Goal: Information Seeking & Learning: Learn about a topic

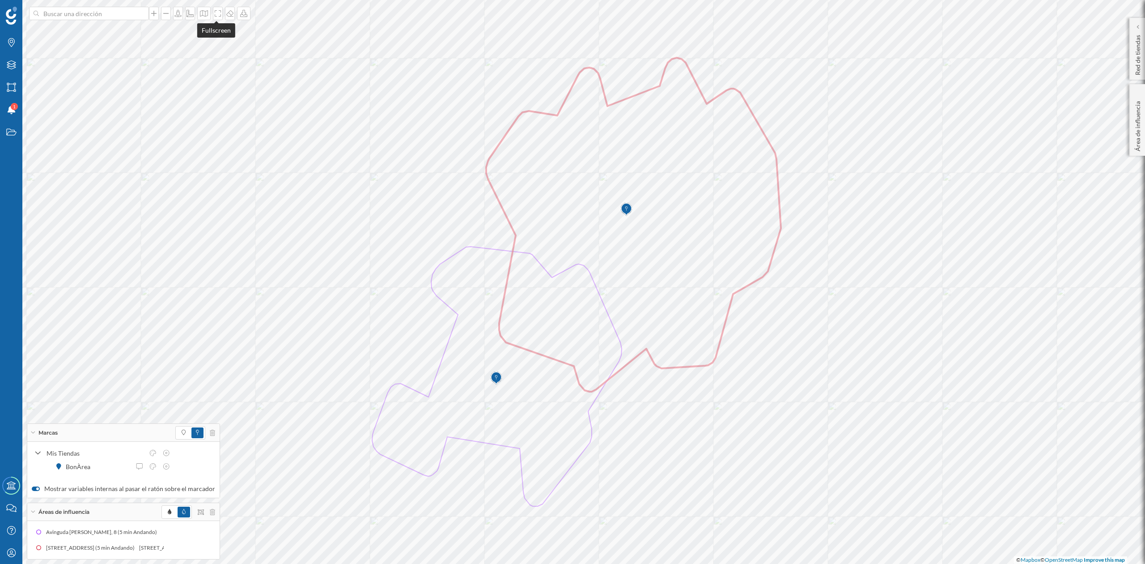
click at [216, 16] on icon at bounding box center [217, 13] width 9 height 7
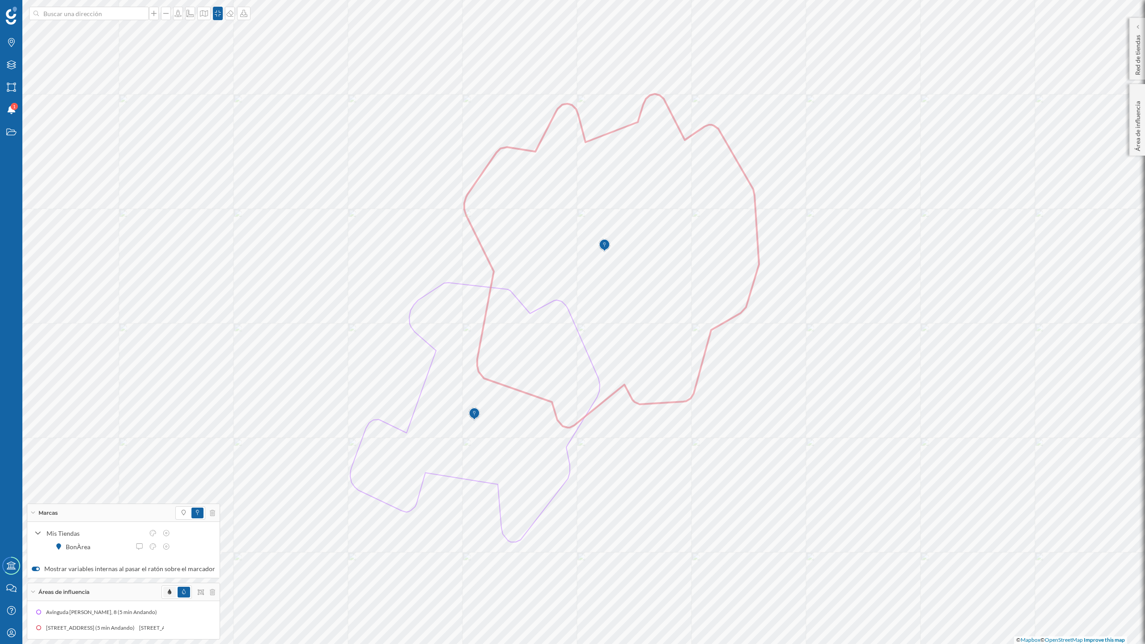
click at [163, 563] on span at bounding box center [169, 592] width 13 height 11
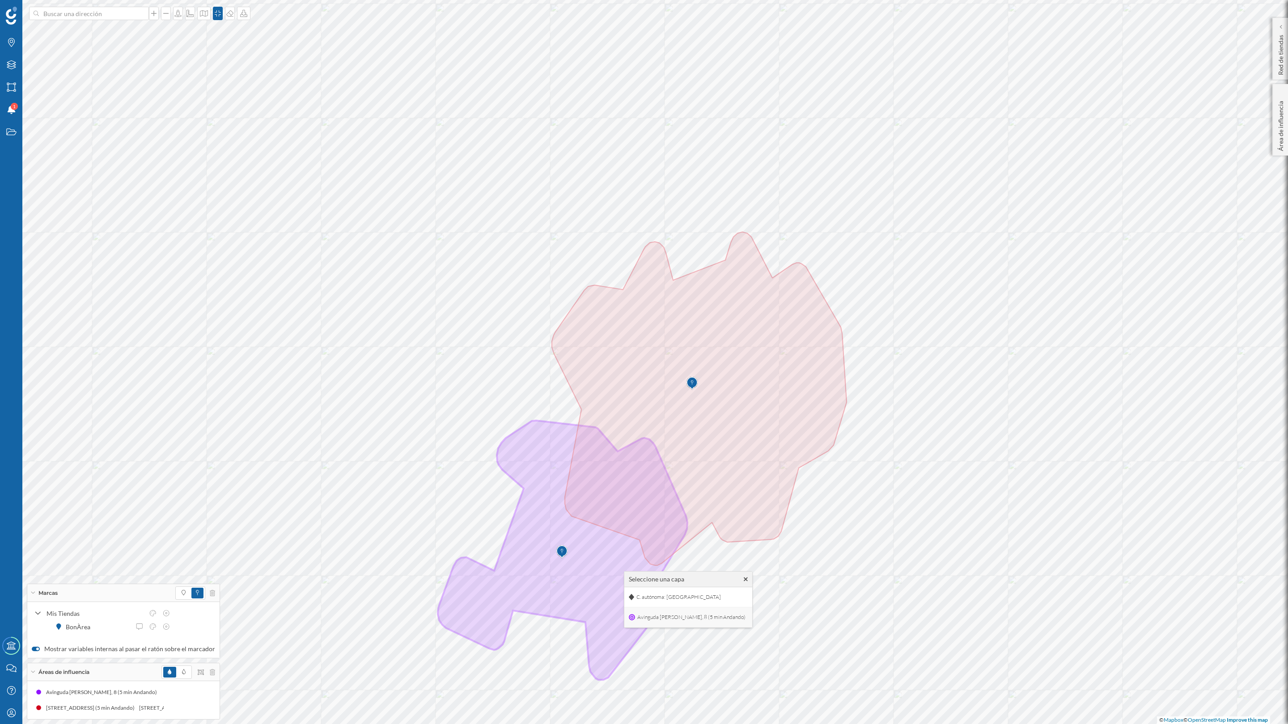
click at [647, 563] on span "Avinguda [PERSON_NAME], 8 (5 min Andando)" at bounding box center [691, 617] width 113 height 13
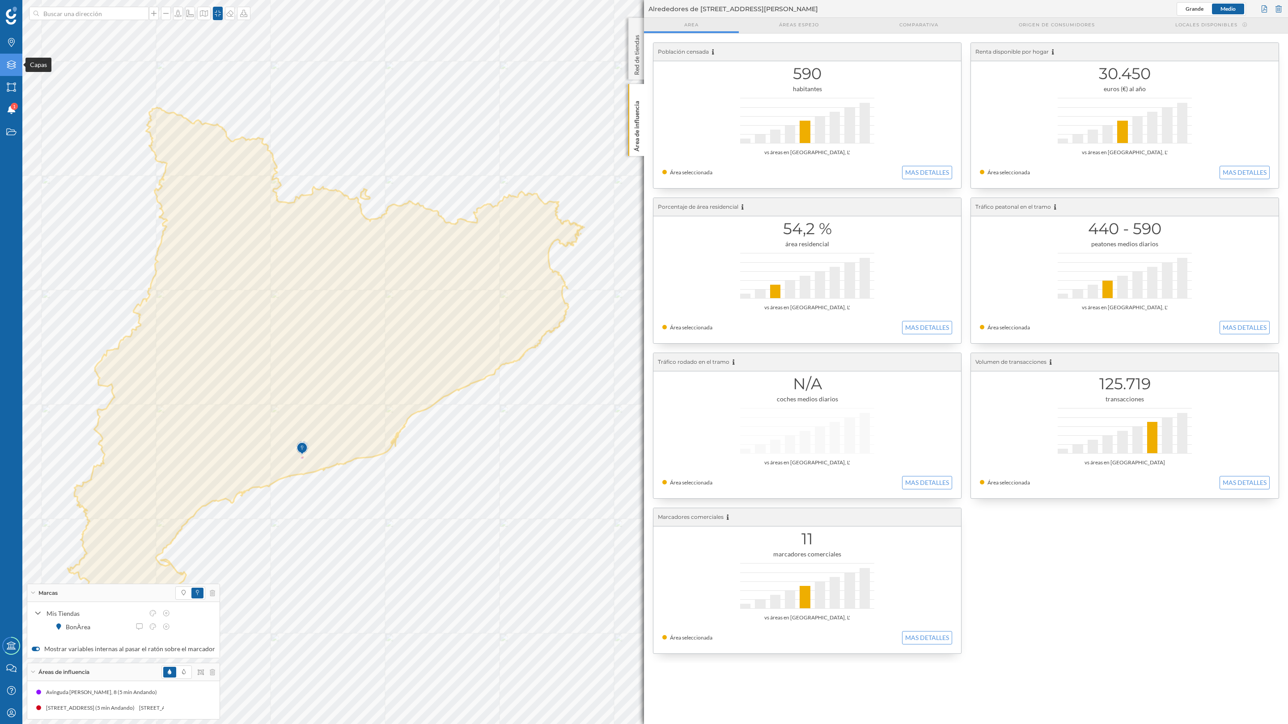
click at [14, 62] on icon "Capas" at bounding box center [11, 64] width 11 height 9
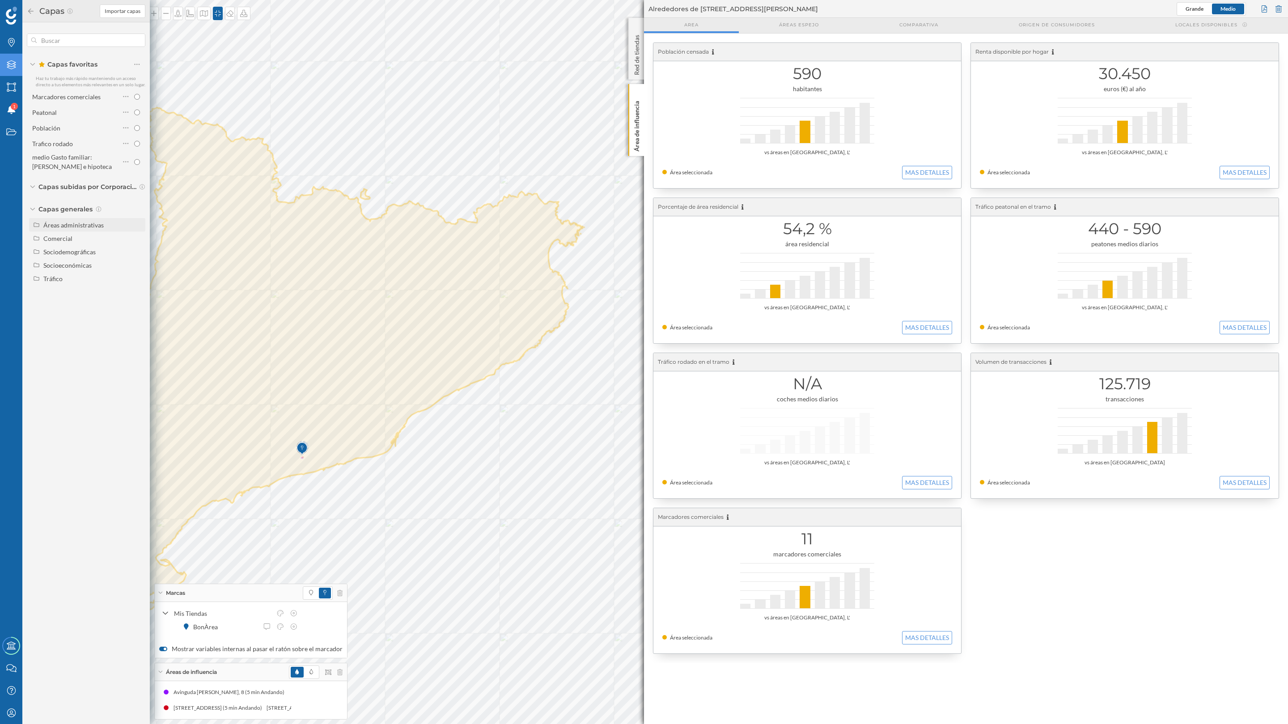
click at [76, 227] on div "Áreas administrativas" at bounding box center [73, 225] width 60 height 8
click at [78, 298] on div "Sección censal" at bounding box center [83, 292] width 73 height 13
click at [136, 295] on input "Sección censal" at bounding box center [139, 292] width 6 height 6
radio input "true"
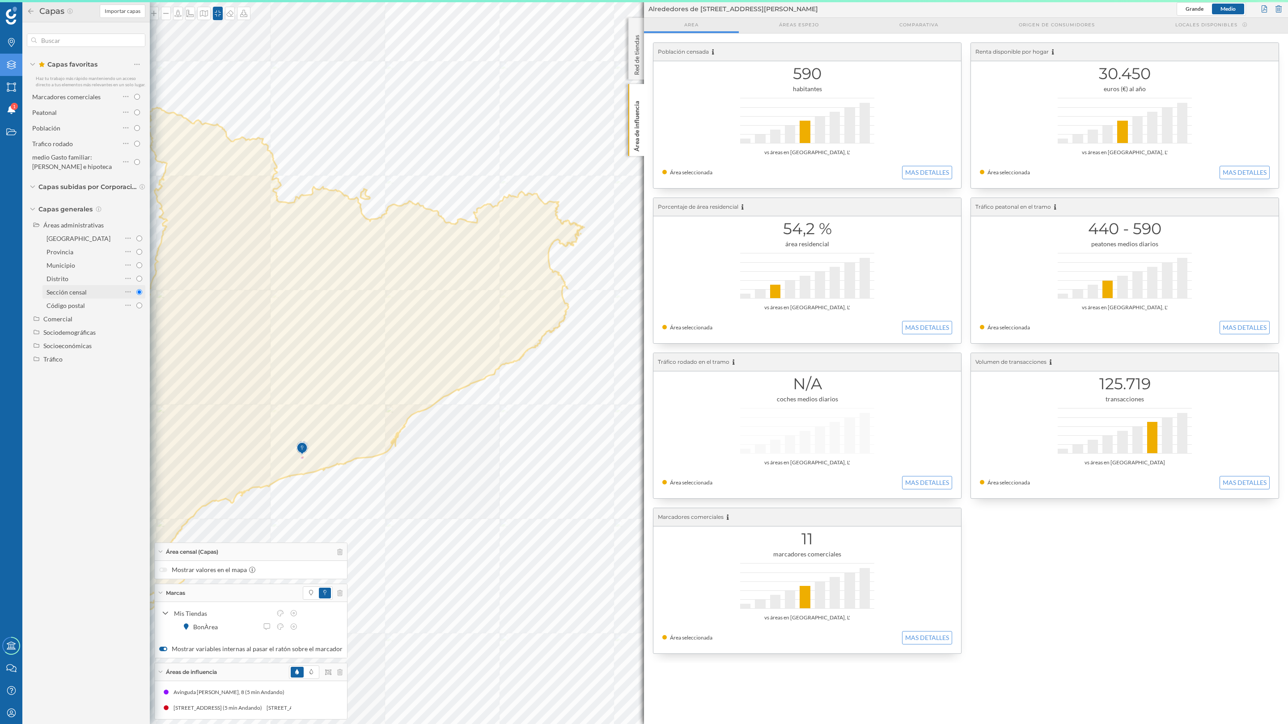
click at [137, 292] on input "Sección censal" at bounding box center [139, 292] width 6 height 6
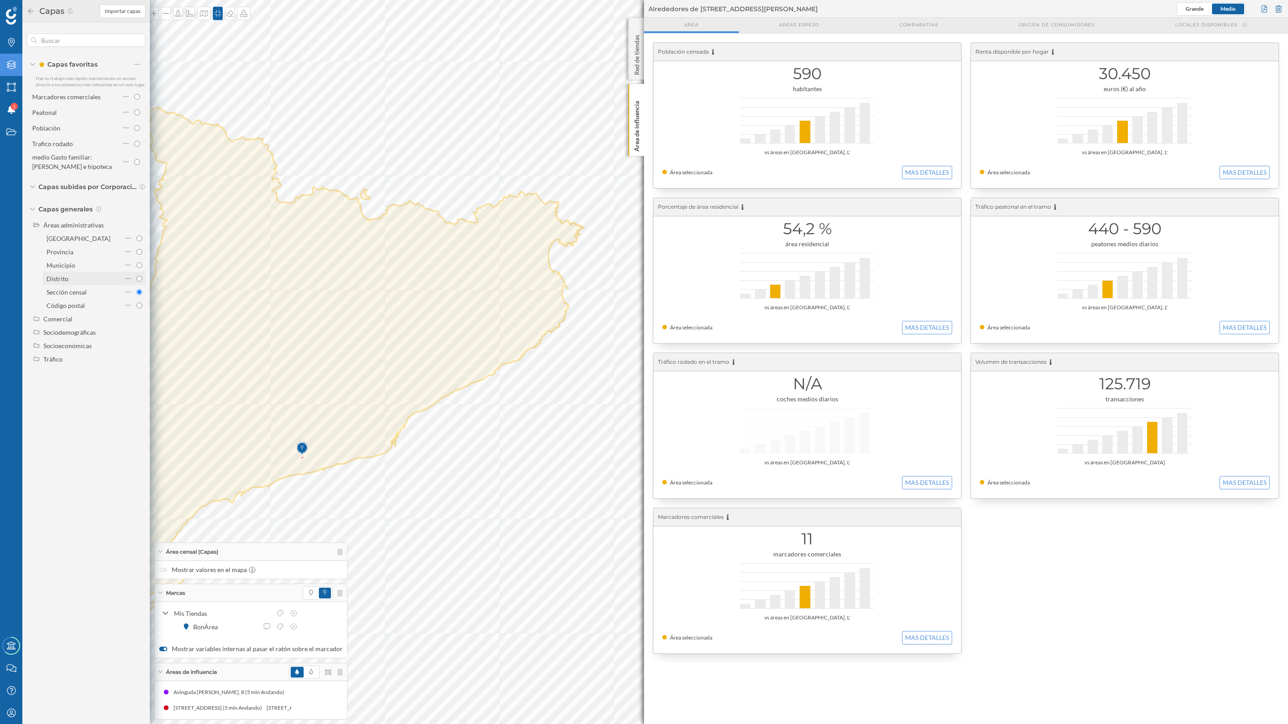
click at [138, 280] on input "Distrito" at bounding box center [139, 279] width 6 height 6
radio input "true"
click at [138, 263] on input "Municipio" at bounding box center [139, 266] width 6 height 6
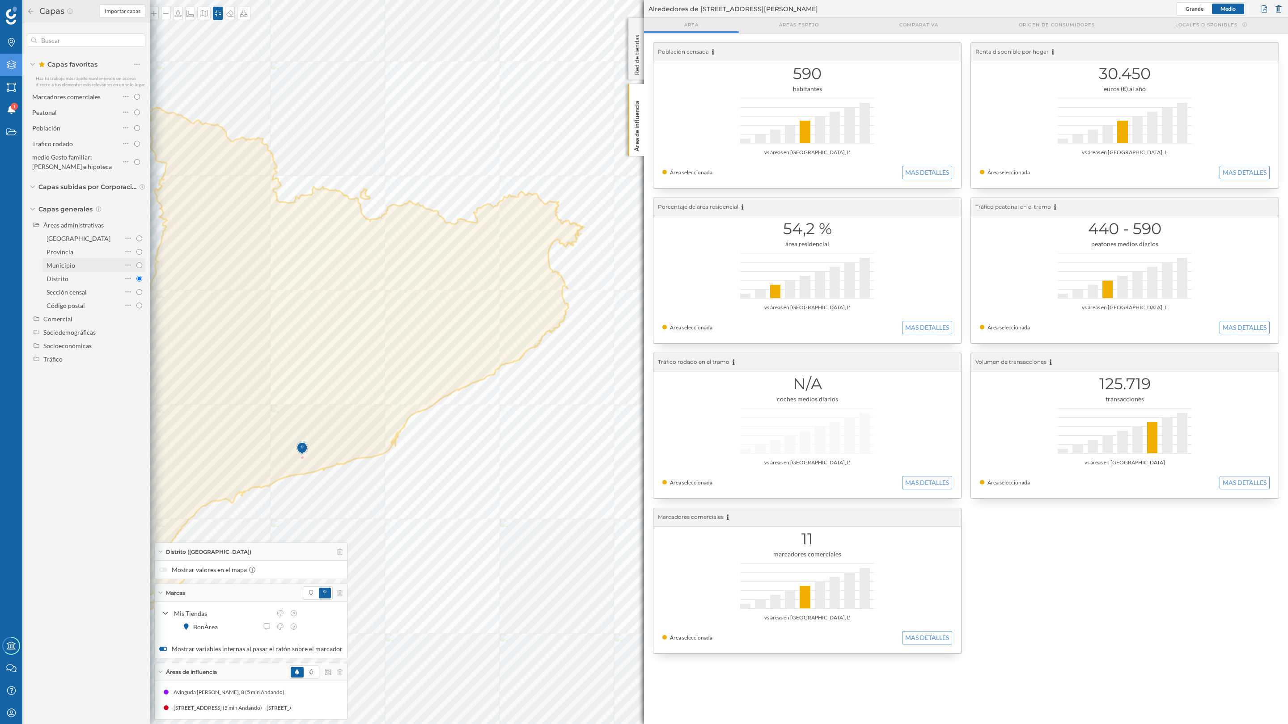
radio input "true"
click at [137, 253] on input "Provincia" at bounding box center [139, 252] width 6 height 6
radio input "true"
click at [137, 242] on div at bounding box center [133, 238] width 18 height 13
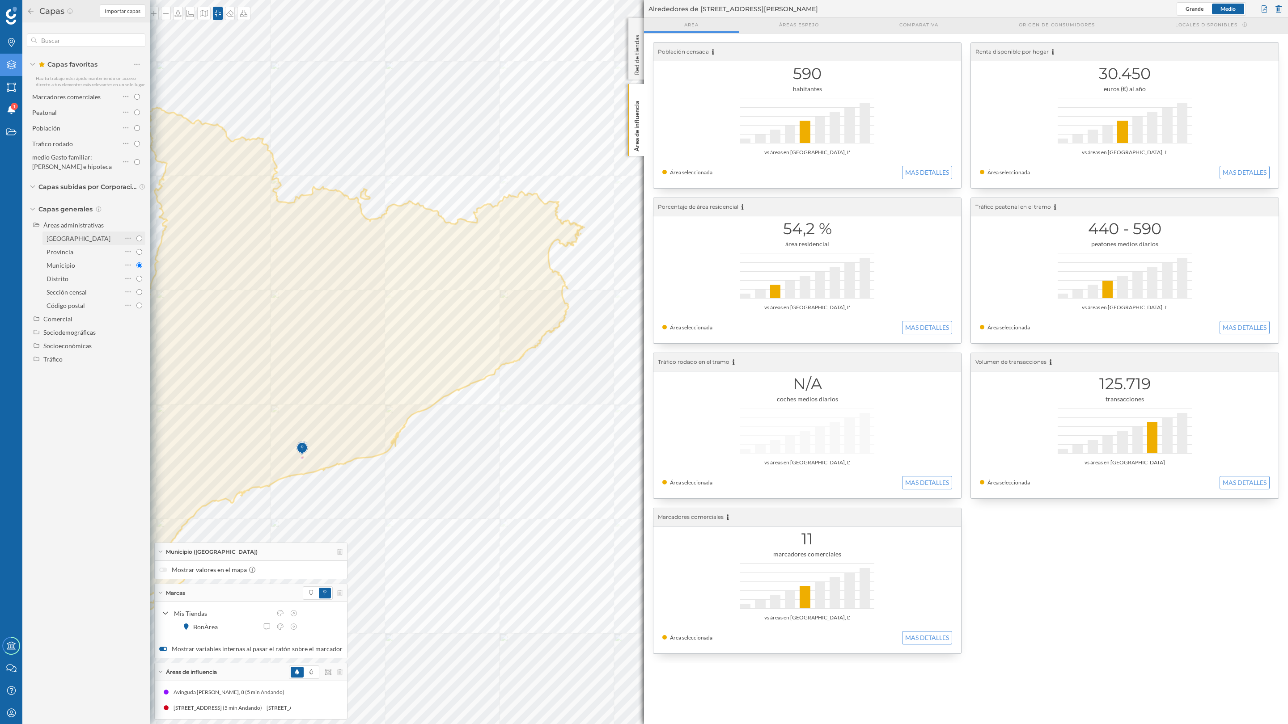
click at [137, 242] on input "[GEOGRAPHIC_DATA]" at bounding box center [139, 239] width 6 height 6
radio input "true"
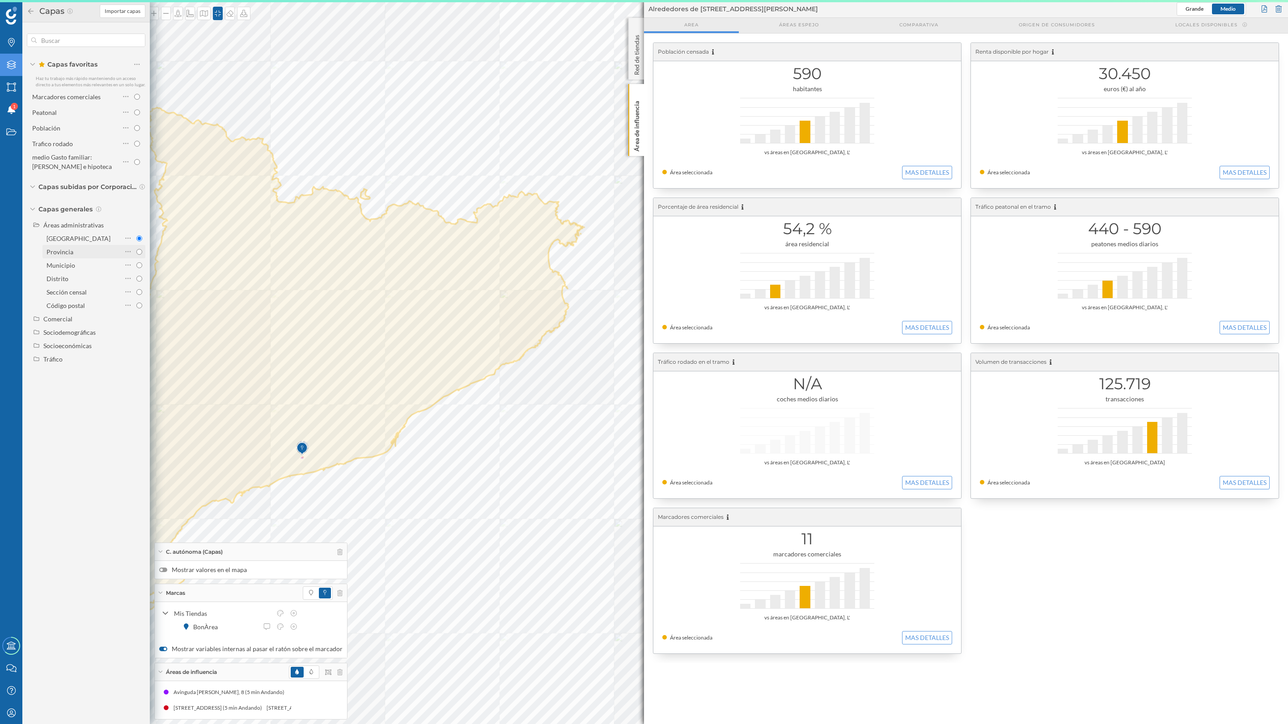
click at [136, 255] on div at bounding box center [133, 252] width 18 height 13
click at [136, 255] on input "Provincia" at bounding box center [139, 252] width 6 height 6
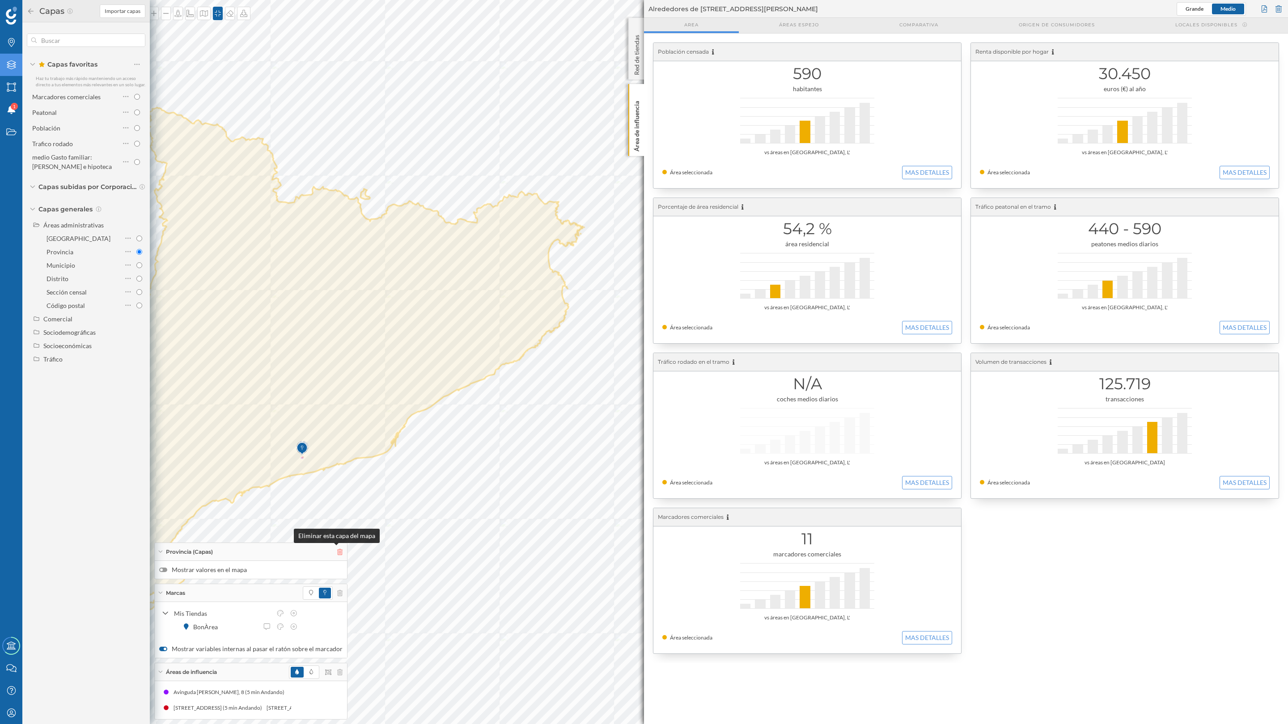
click at [337, 552] on icon at bounding box center [339, 552] width 5 height 6
radio input "false"
click at [337, 563] on icon at bounding box center [339, 593] width 5 height 6
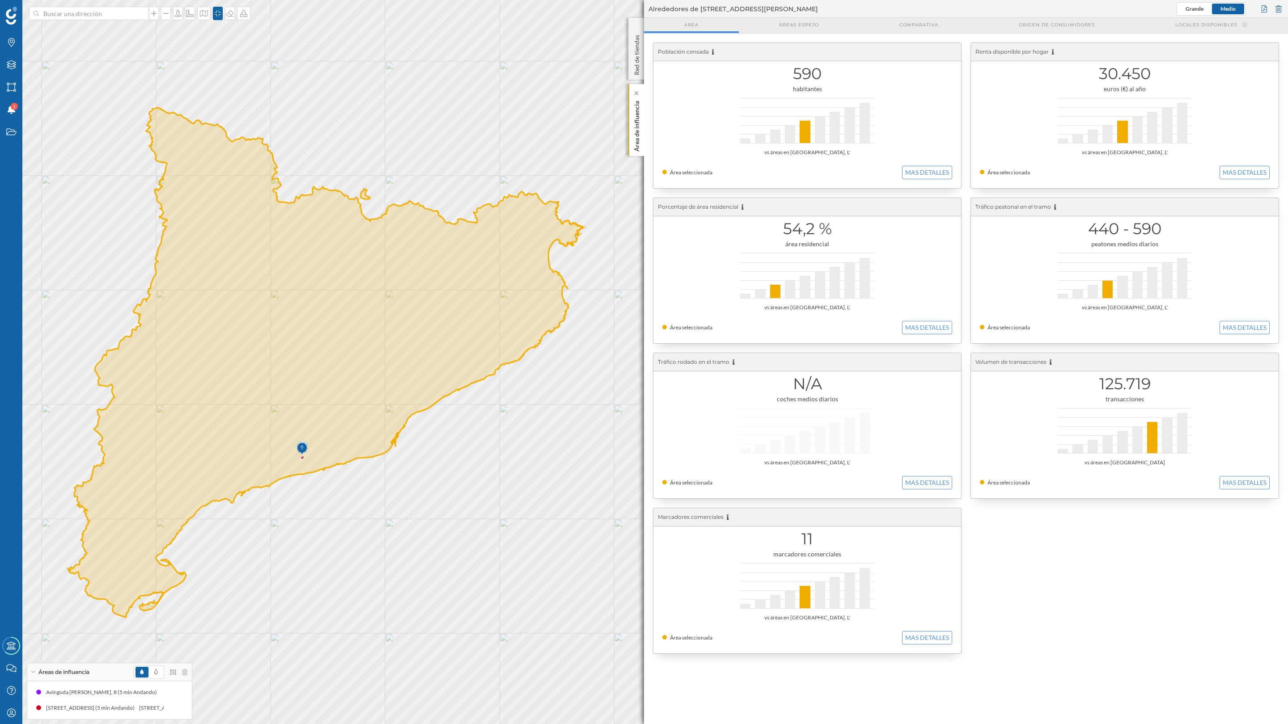
click at [633, 138] on p "Área de influencia" at bounding box center [636, 124] width 9 height 54
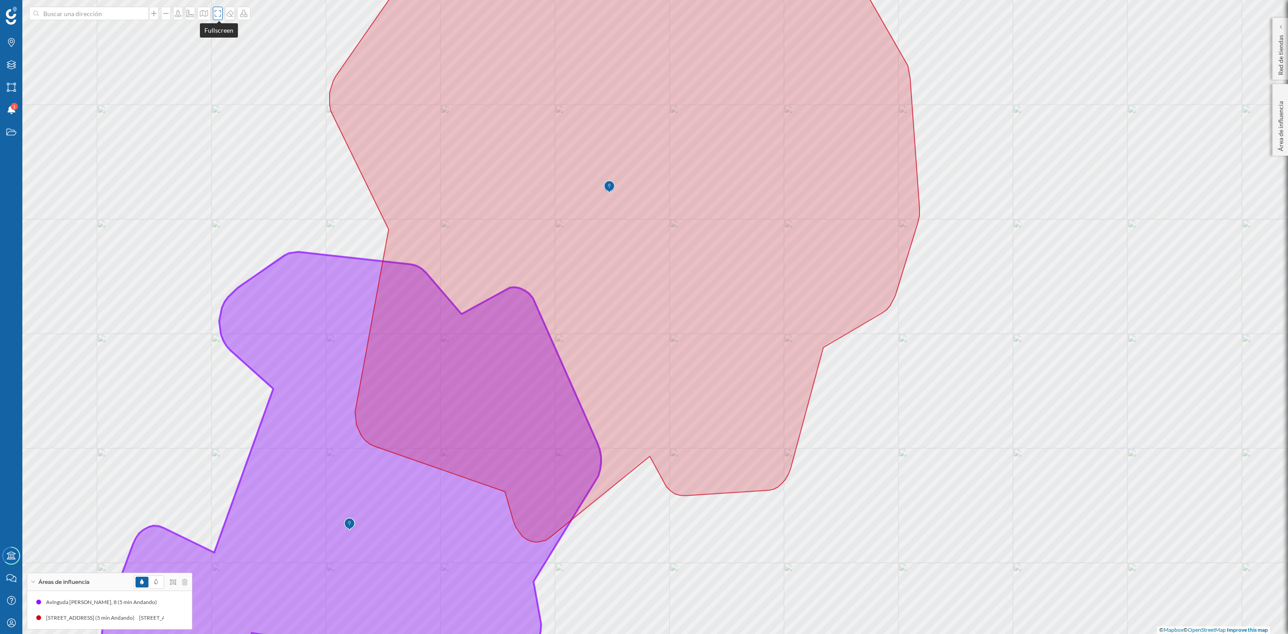
click at [216, 13] on icon at bounding box center [217, 13] width 9 height 7
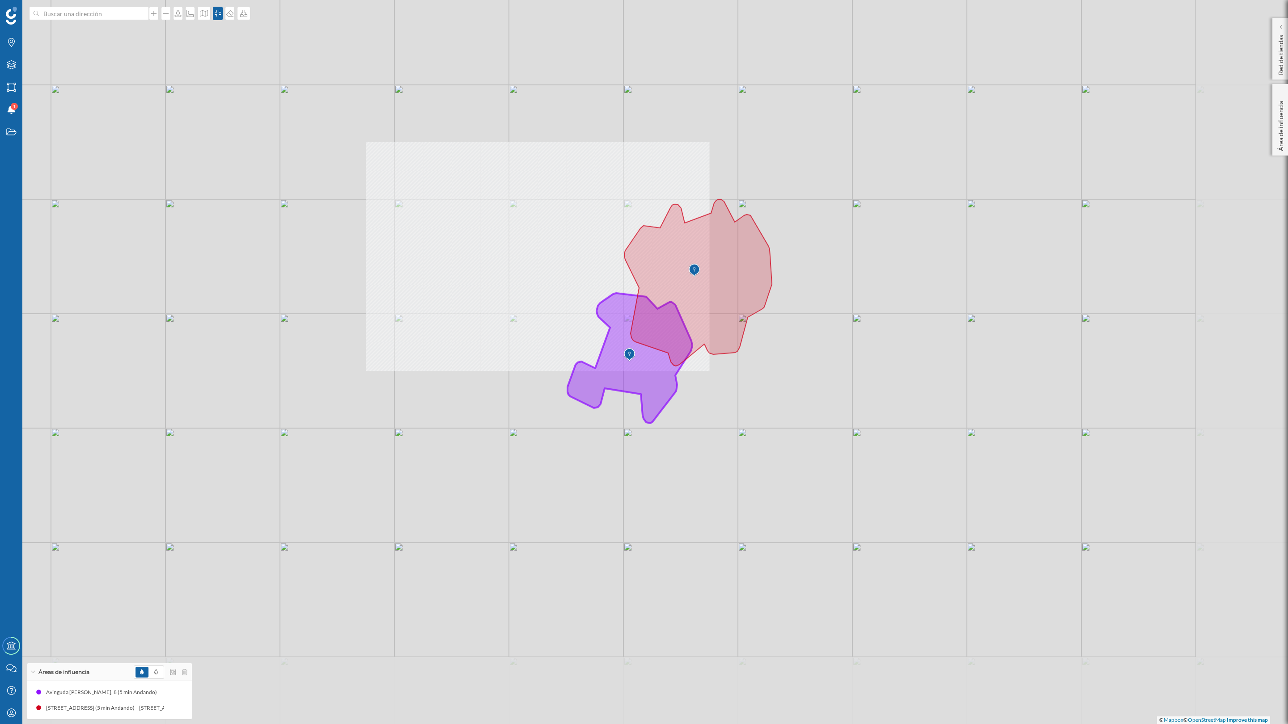
click at [857, 373] on div "© Mapbox © OpenStreetMap Improve this map" at bounding box center [644, 362] width 1288 height 724
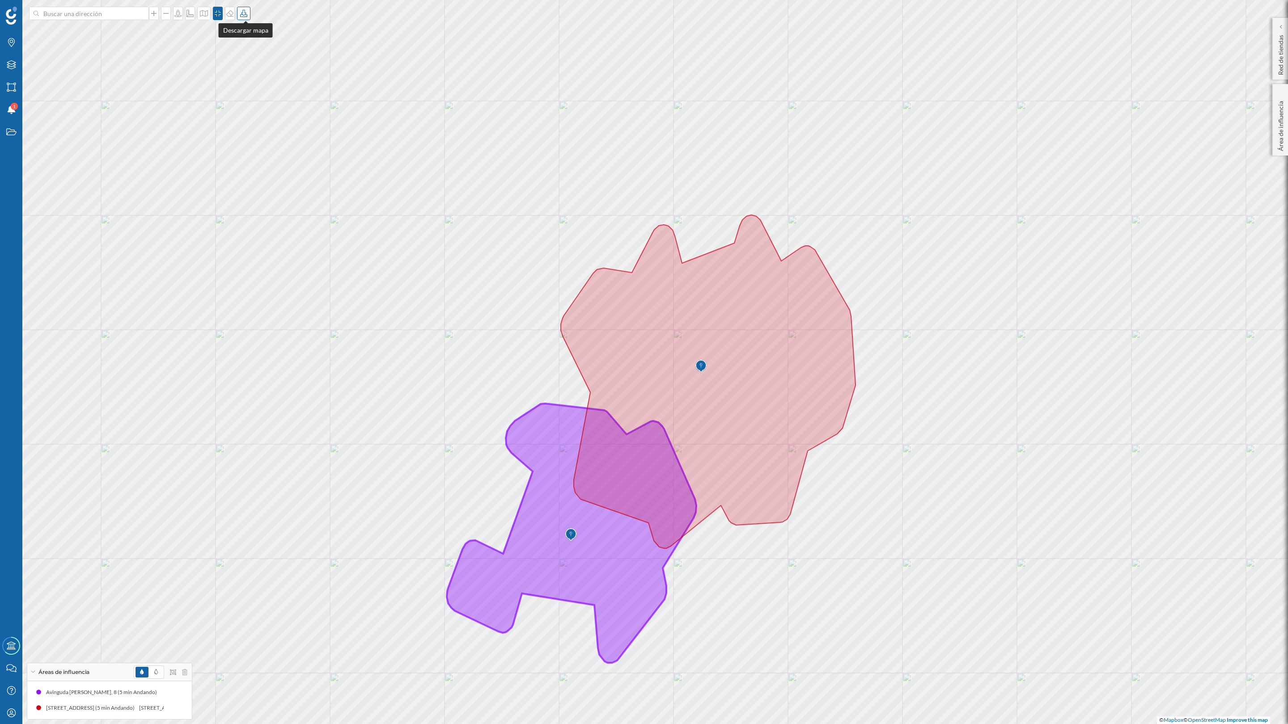
click at [242, 13] on icon at bounding box center [243, 13] width 9 height 7
click at [252, 68] on div "Descargar sin leyenda" at bounding box center [274, 65] width 63 height 9
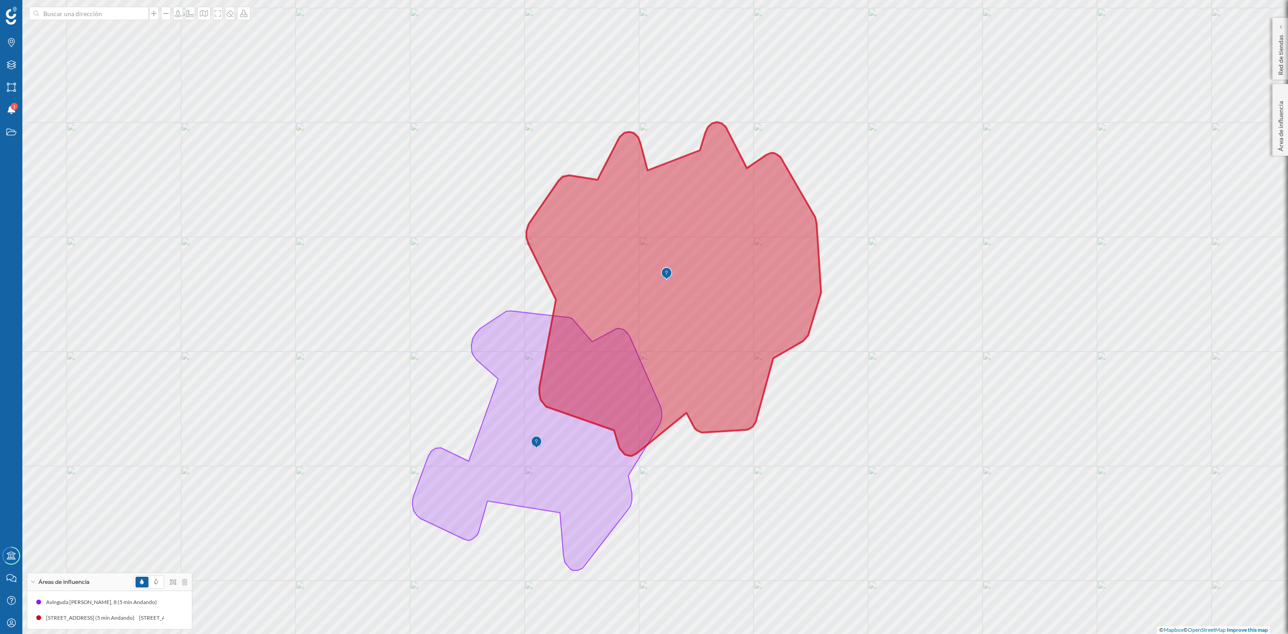
click at [796, 265] on icon at bounding box center [673, 289] width 295 height 334
click at [848, 243] on span "Rambla Gener 26, 43720 L'Arboç, Tarragona, Spain (5 min Andando)" at bounding box center [852, 239] width 91 height 13
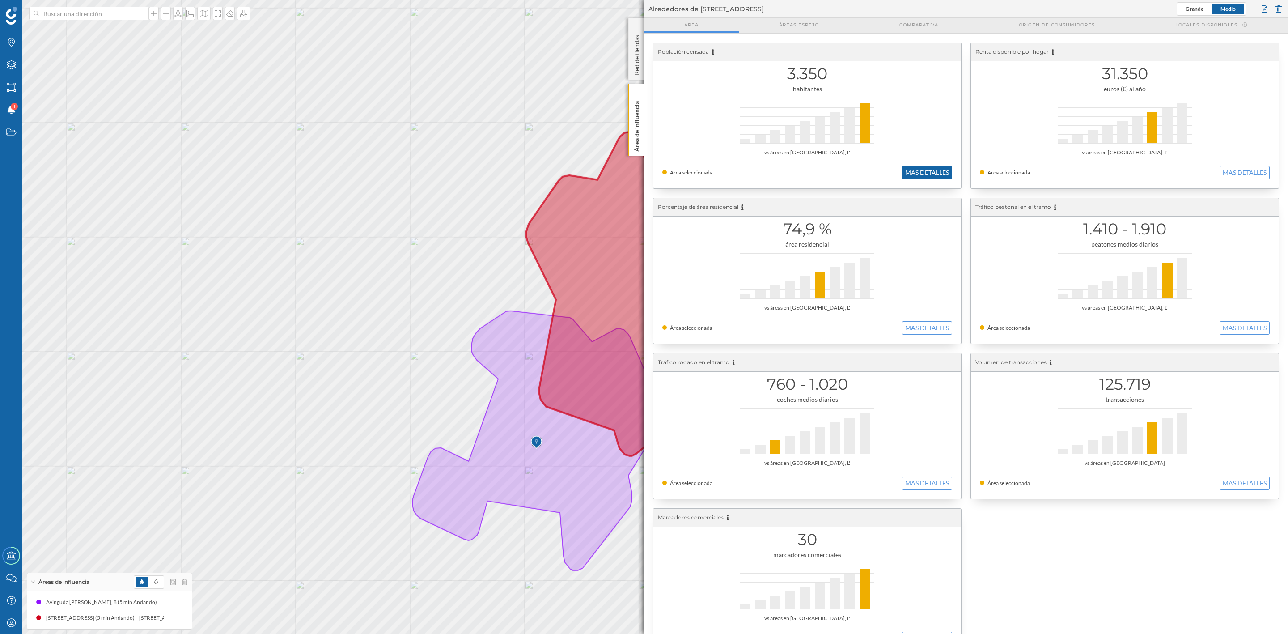
click at [941, 176] on button "MAS DETALLES" at bounding box center [927, 172] width 50 height 13
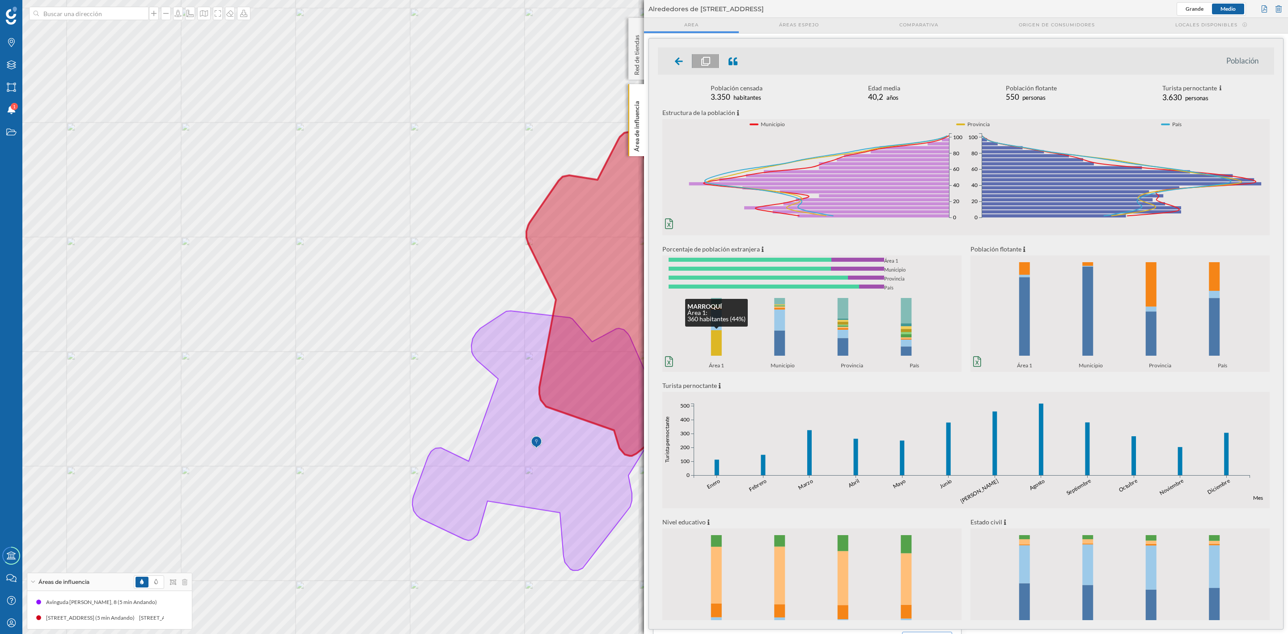
click at [712, 341] on rect at bounding box center [716, 342] width 11 height 25
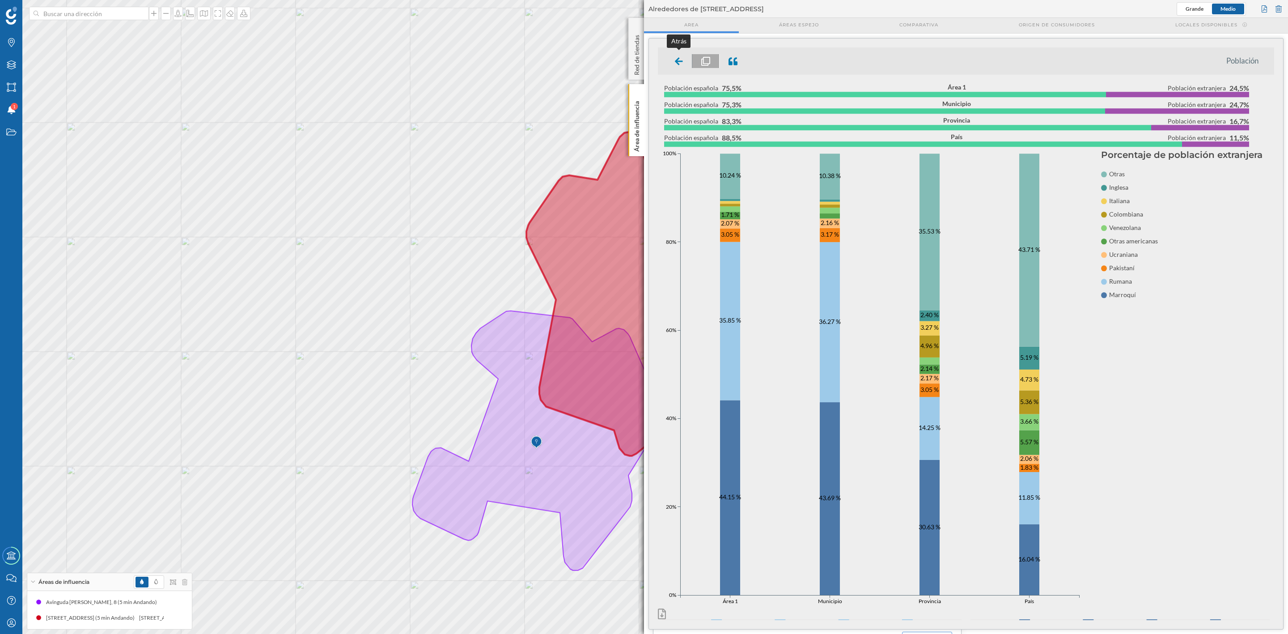
click at [679, 57] on icon at bounding box center [679, 61] width 8 height 9
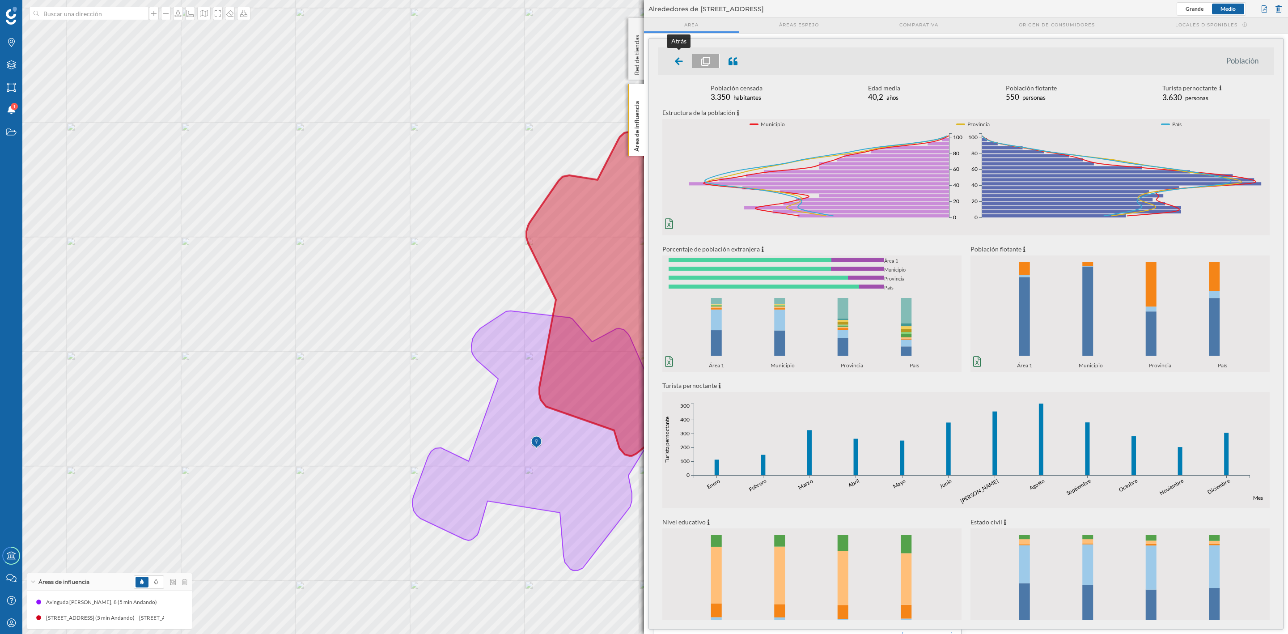
click at [669, 57] on div at bounding box center [679, 61] width 26 height 14
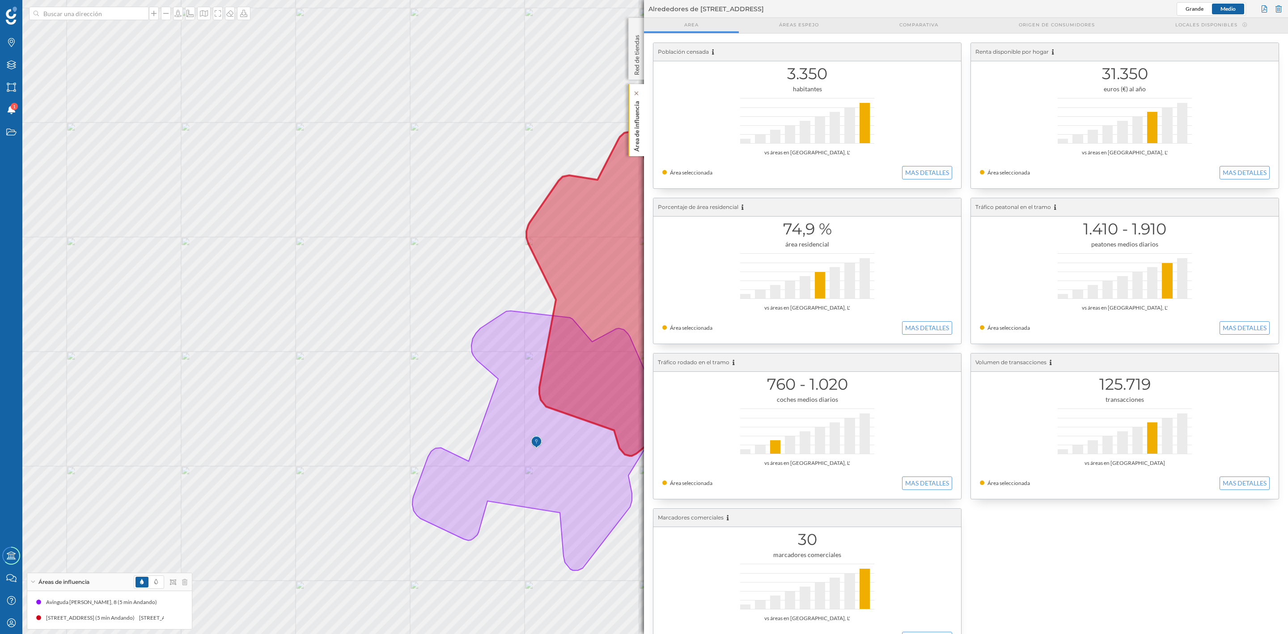
click at [639, 128] on p "Área de influencia" at bounding box center [636, 124] width 9 height 54
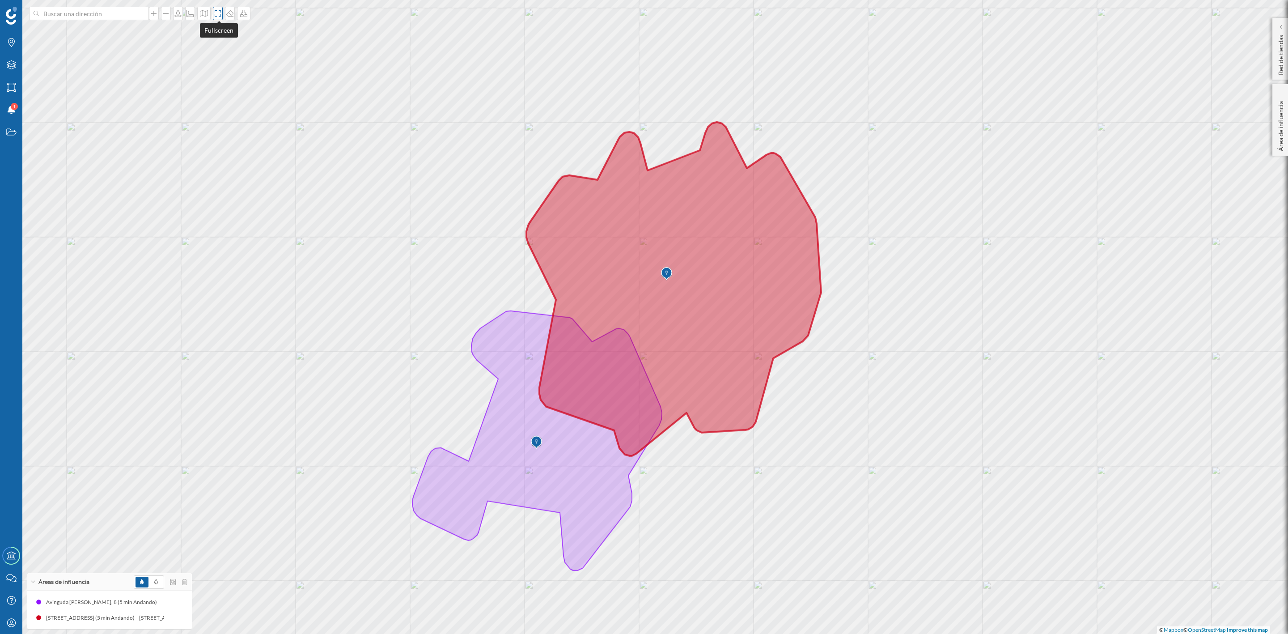
click at [214, 11] on icon at bounding box center [217, 13] width 9 height 7
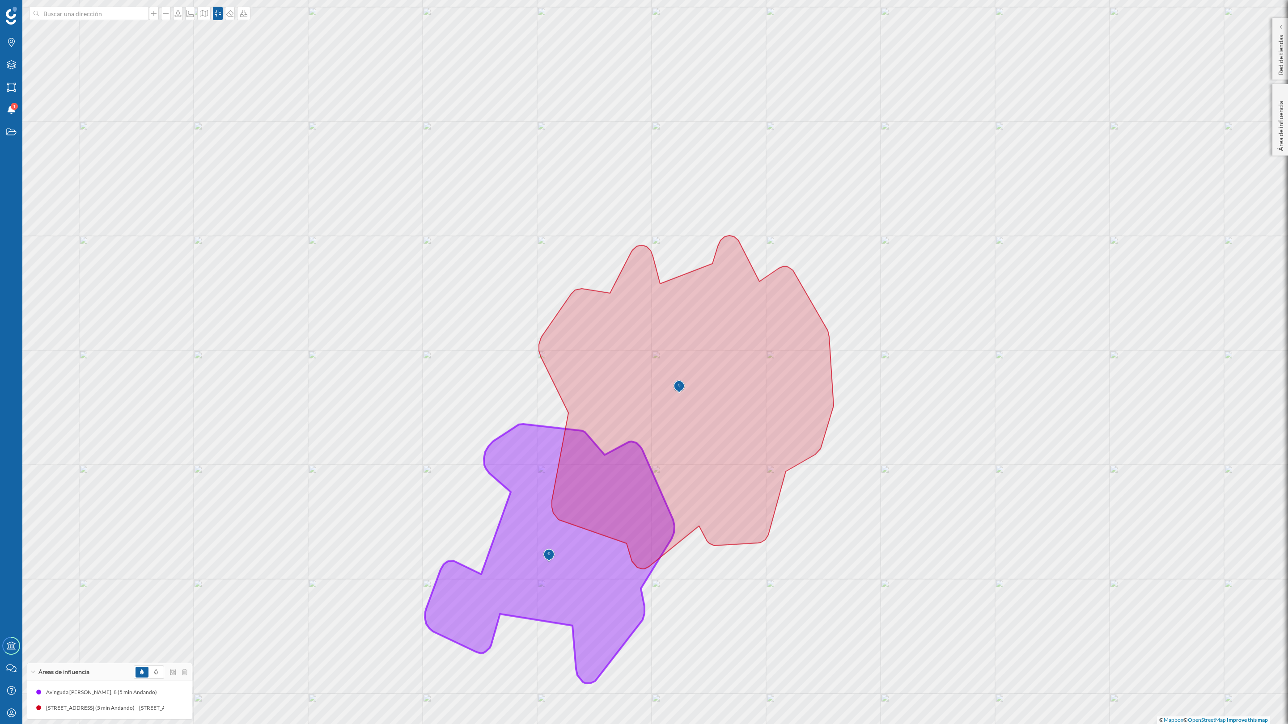
click at [443, 563] on icon at bounding box center [550, 553] width 250 height 259
click at [453, 563] on vue-fontawesome-icon-wrapper at bounding box center [451, 570] width 6 height 9
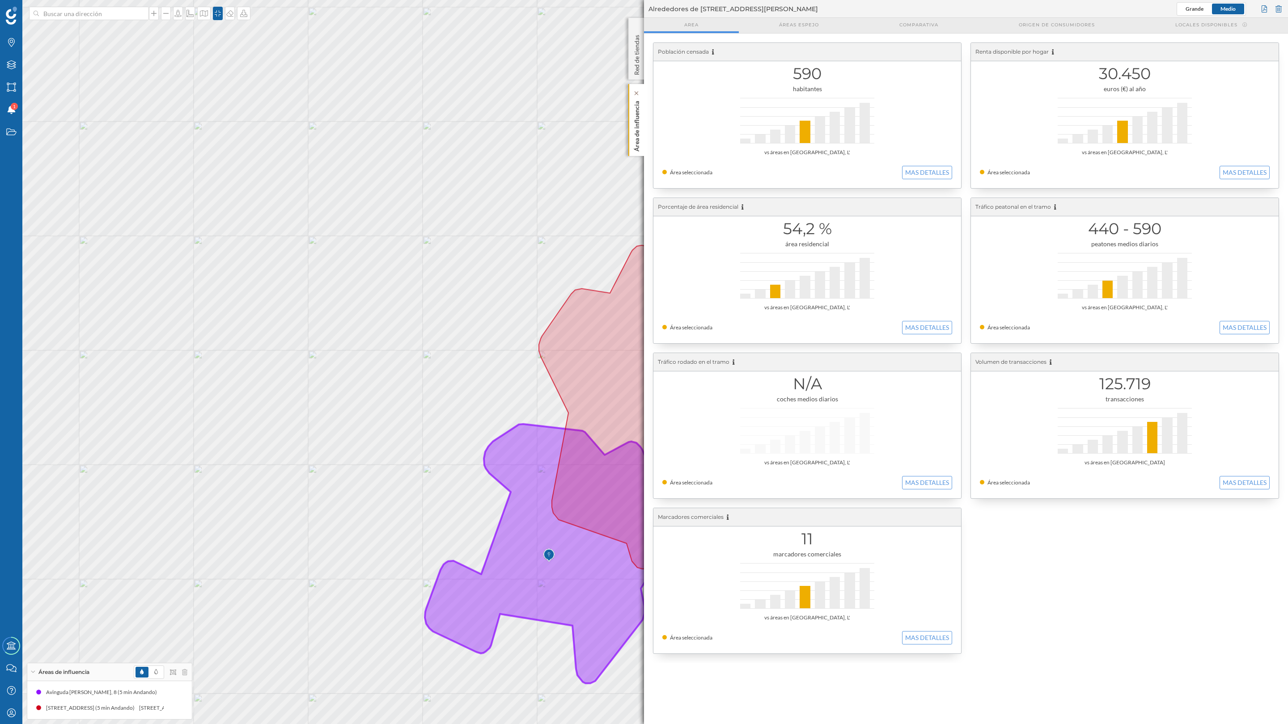
click at [636, 119] on p "Área de influencia" at bounding box center [636, 124] width 9 height 54
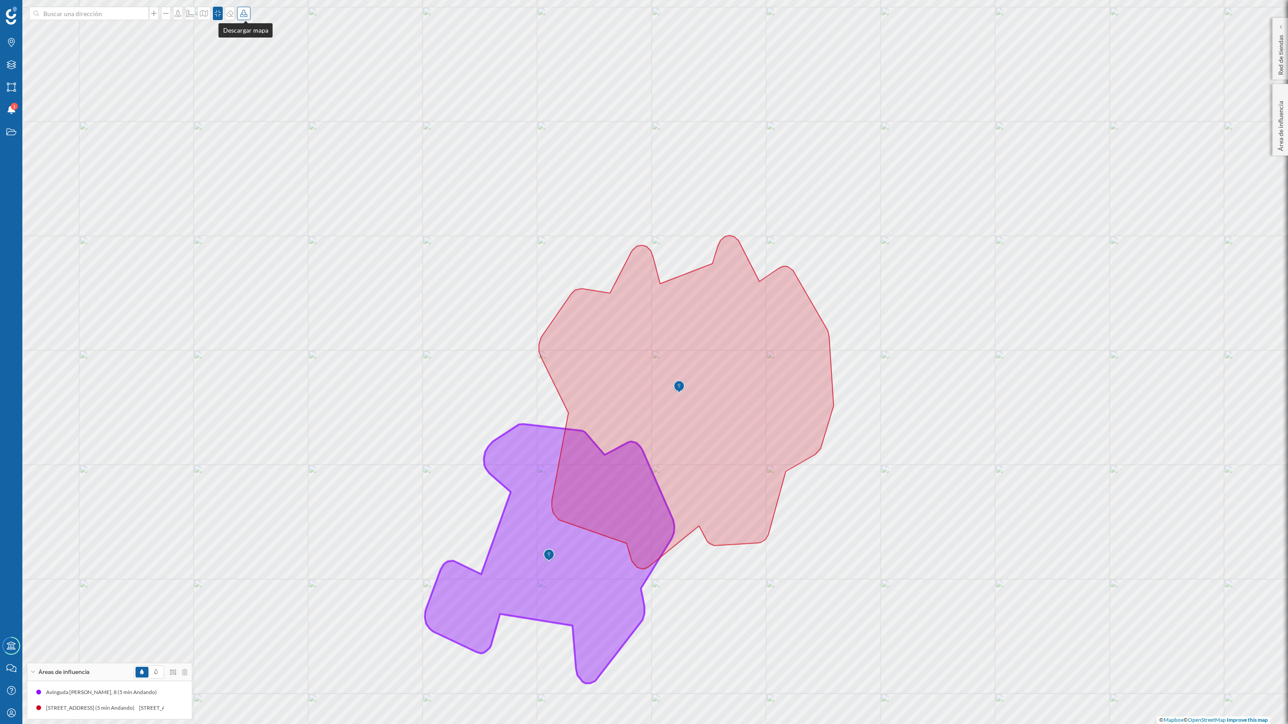
click at [244, 11] on icon at bounding box center [243, 13] width 7 height 7
click at [262, 69] on div "Descargar sin leyenda" at bounding box center [274, 65] width 63 height 9
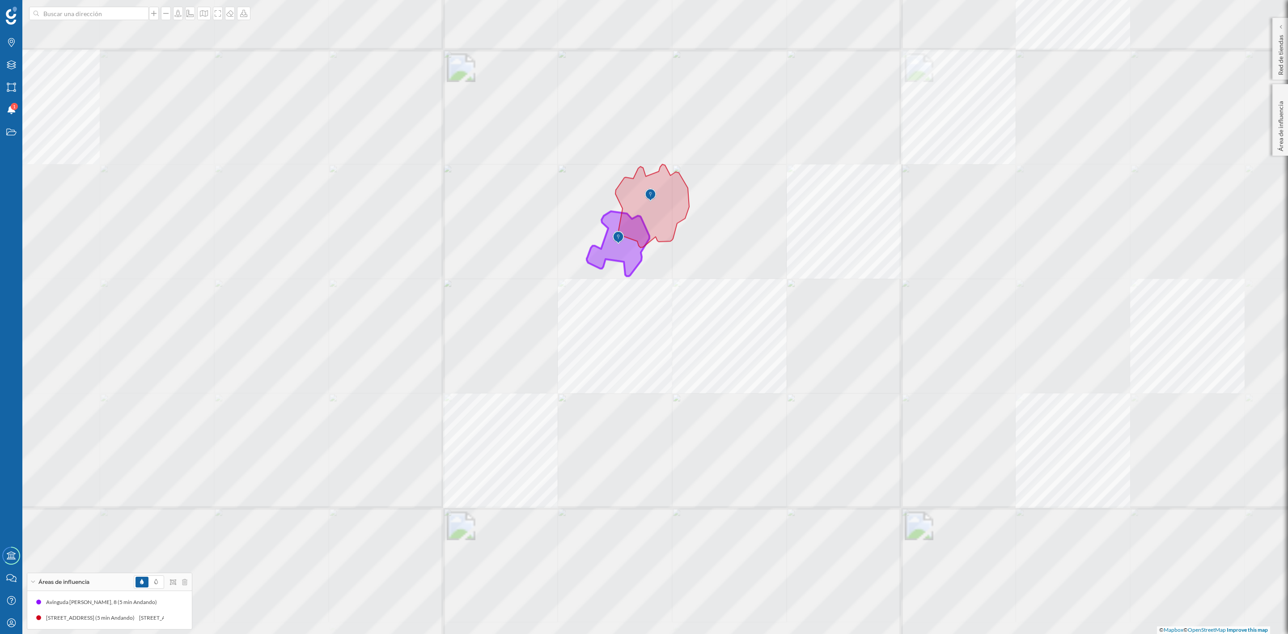
click at [585, 244] on div at bounding box center [585, 244] width 0 height 0
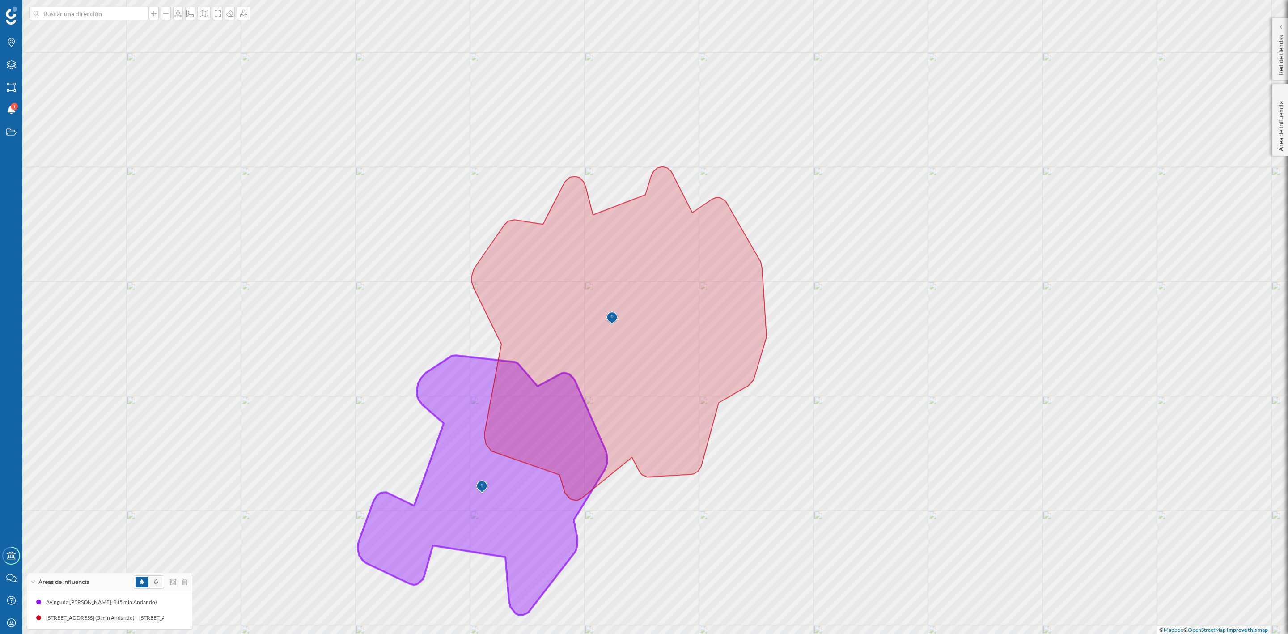
click at [159, 563] on span at bounding box center [156, 581] width 13 height 11
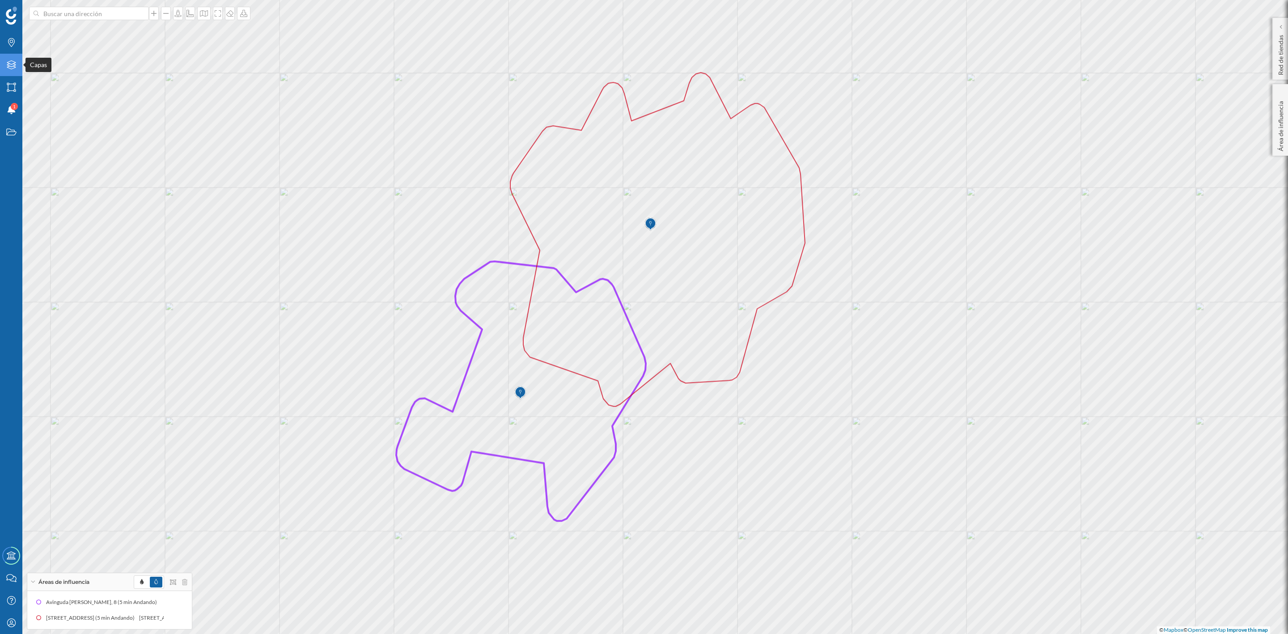
click at [8, 74] on div "Capas" at bounding box center [11, 65] width 22 height 22
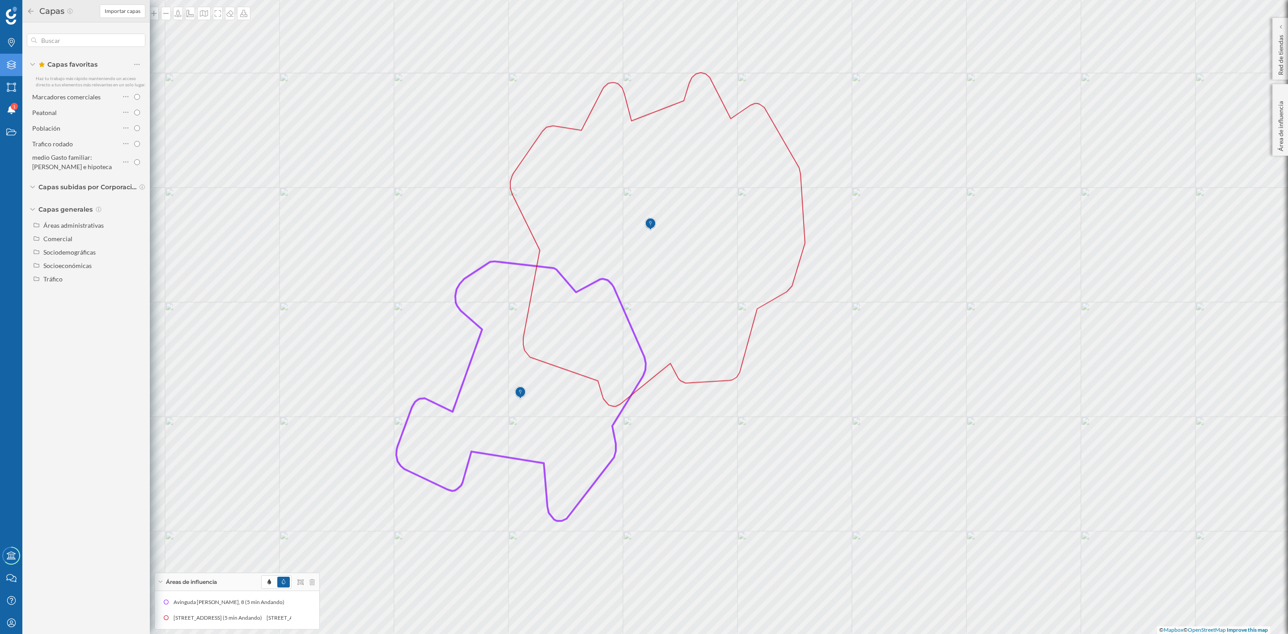
click at [59, 286] on div "Capas favoritas Haz tu trabajo más rápido manteniendo un acceso directo a tus e…" at bounding box center [85, 160] width 127 height 276
click at [59, 284] on div "Tráfico" at bounding box center [87, 278] width 116 height 13
click at [141, 305] on input "Peatonal" at bounding box center [139, 306] width 6 height 6
radio input "true"
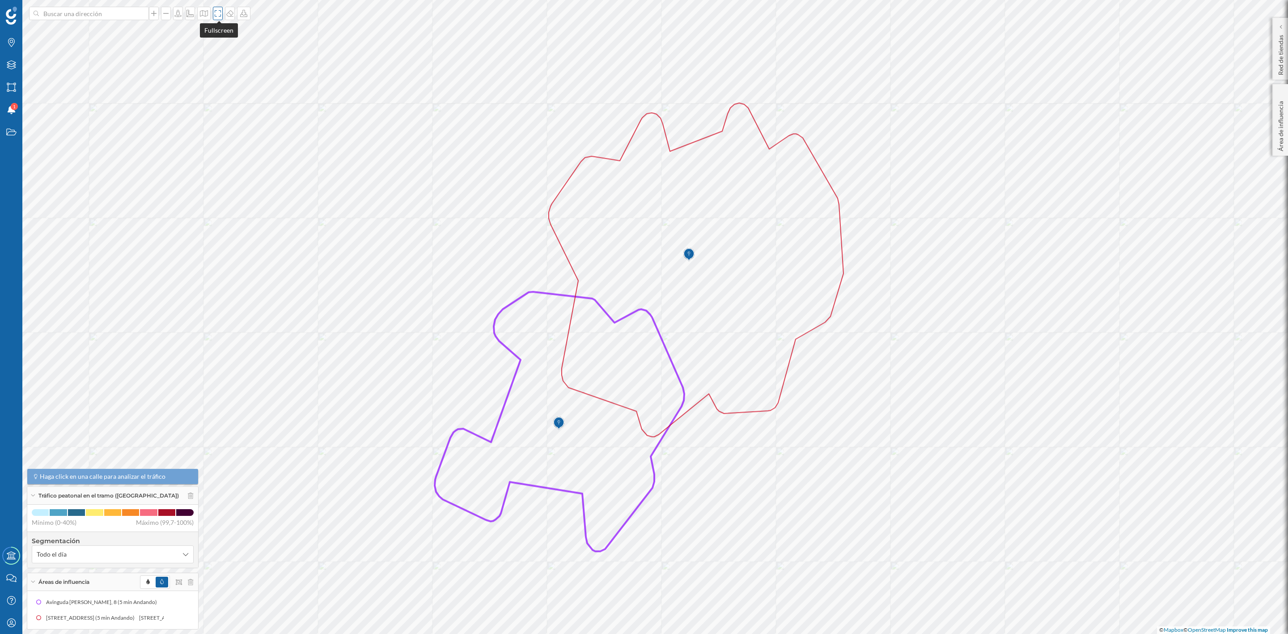
click at [215, 8] on div at bounding box center [218, 13] width 10 height 13
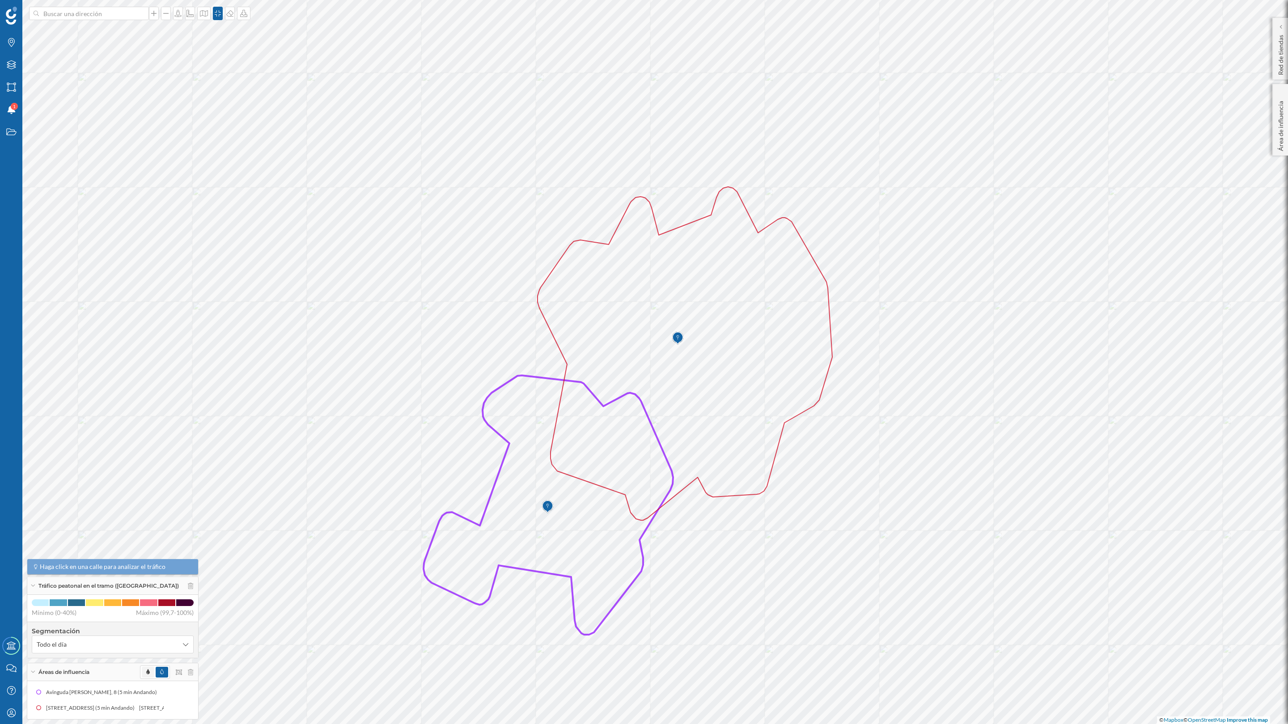
click at [142, 563] on span at bounding box center [148, 672] width 13 height 11
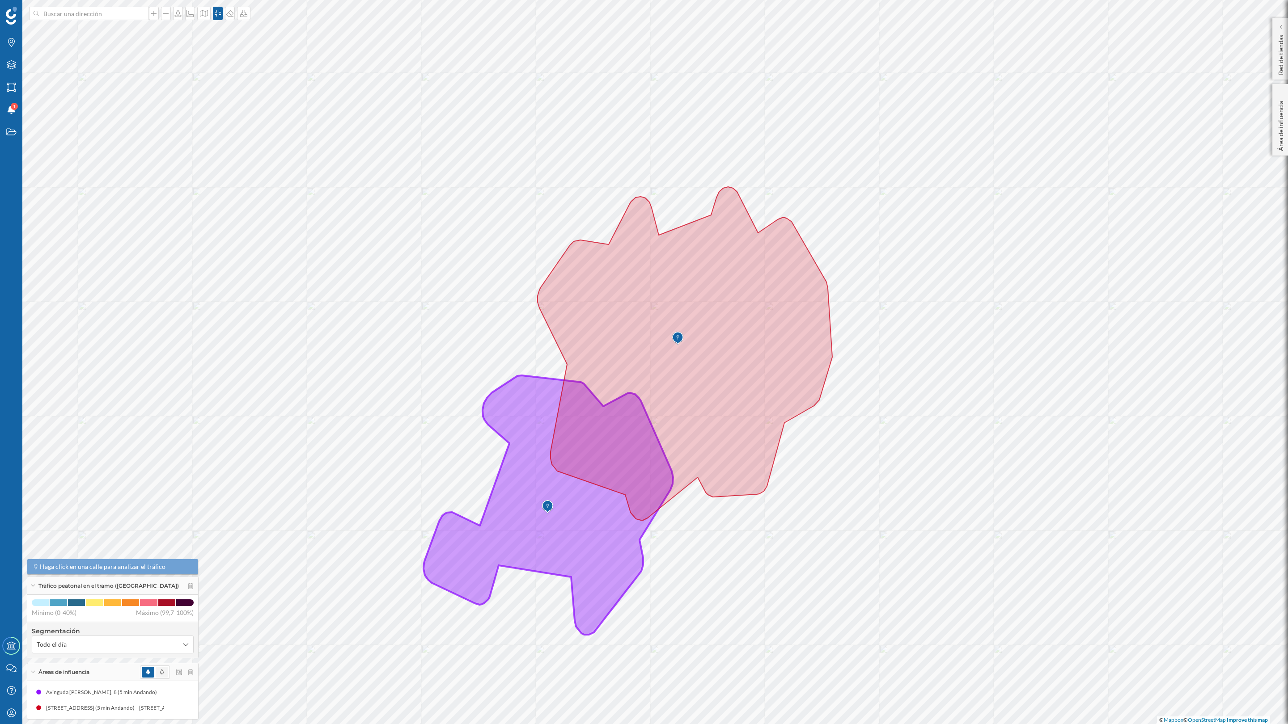
click at [156, 563] on span at bounding box center [162, 672] width 13 height 11
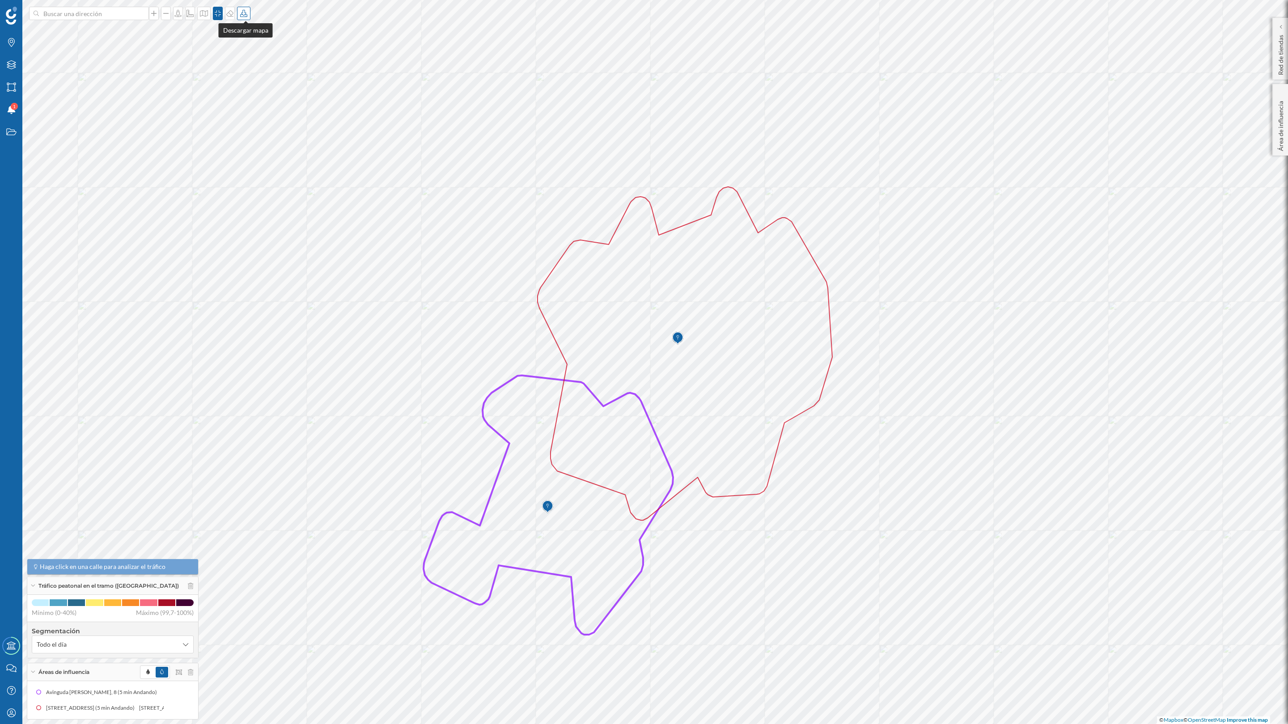
click at [244, 12] on icon at bounding box center [243, 13] width 7 height 7
click at [258, 72] on div "Descargar sin leyenda" at bounding box center [275, 65] width 68 height 13
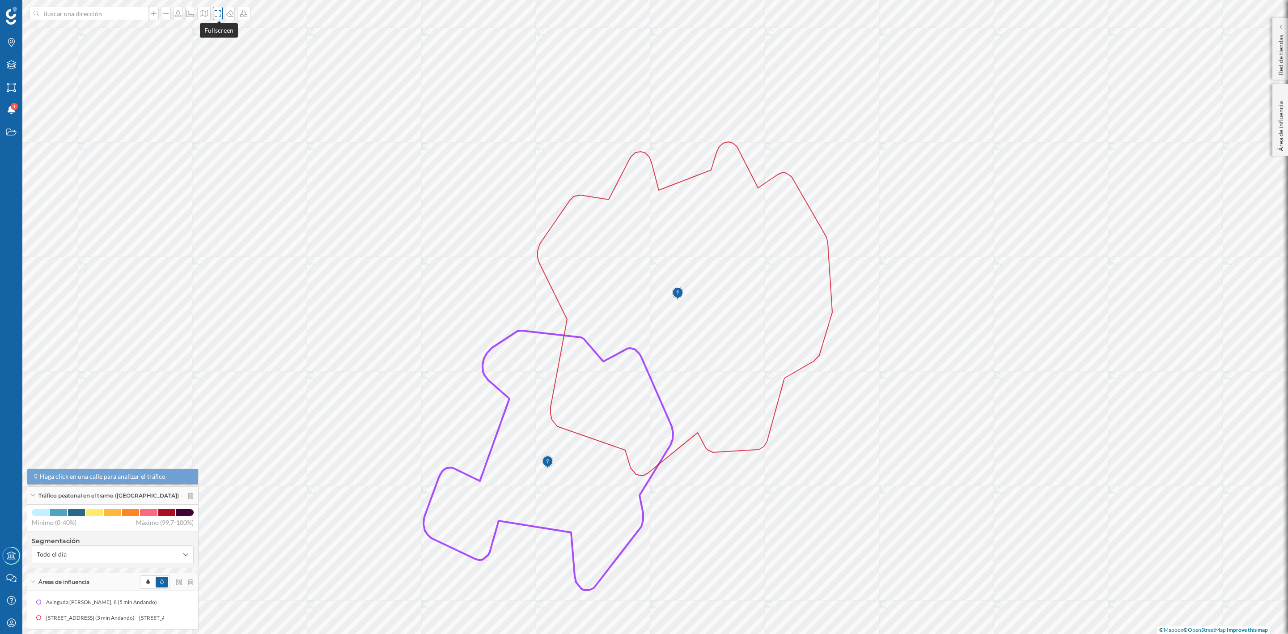
click at [215, 12] on icon at bounding box center [217, 13] width 9 height 7
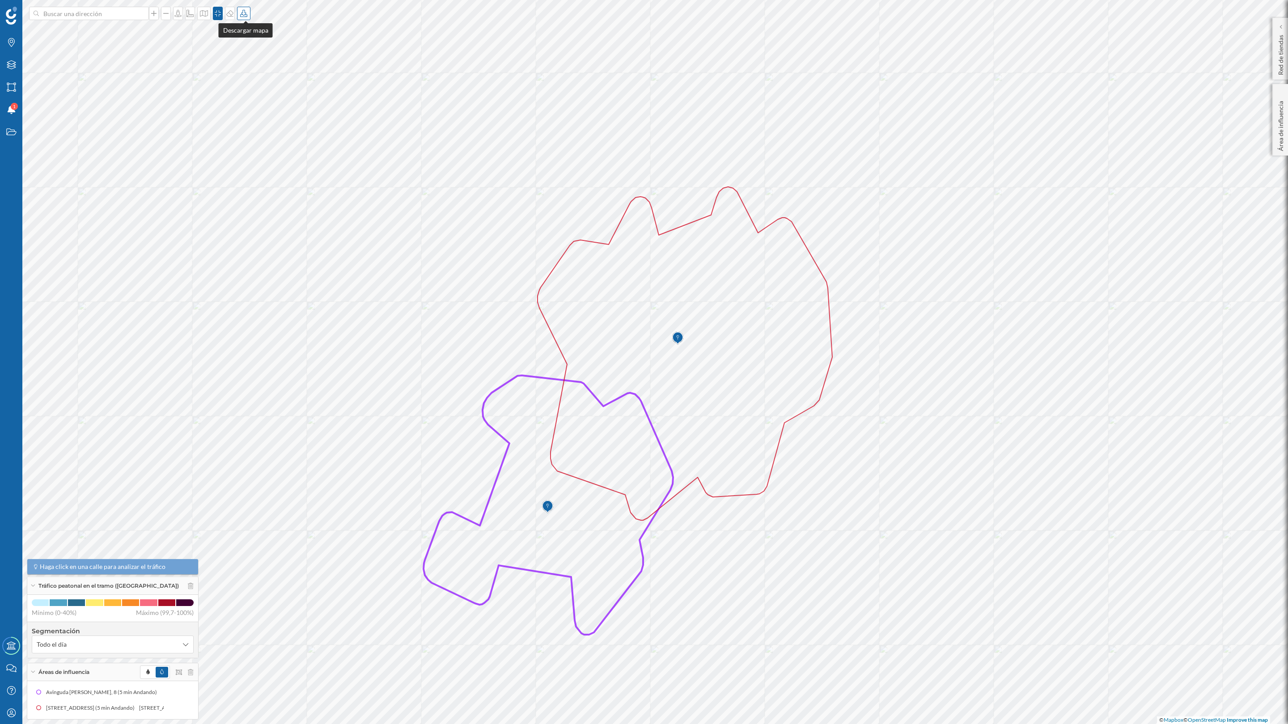
click at [242, 14] on icon at bounding box center [243, 13] width 9 height 7
click at [263, 66] on div "Descargar sin leyenda" at bounding box center [274, 65] width 63 height 9
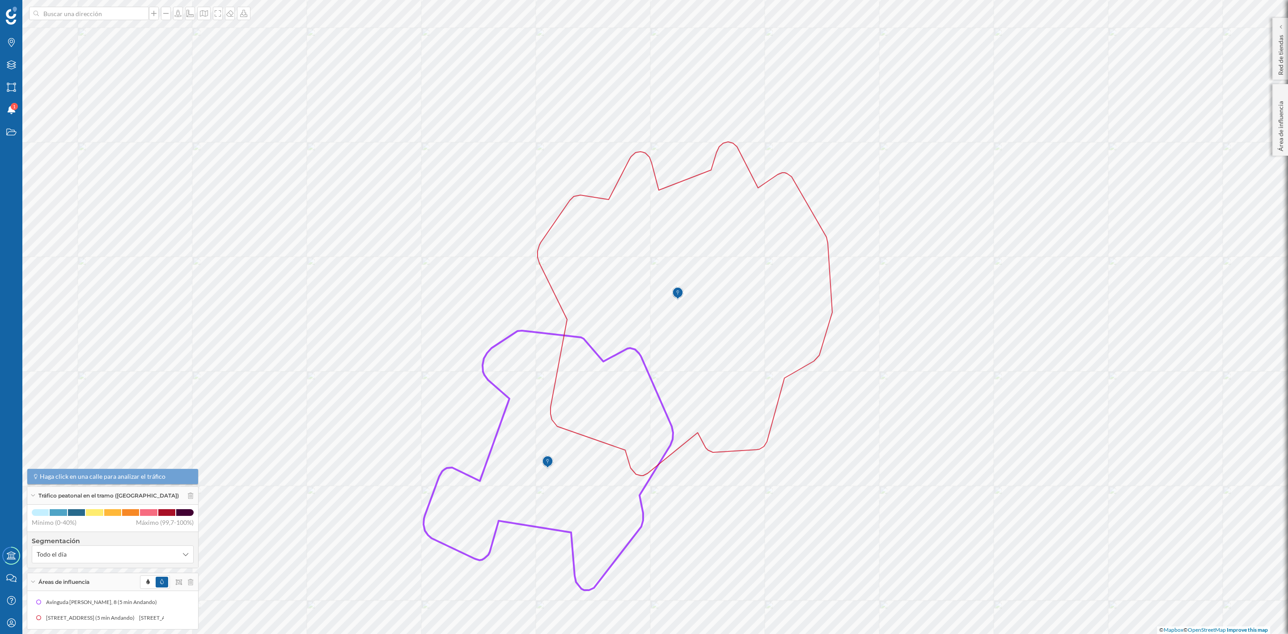
click at [31, 492] on div "Tráfico peatonal en el tramo (Capas)" at bounding box center [112, 496] width 171 height 18
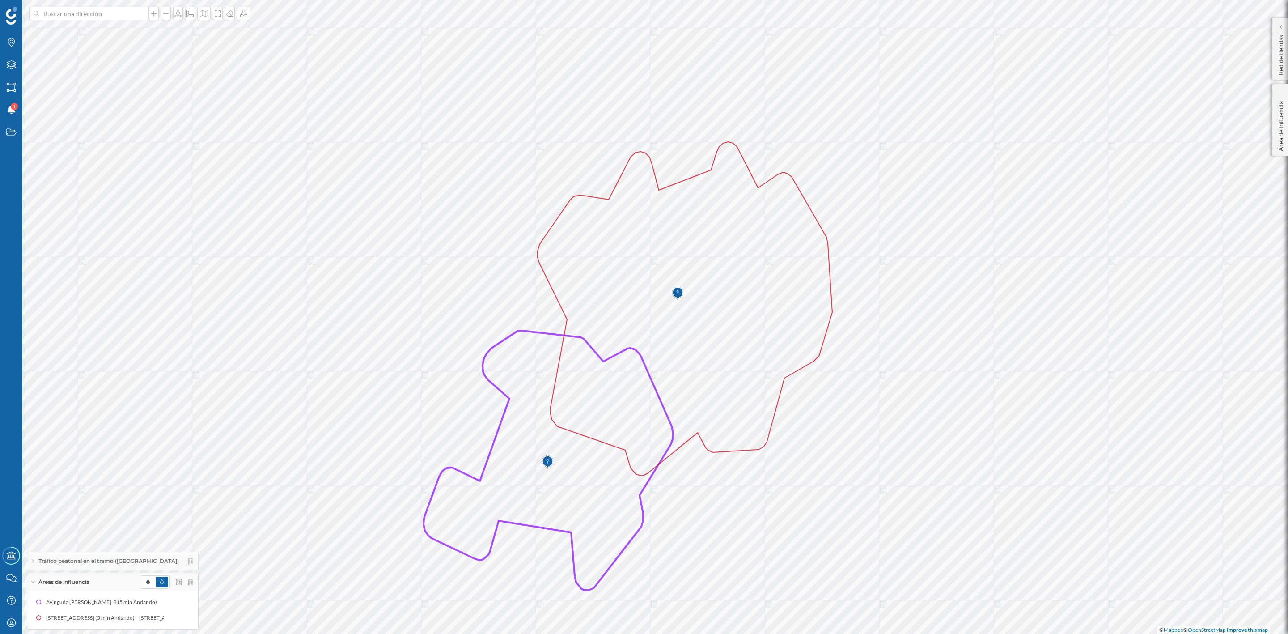
click at [31, 563] on div "Tráfico peatonal en el tramo (Capas)" at bounding box center [112, 561] width 171 height 18
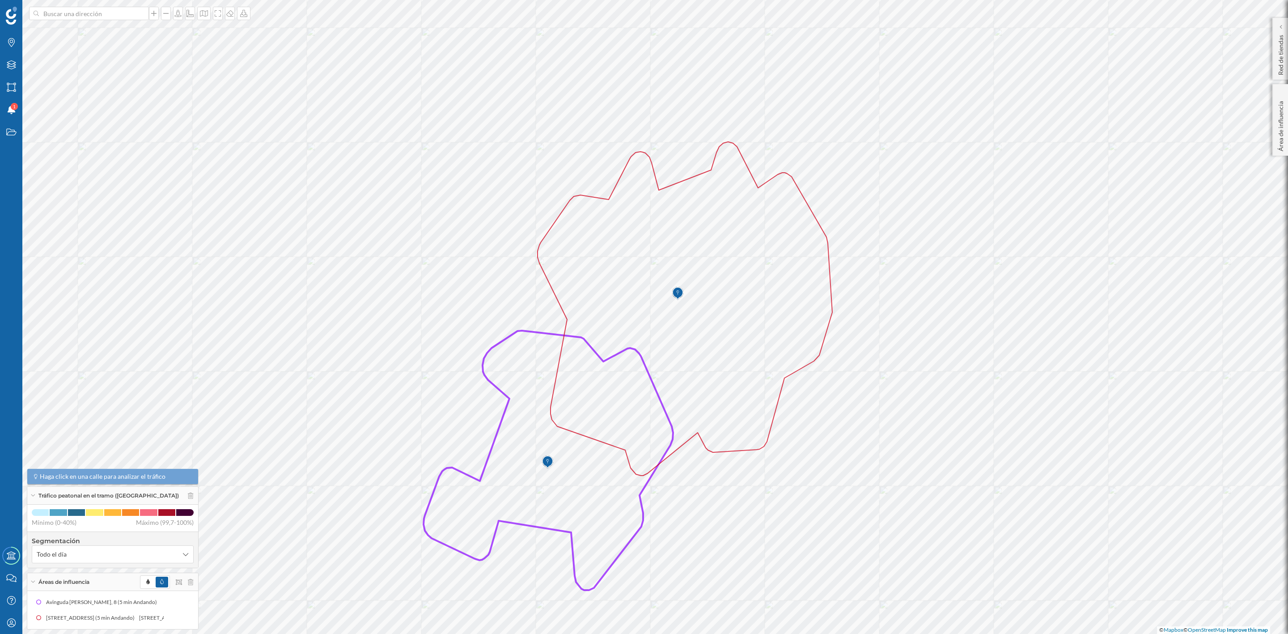
click at [30, 563] on div "Áreas de influencia" at bounding box center [112, 582] width 171 height 18
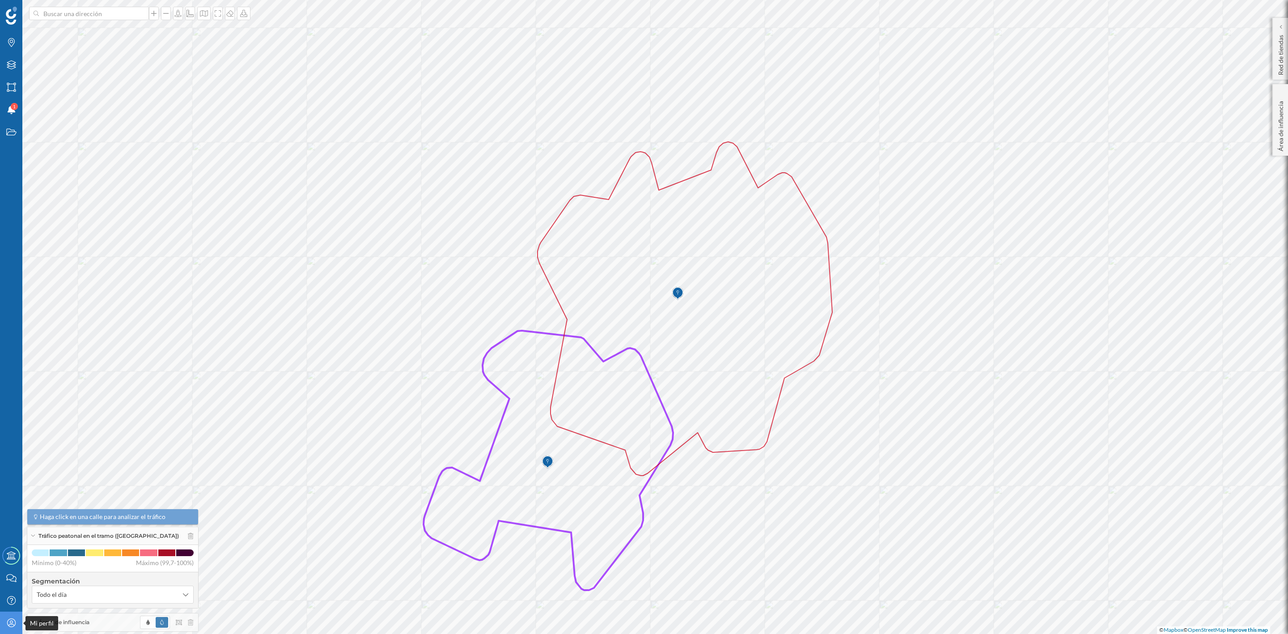
click at [14, 563] on icon at bounding box center [11, 622] width 8 height 8
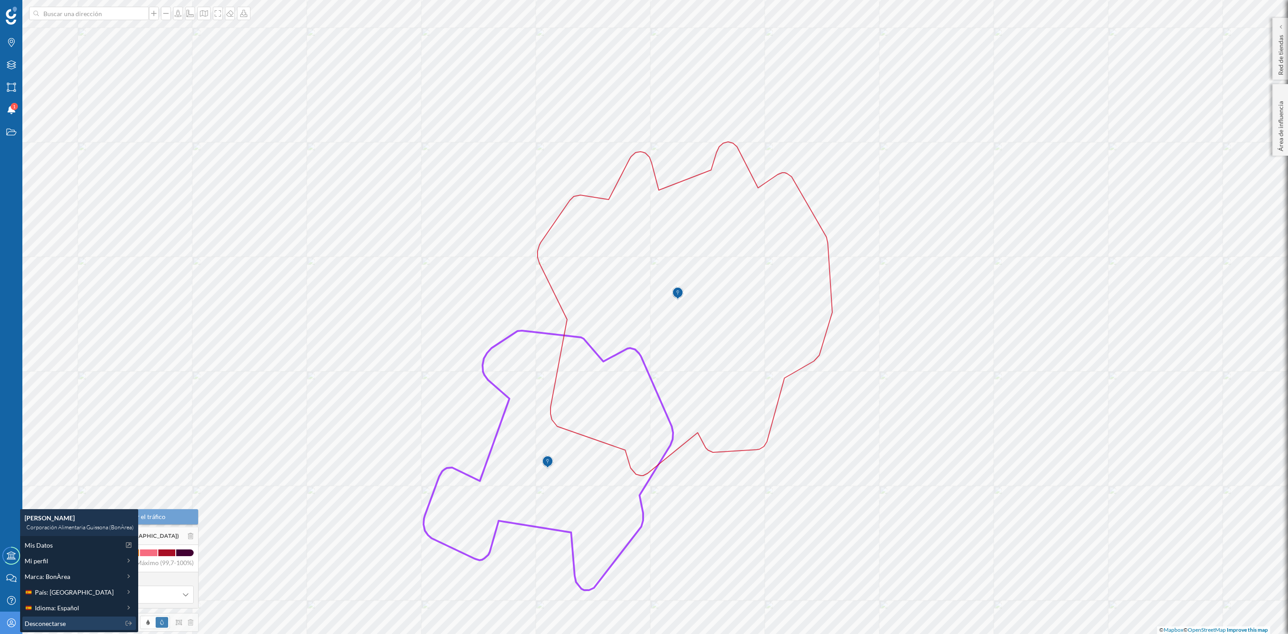
click at [39, 563] on span "Desconectarse" at bounding box center [45, 623] width 41 height 9
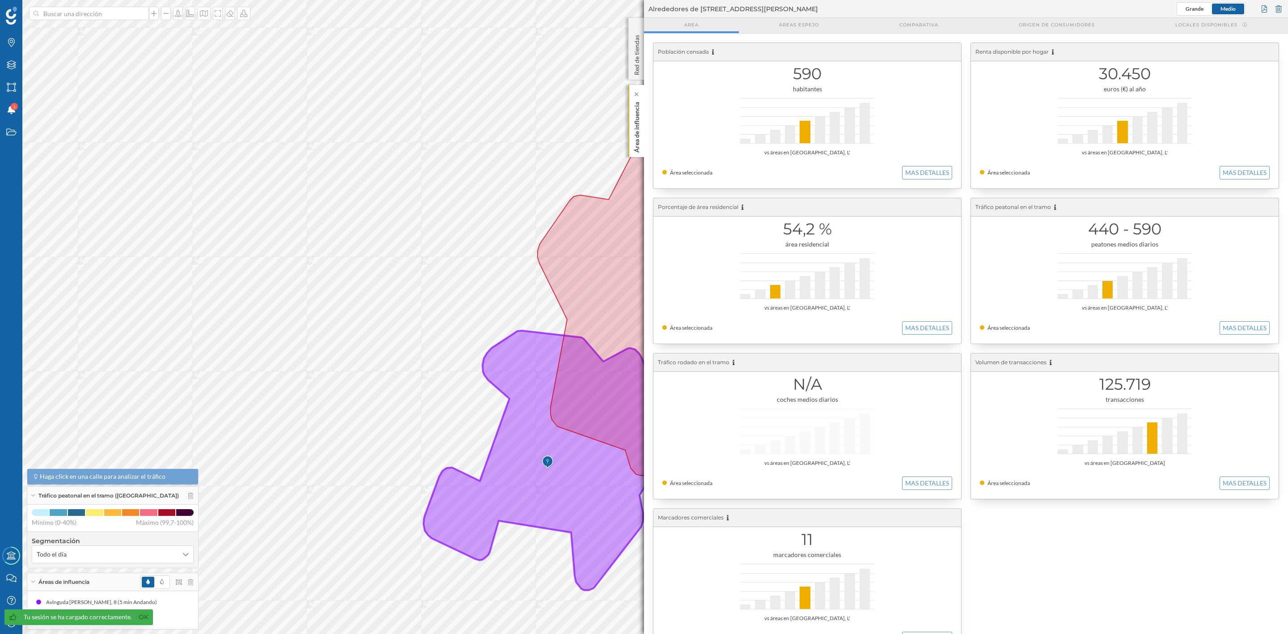
click at [639, 129] on p "Área de influencia" at bounding box center [636, 125] width 9 height 54
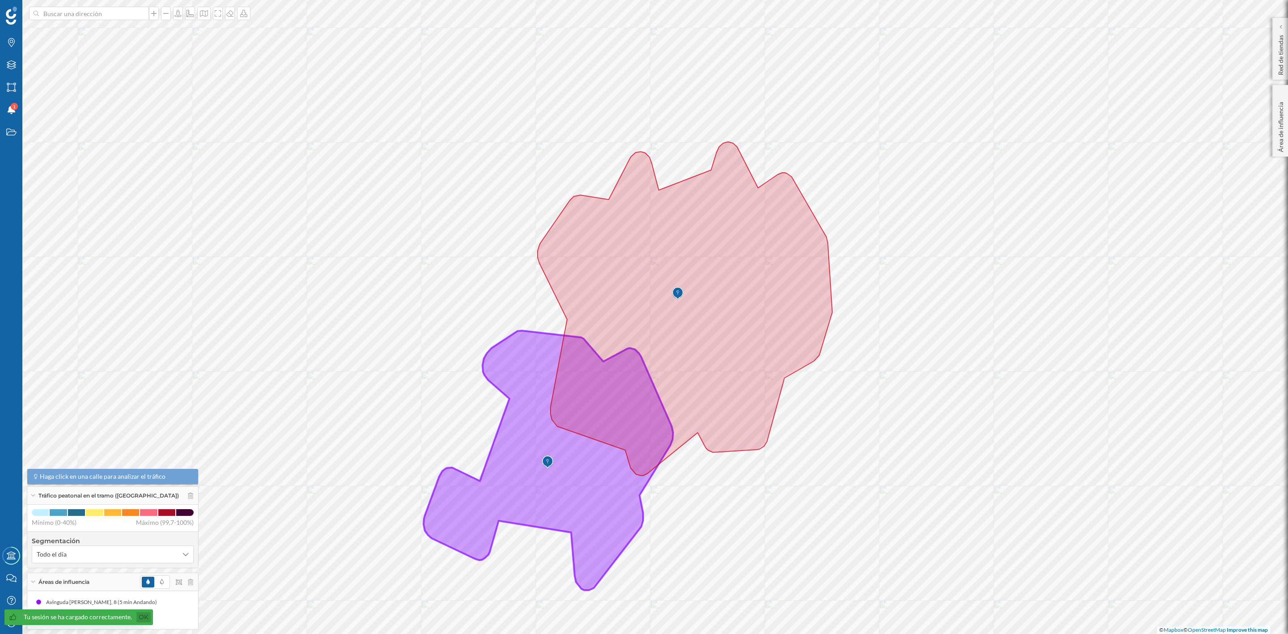
click at [145, 619] on link "Ok" at bounding box center [143, 617] width 14 height 10
click at [160, 583] on icon at bounding box center [162, 581] width 4 height 5
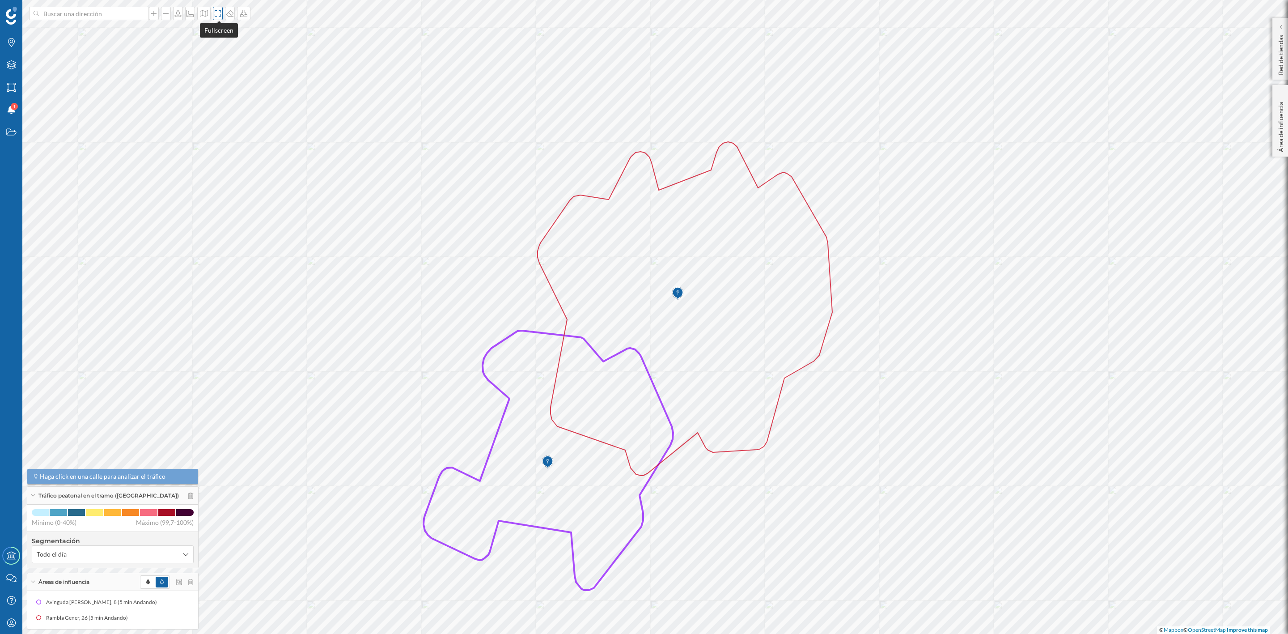
click at [216, 13] on icon at bounding box center [217, 13] width 9 height 7
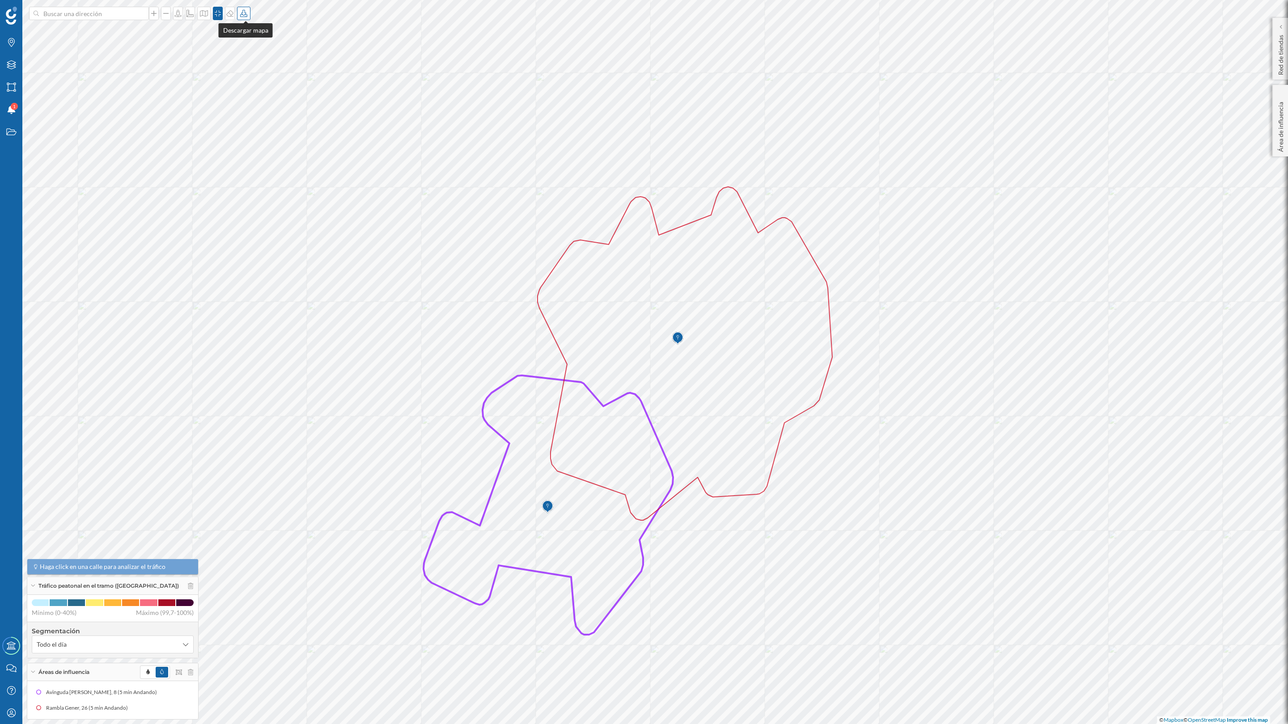
click at [243, 13] on icon at bounding box center [243, 13] width 7 height 7
click at [250, 64] on div "Descargar sin leyenda" at bounding box center [274, 65] width 63 height 9
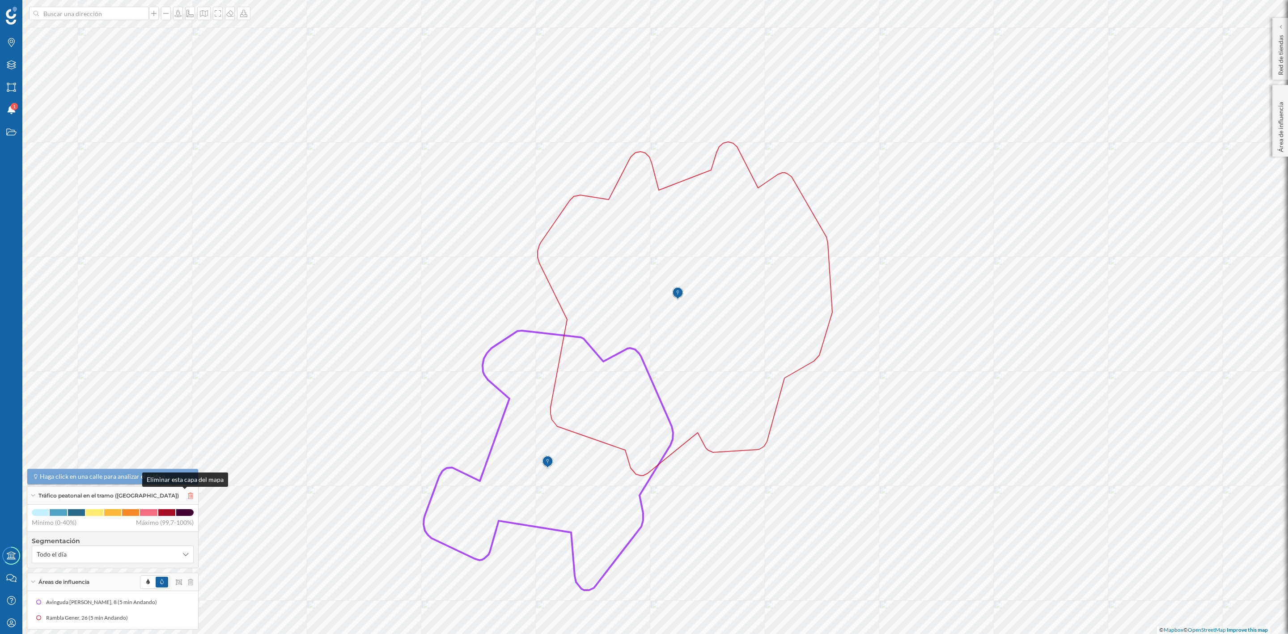
click at [188, 496] on icon at bounding box center [190, 495] width 5 height 6
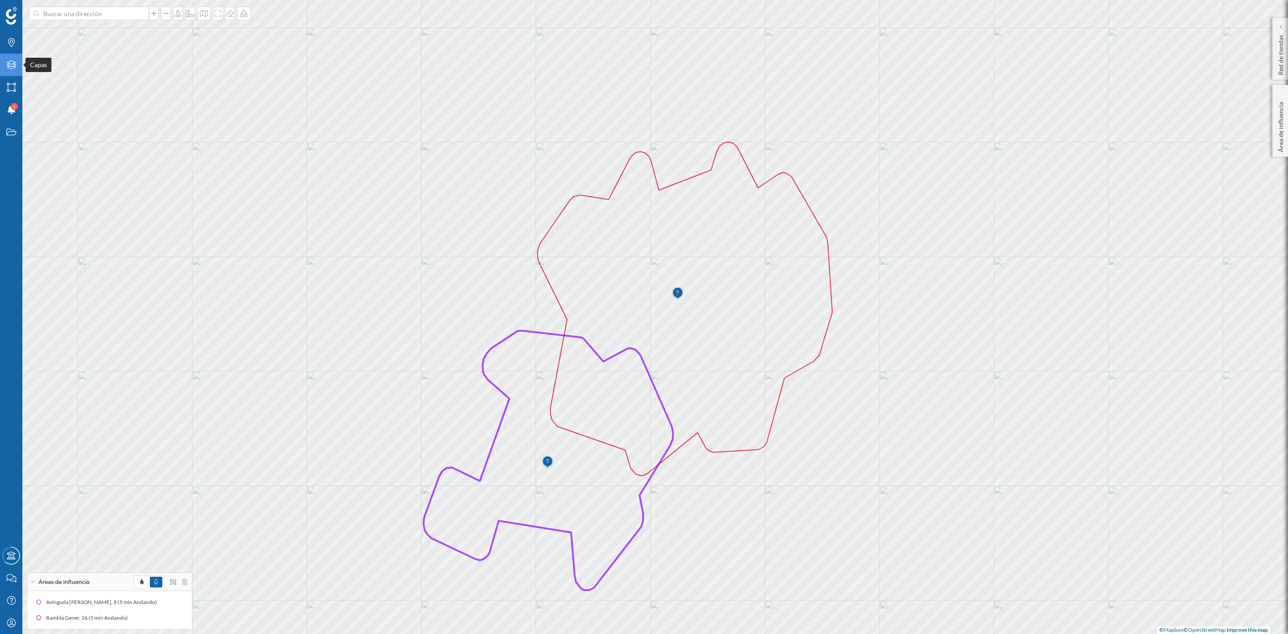
click at [8, 64] on icon at bounding box center [11, 64] width 9 height 9
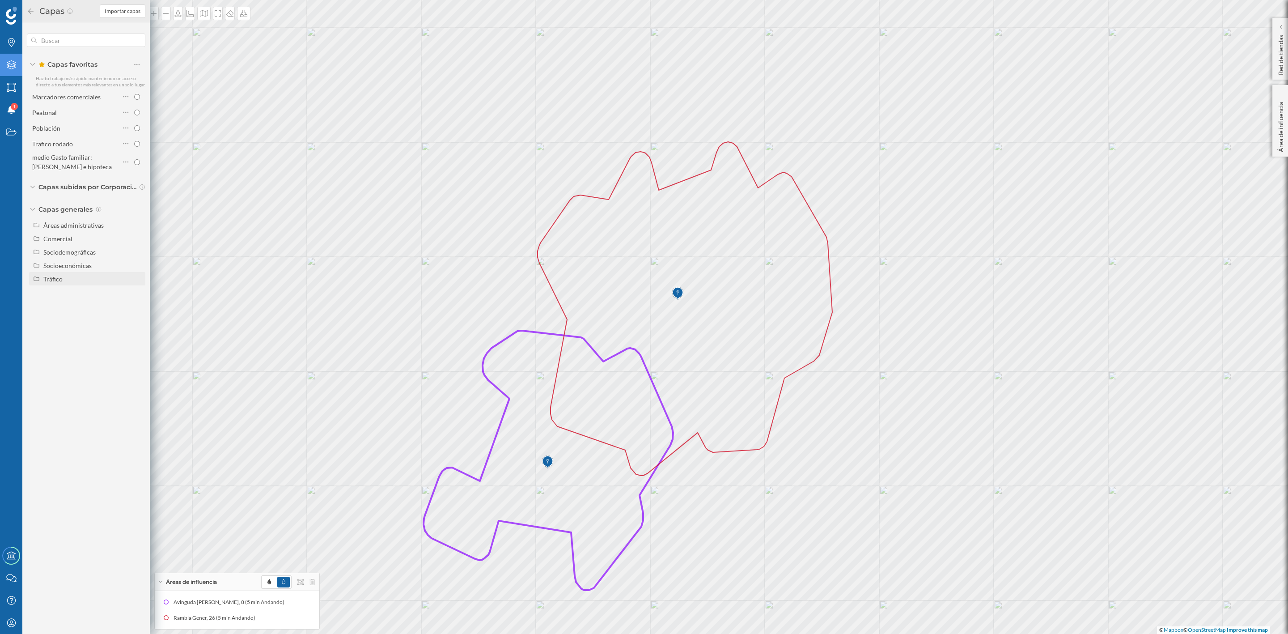
click at [66, 280] on div "Tráfico" at bounding box center [92, 278] width 99 height 9
click at [137, 291] on input "Tráfico rodado" at bounding box center [139, 292] width 6 height 6
radio input "true"
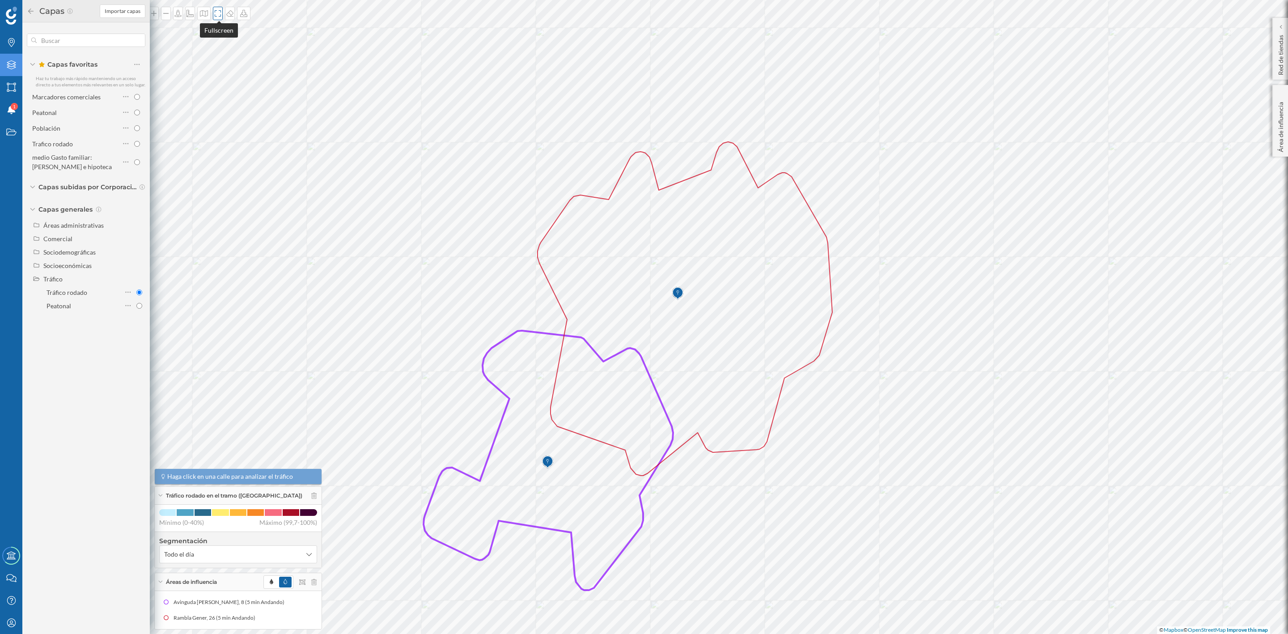
click at [215, 13] on icon at bounding box center [217, 13] width 9 height 7
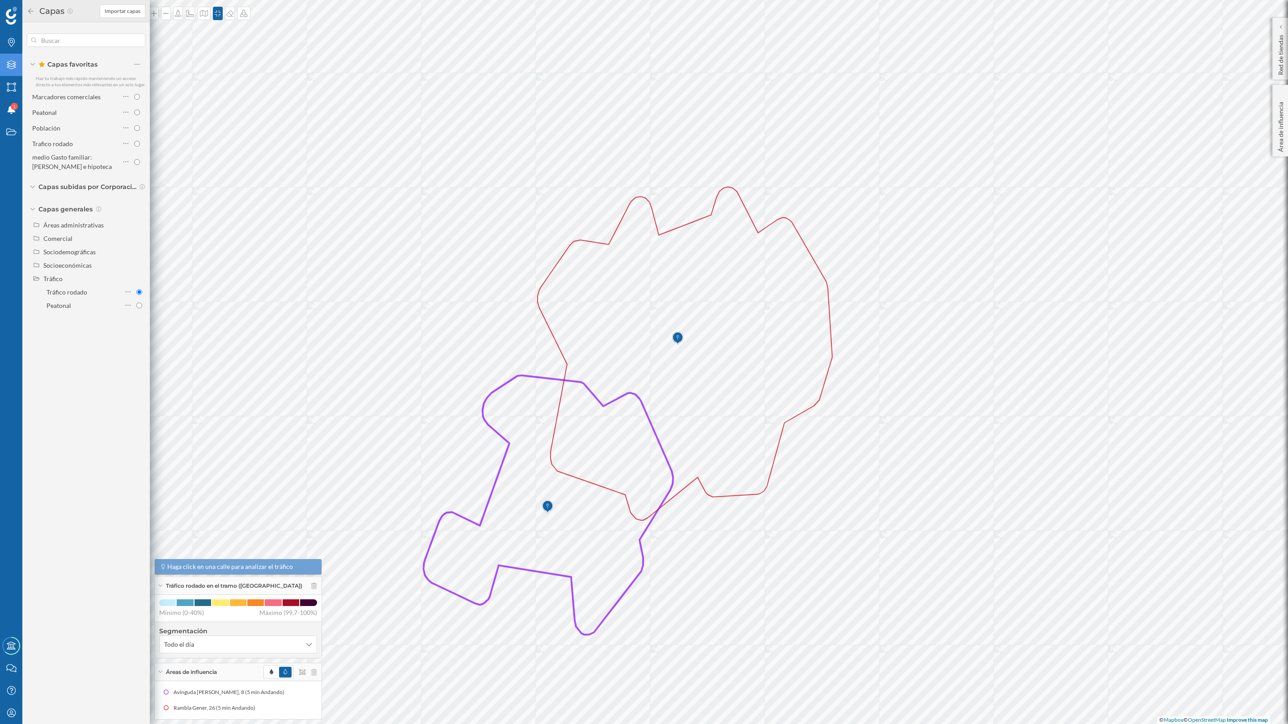
click at [24, 7] on div "Capas Importar capas" at bounding box center [85, 11] width 127 height 22
click at [28, 8] on icon at bounding box center [31, 11] width 8 height 6
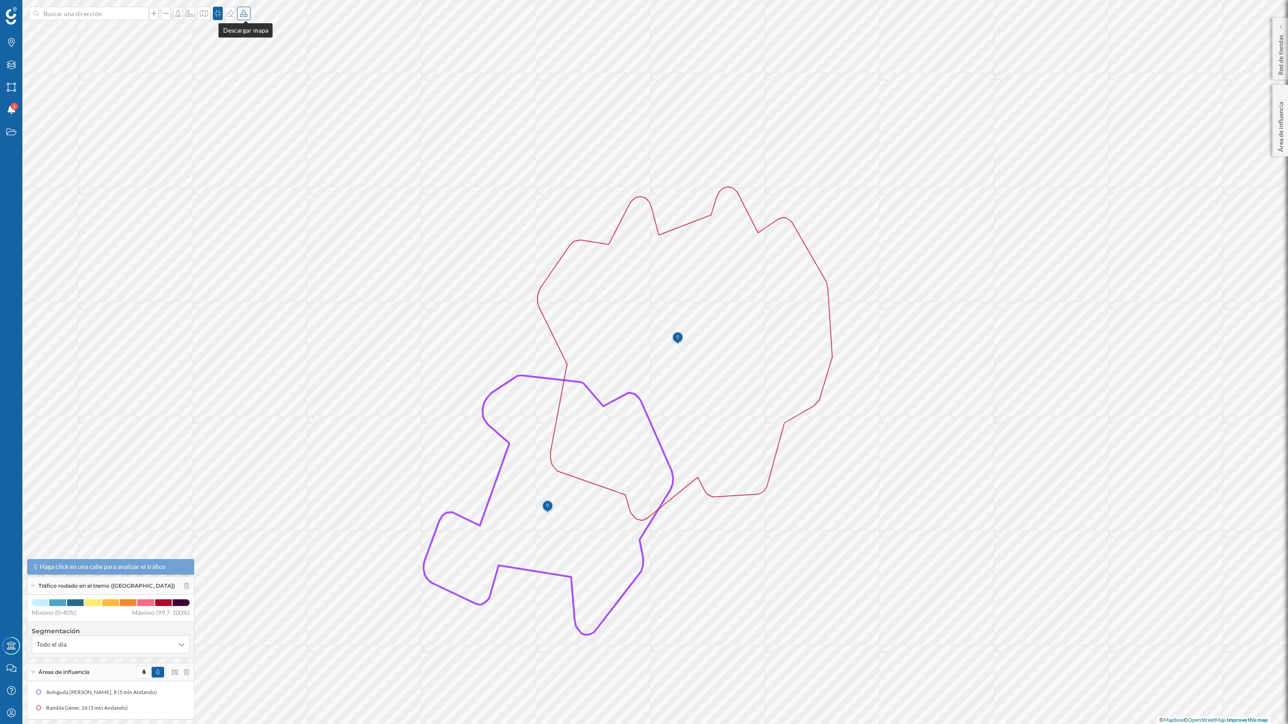
click at [244, 12] on icon at bounding box center [243, 13] width 7 height 7
click at [251, 65] on div "Descargar sin leyenda" at bounding box center [274, 65] width 63 height 9
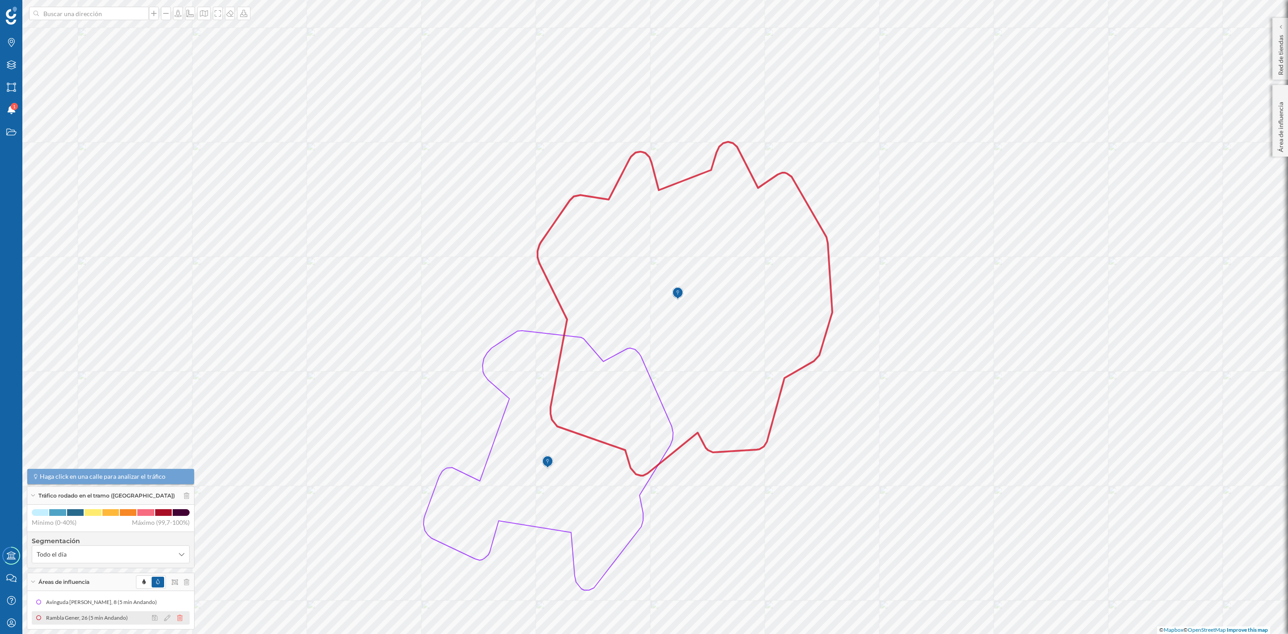
click at [179, 618] on icon at bounding box center [179, 617] width 5 height 6
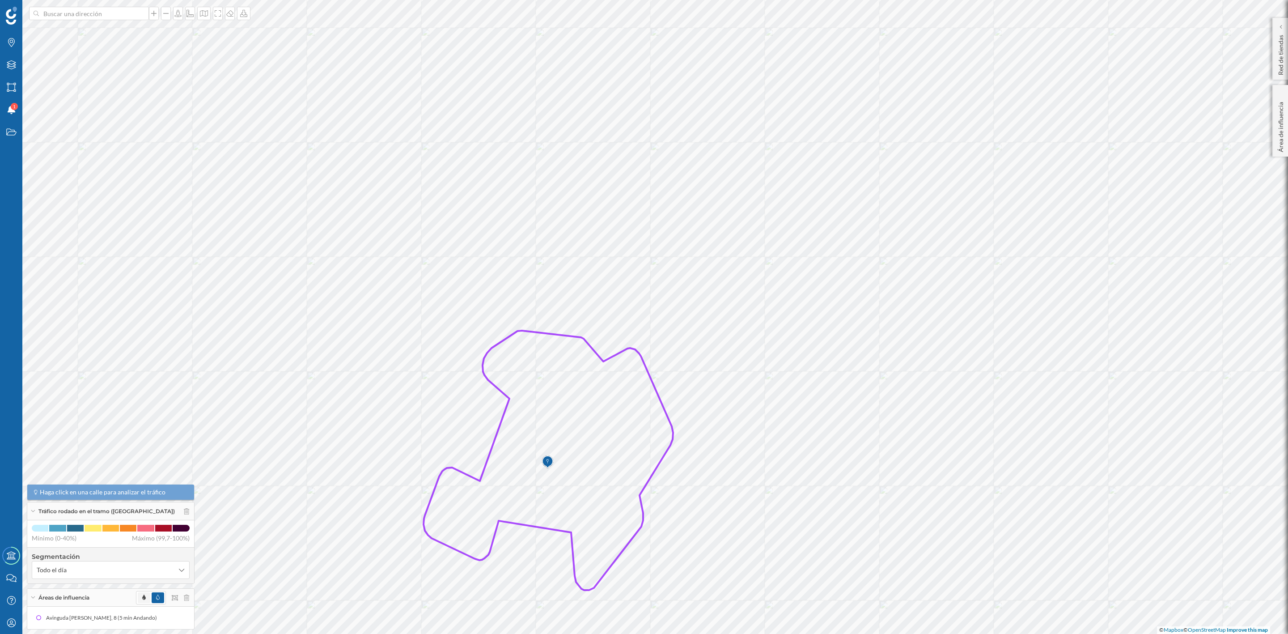
click at [138, 599] on span at bounding box center [144, 597] width 13 height 11
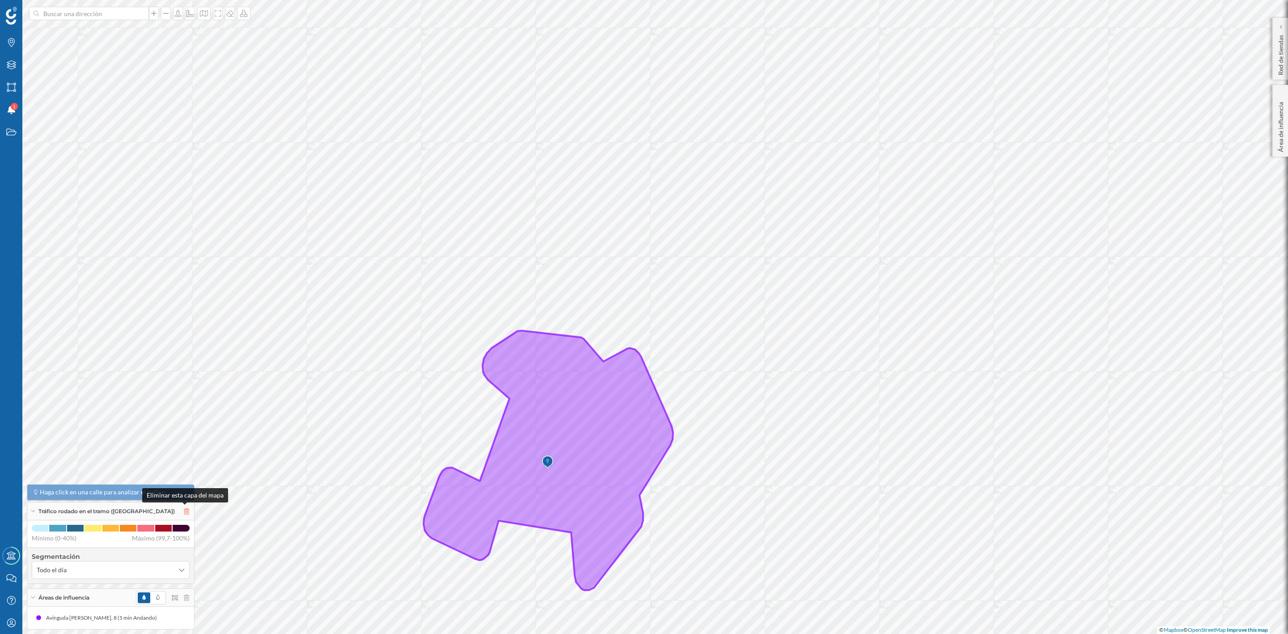
click at [186, 510] on icon at bounding box center [186, 511] width 5 height 6
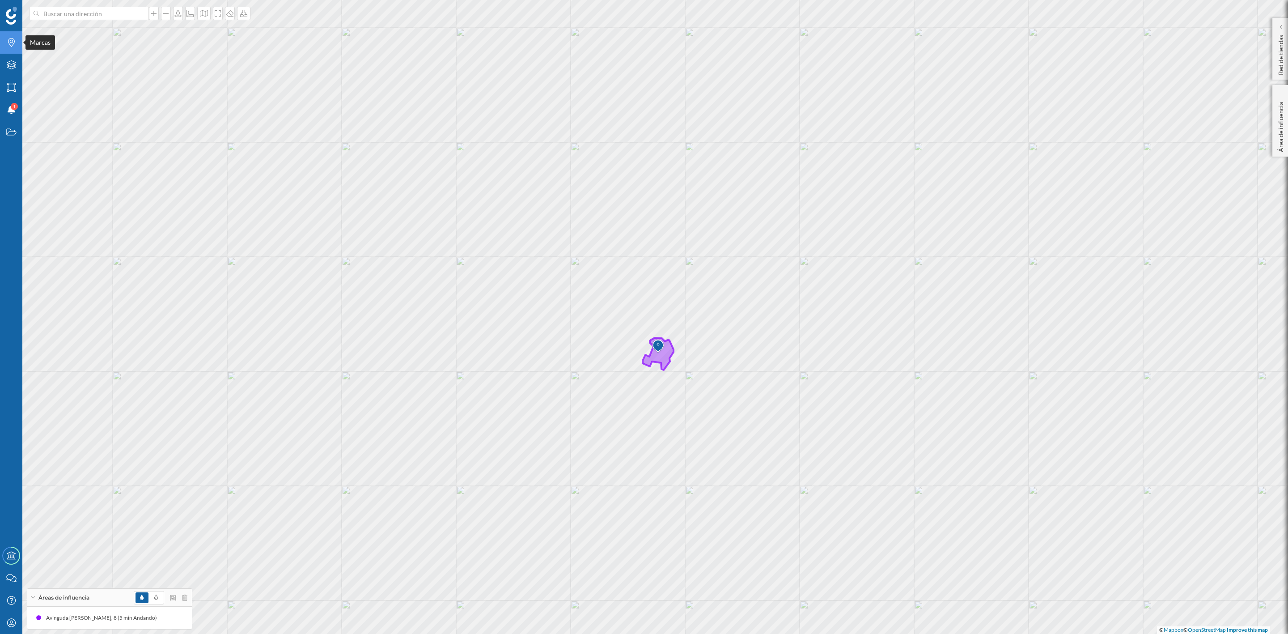
click at [13, 43] on icon "Marcas" at bounding box center [11, 42] width 11 height 9
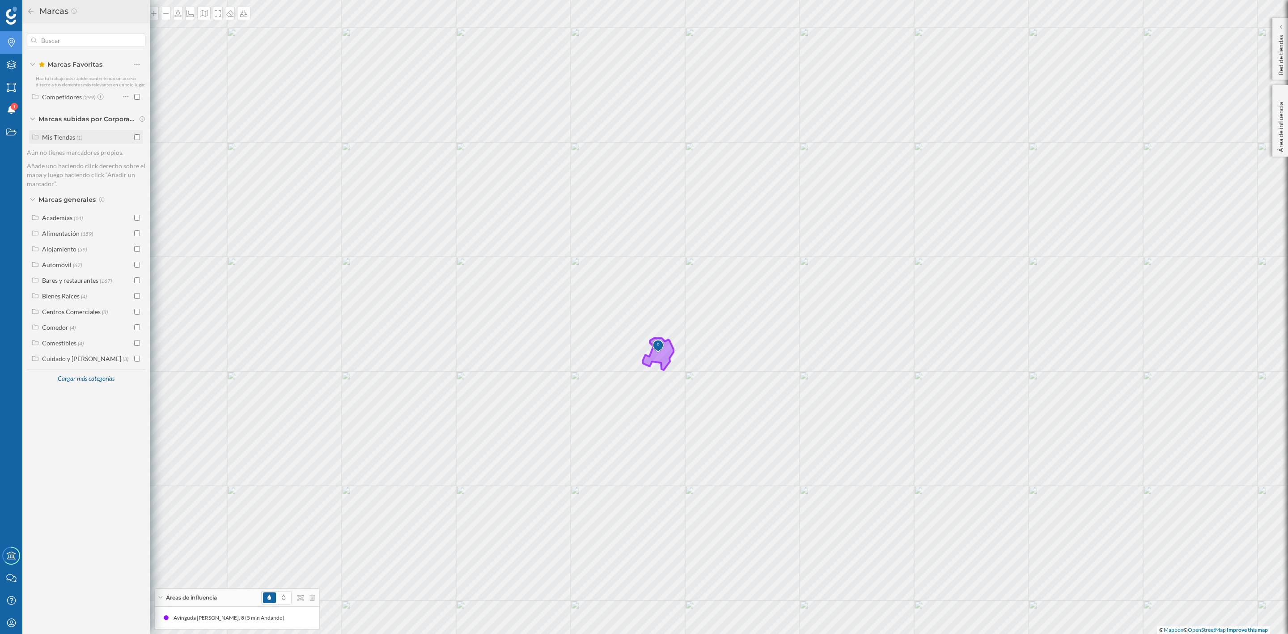
click at [136, 139] on input "checkbox" at bounding box center [137, 137] width 6 height 6
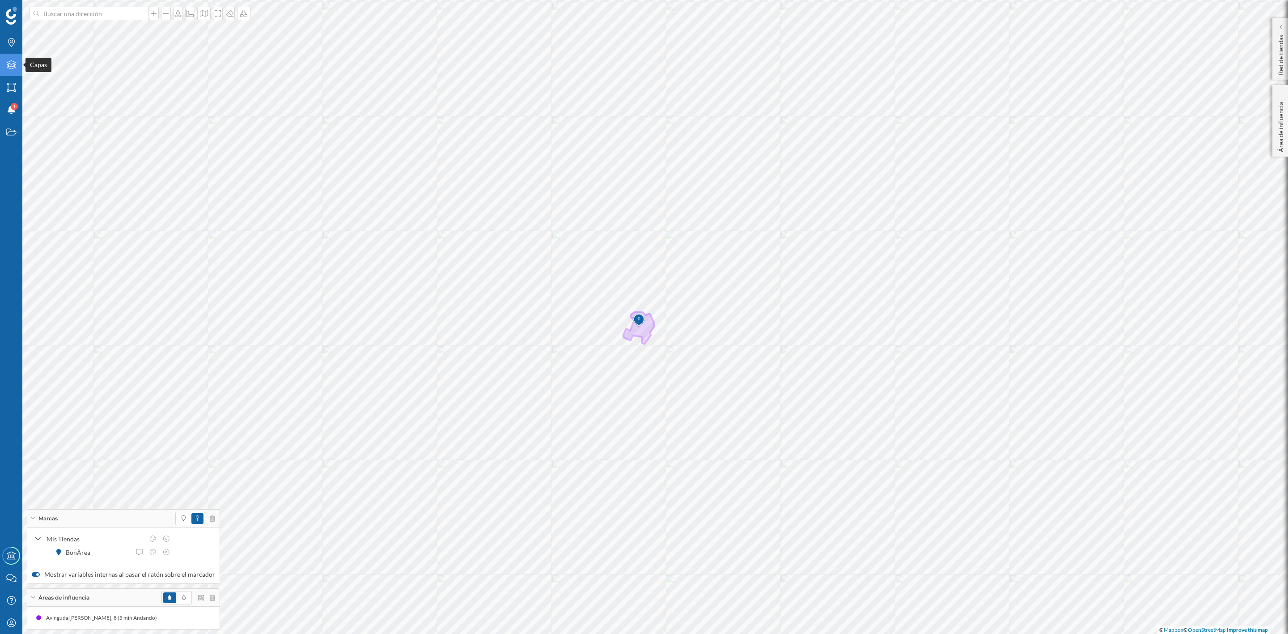
click at [9, 56] on div "Capas" at bounding box center [11, 65] width 22 height 22
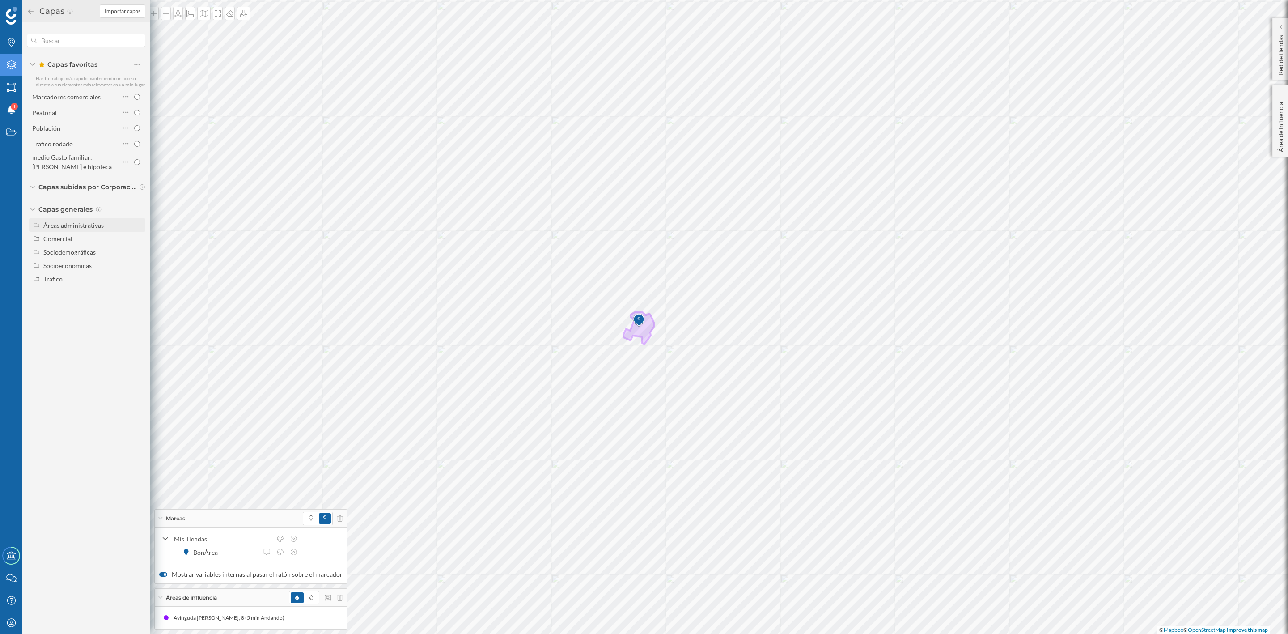
click at [72, 223] on div "Áreas administrativas" at bounding box center [73, 225] width 60 height 8
click at [138, 266] on input "Municipio" at bounding box center [139, 266] width 6 height 6
radio input "true"
click at [10, 41] on icon at bounding box center [11, 42] width 7 height 9
click at [137, 233] on input "checkbox" at bounding box center [137, 233] width 6 height 6
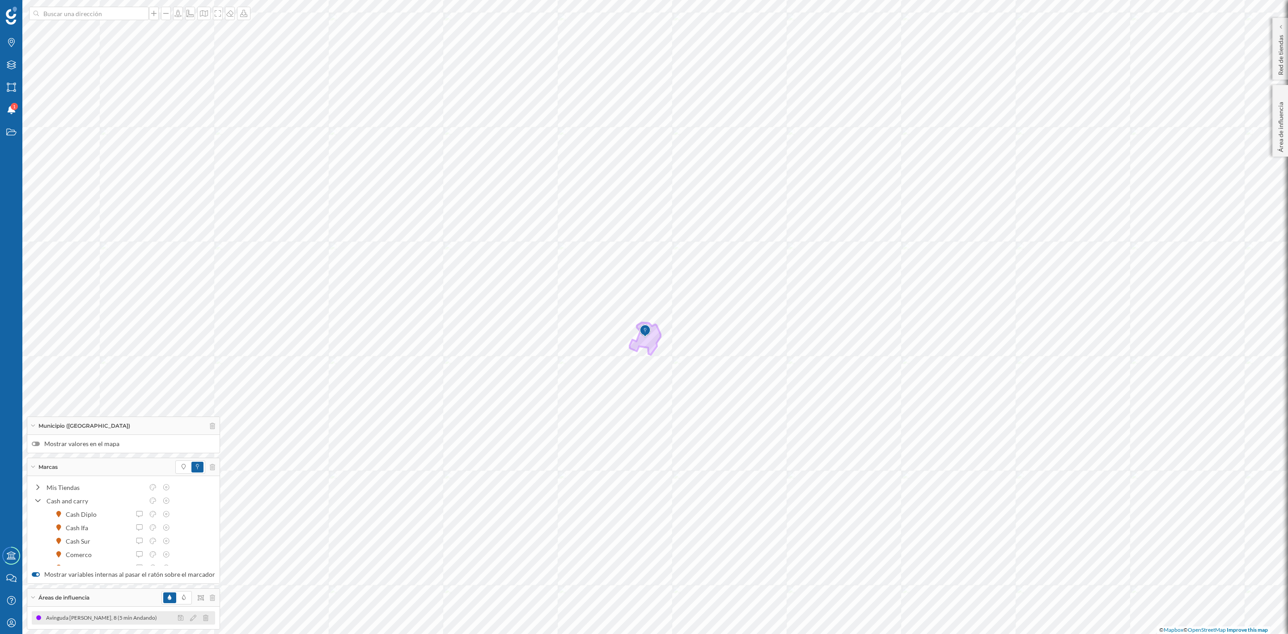
click at [76, 619] on div "Avinguda [PERSON_NAME], 8 (5 min Andando)" at bounding box center [103, 617] width 115 height 9
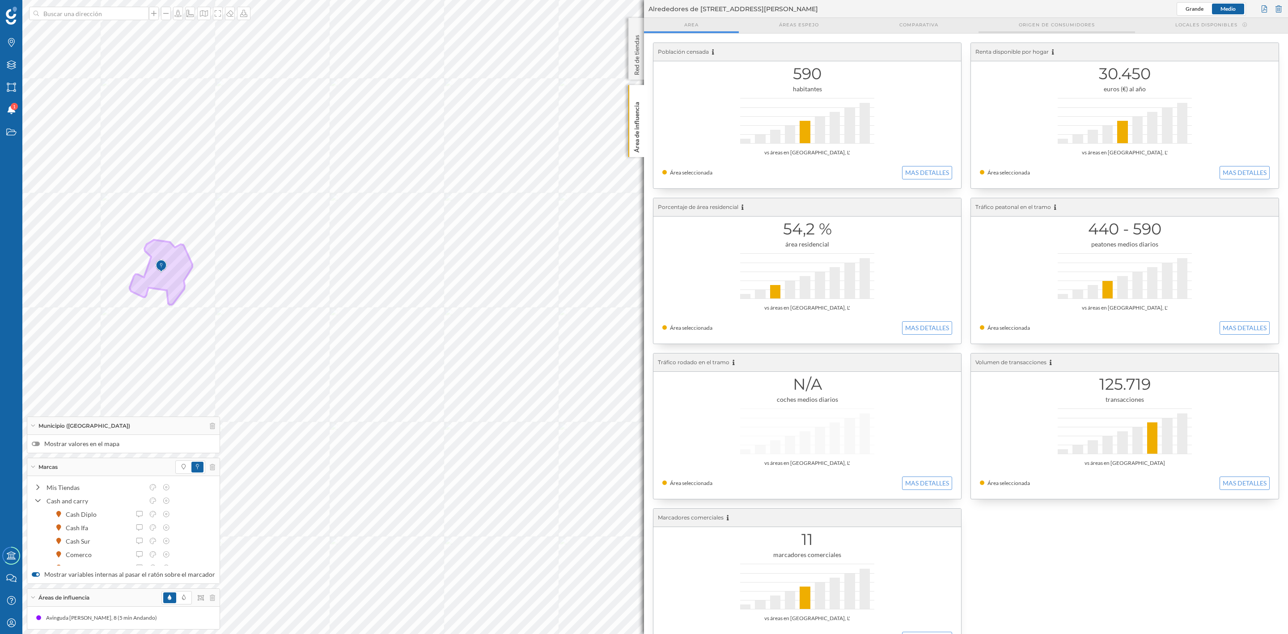
click at [1062, 27] on span "Origen de consumidores" at bounding box center [1057, 24] width 76 height 7
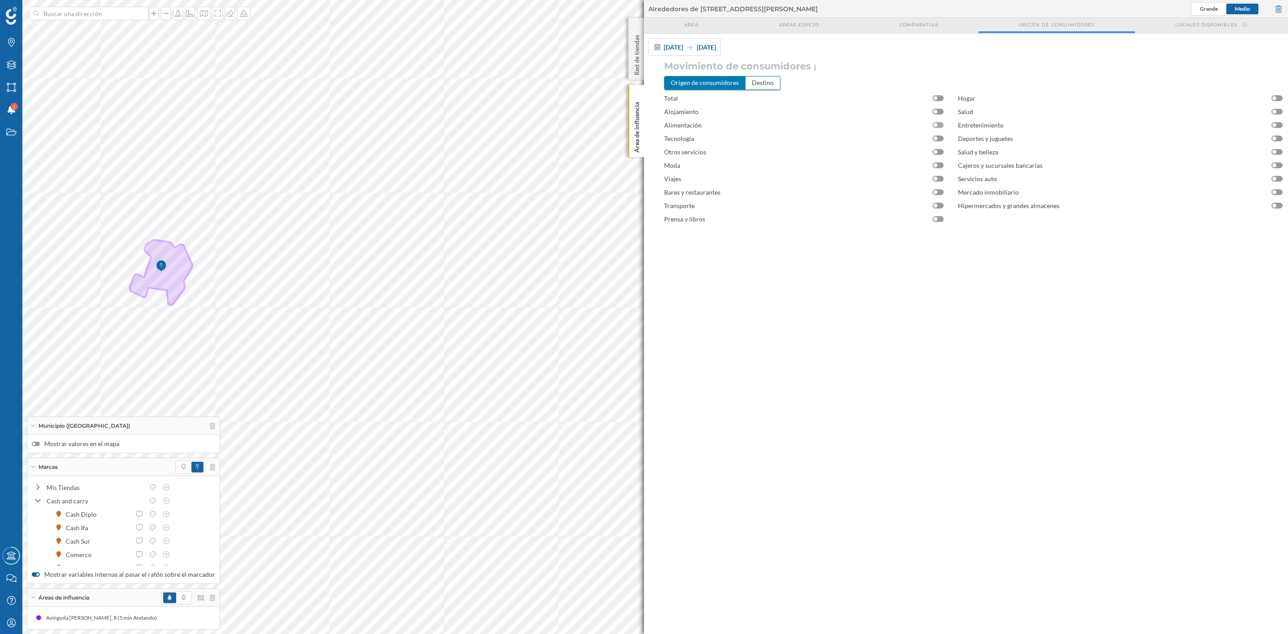
click at [942, 127] on div at bounding box center [937, 125] width 11 height 6
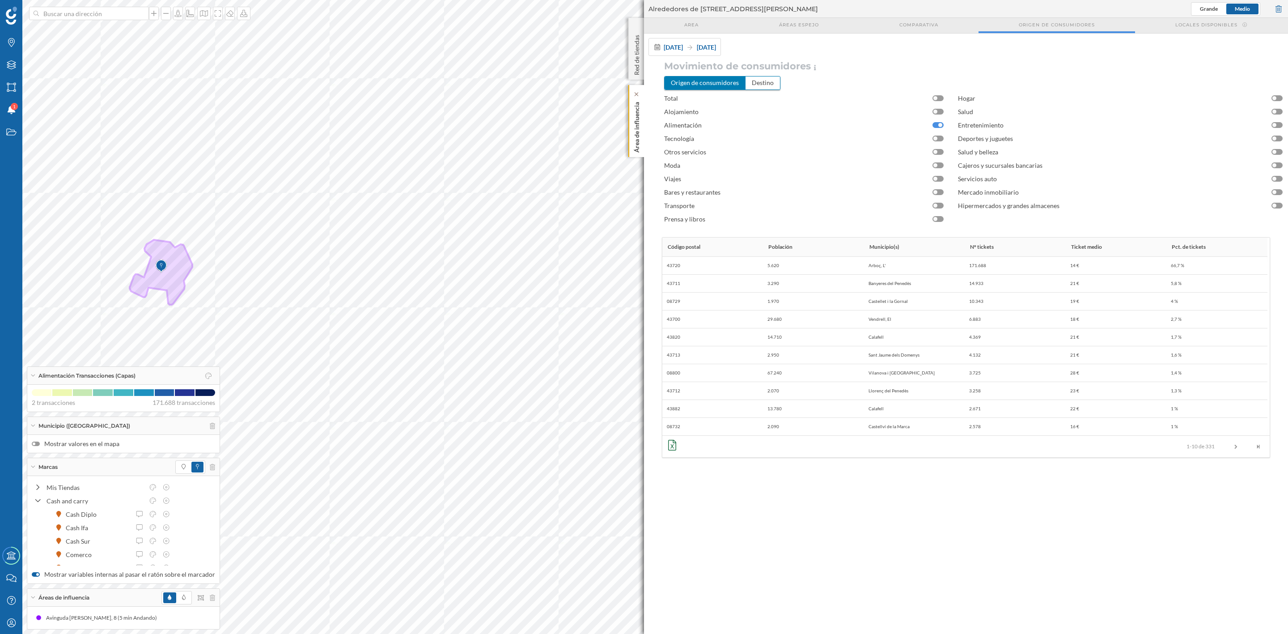
click at [639, 119] on p "Área de influencia" at bounding box center [636, 125] width 9 height 54
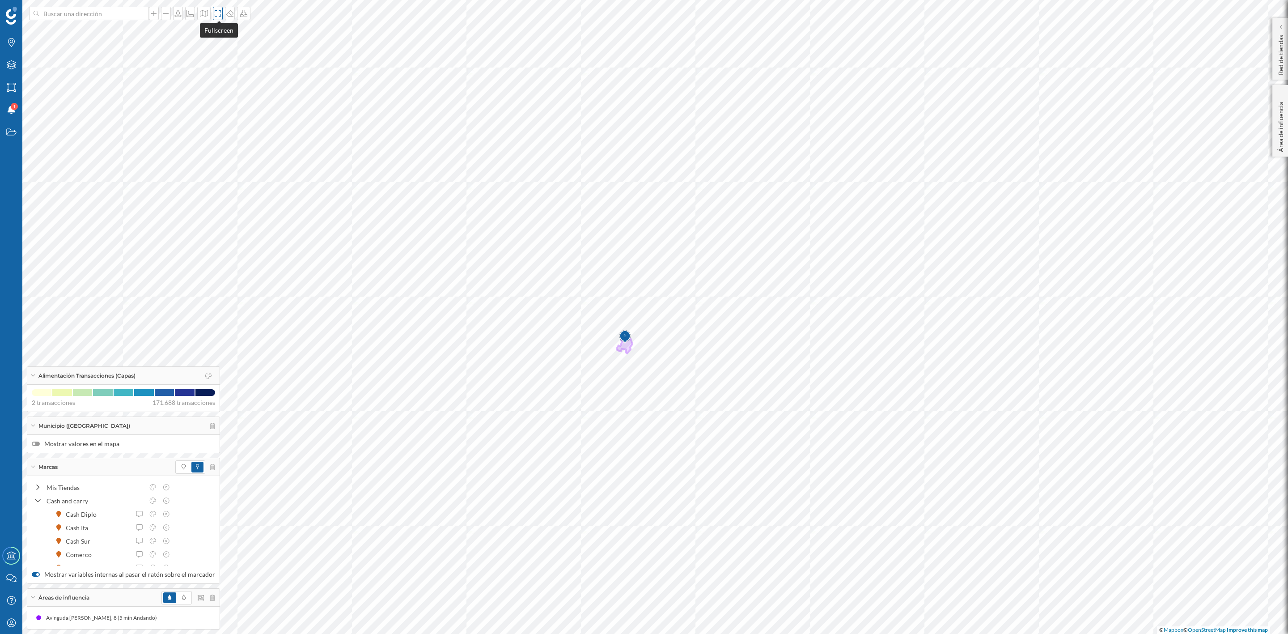
click at [221, 15] on icon at bounding box center [218, 13] width 6 height 6
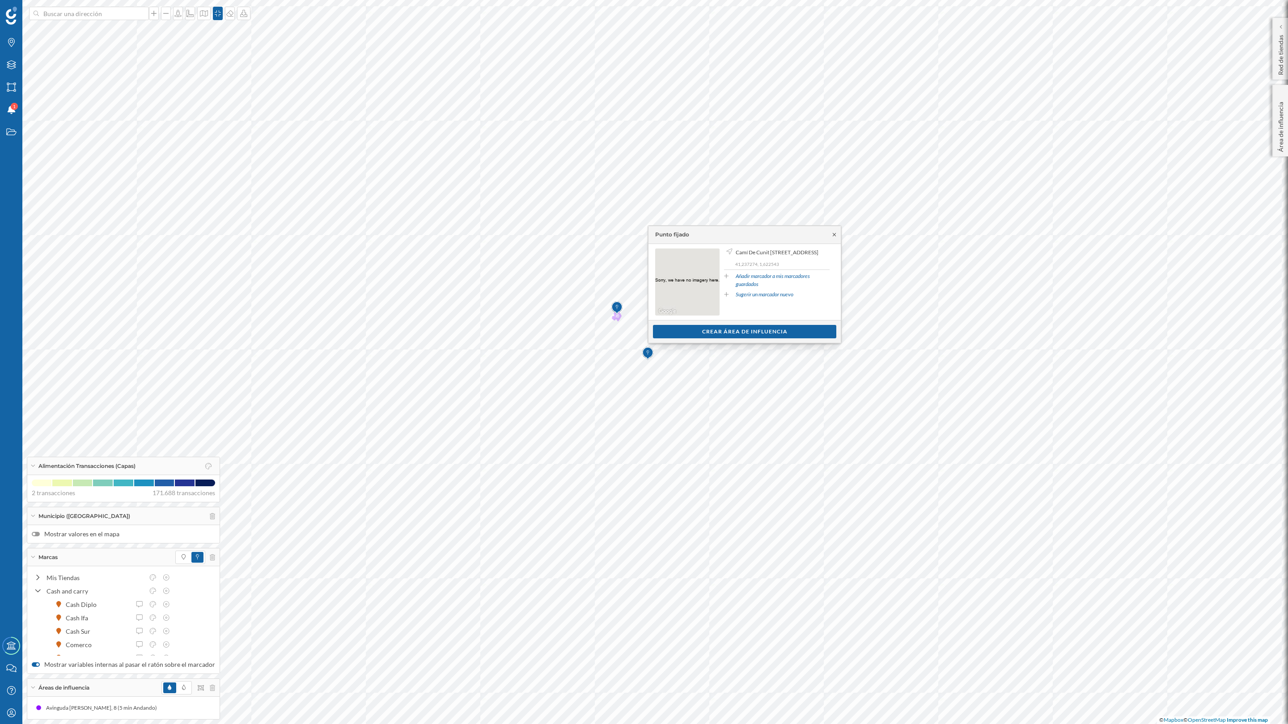
click at [835, 234] on icon at bounding box center [834, 234] width 7 height 5
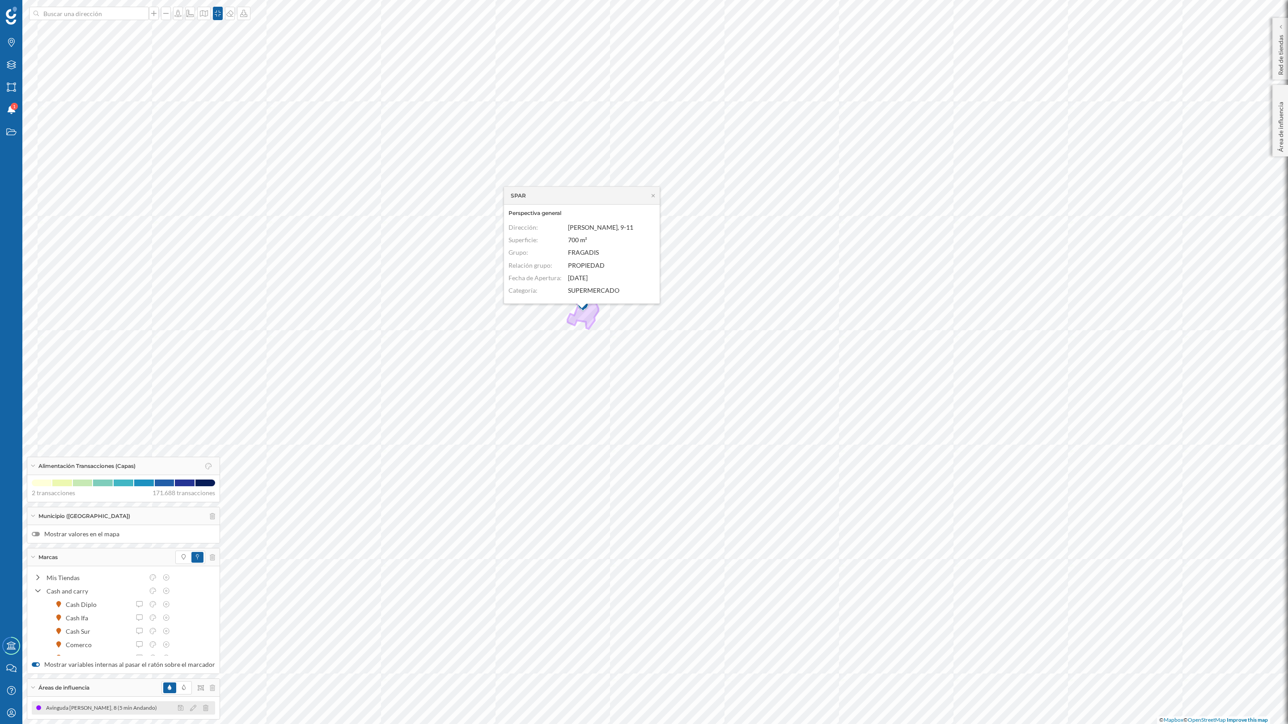
click at [98, 633] on div "Avinguda [PERSON_NAME], 8 (5 min Andando)" at bounding box center [103, 708] width 115 height 9
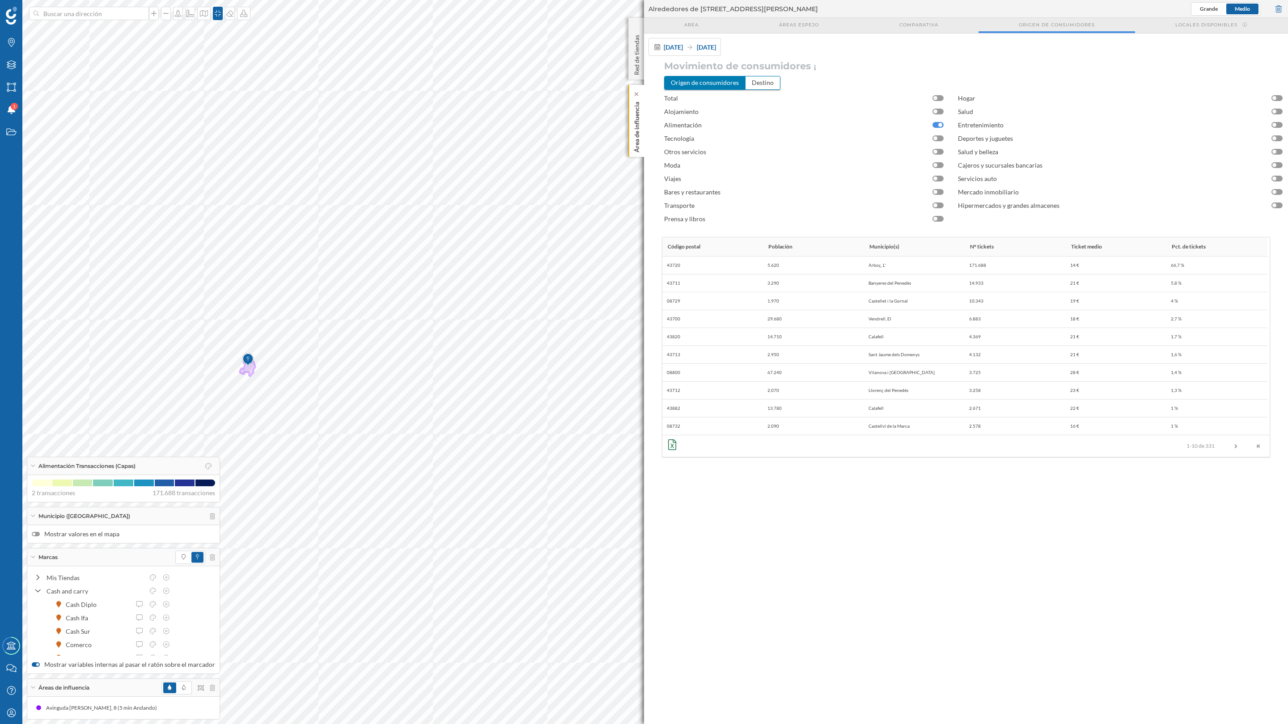
click at [638, 136] on p "Área de influencia" at bounding box center [636, 125] width 9 height 54
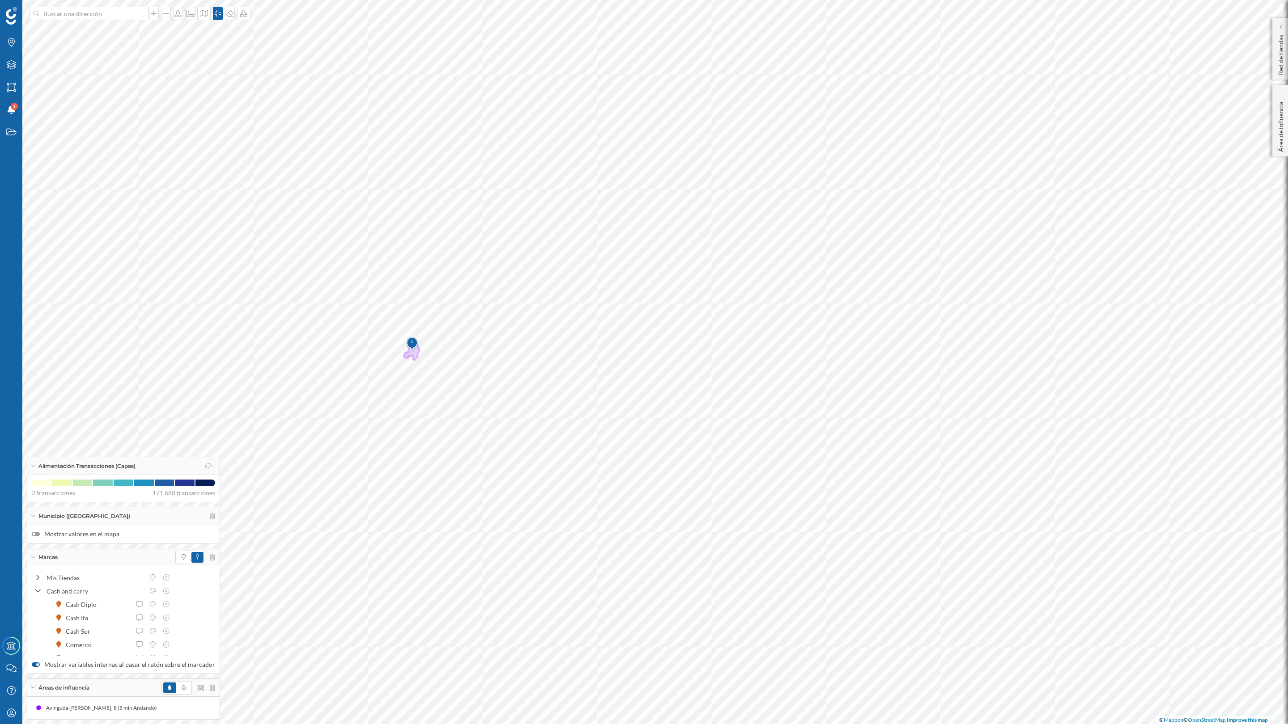
click at [39, 533] on div at bounding box center [36, 534] width 8 height 4
click at [0, 0] on input "Mostrar valores en el mapa" at bounding box center [0, 0] width 0 height 0
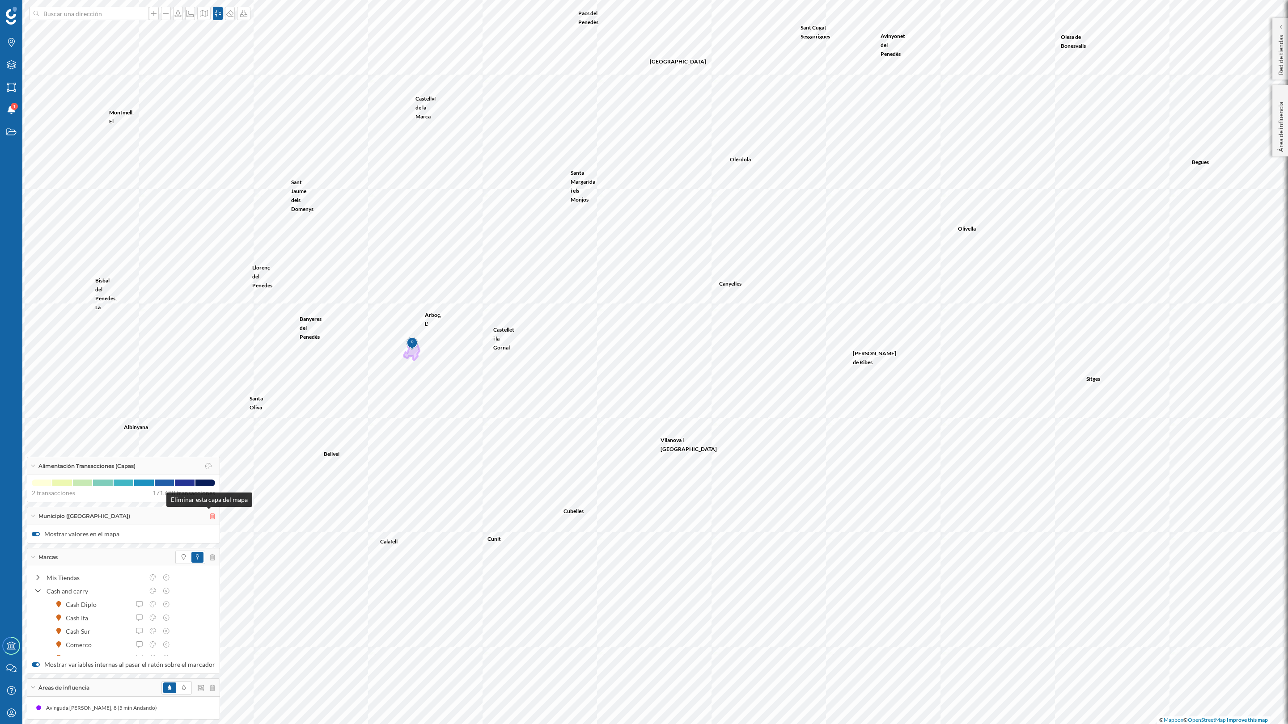
click at [210, 513] on icon at bounding box center [212, 516] width 5 height 6
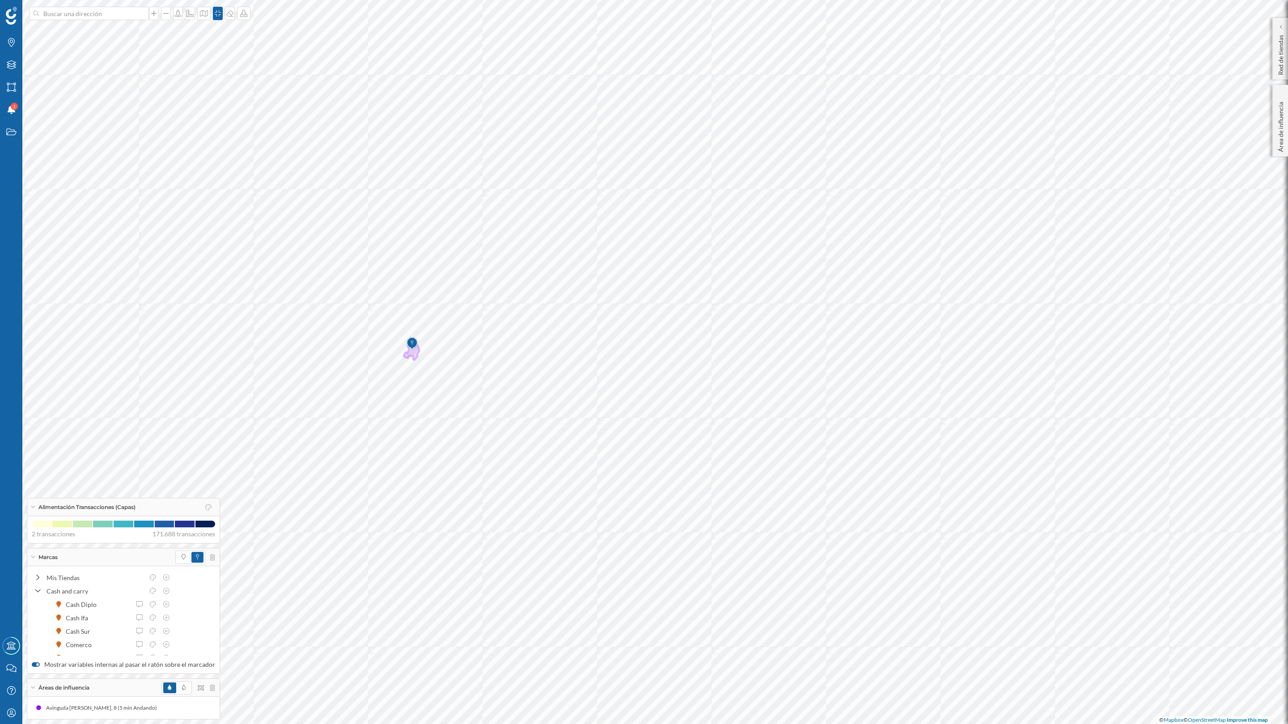
click at [34, 506] on icon at bounding box center [32, 507] width 5 height 2
click at [70, 633] on div "Avinguda [PERSON_NAME], 8 (5 min Andando)" at bounding box center [103, 708] width 115 height 9
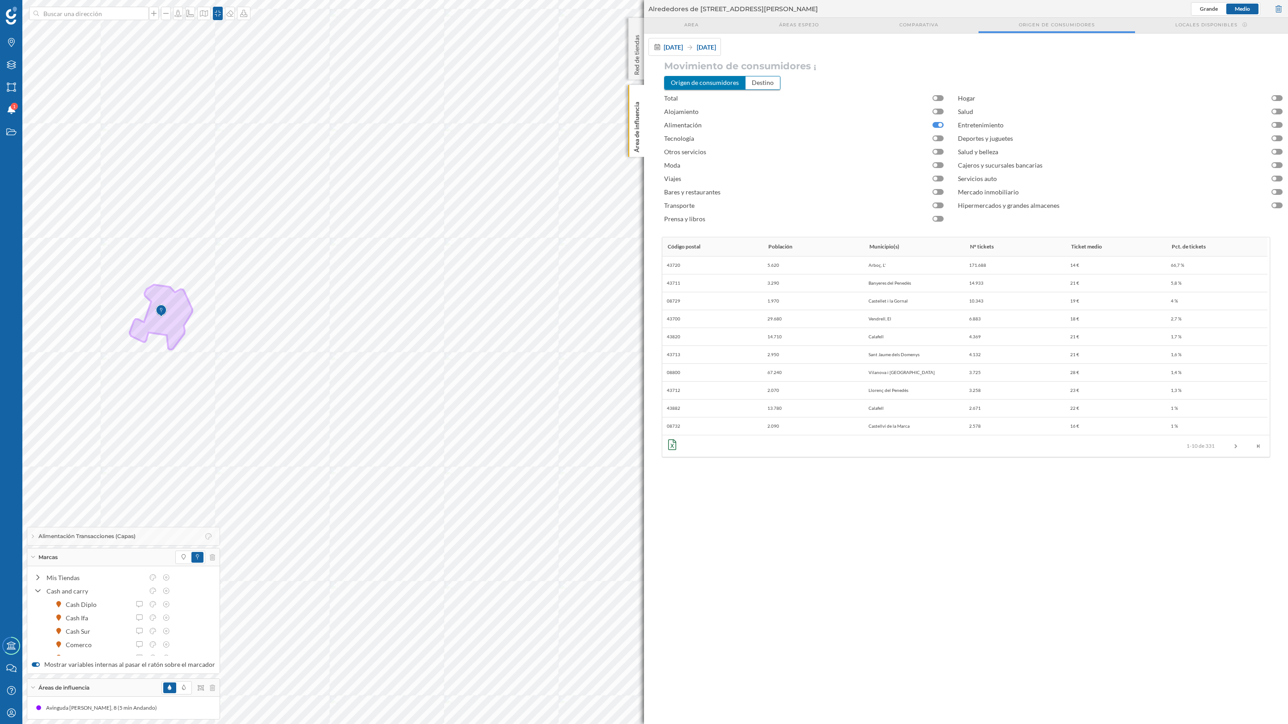
click at [934, 129] on div "Alimentación" at bounding box center [806, 125] width 285 height 13
click at [934, 127] on div at bounding box center [937, 125] width 11 height 6
click at [635, 145] on p "Área de influencia" at bounding box center [636, 125] width 9 height 54
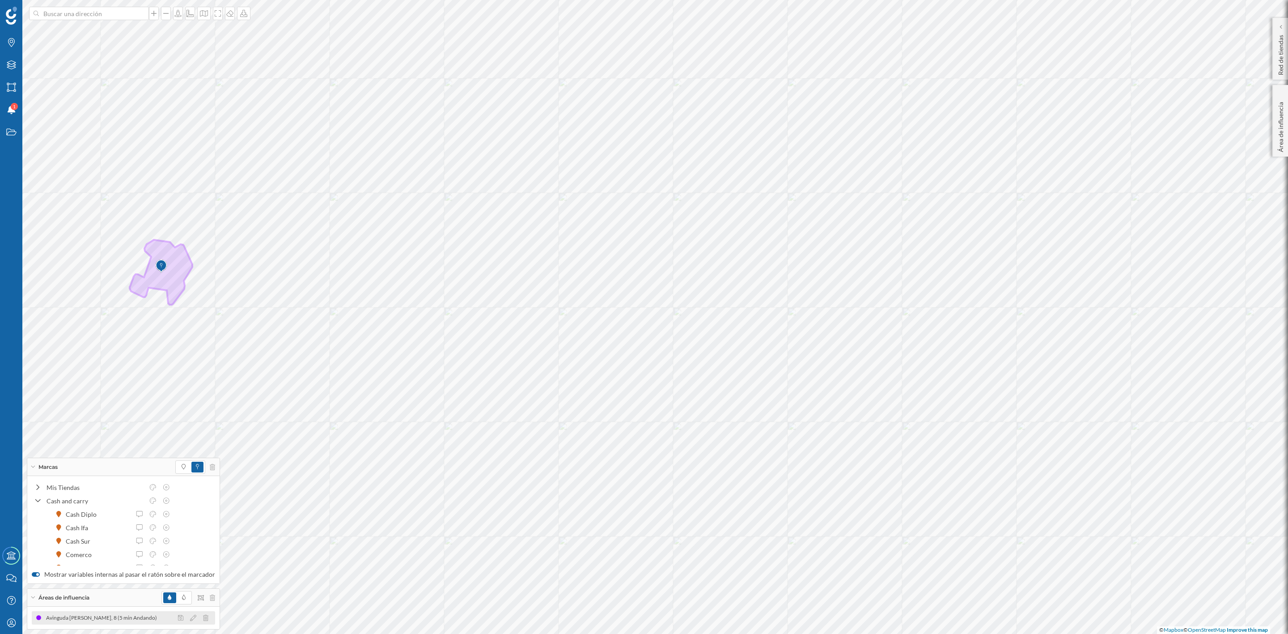
click at [70, 616] on div "Avinguda [PERSON_NAME], 8 (5 min Andando)" at bounding box center [103, 617] width 115 height 9
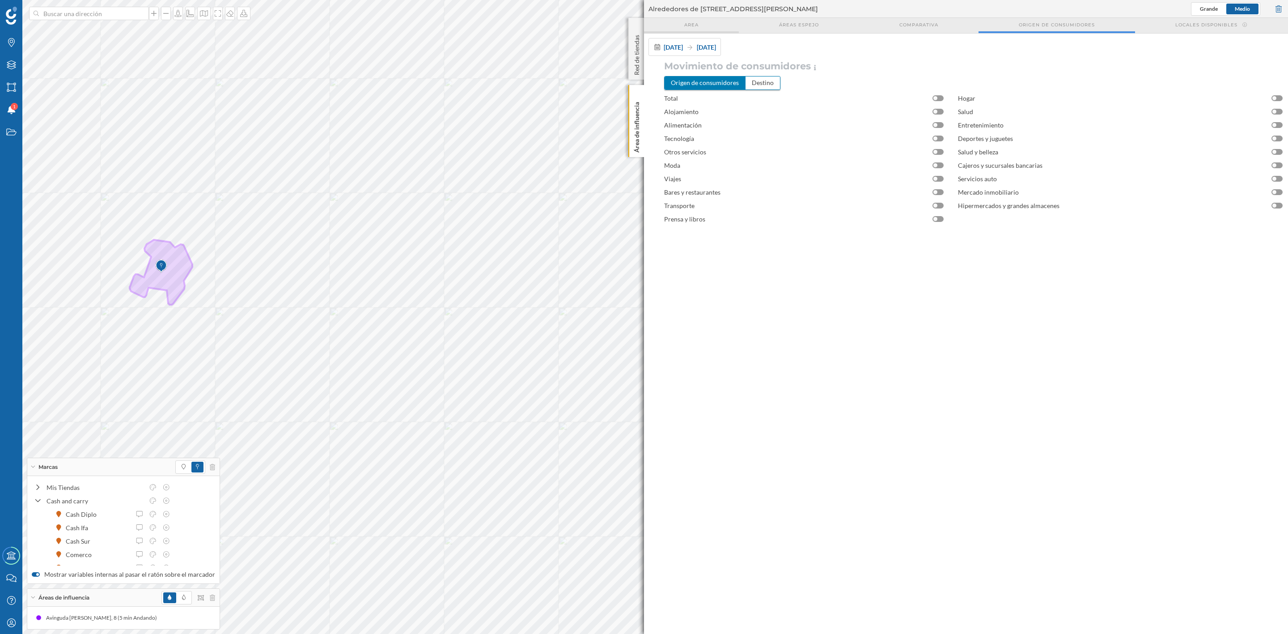
click at [691, 28] on div "Area" at bounding box center [691, 25] width 95 height 15
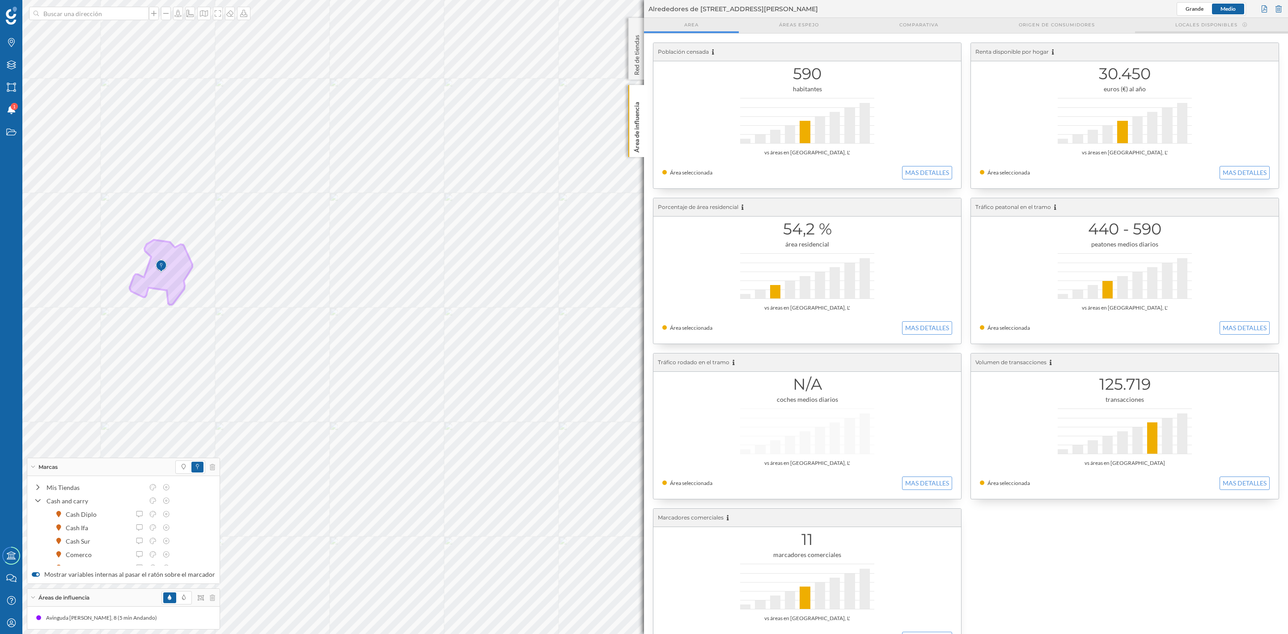
click at [1199, 25] on span "Locales disponibles" at bounding box center [1206, 24] width 62 height 7
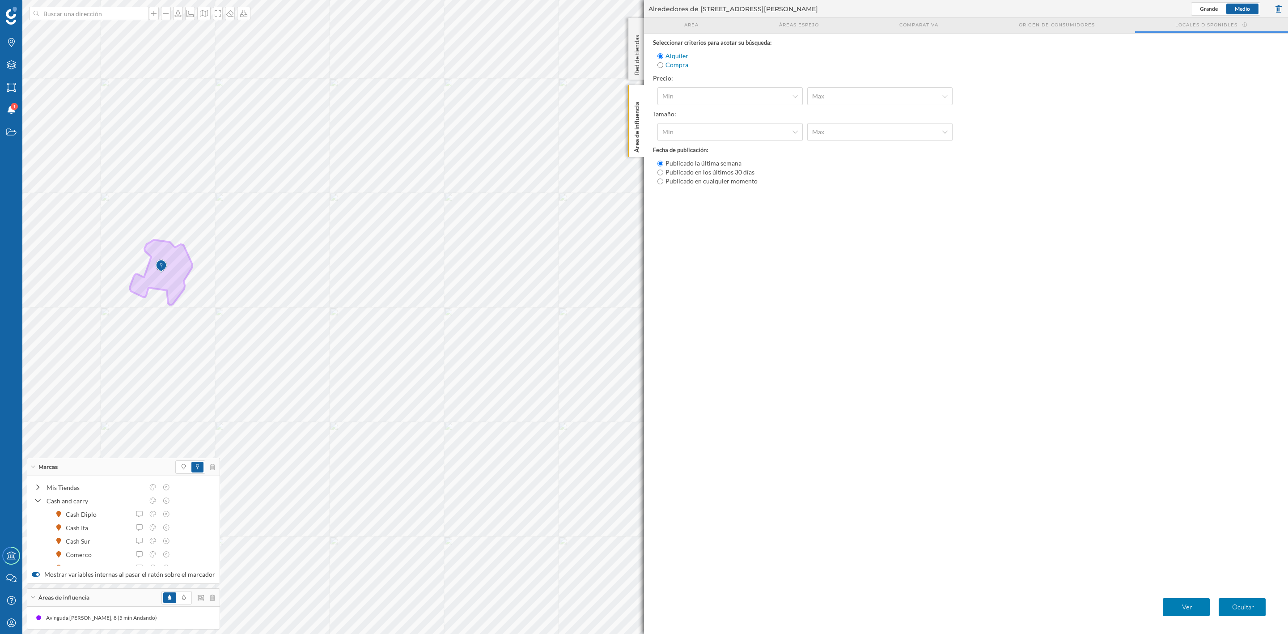
click at [659, 64] on input "Compra" at bounding box center [660, 65] width 6 height 6
radio input "true"
radio input "false"
click at [763, 92] on span "Min" at bounding box center [725, 96] width 126 height 9
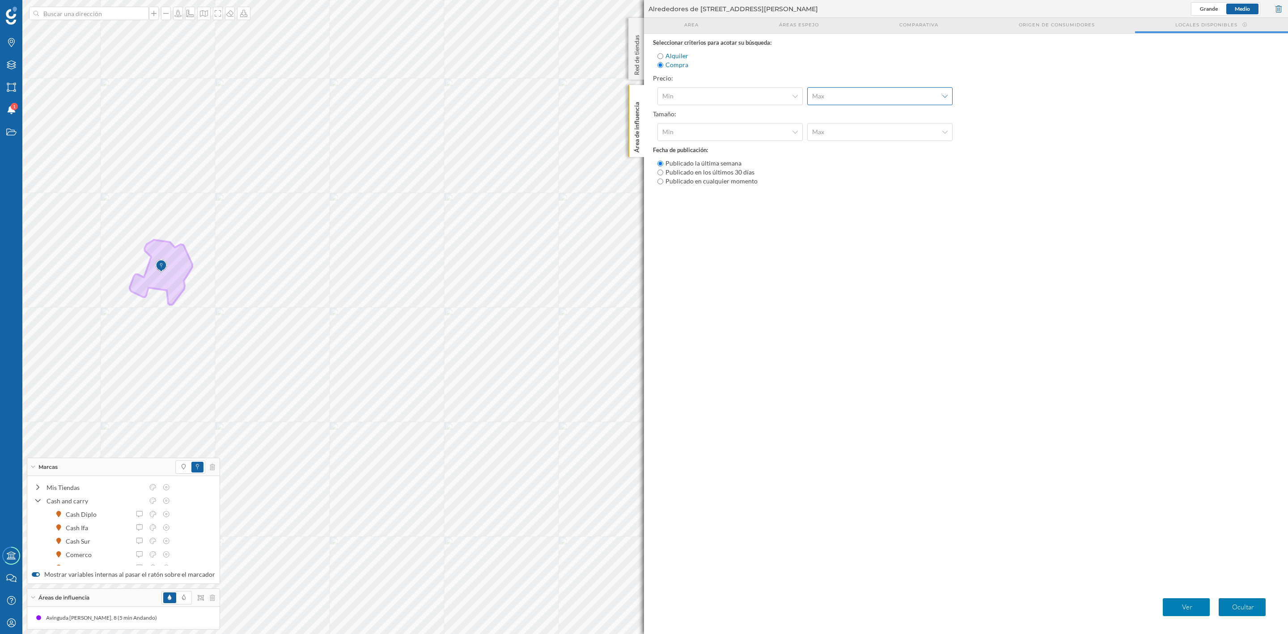
click at [878, 89] on div "Max" at bounding box center [879, 96] width 145 height 18
click at [879, 89] on div "Max" at bounding box center [879, 96] width 145 height 18
click at [731, 97] on span "Min" at bounding box center [725, 96] width 126 height 9
click at [718, 111] on div "100.000 €" at bounding box center [730, 115] width 136 height 9
click at [855, 92] on span "Max" at bounding box center [875, 96] width 126 height 9
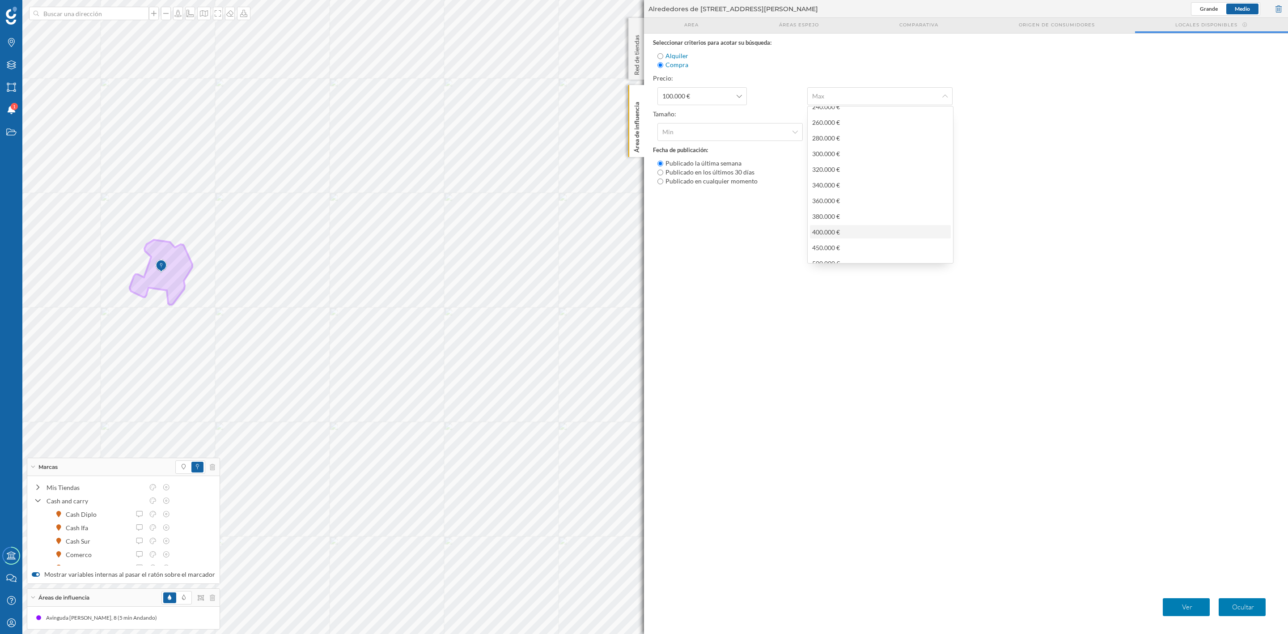
scroll to position [331, 0]
click at [857, 187] on div "1.000.000 €" at bounding box center [880, 191] width 136 height 9
click at [734, 134] on div "Min" at bounding box center [729, 132] width 145 height 18
click at [688, 243] on div "400 m2" at bounding box center [730, 244] width 136 height 9
click at [861, 124] on div "Max" at bounding box center [879, 132] width 145 height 18
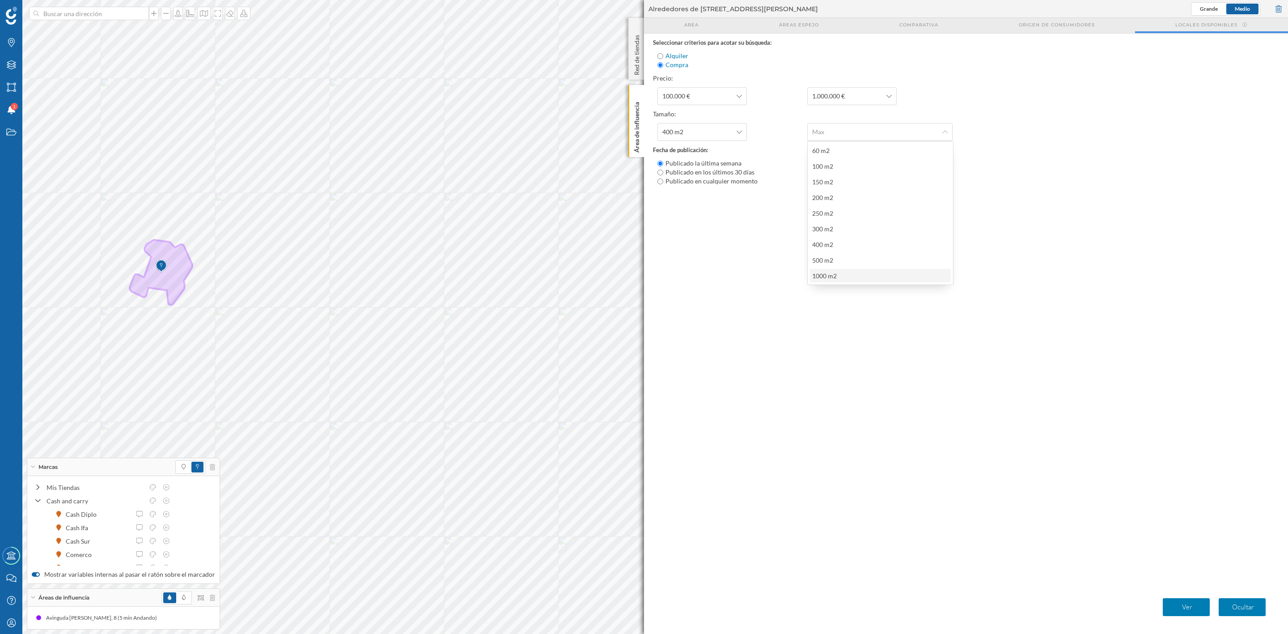
click at [861, 276] on div "1000 m2" at bounding box center [880, 275] width 136 height 9
click at [660, 169] on input "Publicado en los últimos 30 días" at bounding box center [660, 172] width 6 height 6
radio input "true"
radio input "false"
click at [1185, 609] on p "Ver" at bounding box center [1187, 606] width 40 height 9
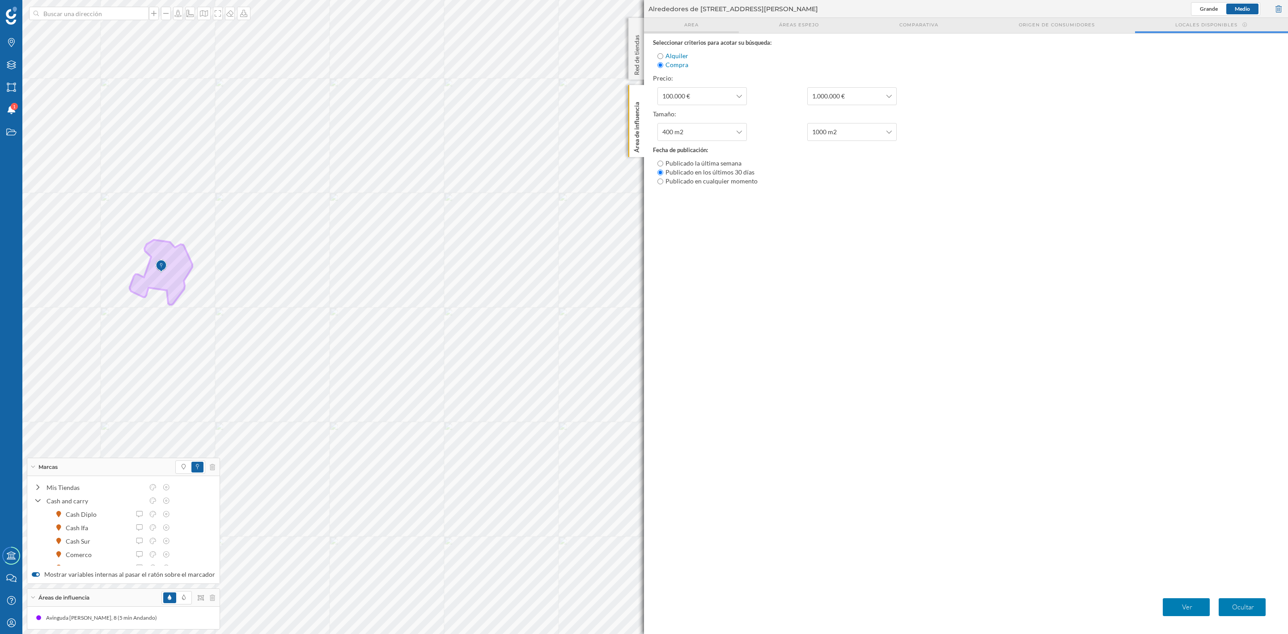
click at [687, 27] on span "Area" at bounding box center [691, 24] width 14 height 7
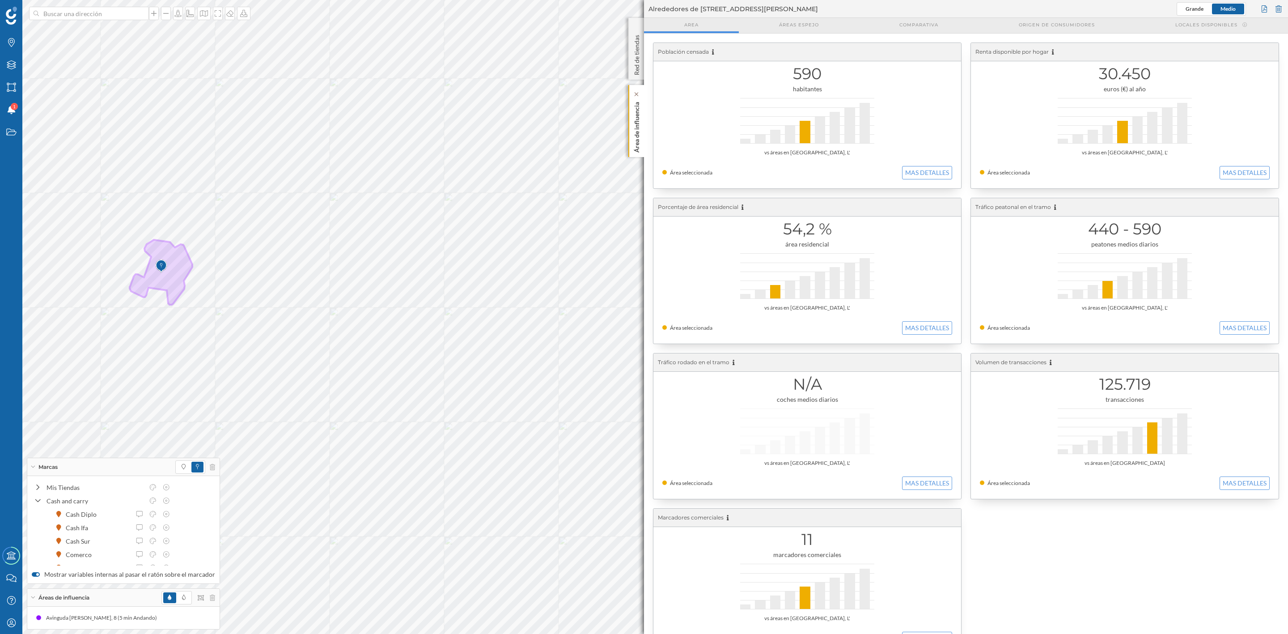
click at [636, 125] on p "Área de influencia" at bounding box center [636, 125] width 9 height 54
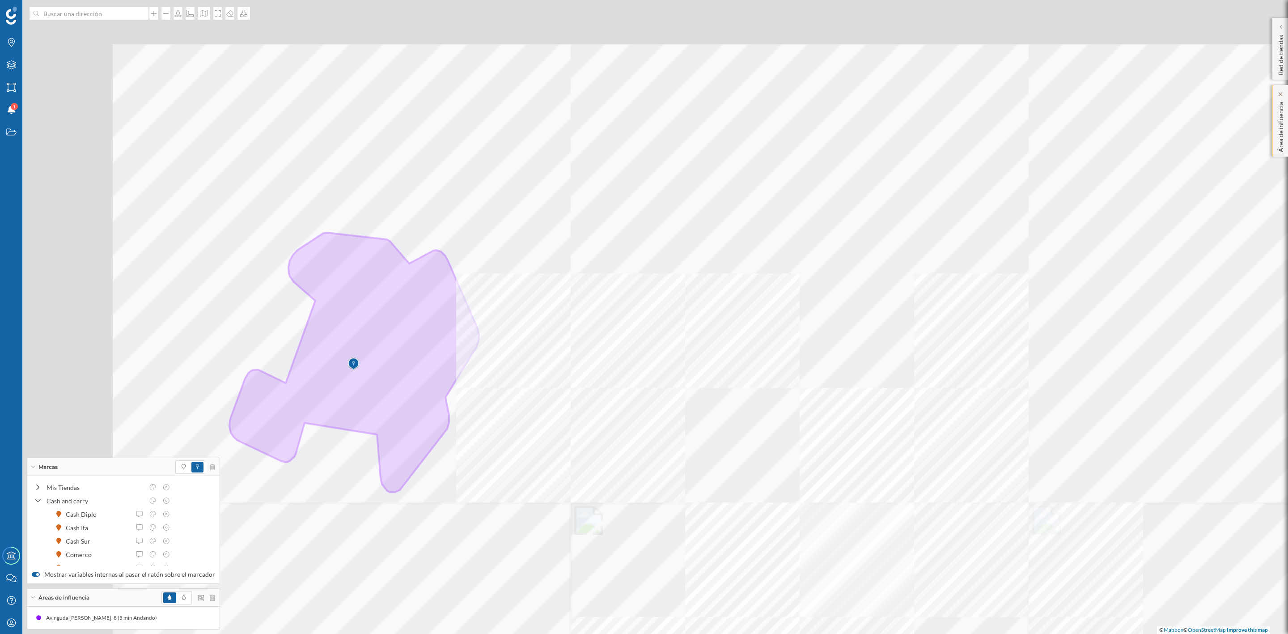
click at [925, 124] on div at bounding box center [925, 124] width 0 height 0
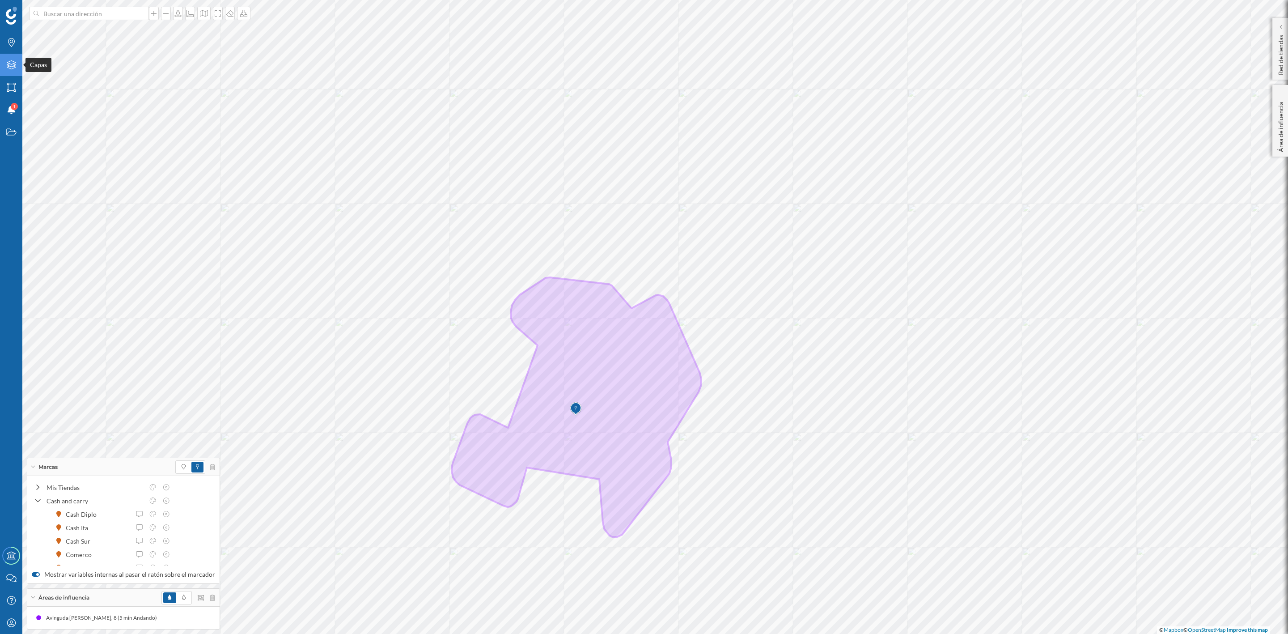
click at [12, 67] on icon "Capas" at bounding box center [11, 64] width 11 height 9
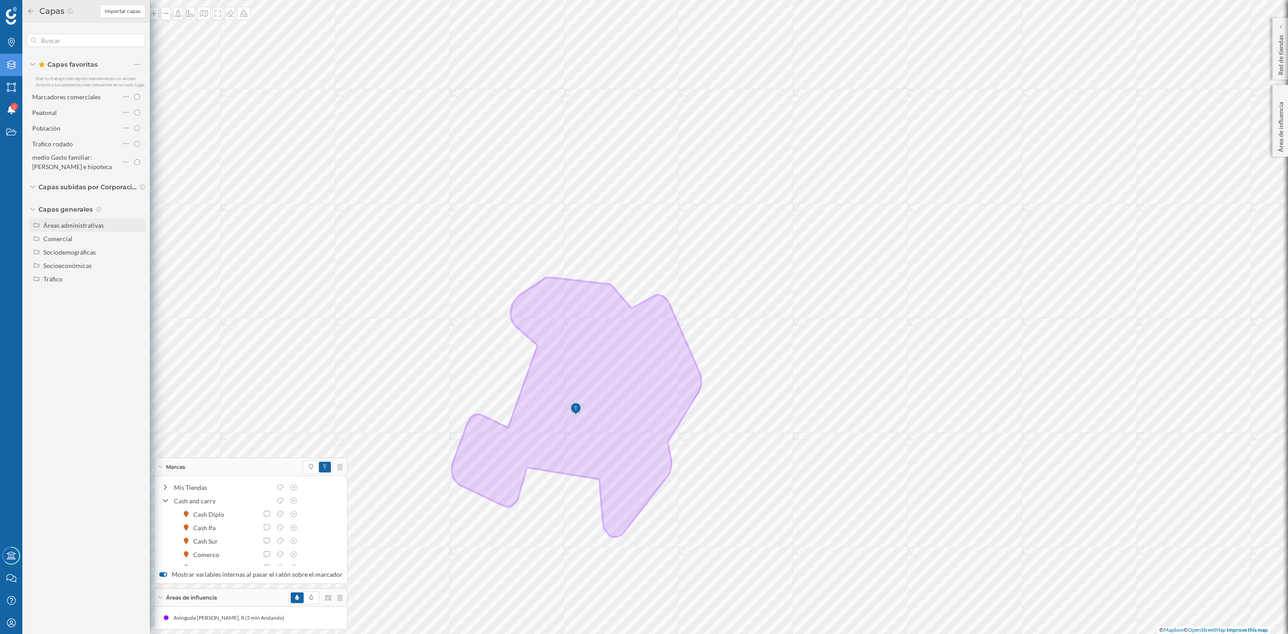
click at [101, 229] on div "Áreas administrativas" at bounding box center [92, 224] width 99 height 9
drag, startPoint x: 140, startPoint y: 264, endPoint x: 140, endPoint y: 271, distance: 6.7
click at [140, 265] on input "Municipio" at bounding box center [139, 266] width 6 height 6
radio input "true"
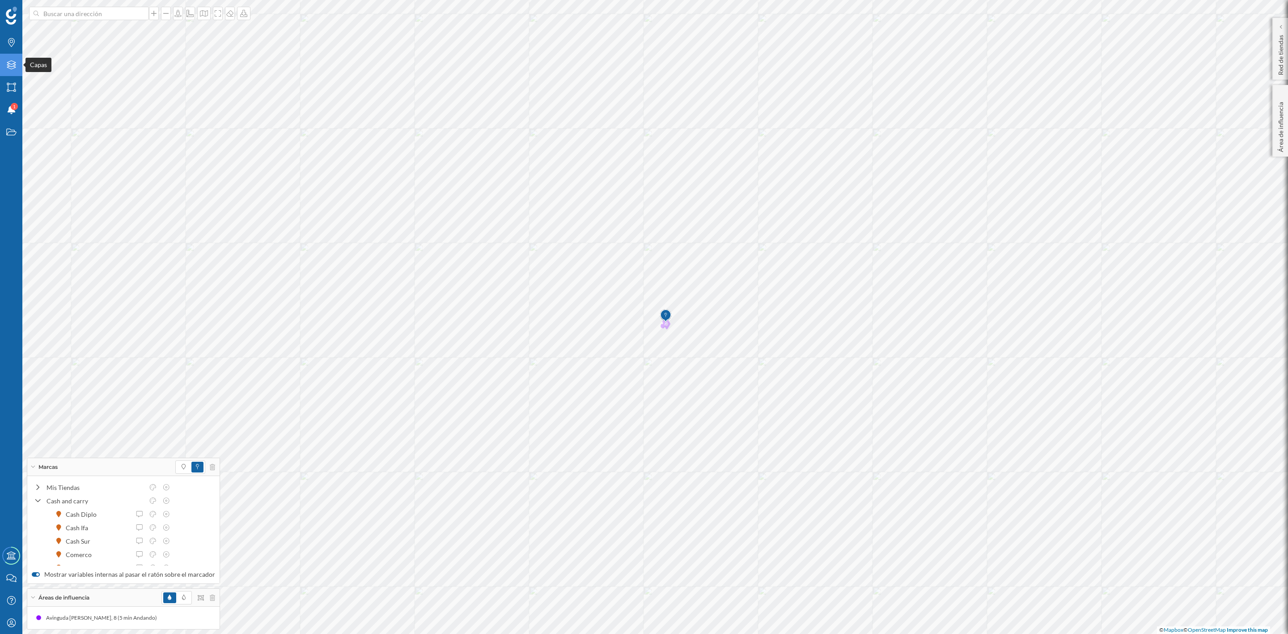
click at [7, 62] on icon "Capas" at bounding box center [11, 64] width 11 height 9
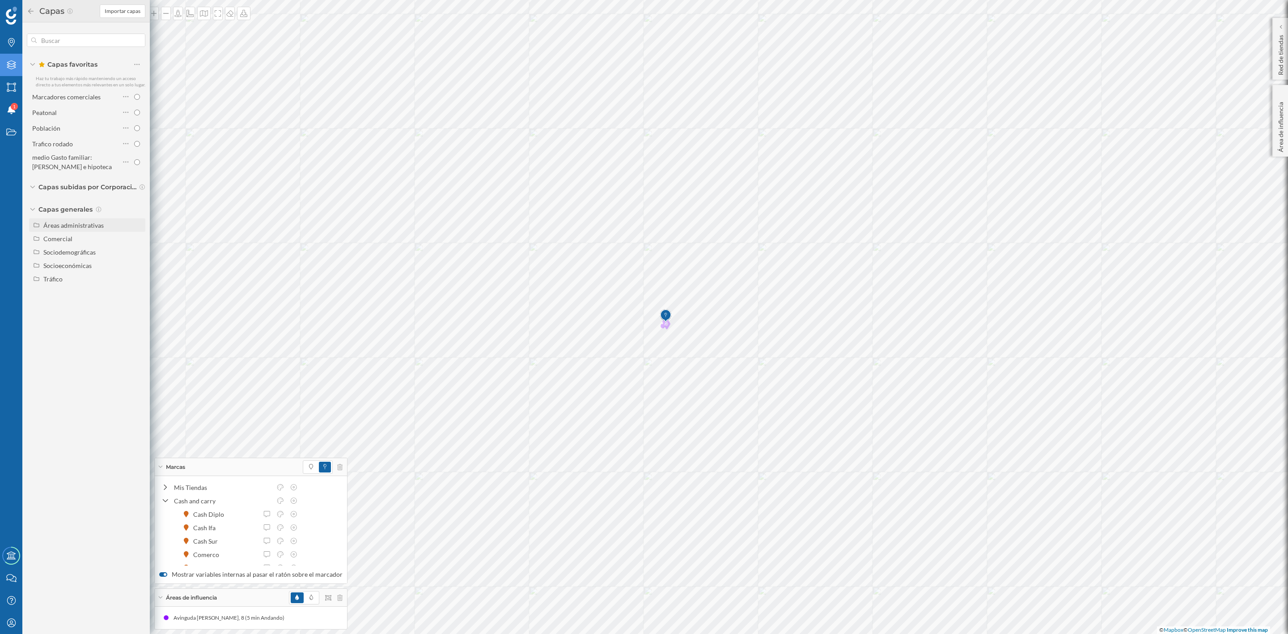
click at [52, 219] on div "Áreas administrativas" at bounding box center [87, 224] width 116 height 13
click at [137, 267] on input "Municipio" at bounding box center [139, 266] width 6 height 6
radio input "true"
click at [99, 227] on div "Áreas administrativas" at bounding box center [73, 225] width 60 height 8
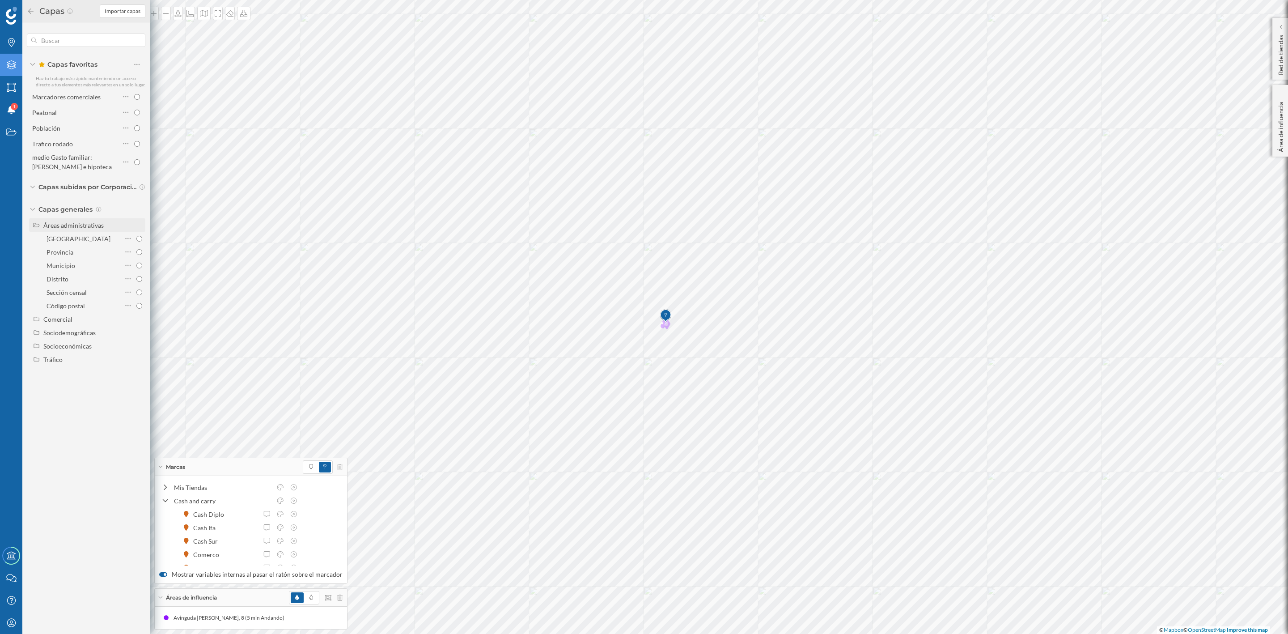
click at [99, 227] on div "Áreas administrativas" at bounding box center [73, 225] width 60 height 8
click at [87, 253] on div "Sociodemográficas" at bounding box center [69, 252] width 52 height 8
click at [96, 236] on div "Comercial" at bounding box center [92, 238] width 99 height 9
click at [76, 339] on div "Turista pernoctante" at bounding box center [74, 338] width 55 height 8
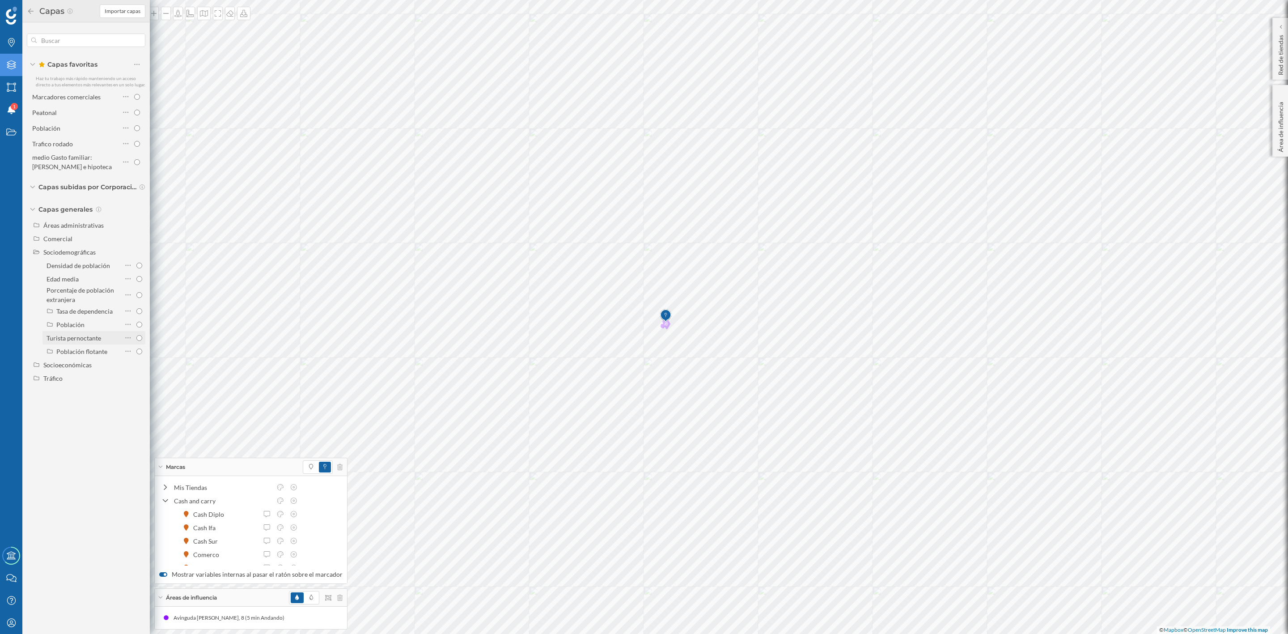
click at [136, 339] on input "Turista pernoctante" at bounding box center [139, 338] width 6 height 6
radio input "true"
click at [140, 338] on input "Turista pernoctante" at bounding box center [139, 338] width 6 height 6
click at [117, 339] on div "Turista pernoctante" at bounding box center [83, 337] width 73 height 9
click at [136, 339] on input "Turista pernoctante" at bounding box center [139, 338] width 6 height 6
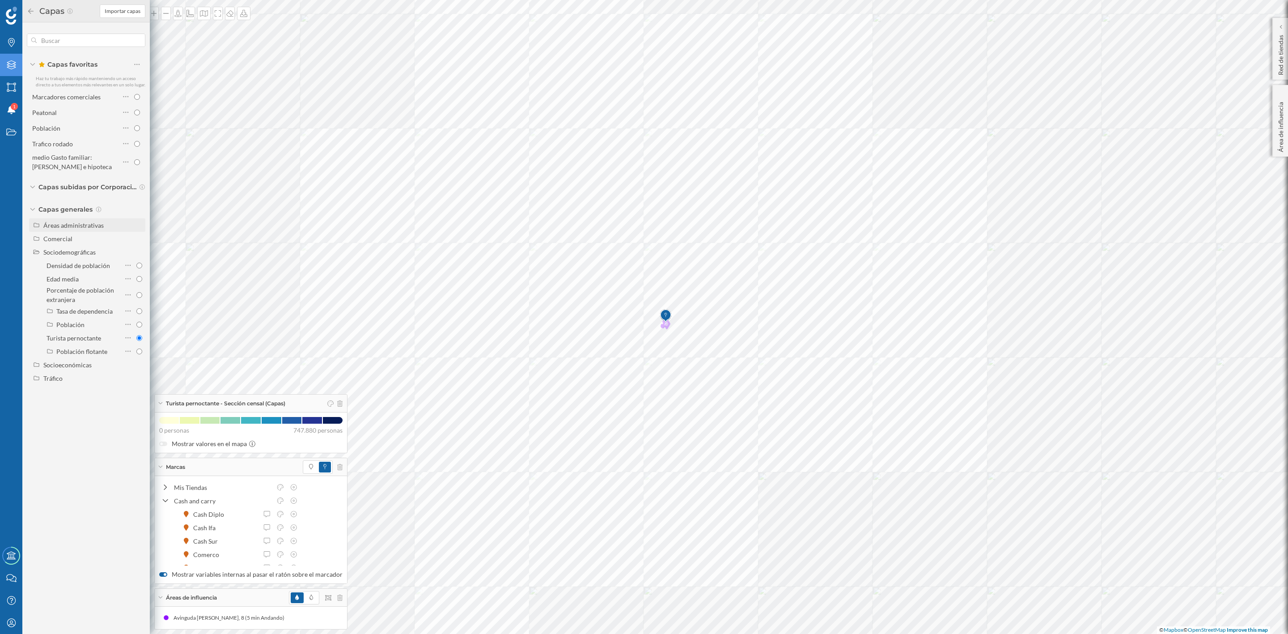
click at [95, 225] on div "Áreas administrativas" at bounding box center [73, 225] width 60 height 8
click at [138, 263] on input "Municipio" at bounding box center [139, 266] width 6 height 6
radio input "true"
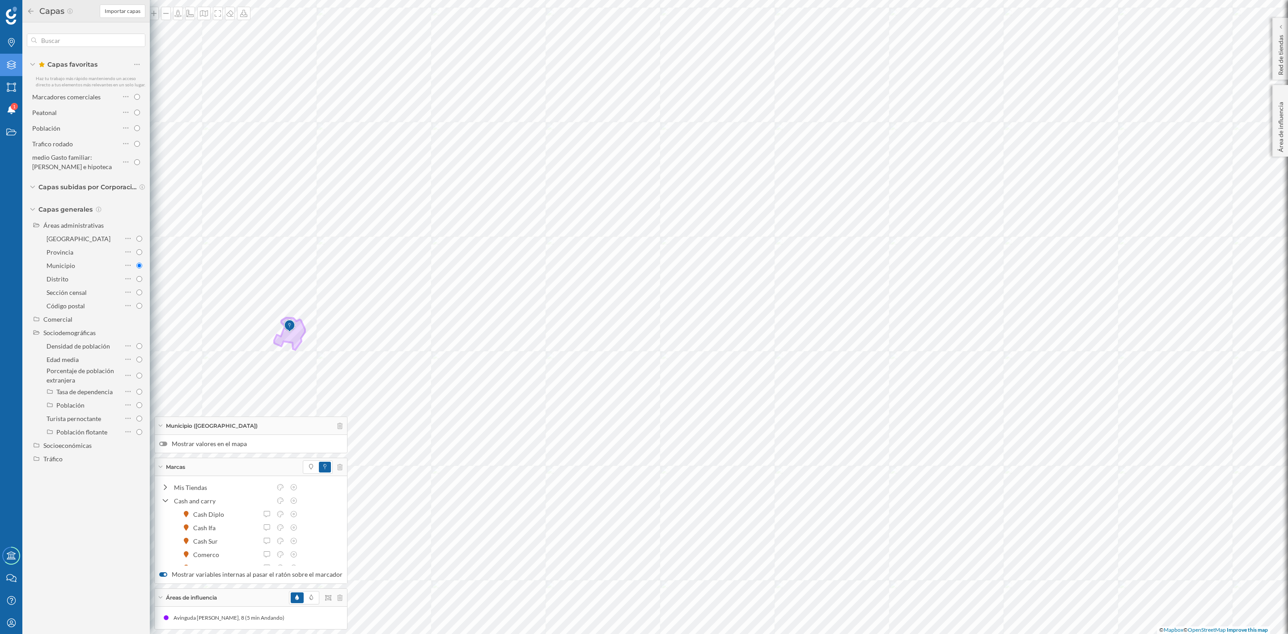
click at [164, 446] on label "Mostrar valores en el mapa" at bounding box center [250, 443] width 183 height 9
click at [0, 0] on input "Mostrar valores en el mapa" at bounding box center [0, 0] width 0 height 0
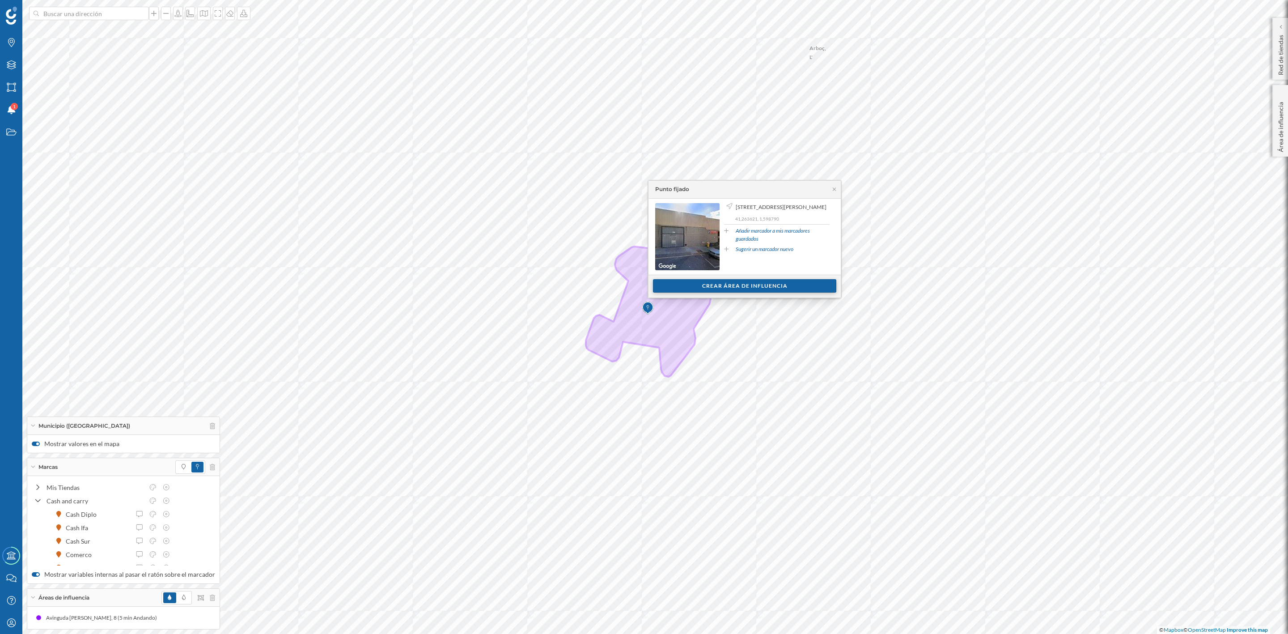
click at [781, 287] on div "Crear área de influencia" at bounding box center [744, 285] width 183 height 13
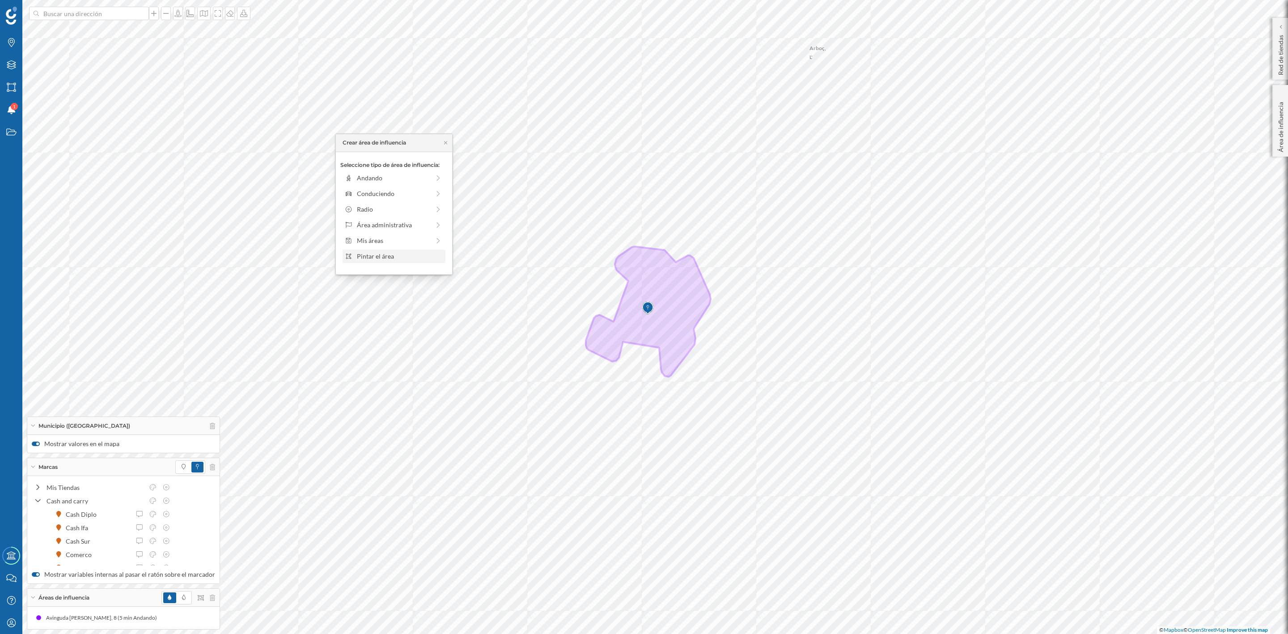
click at [356, 259] on div "Pintar el área" at bounding box center [393, 255] width 97 height 9
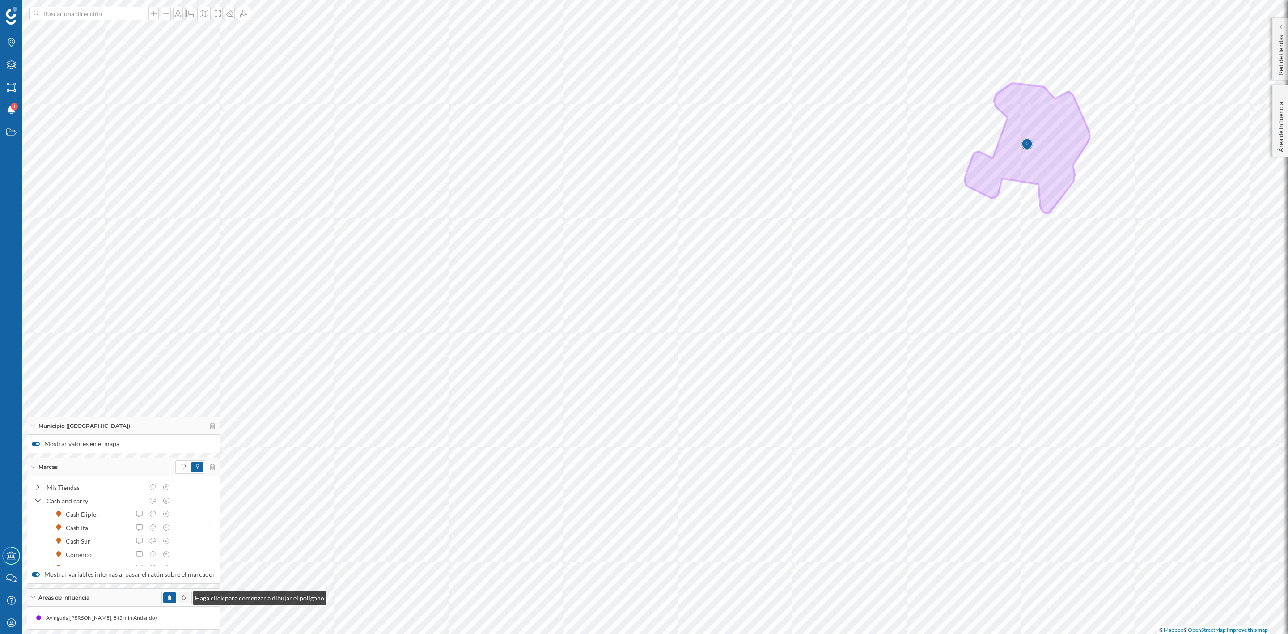
click at [184, 596] on span at bounding box center [184, 597] width 13 height 11
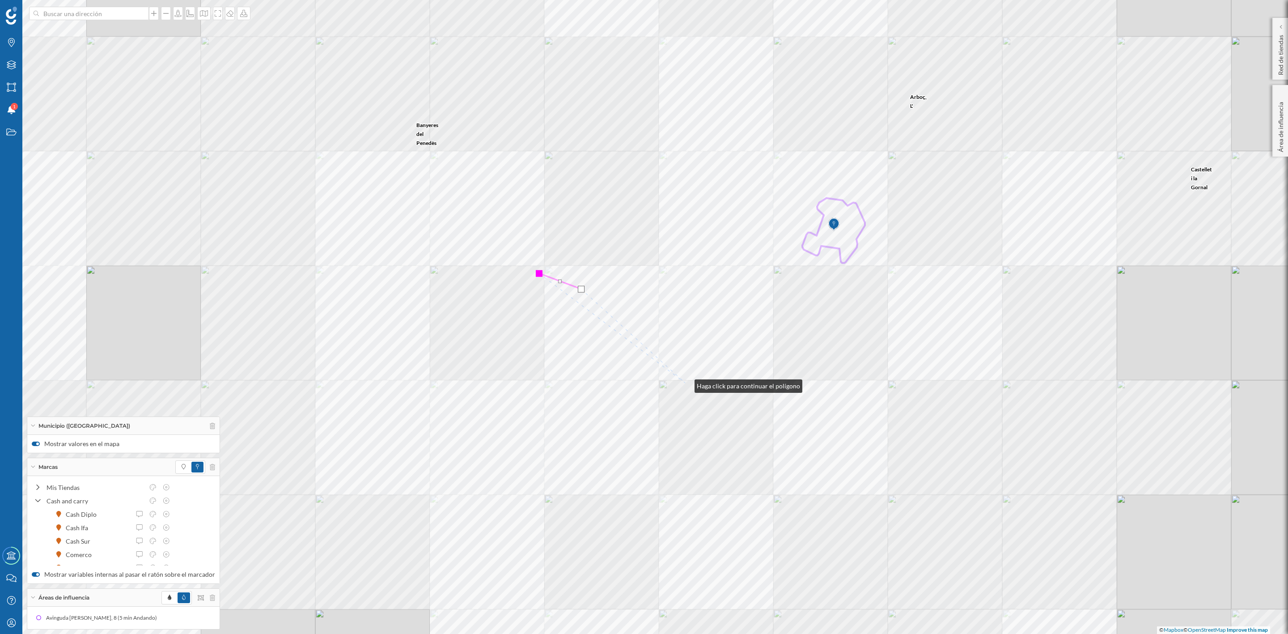
click at [686, 384] on div "Banyeres del Penedès Arboç, L' Sant Jaume dels Domenys Castellet i la Gornal Be…" at bounding box center [644, 317] width 1288 height 634
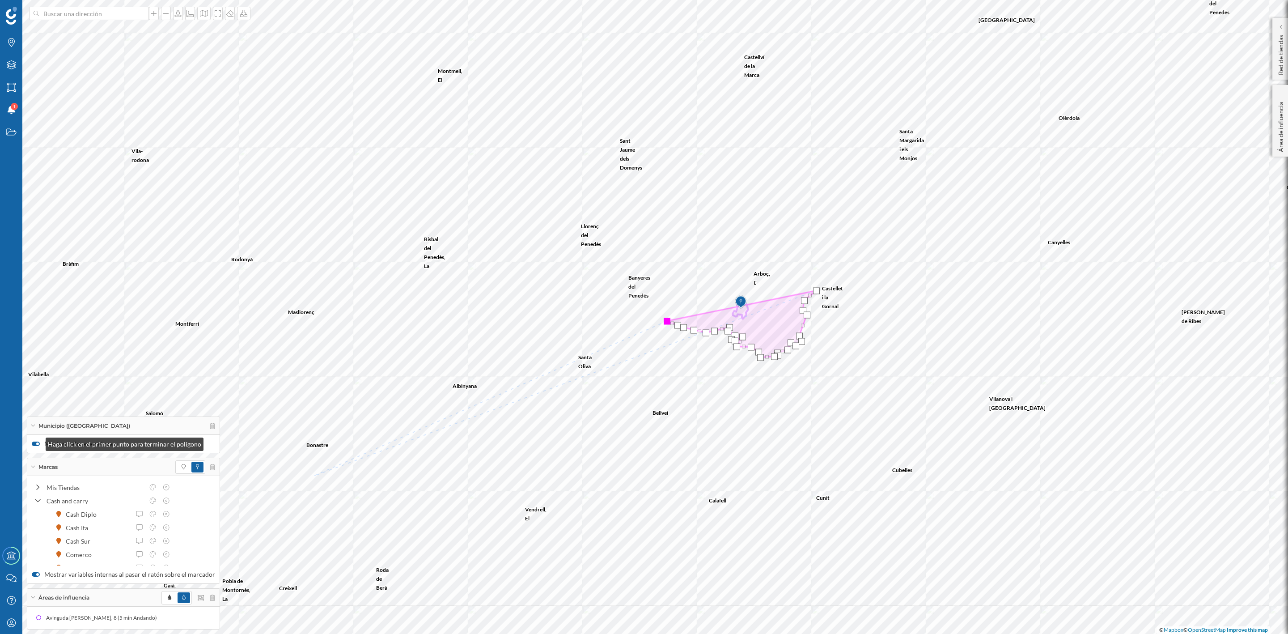
click at [37, 442] on div at bounding box center [37, 443] width 3 height 3
click at [0, 0] on input "Mostrar valores en el mapa" at bounding box center [0, 0] width 0 height 0
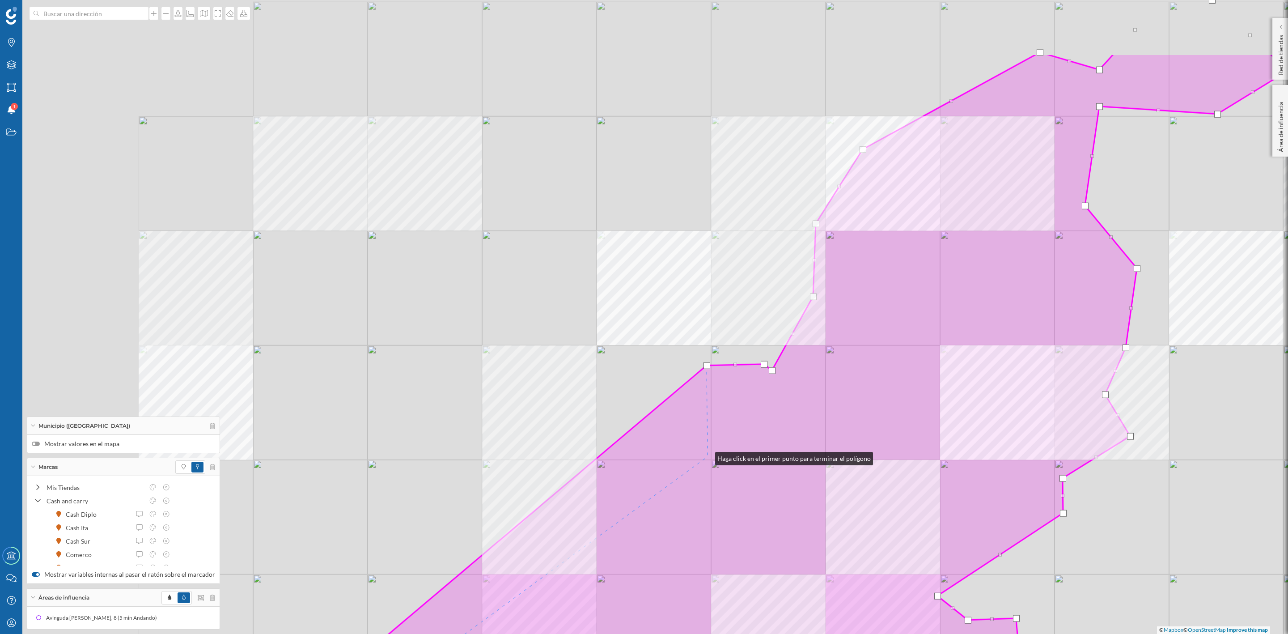
drag, startPoint x: 506, startPoint y: 338, endPoint x: 706, endPoint y: 456, distance: 232.6
click at [706, 456] on icon at bounding box center [729, 436] width 1117 height 764
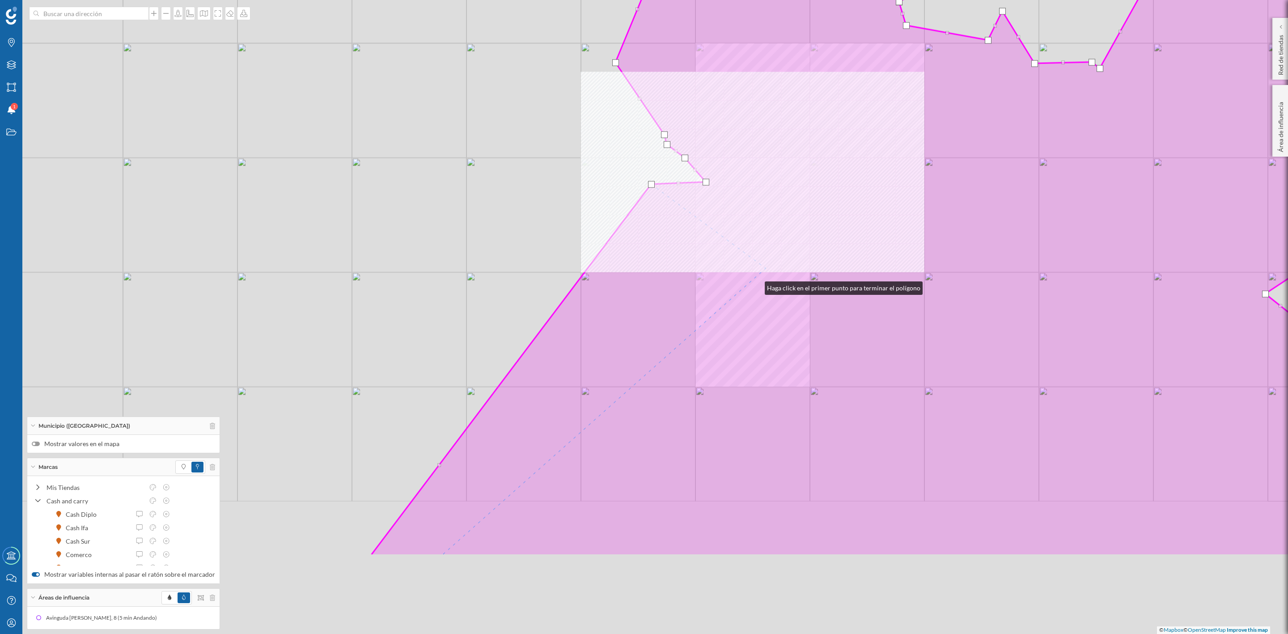
drag, startPoint x: 664, startPoint y: 416, endPoint x: 757, endPoint y: 284, distance: 160.8
click at [757, 284] on icon at bounding box center [946, 174] width 1151 height 764
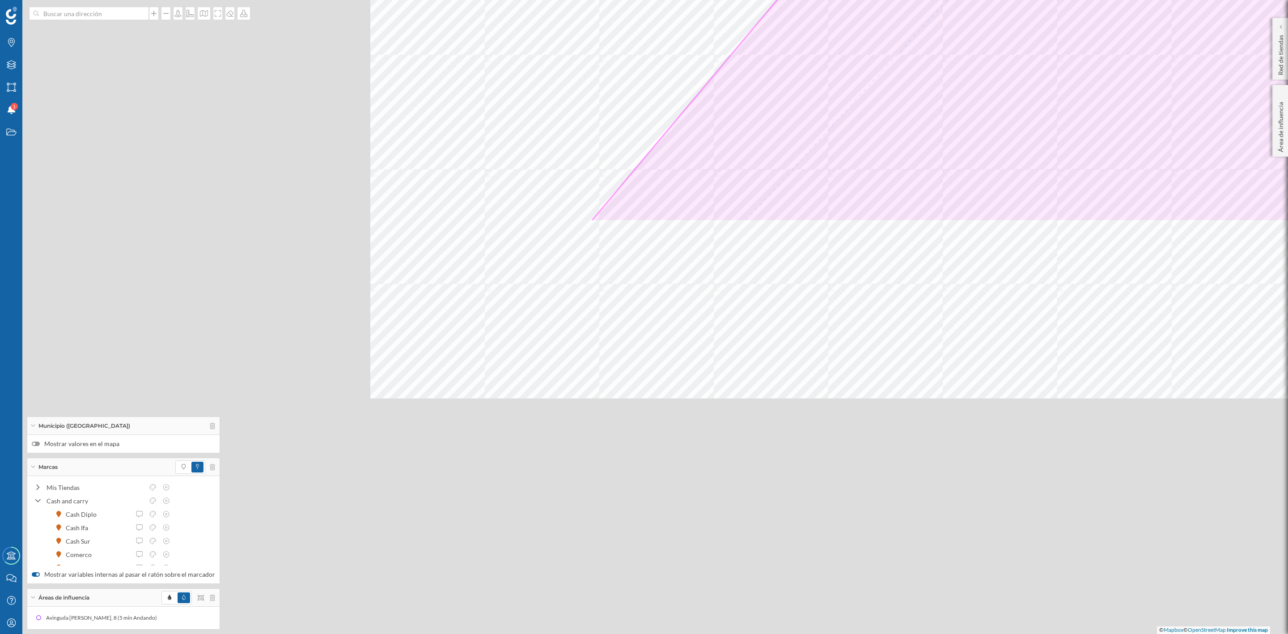
click at [980, 0] on html "Marcas Capas Áreas Notificaciones 1 Estados Academy Contacta con nosotros Centr…" at bounding box center [644, 317] width 1288 height 634
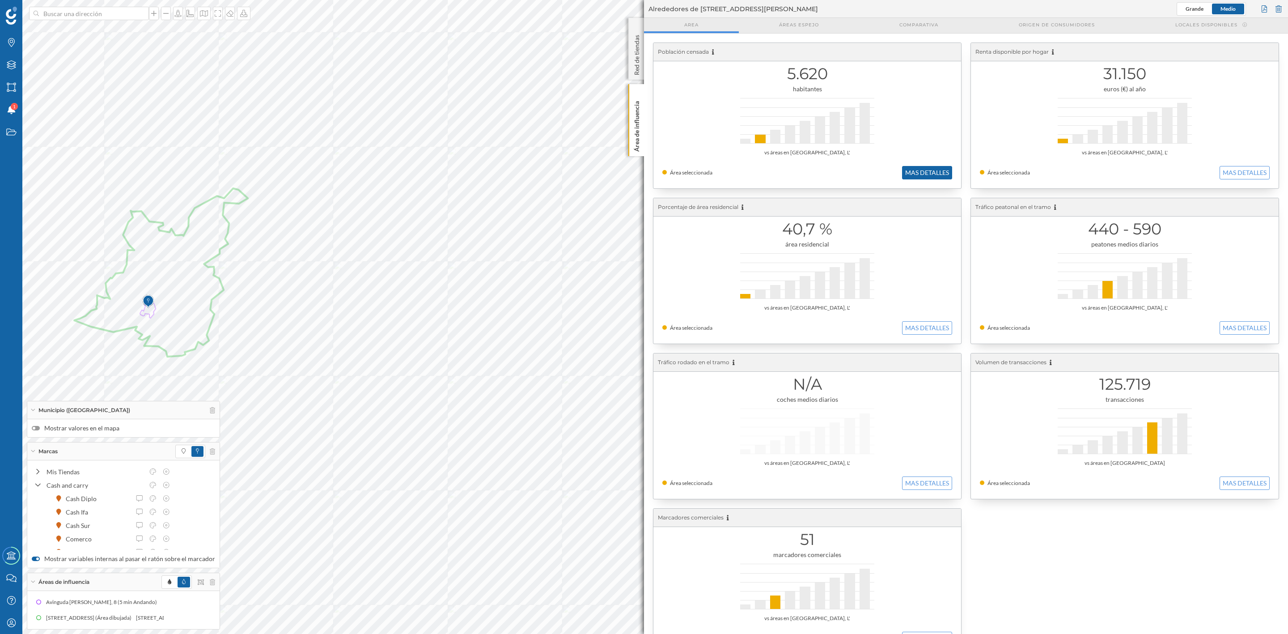
click at [945, 173] on button "MAS DETALLES" at bounding box center [927, 172] width 50 height 13
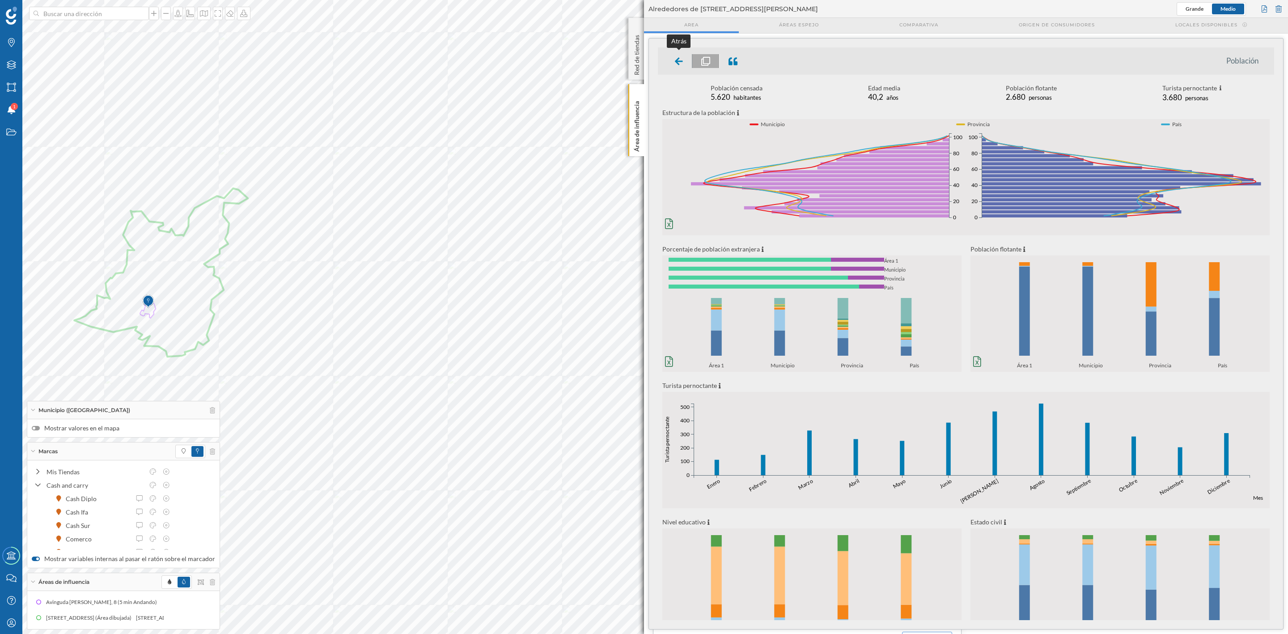
click at [678, 58] on icon at bounding box center [679, 61] width 8 height 9
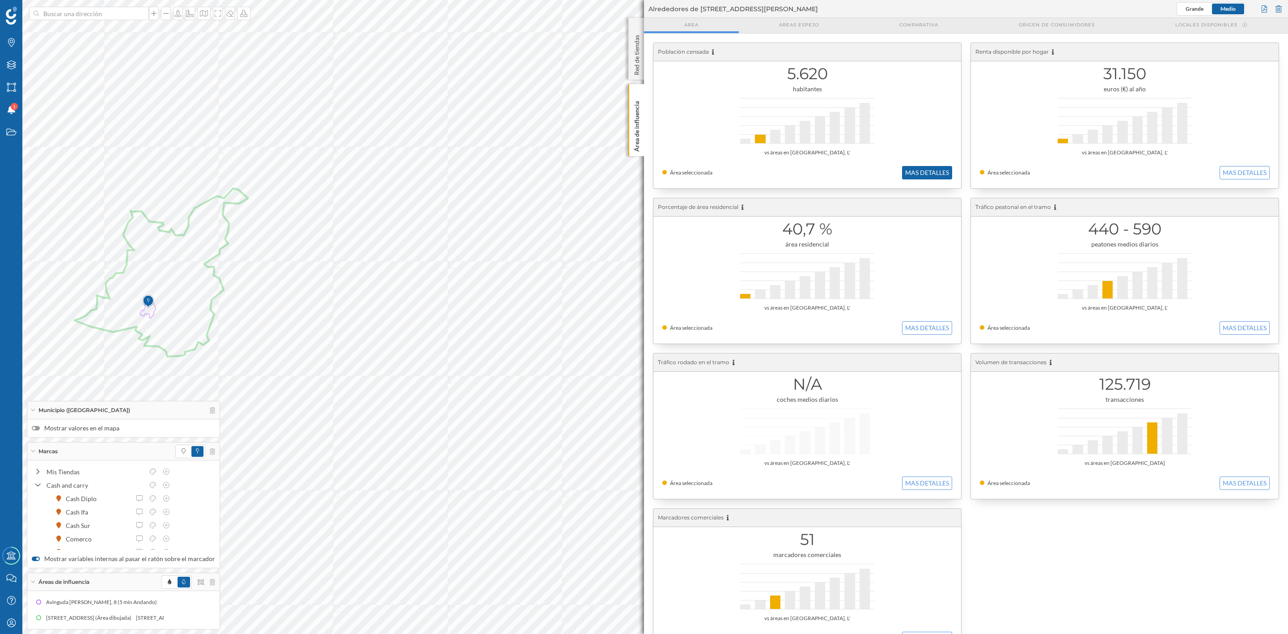
click at [915, 174] on button "MAS DETALLES" at bounding box center [927, 172] width 50 height 13
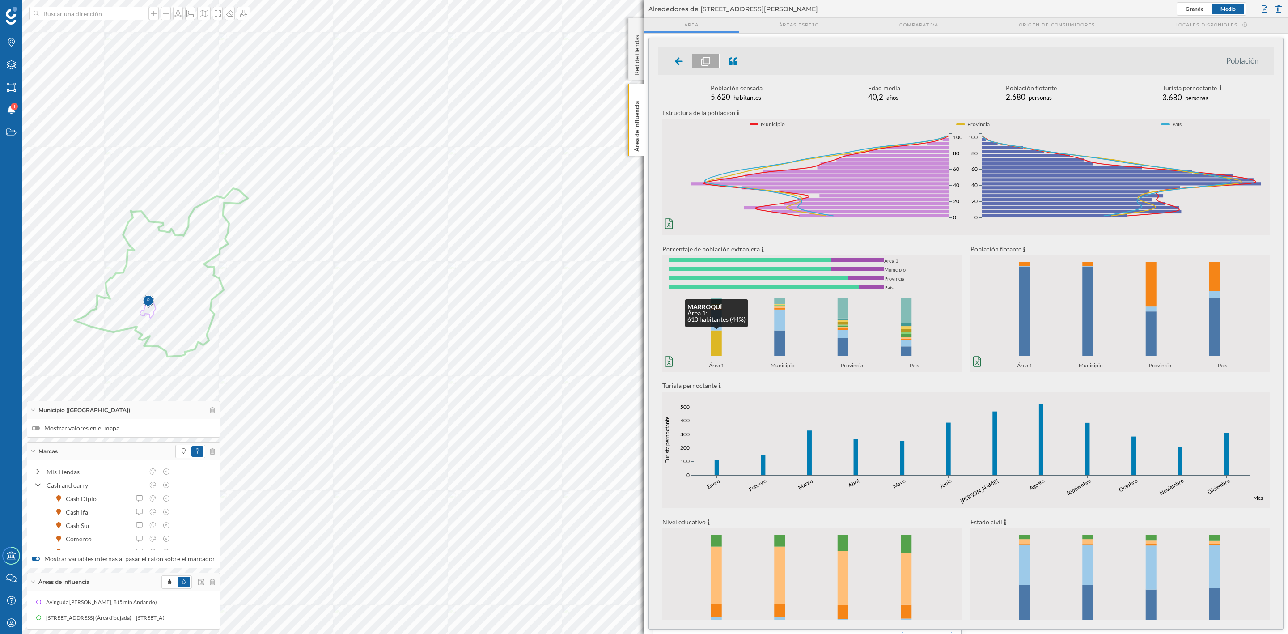
click at [713, 347] on rect at bounding box center [716, 342] width 11 height 25
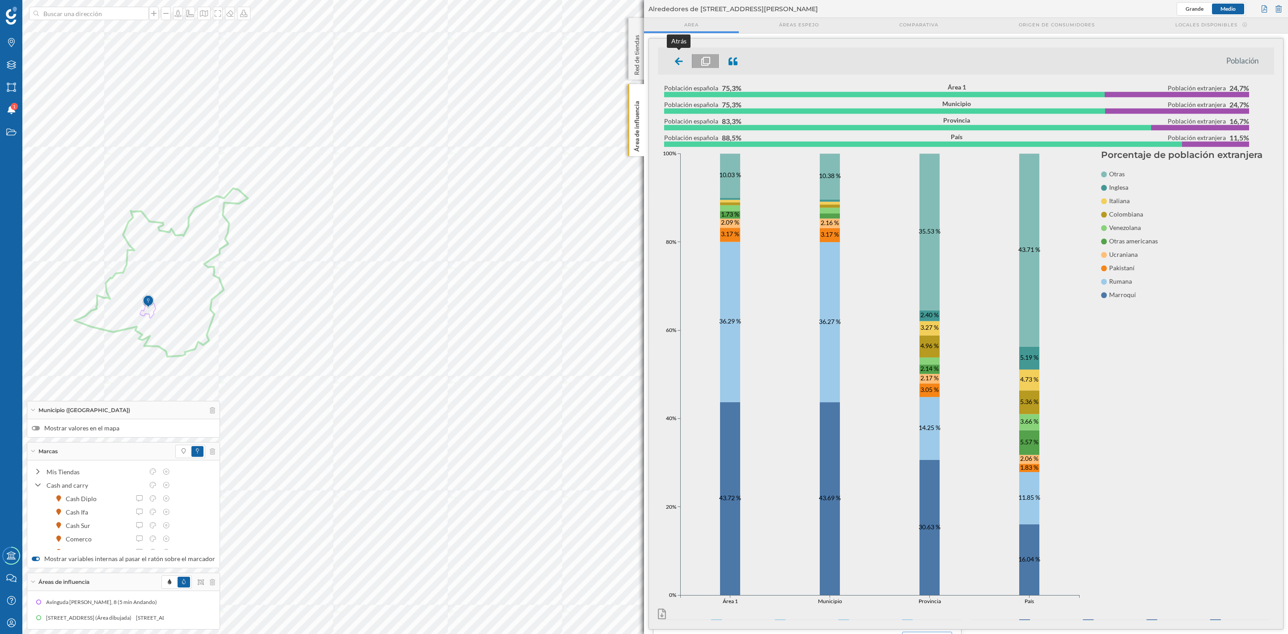
click at [680, 64] on icon at bounding box center [679, 61] width 8 height 9
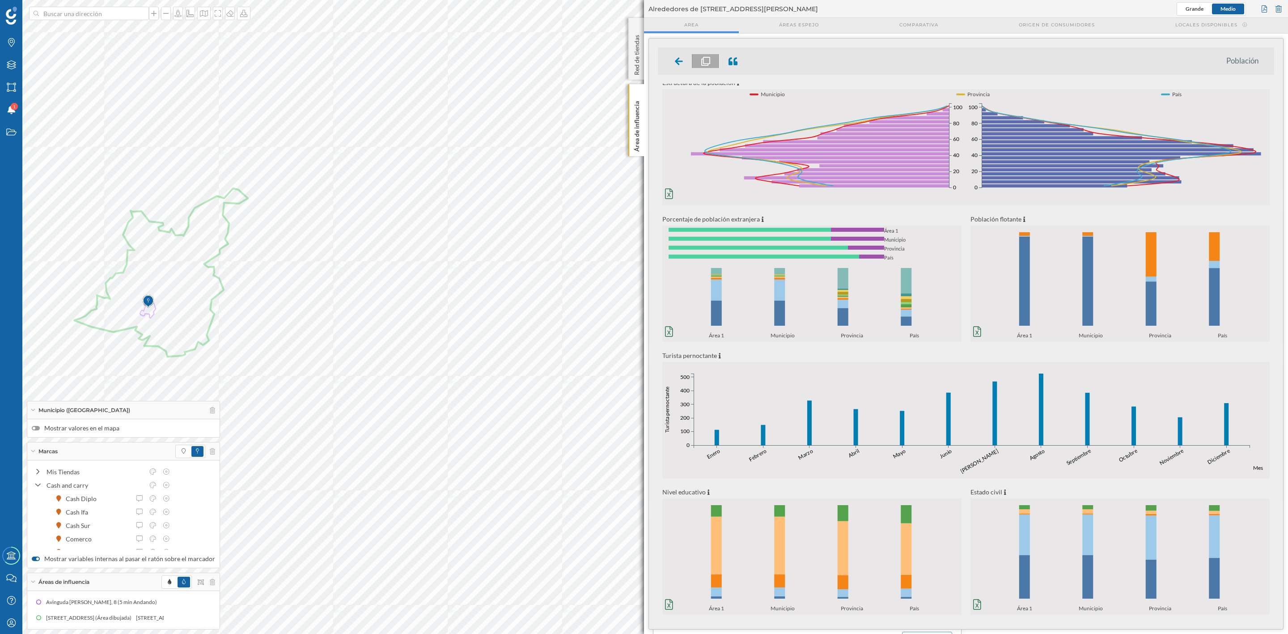
scroll to position [34, 0]
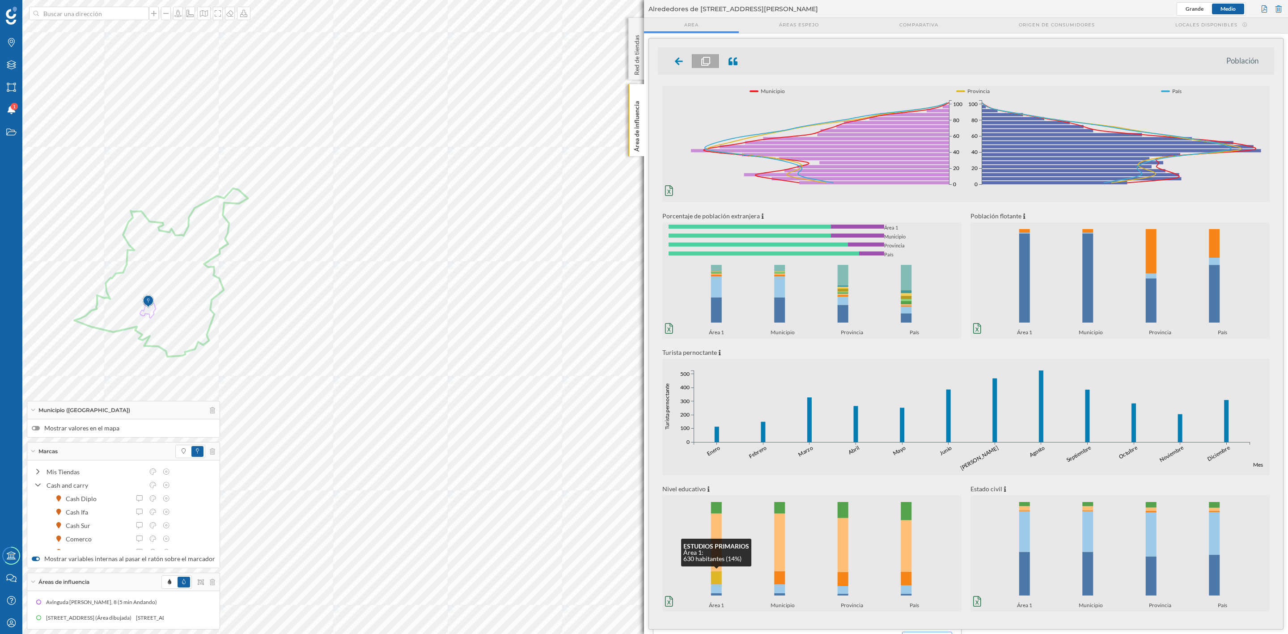
click at [719, 572] on rect at bounding box center [716, 577] width 11 height 13
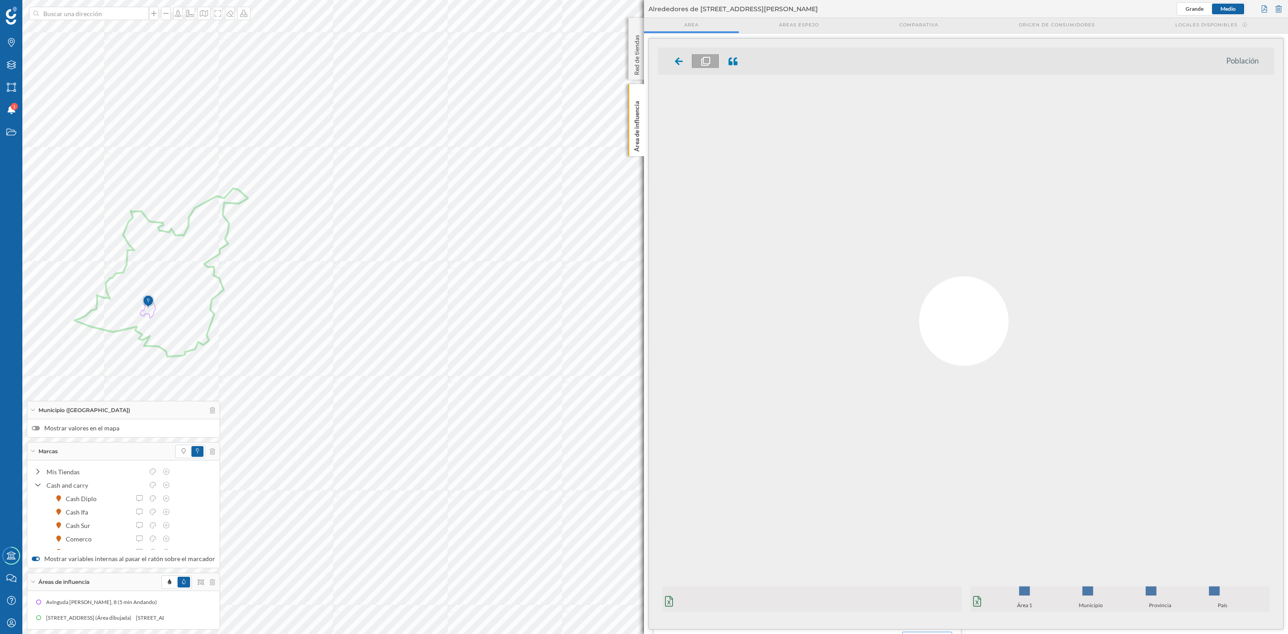
scroll to position [0, 0]
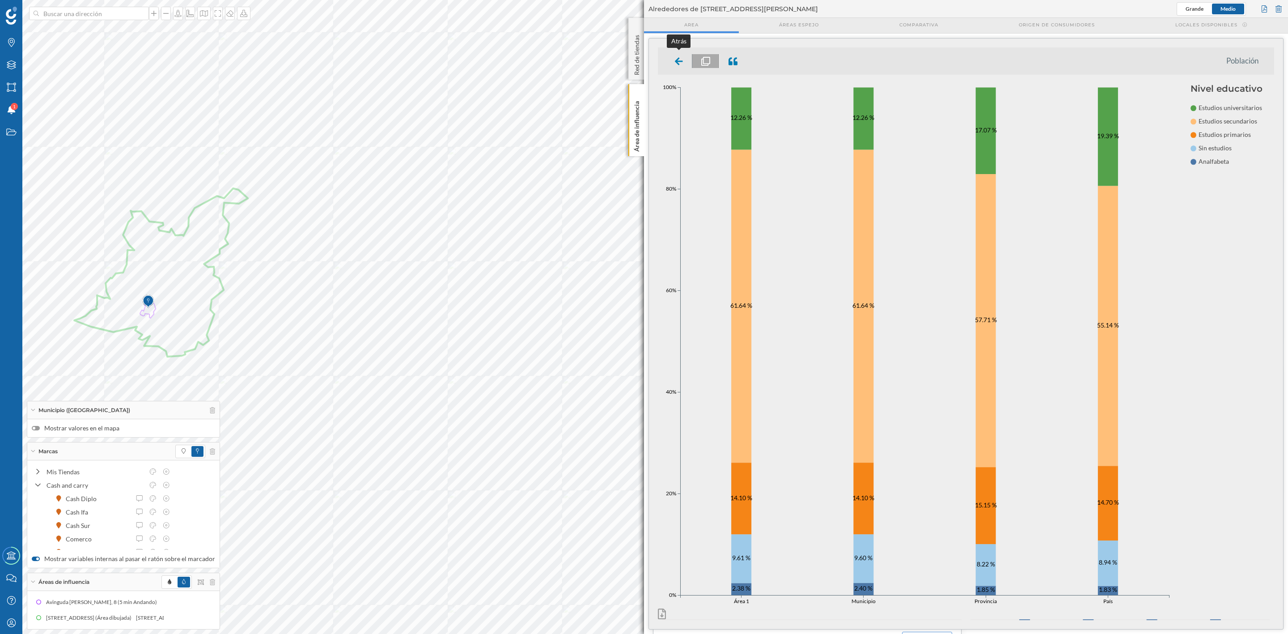
click at [679, 59] on icon at bounding box center [679, 61] width 8 height 9
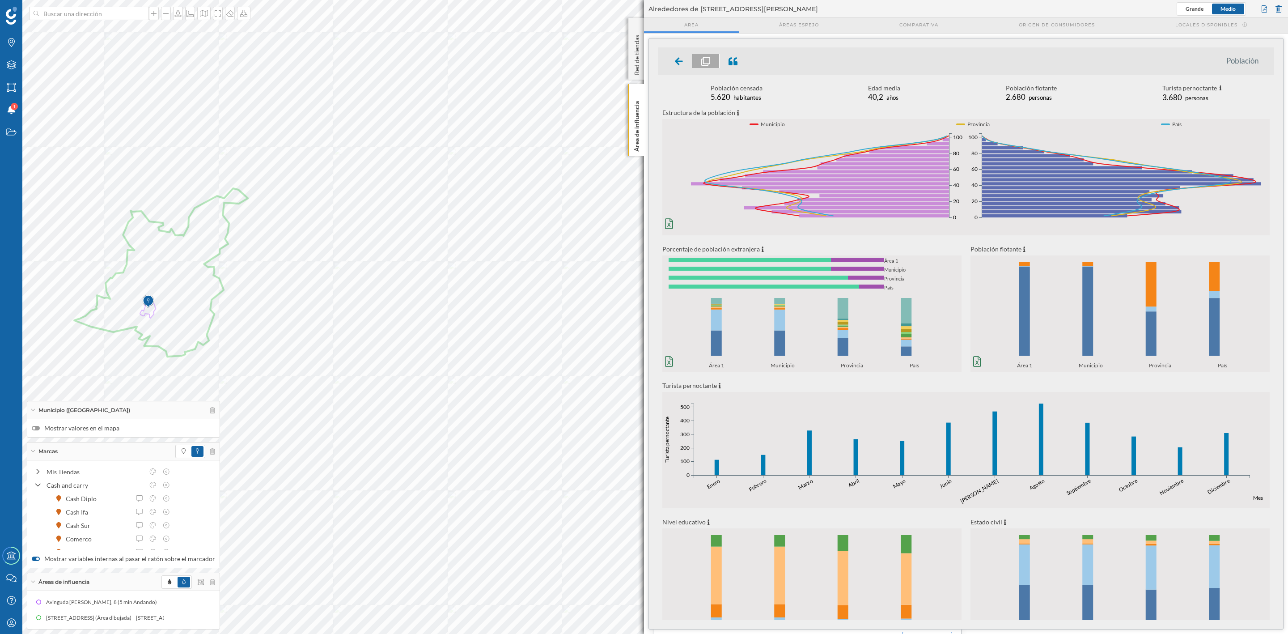
click at [679, 59] on icon at bounding box center [679, 61] width 8 height 9
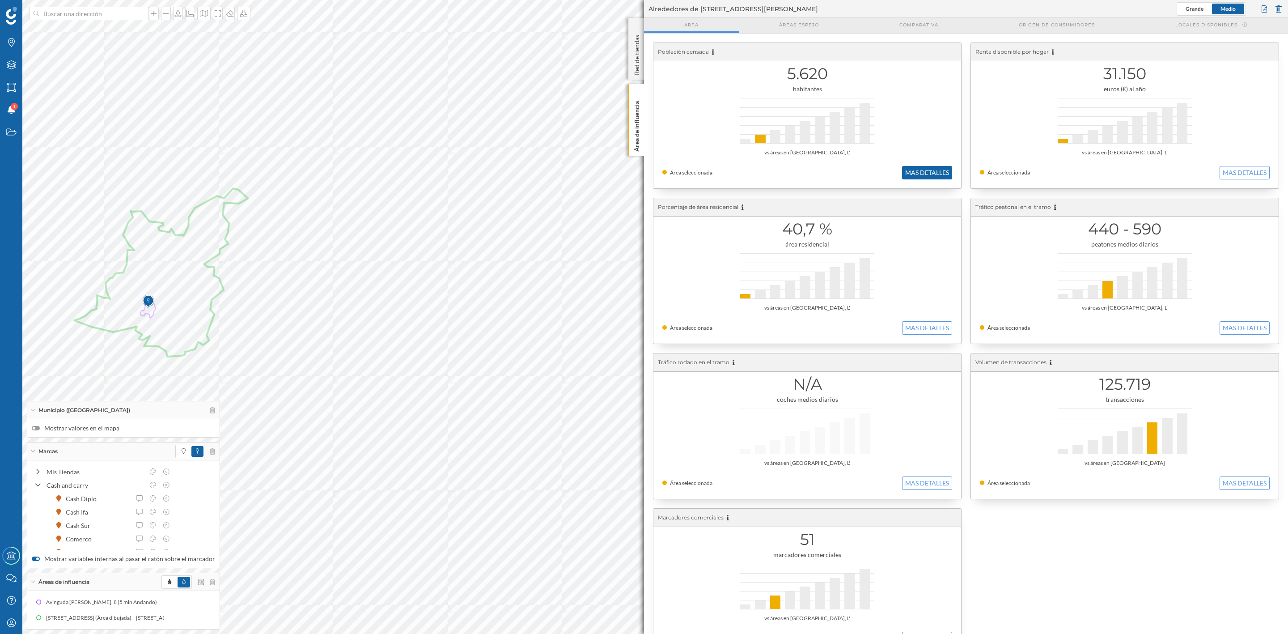
click at [939, 170] on button "MAS DETALLES" at bounding box center [927, 172] width 50 height 13
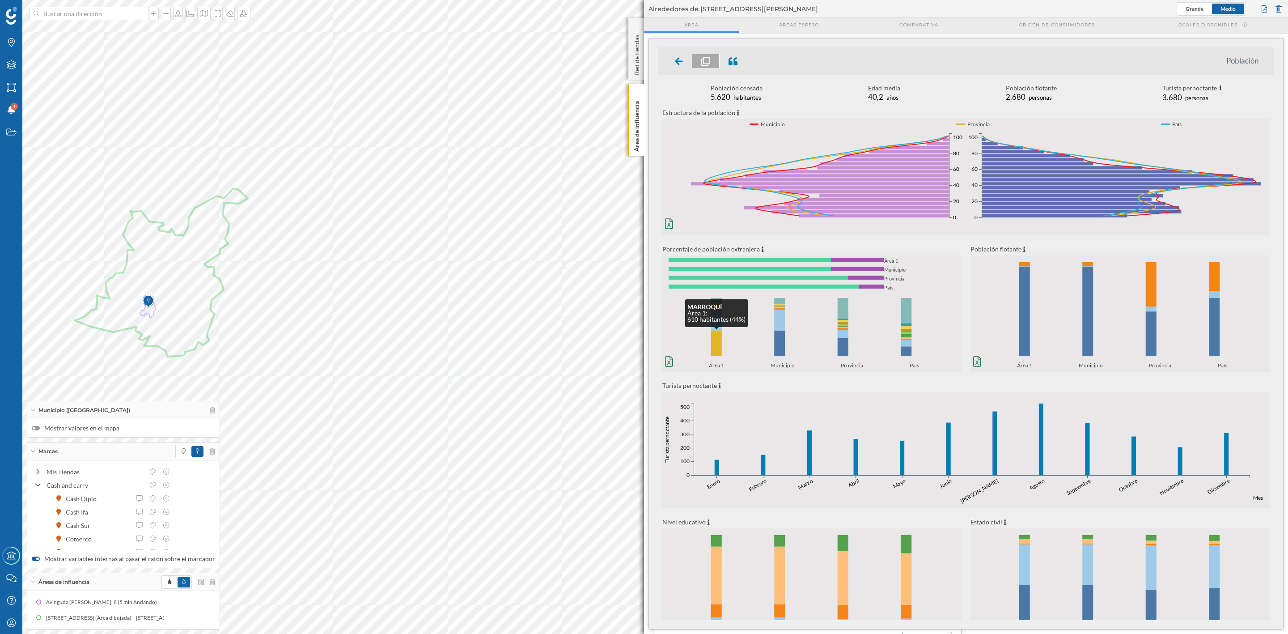
click at [716, 339] on rect at bounding box center [716, 342] width 11 height 25
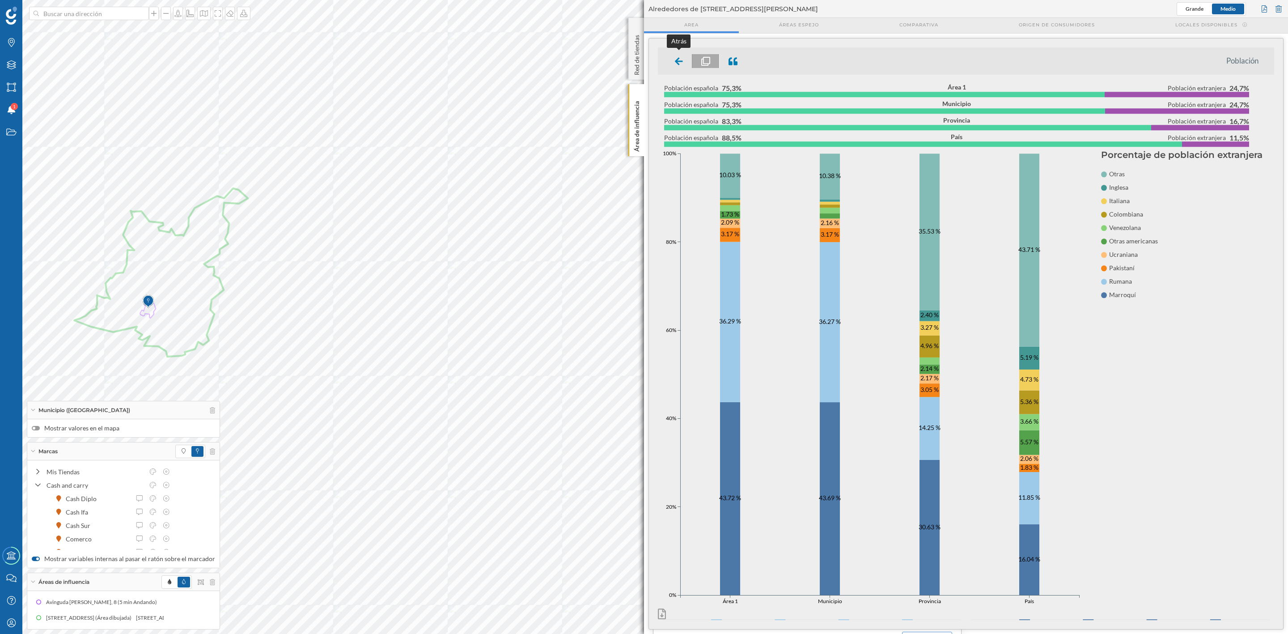
click at [680, 59] on icon at bounding box center [679, 61] width 8 height 9
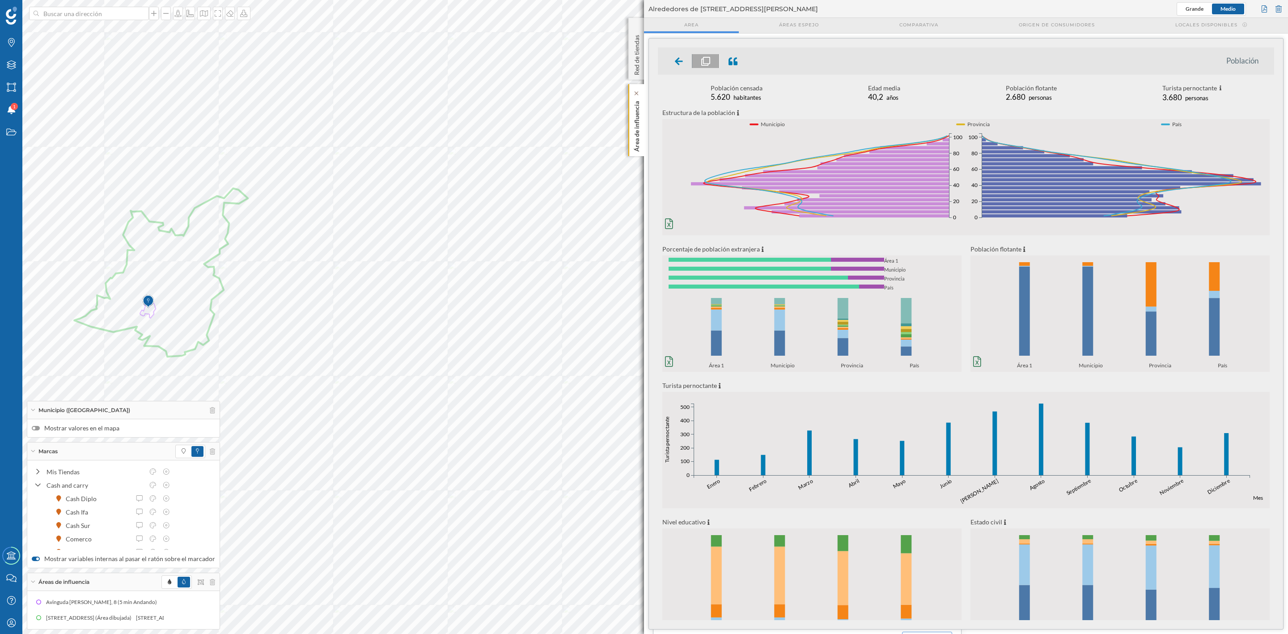
click at [639, 137] on p "Área de influencia" at bounding box center [636, 124] width 9 height 54
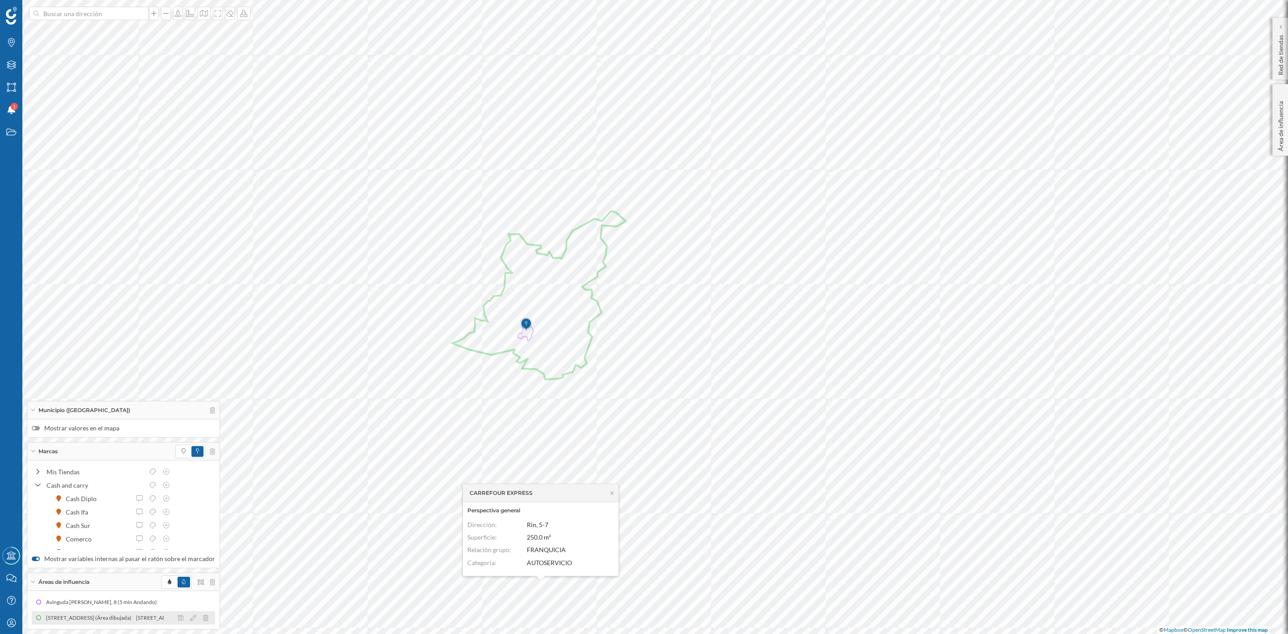
click at [110, 614] on div "Avinguda Del Rei Pere I 8, 43720 L'Arboç, Tarragona, Spain (Área dibujada)" at bounding box center [65, 617] width 90 height 9
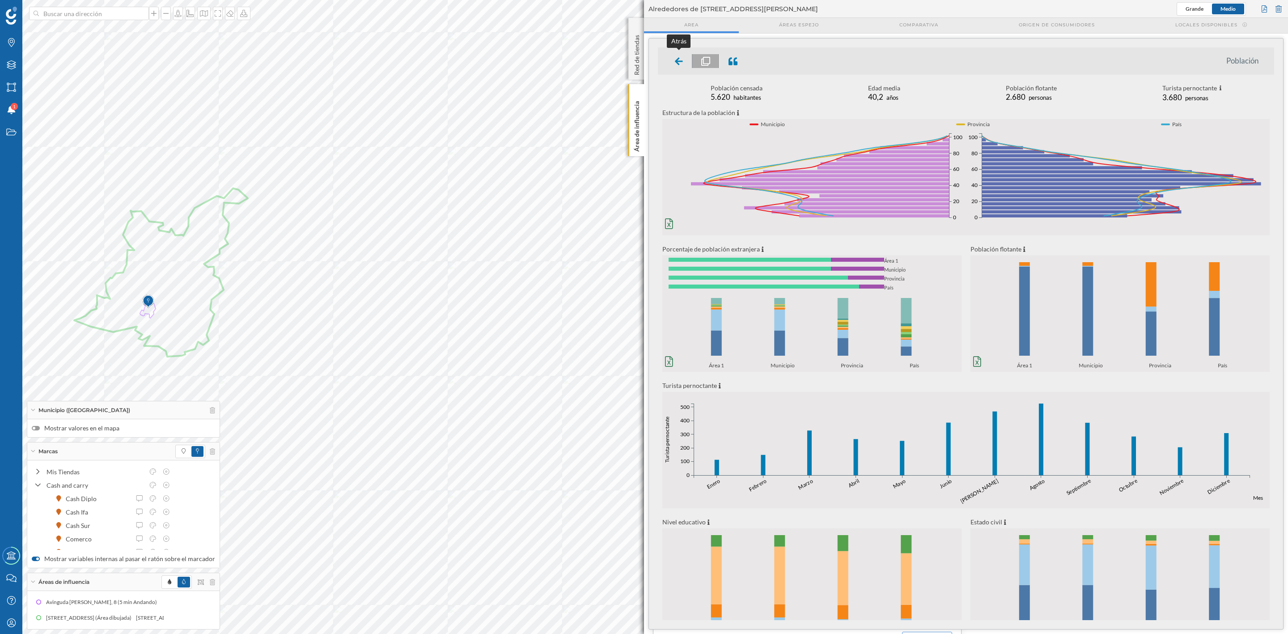
click at [682, 59] on icon at bounding box center [679, 61] width 8 height 9
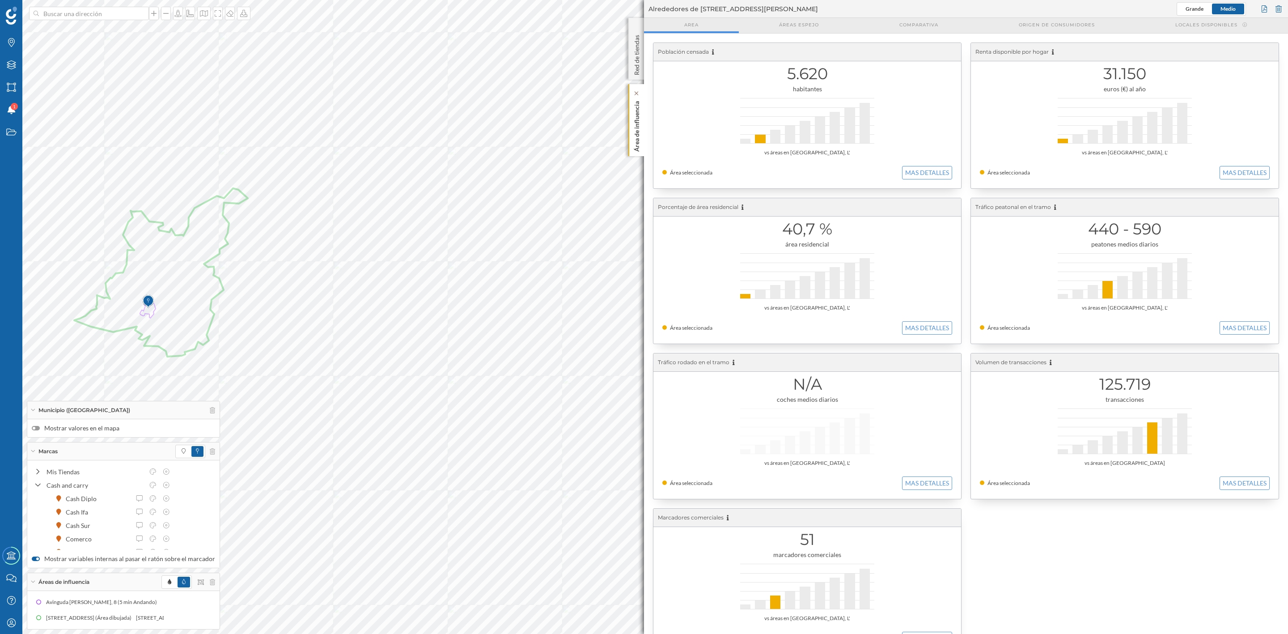
click at [639, 133] on p "Área de influencia" at bounding box center [636, 124] width 9 height 54
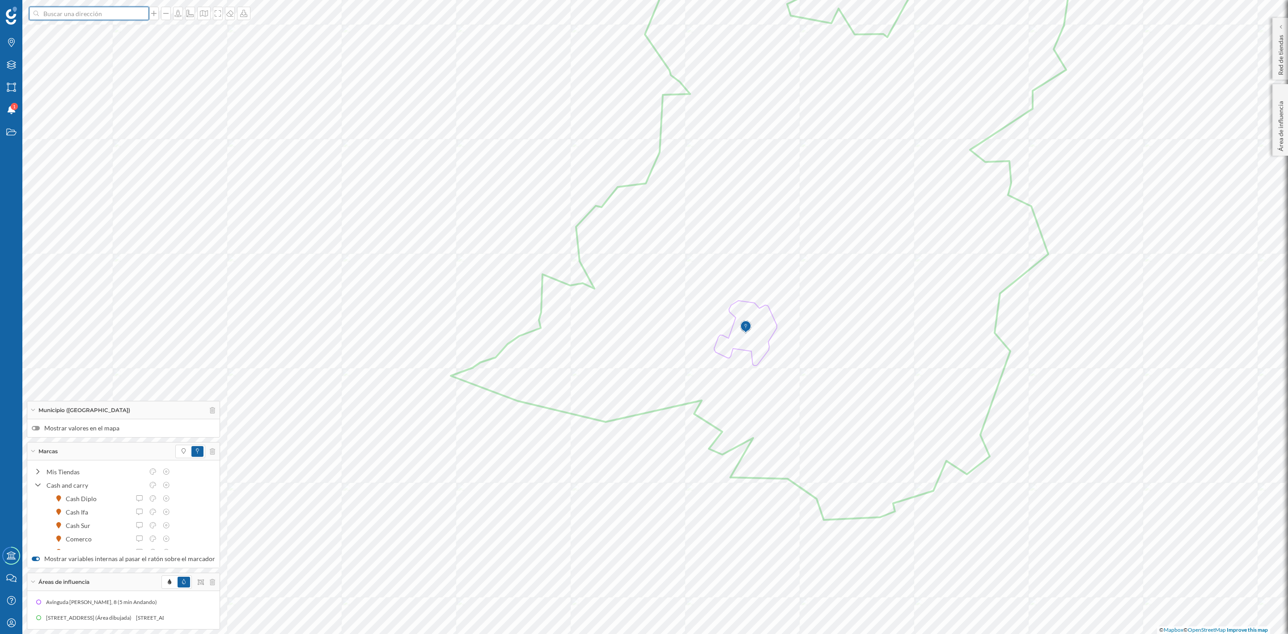
click at [85, 8] on input at bounding box center [89, 13] width 100 height 13
type input "BANYERES"
click at [98, 54] on b "Banyeres del Penedès" at bounding box center [77, 52] width 62 height 8
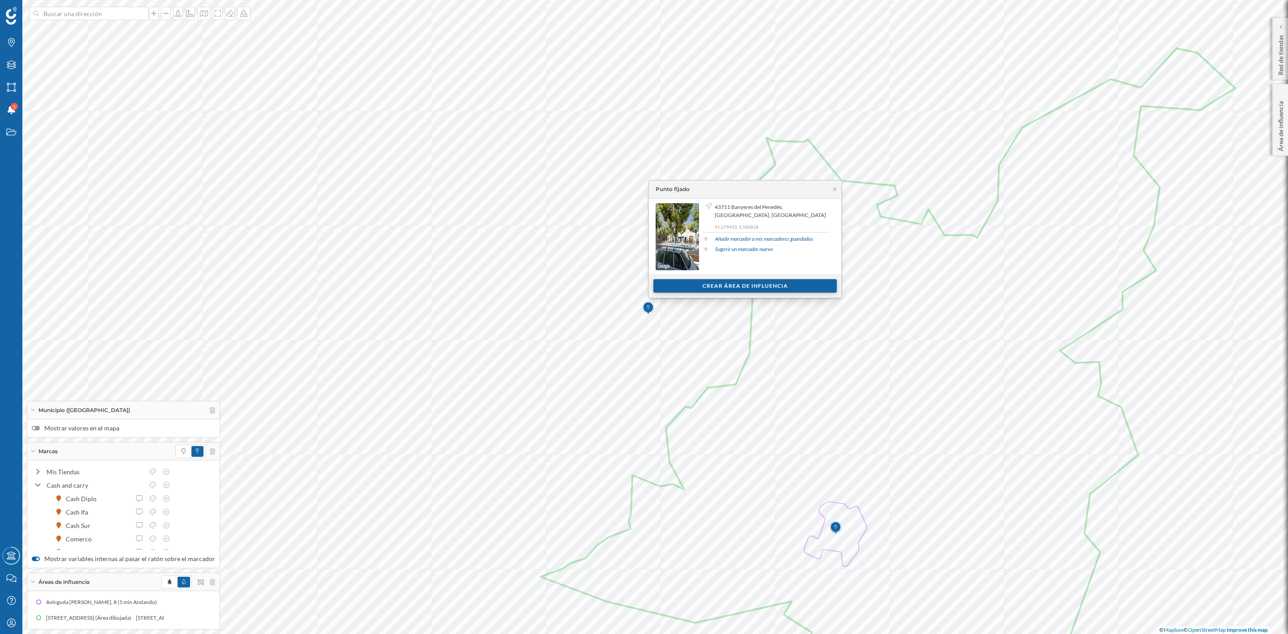
click at [733, 286] on div "Crear área de influencia" at bounding box center [744, 285] width 183 height 13
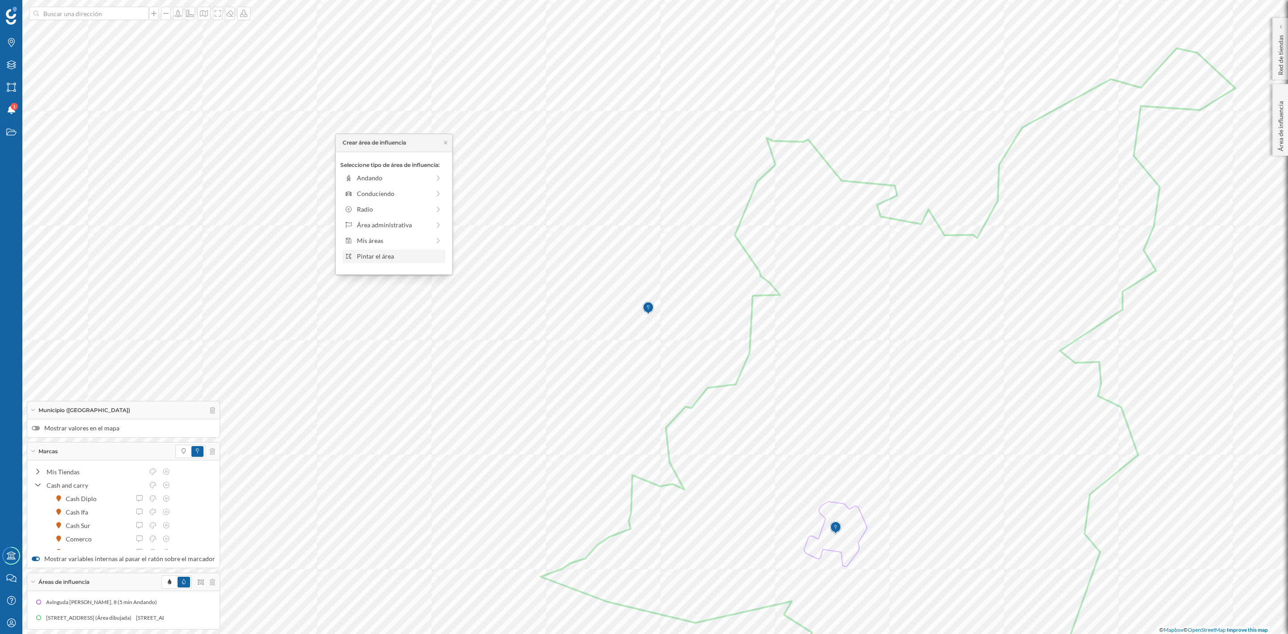
click at [365, 256] on div "Pintar el área" at bounding box center [399, 255] width 85 height 9
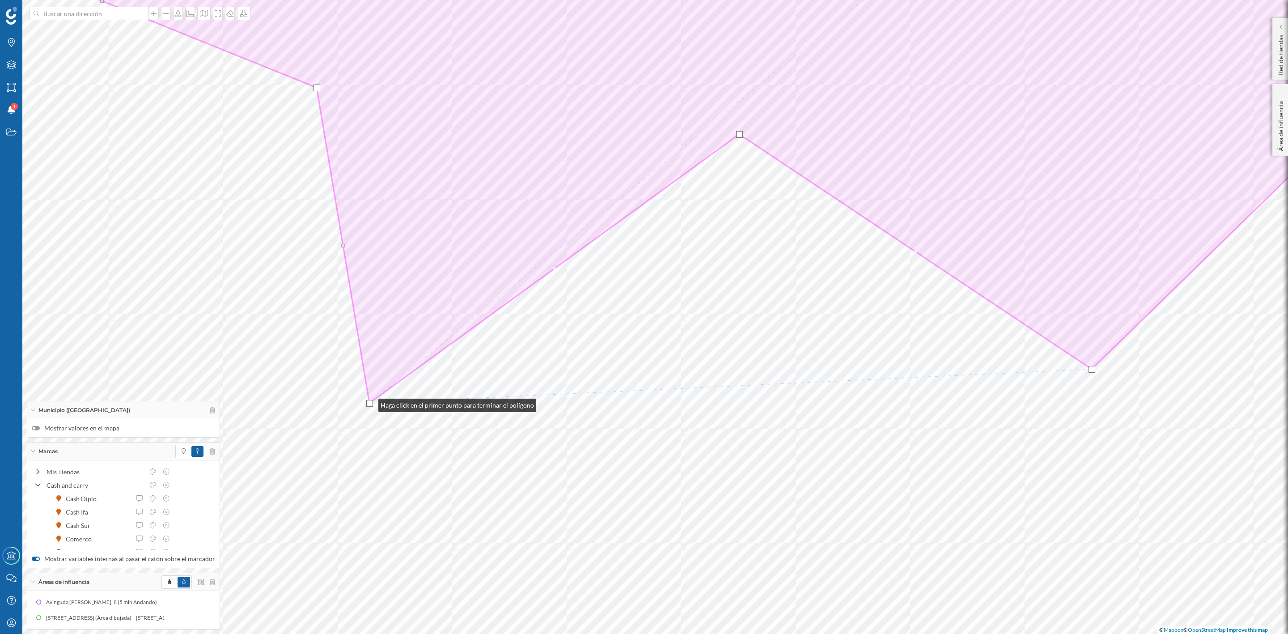
drag, startPoint x: 372, startPoint y: 408, endPoint x: 369, endPoint y: 403, distance: 5.8
click at [369, 403] on div at bounding box center [369, 403] width 7 height 7
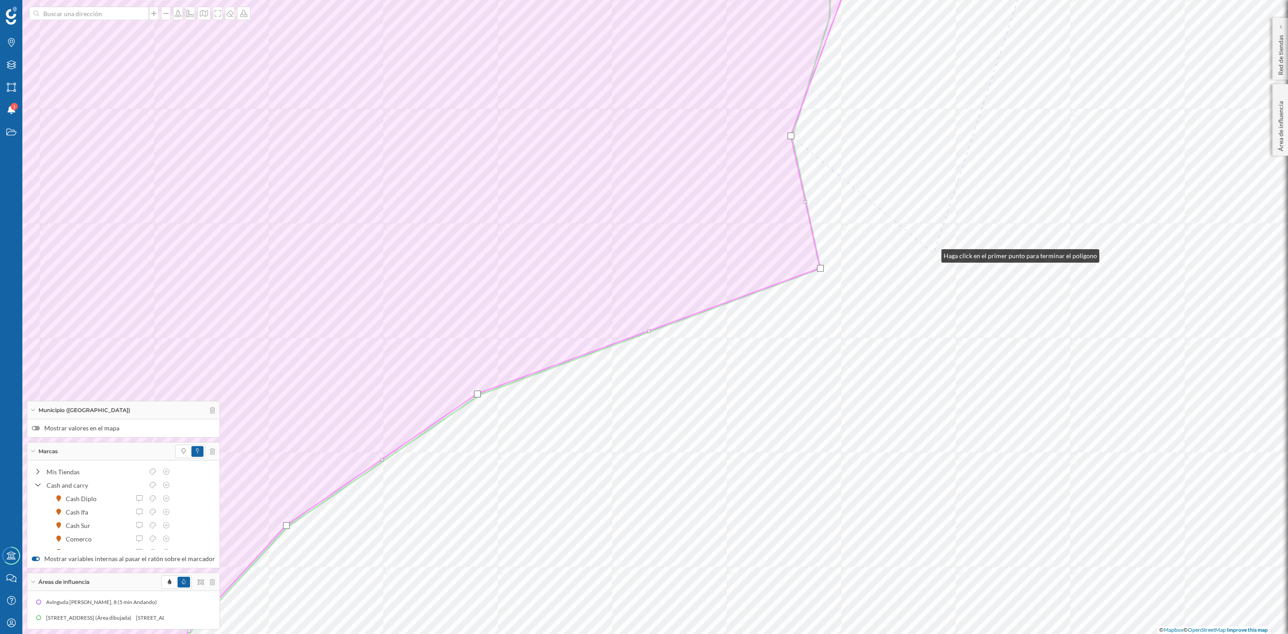
click at [803, 633] on html "Marcas Capas Áreas Notificaciones 1 Estados Academy Contacta con nosotros Centr…" at bounding box center [644, 317] width 1288 height 634
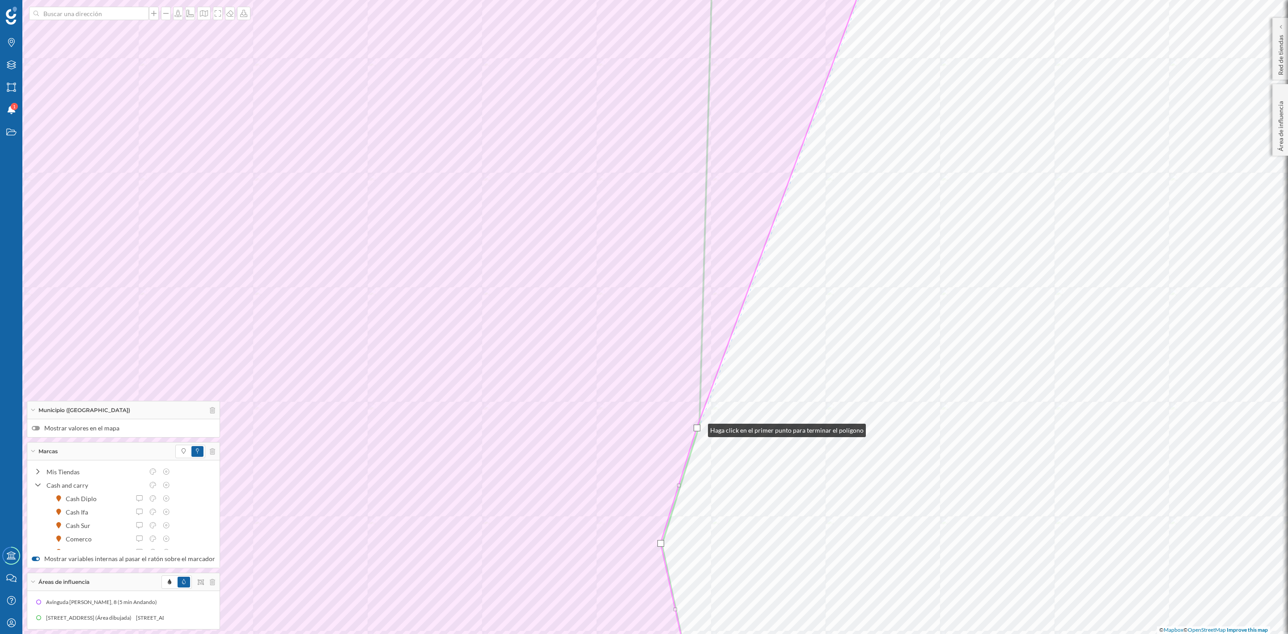
click at [699, 428] on div at bounding box center [697, 427] width 7 height 7
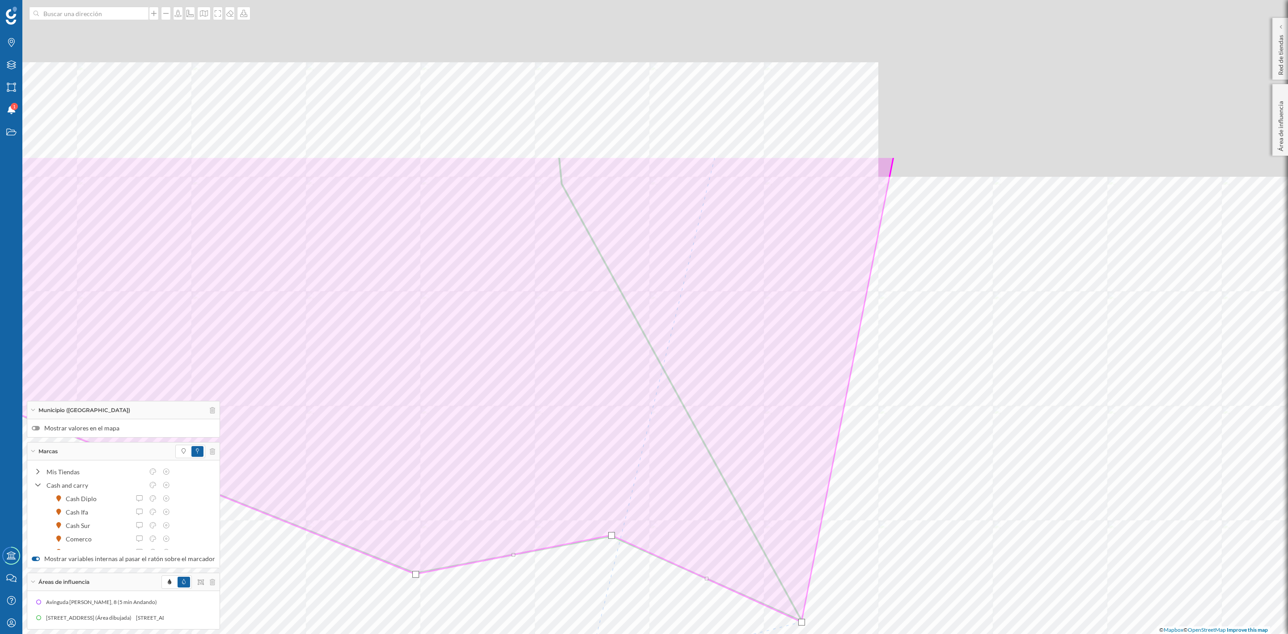
click at [582, 633] on html "Marcas Capas Áreas Notificaciones 1 Estados Academy Contacta con nosotros Centr…" at bounding box center [644, 317] width 1288 height 634
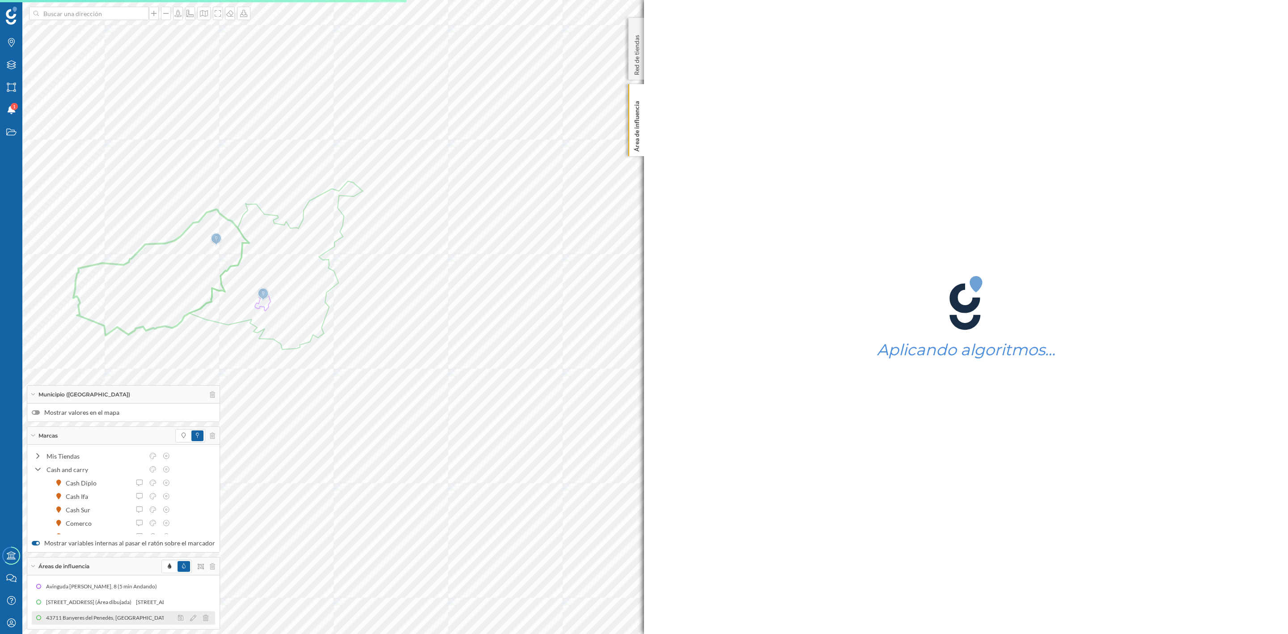
click at [86, 621] on div "43711 Banyeres del Penedès, [GEOGRAPHIC_DATA], [GEOGRAPHIC_DATA] (Área dibujada)" at bounding box center [90, 617] width 221 height 9
click at [191, 616] on icon at bounding box center [193, 617] width 6 height 6
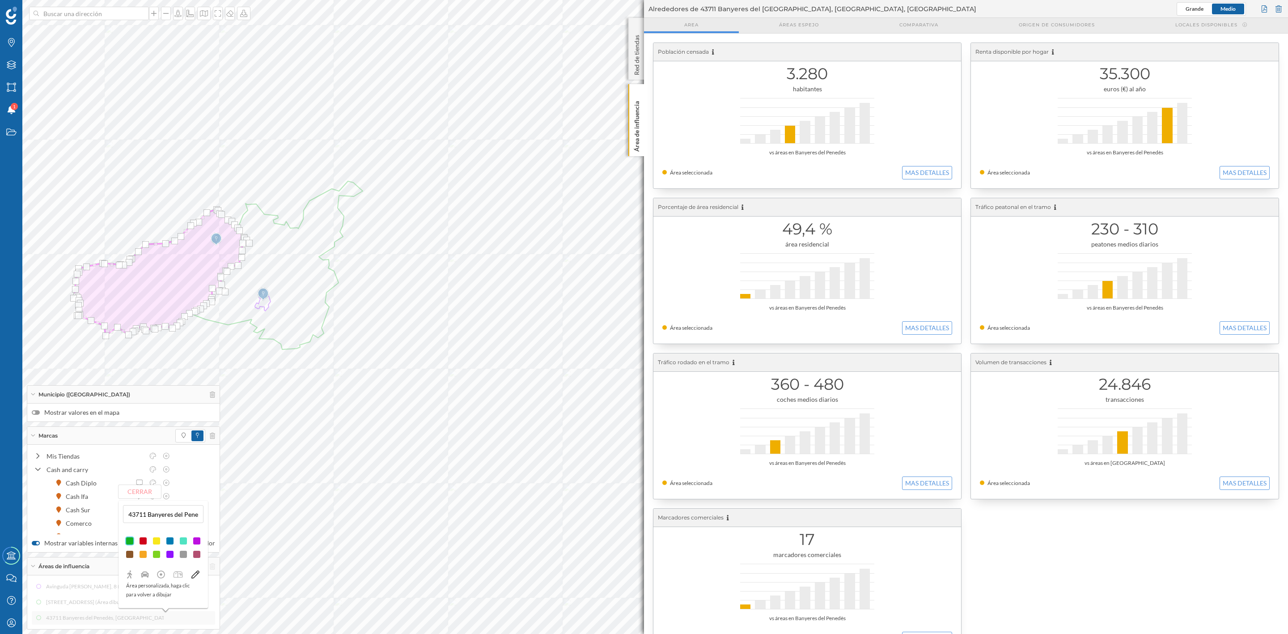
click at [144, 542] on div at bounding box center [143, 540] width 9 height 9
click at [140, 493] on button "Cerrar" at bounding box center [140, 491] width 42 height 13
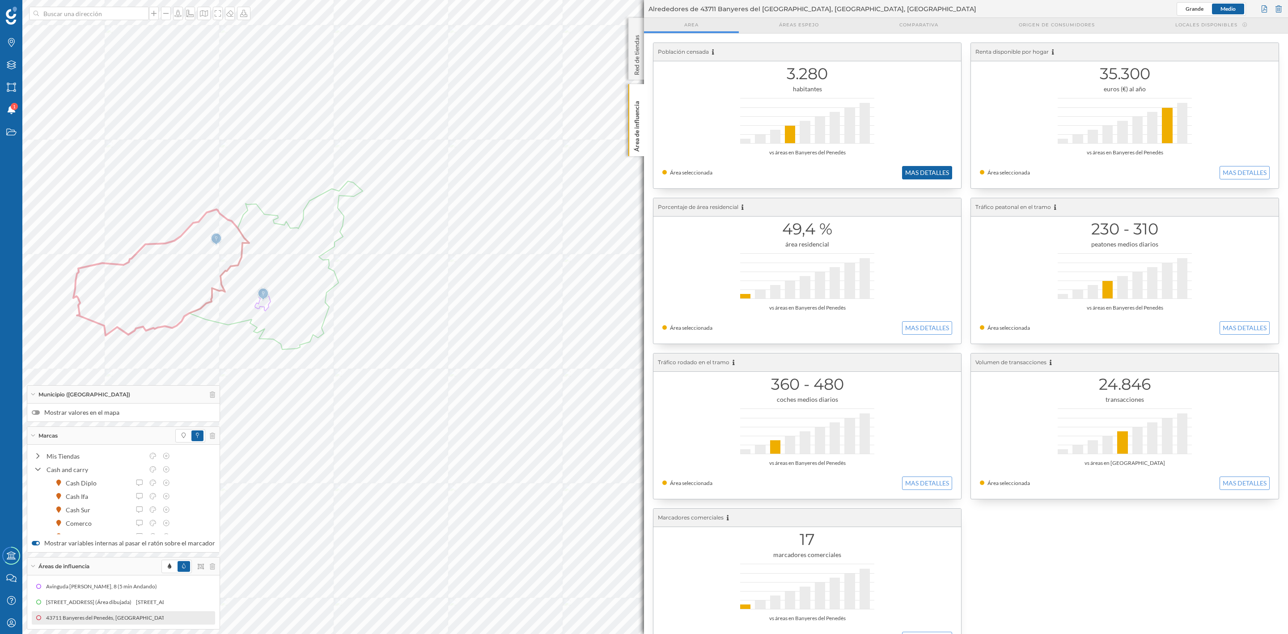
click at [925, 171] on button "MAS DETALLES" at bounding box center [927, 172] width 50 height 13
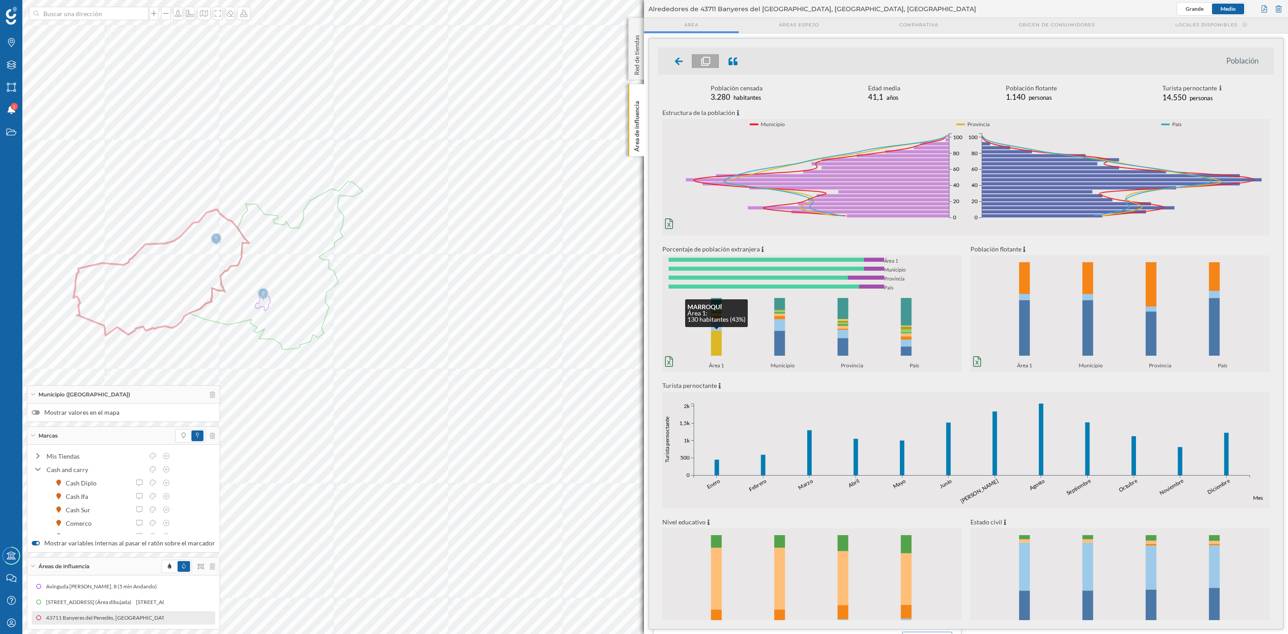
click at [718, 349] on rect at bounding box center [716, 342] width 11 height 25
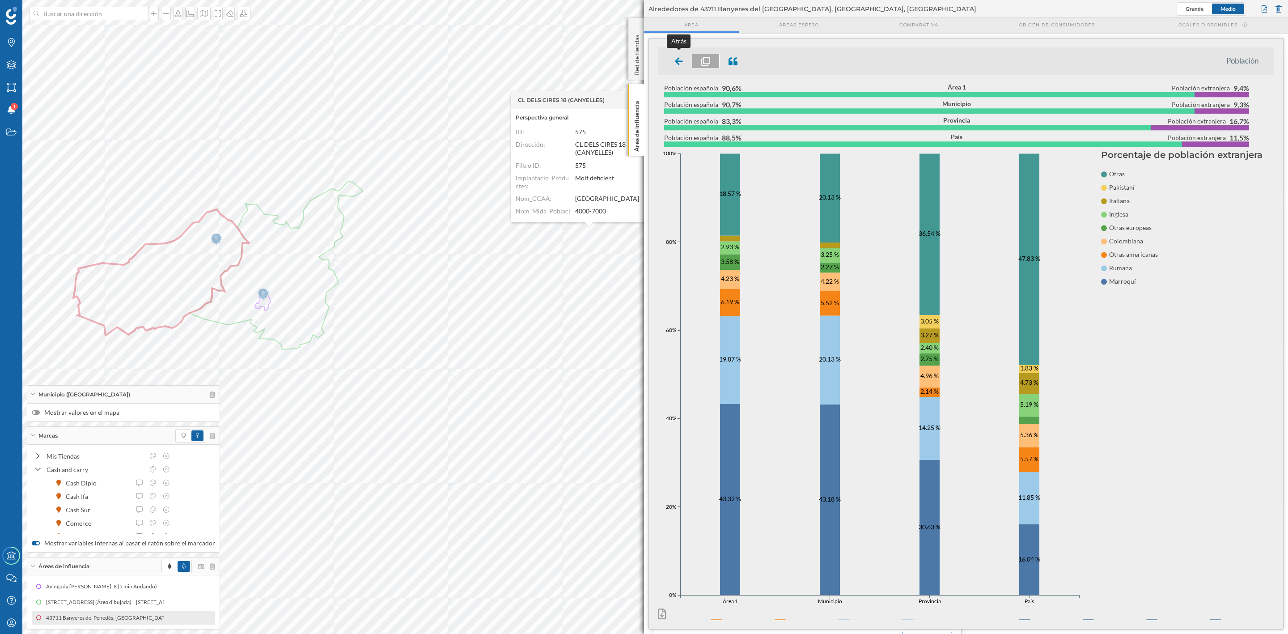
click at [674, 64] on div at bounding box center [679, 61] width 26 height 14
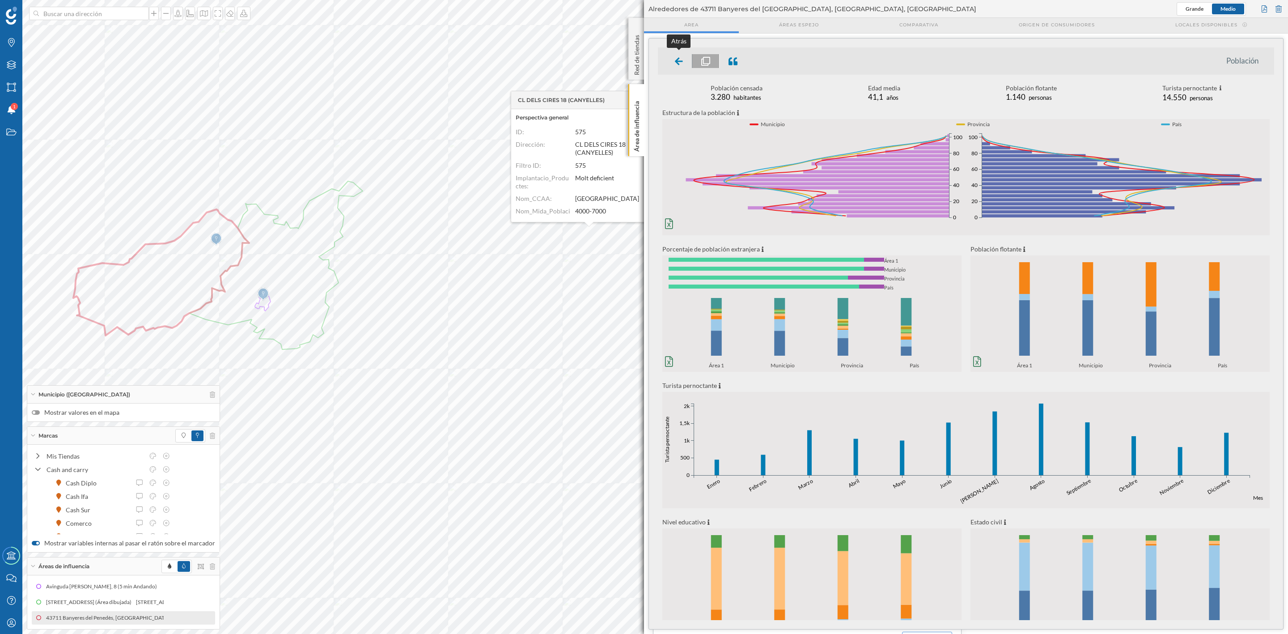
click at [673, 59] on div at bounding box center [679, 61] width 26 height 14
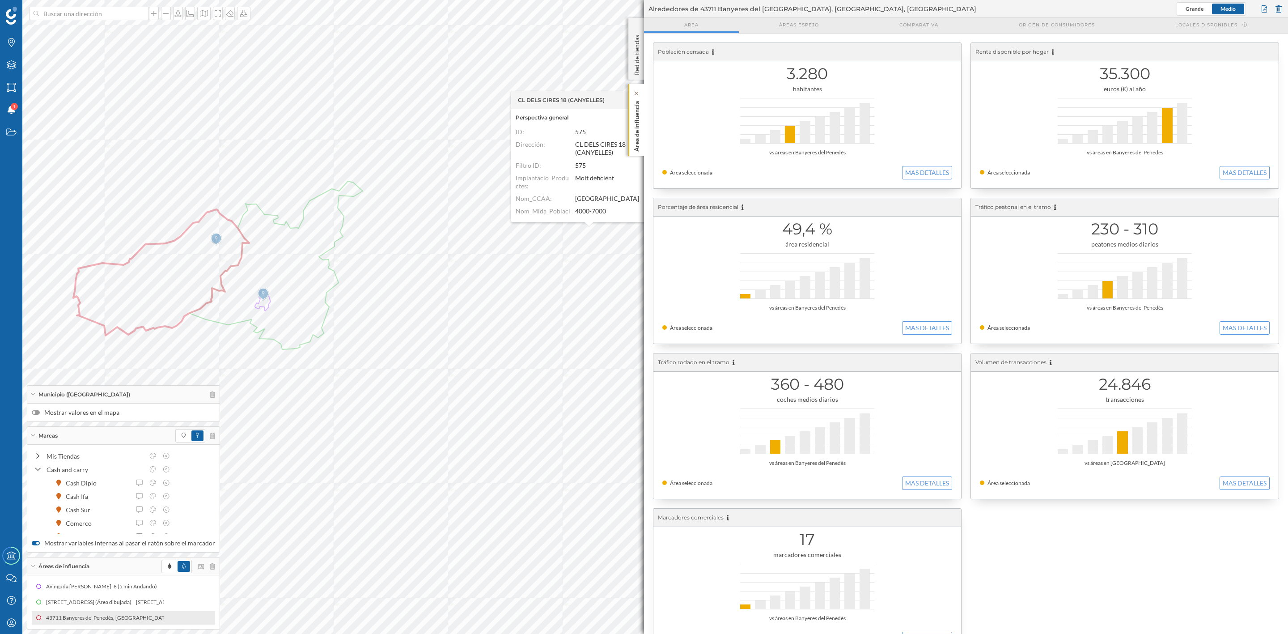
click at [635, 140] on p "Área de influencia" at bounding box center [636, 124] width 9 height 54
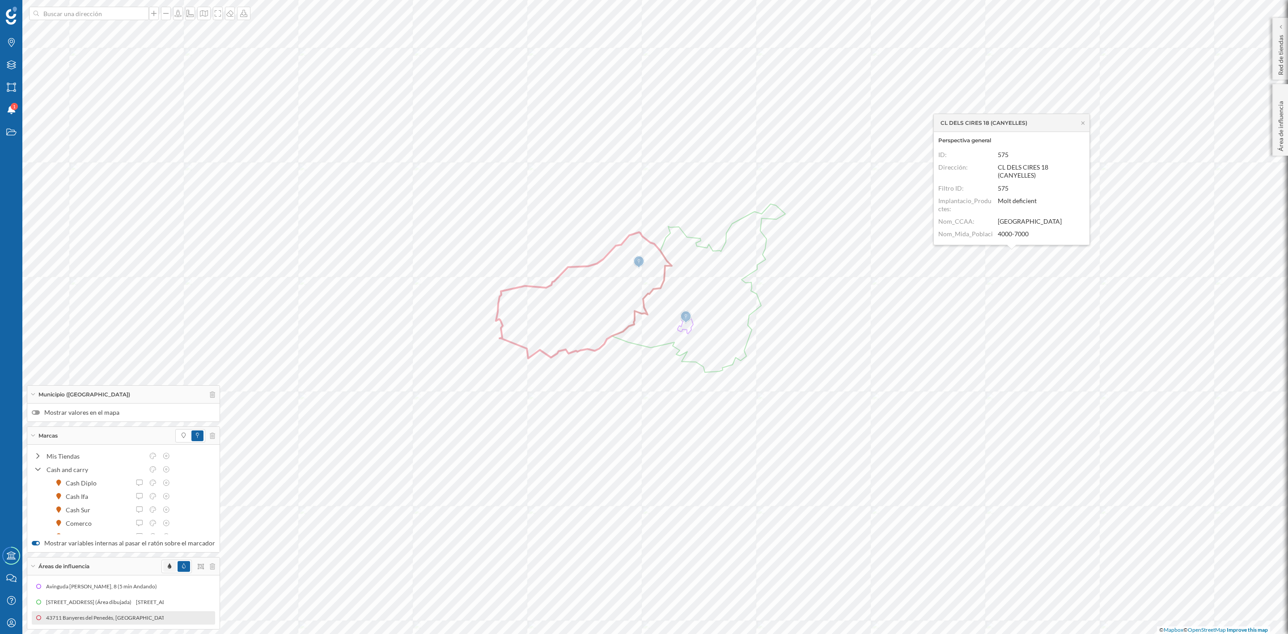
click at [163, 562] on span at bounding box center [169, 566] width 13 height 11
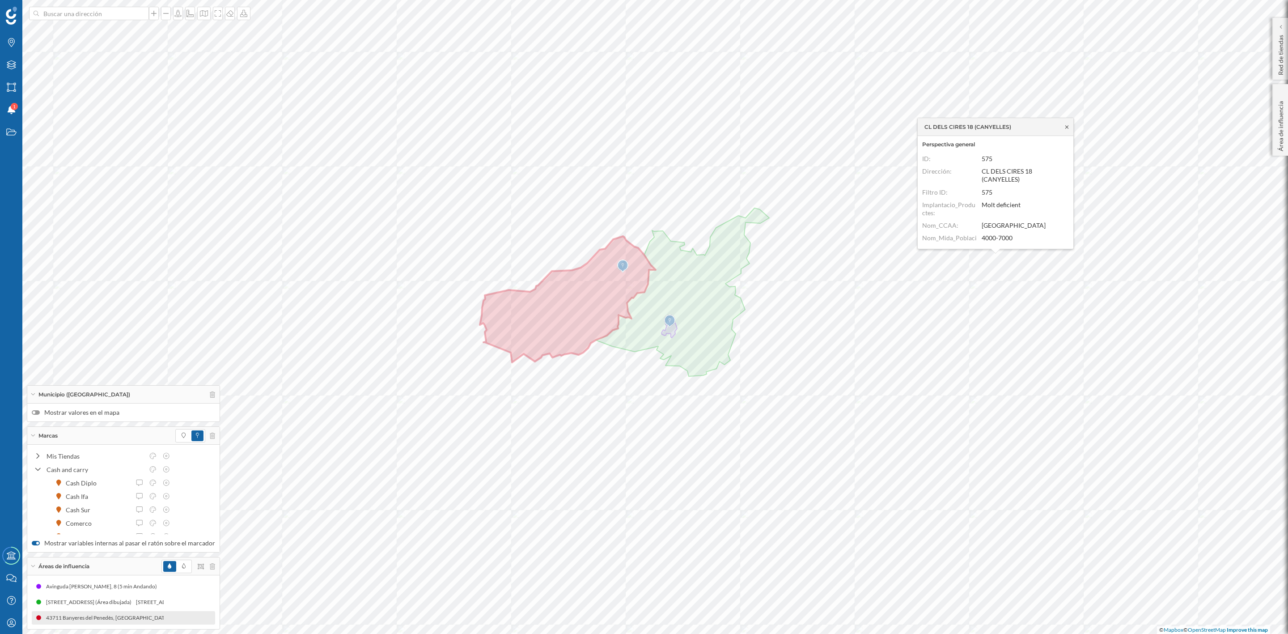
click at [1067, 124] on icon at bounding box center [1066, 126] width 7 height 5
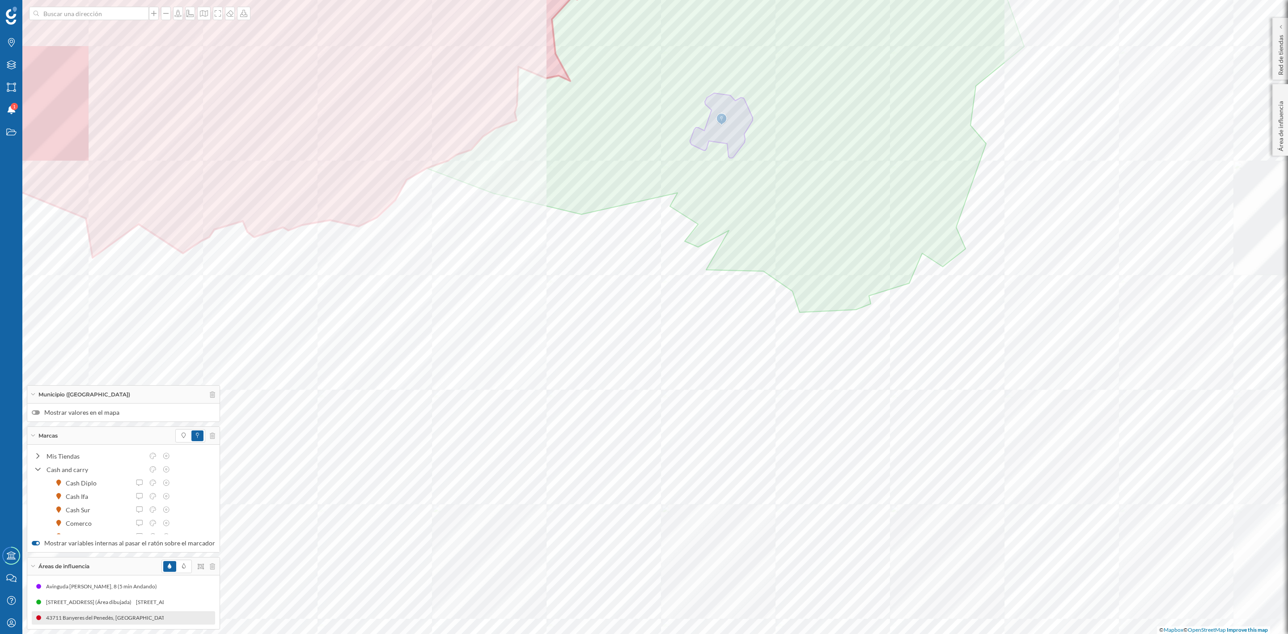
click at [38, 410] on div at bounding box center [36, 412] width 8 height 4
click at [0, 0] on input "Mostrar valores en el mapa" at bounding box center [0, 0] width 0 height 0
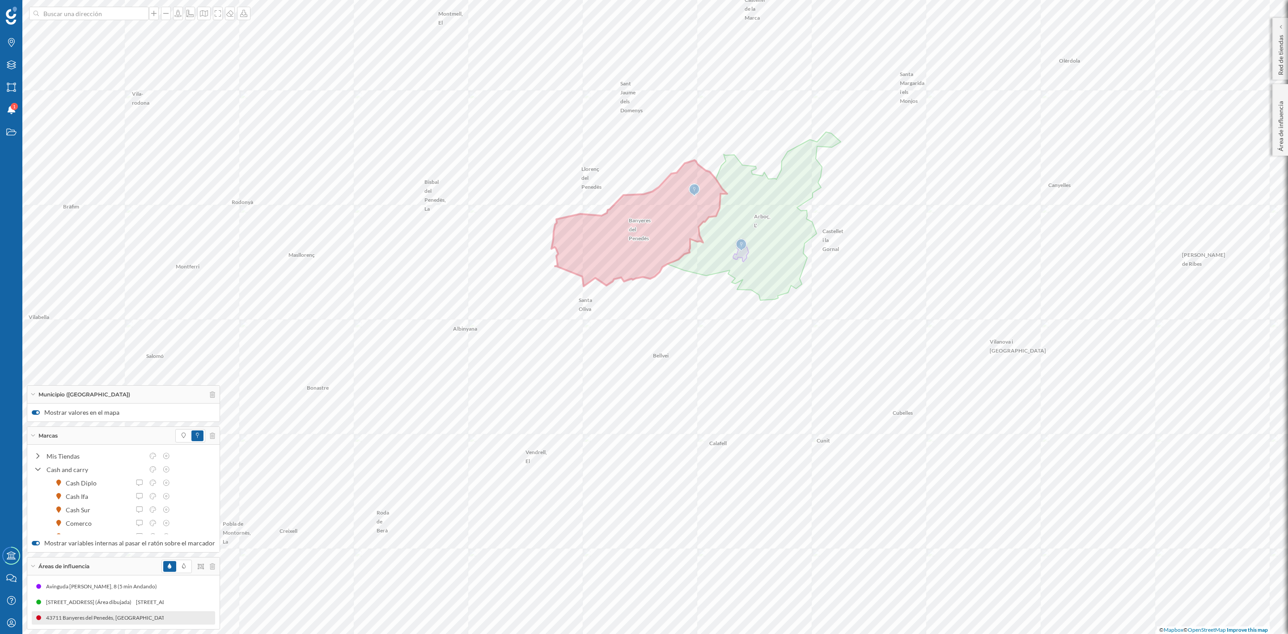
click at [36, 410] on div at bounding box center [36, 412] width 8 height 4
click at [0, 0] on input "Mostrar valores en el mapa" at bounding box center [0, 0] width 0 height 0
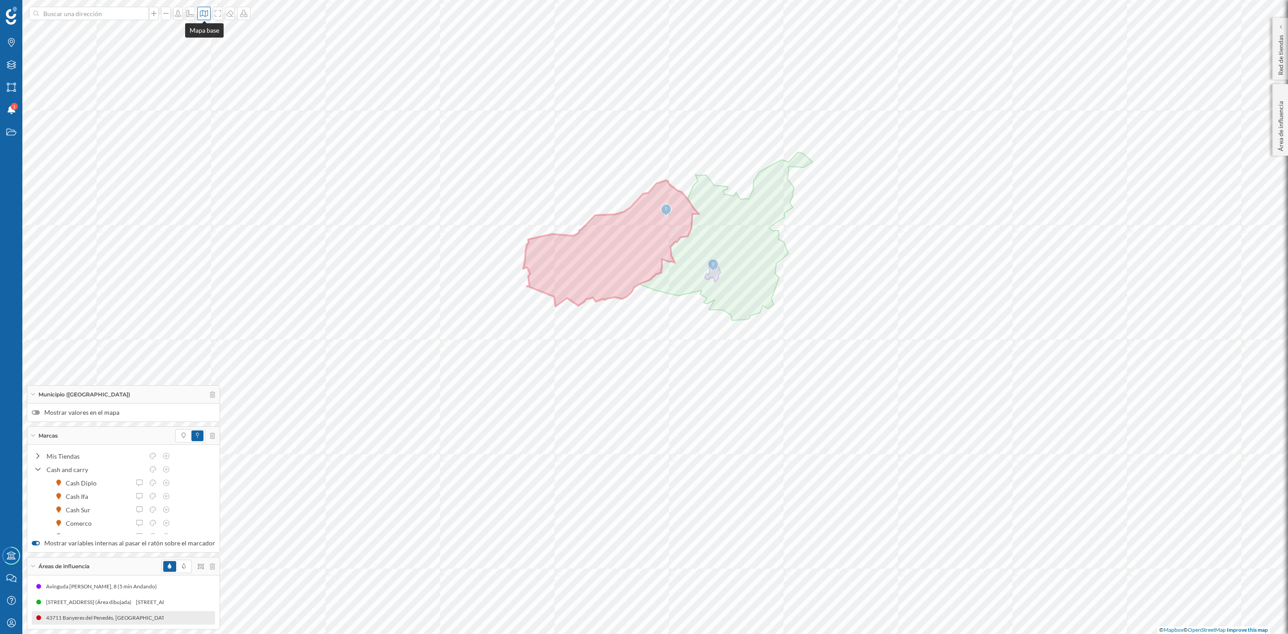
click at [205, 11] on icon at bounding box center [204, 13] width 8 height 6
click at [206, 137] on img at bounding box center [216, 125] width 27 height 31
click at [199, 15] on div at bounding box center [203, 13] width 13 height 13
click at [211, 47] on img at bounding box center [216, 58] width 27 height 31
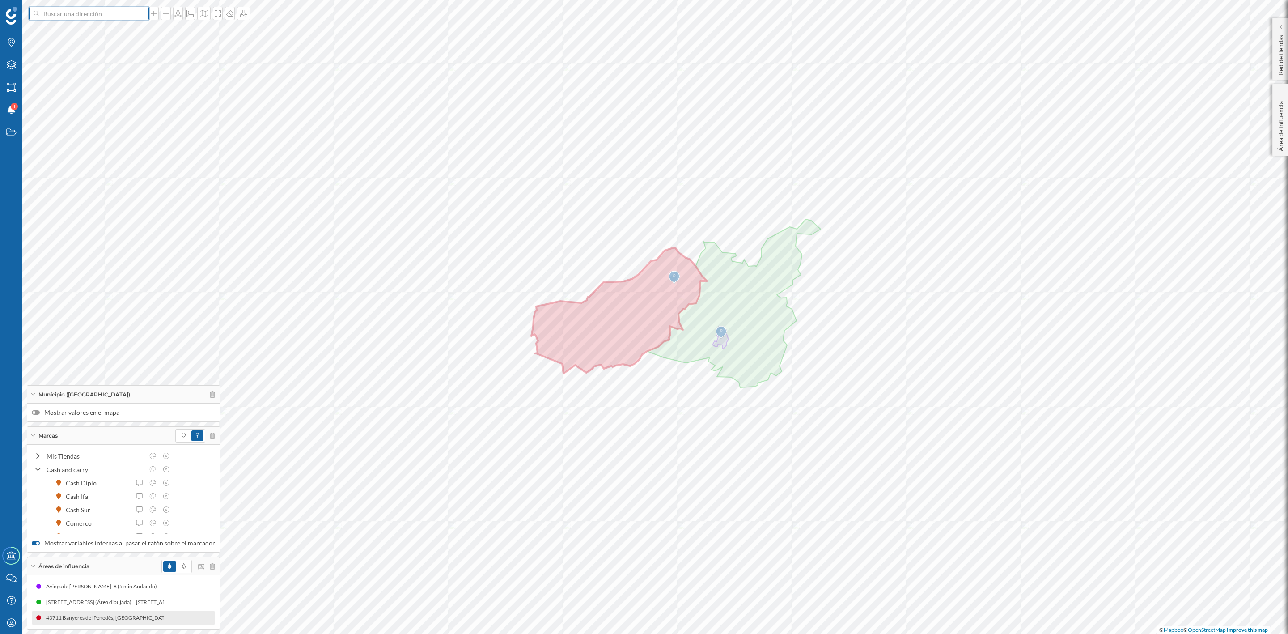
click at [102, 12] on input at bounding box center [89, 13] width 100 height 13
type input "CASTELLET I LA"
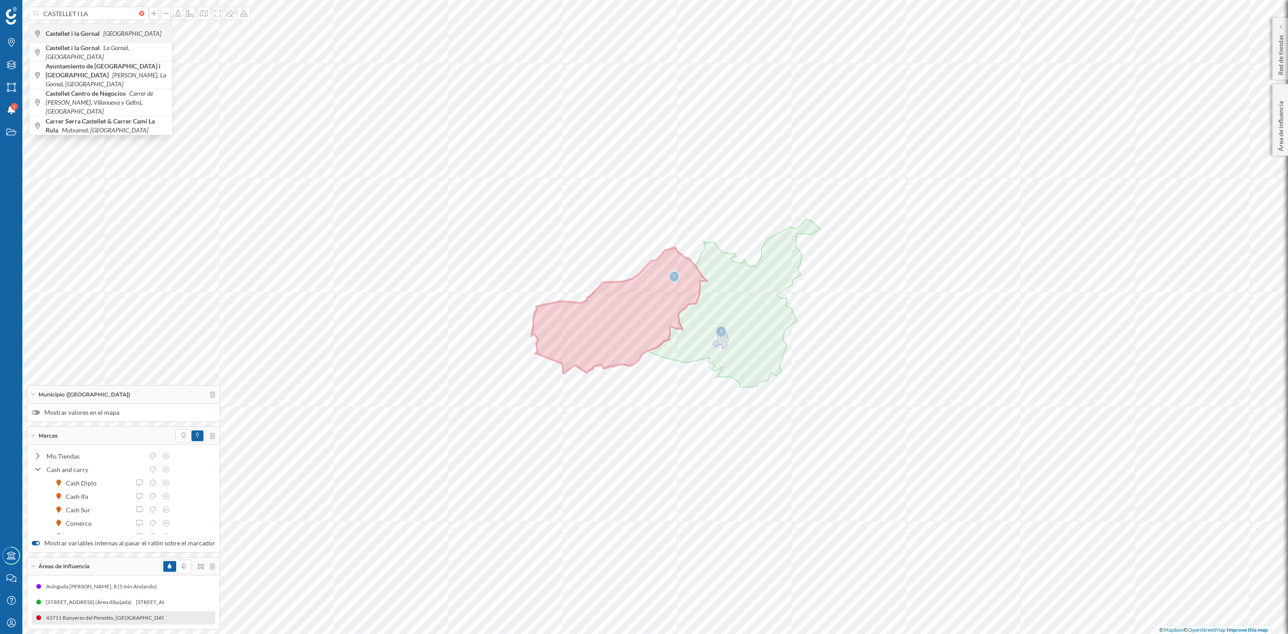
click at [87, 35] on b "Castellet i la Gornal" at bounding box center [74, 34] width 56 height 8
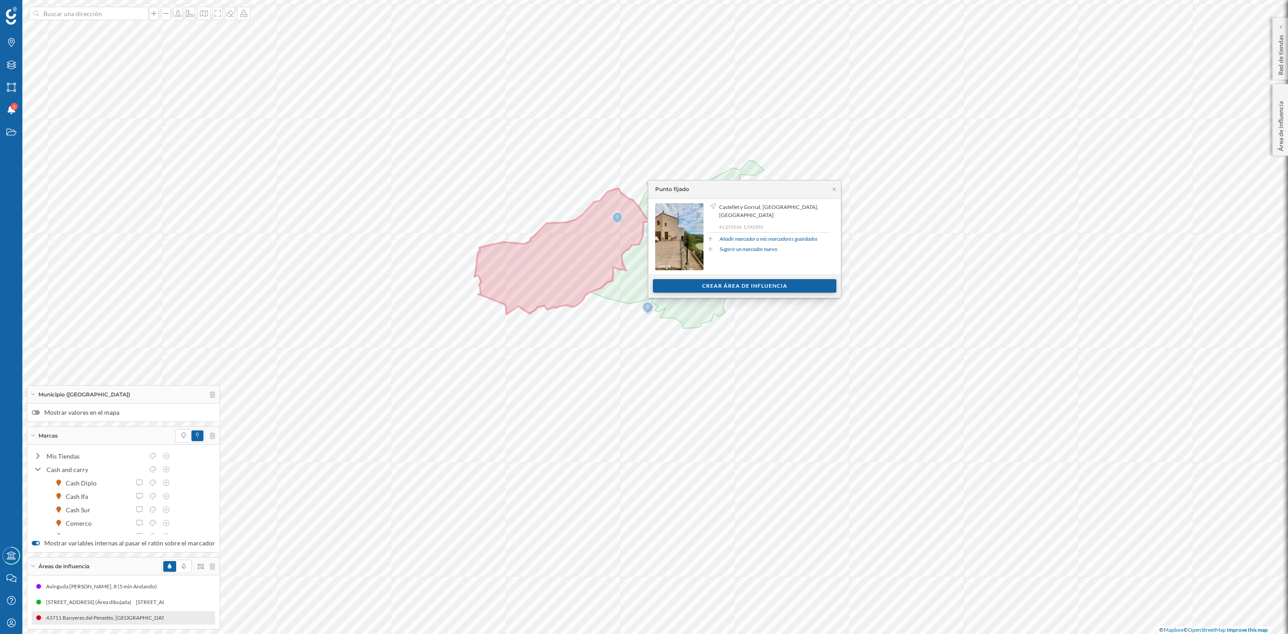
click at [737, 289] on div "Crear área de influencia" at bounding box center [744, 285] width 183 height 13
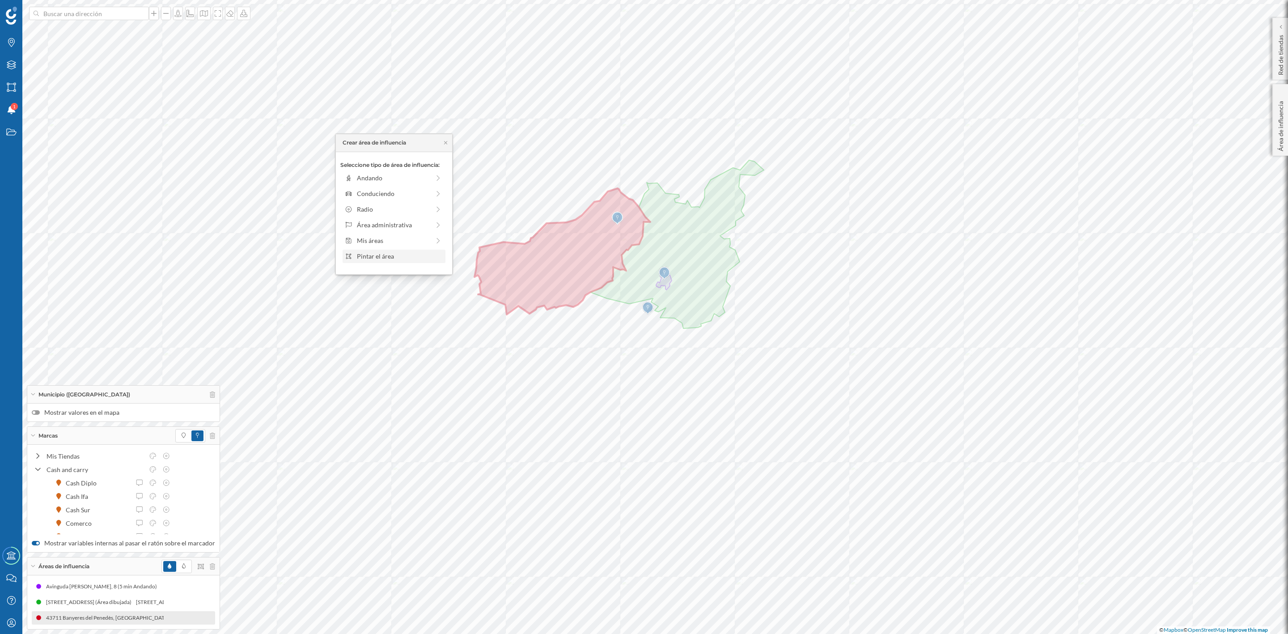
click at [383, 257] on div "Pintar el área" at bounding box center [399, 255] width 85 height 9
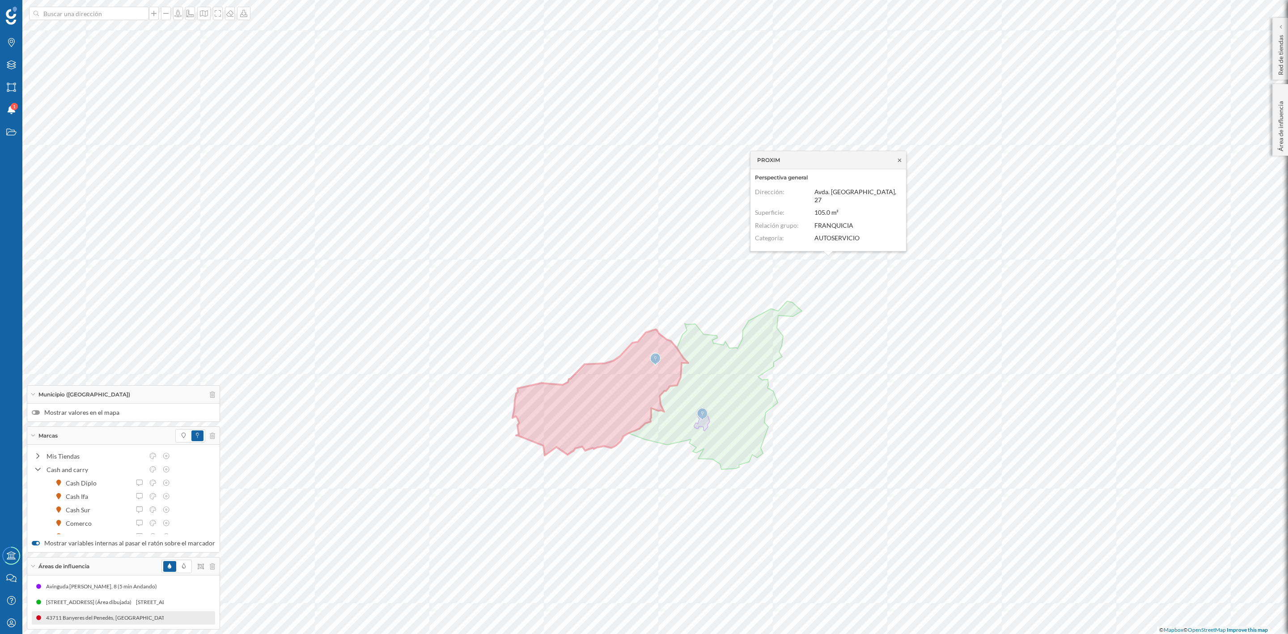
click at [898, 162] on icon at bounding box center [899, 160] width 3 height 4
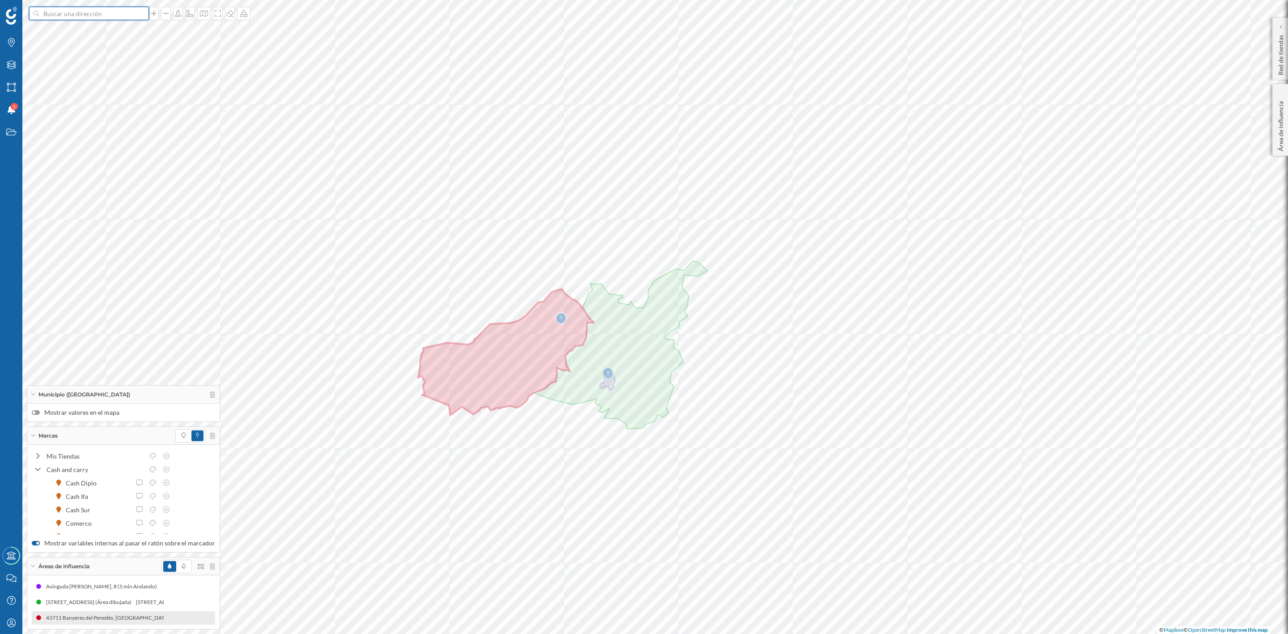
click at [70, 10] on input at bounding box center [89, 13] width 100 height 13
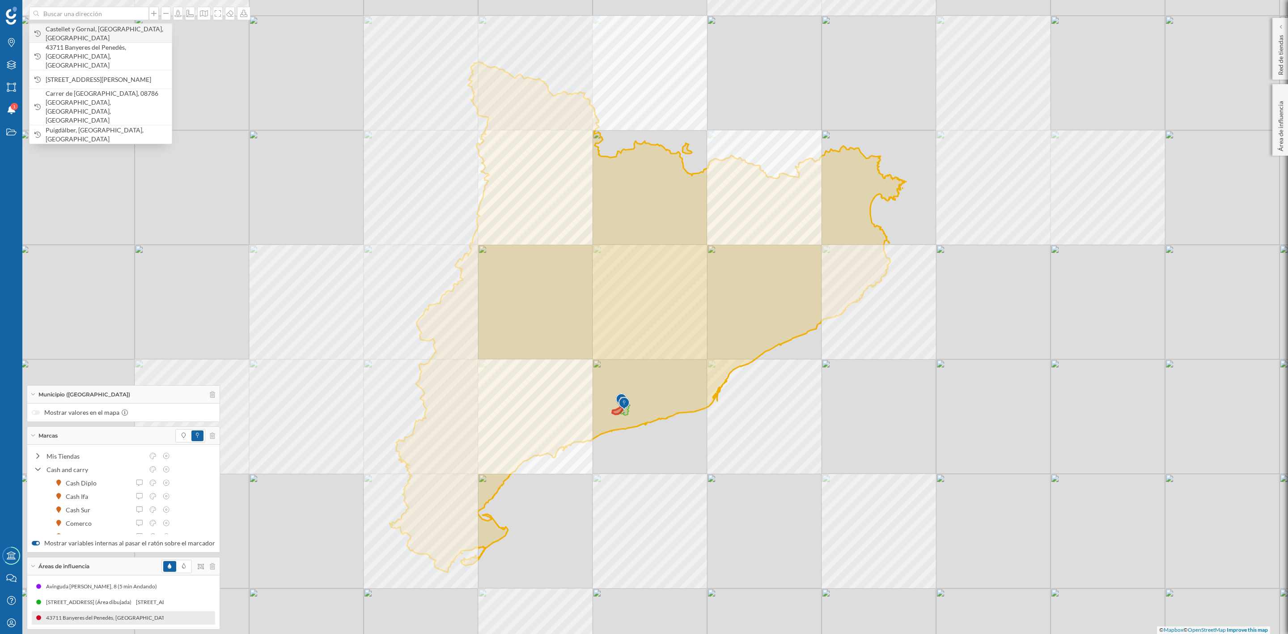
click at [75, 34] on span "Castellet y Gornal, Barcelona, España" at bounding box center [107, 34] width 122 height 18
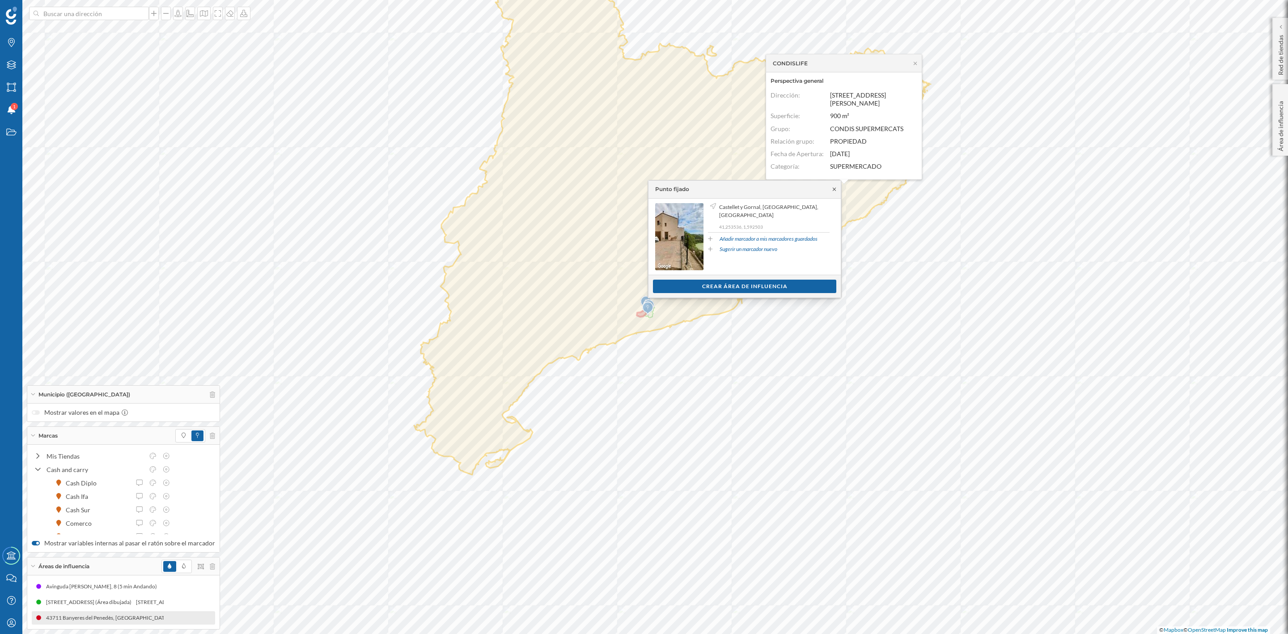
click at [834, 187] on icon at bounding box center [834, 188] width 7 height 5
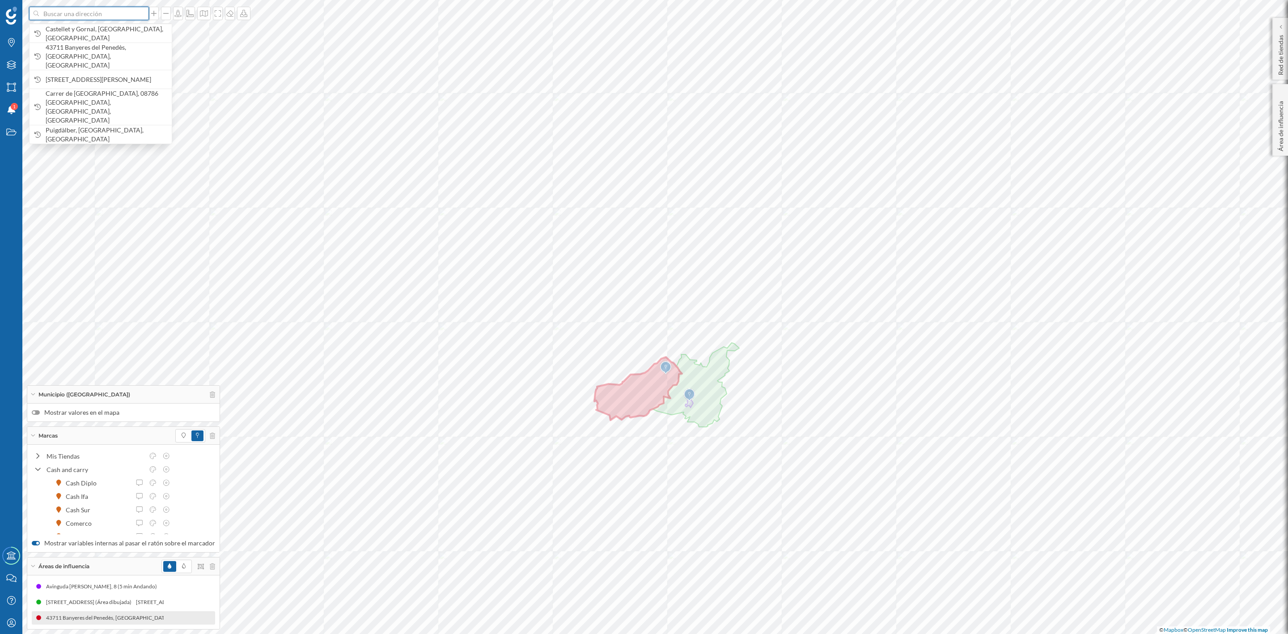
click at [85, 19] on input at bounding box center [89, 13] width 100 height 13
click at [94, 34] on span "Castellet y Gornal, Barcelona, España" at bounding box center [107, 34] width 122 height 18
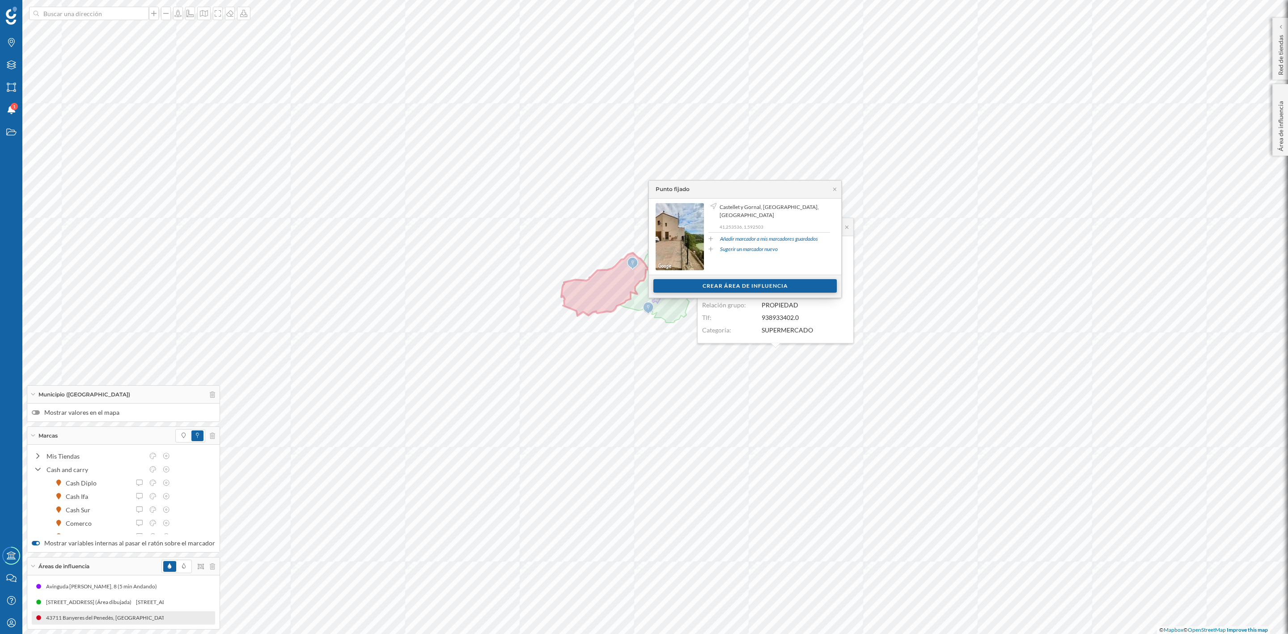
click at [759, 288] on div "Crear área de influencia" at bounding box center [744, 285] width 183 height 13
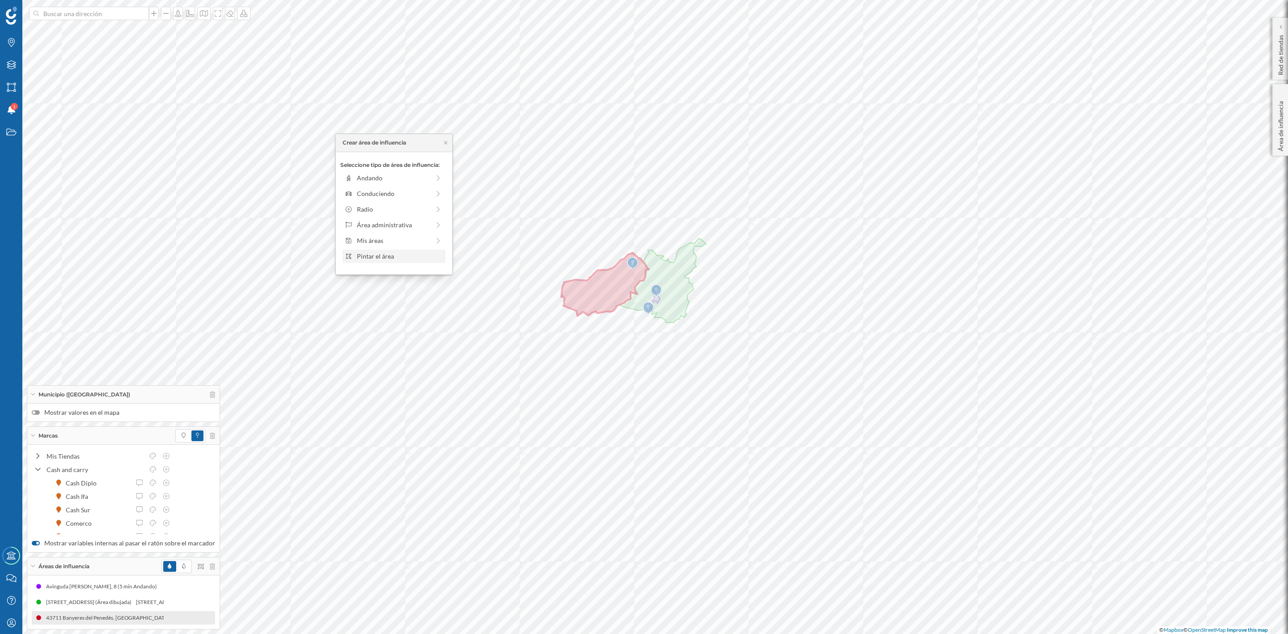
click at [386, 256] on div "Pintar el área" at bounding box center [399, 255] width 85 height 9
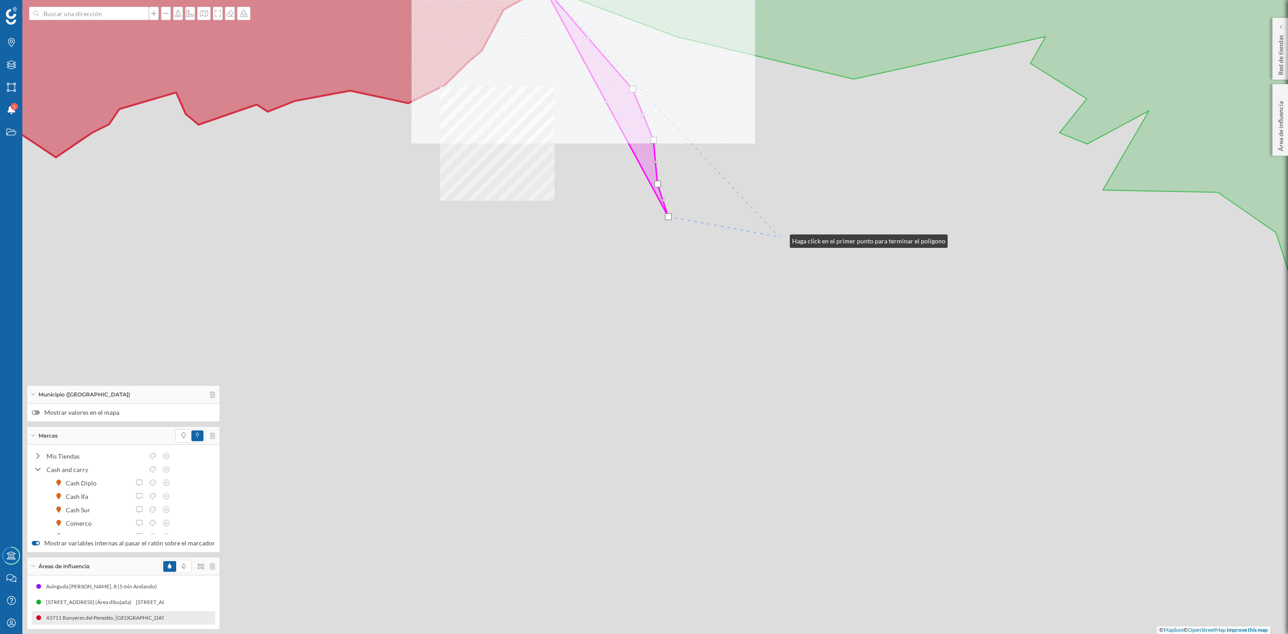
drag, startPoint x: 839, startPoint y: 505, endPoint x: 781, endPoint y: 239, distance: 272.3
click at [781, 239] on div "© Mapbox © OpenStreetMap Improve this map" at bounding box center [644, 317] width 1288 height 634
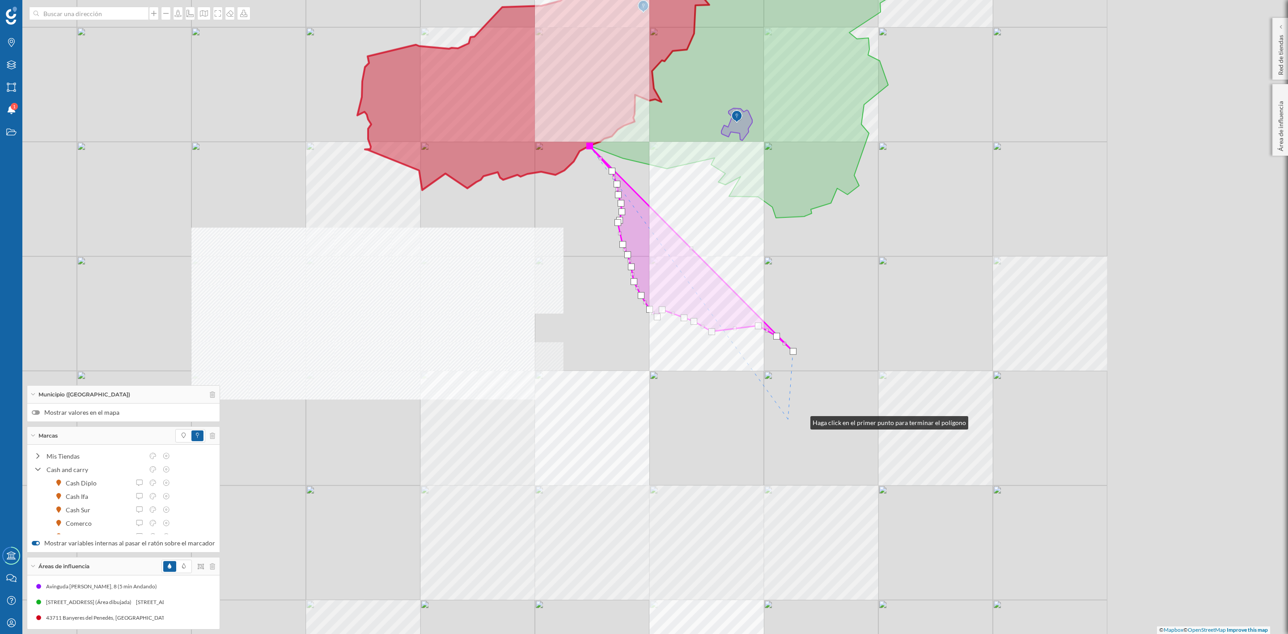
drag, startPoint x: 1066, startPoint y: 427, endPoint x: 801, endPoint y: 420, distance: 264.4
click at [801, 420] on div "© Mapbox © OpenStreetMap Improve this map" at bounding box center [644, 317] width 1288 height 634
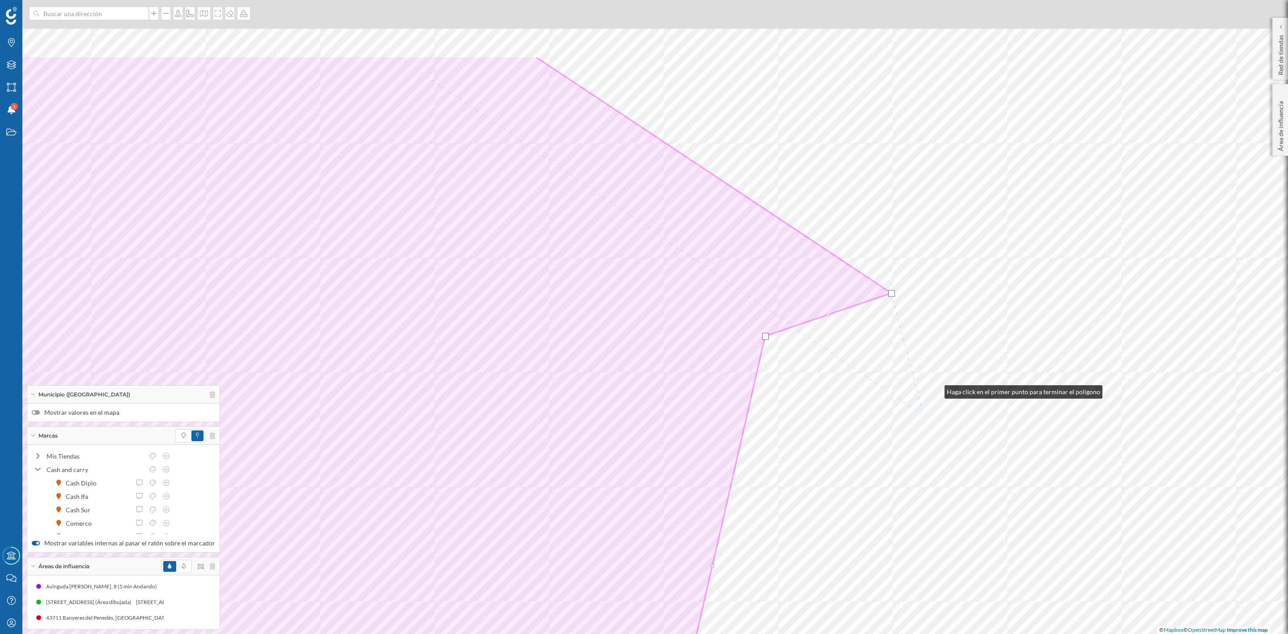
click at [801, 633] on html "Marcas Capas Áreas Notificaciones 1 Estados Academy Contacta con nosotros Centr…" at bounding box center [644, 317] width 1288 height 634
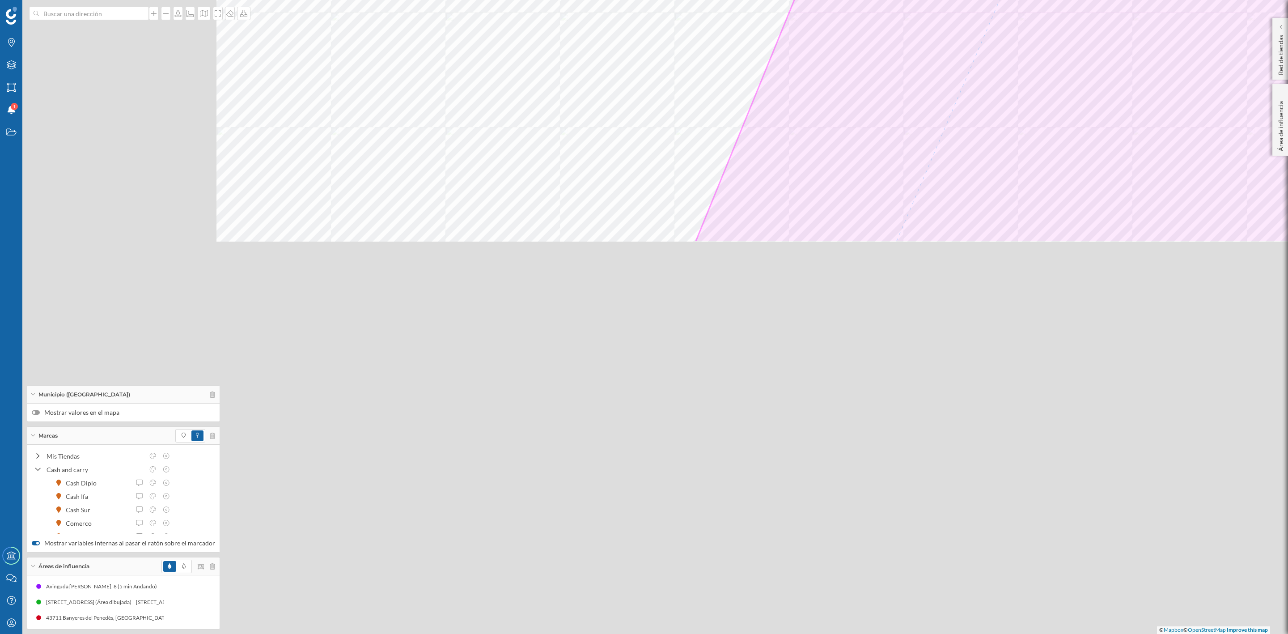
click at [1008, 0] on html "Marcas Capas Áreas Notificaciones 1 Estados Academy Contacta con nosotros Centr…" at bounding box center [644, 317] width 1288 height 634
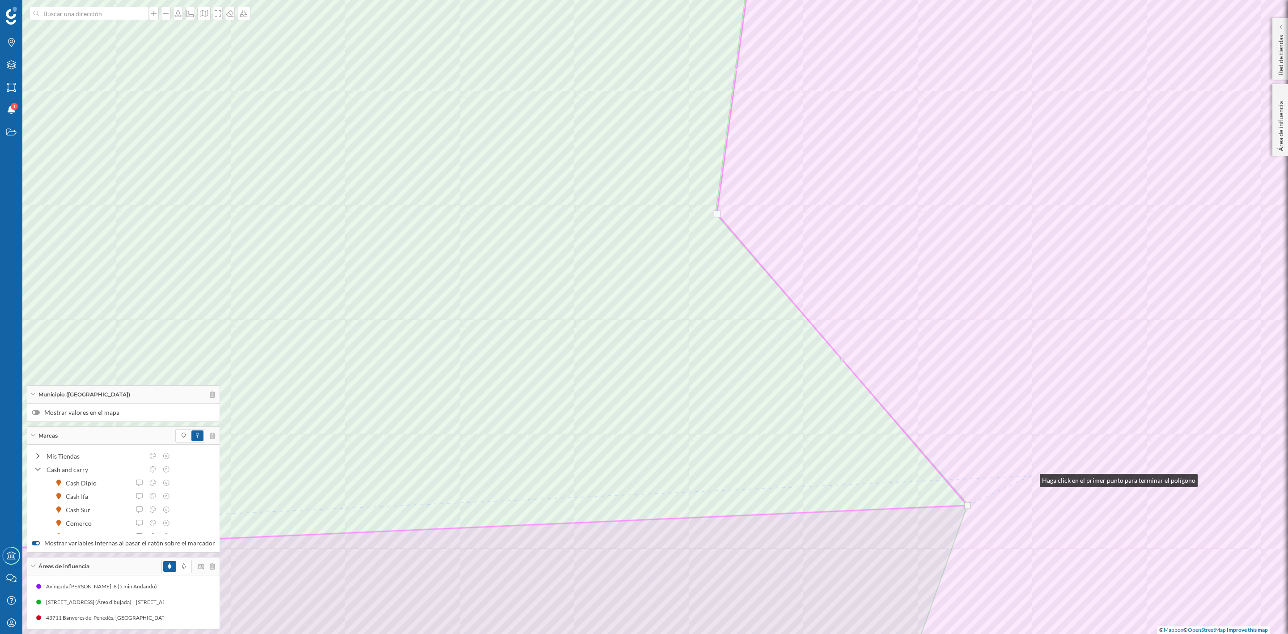
click at [934, 0] on html "Marcas Capas Áreas Notificaciones 1 Estados Academy Contacta con nosotros Centr…" at bounding box center [644, 317] width 1288 height 634
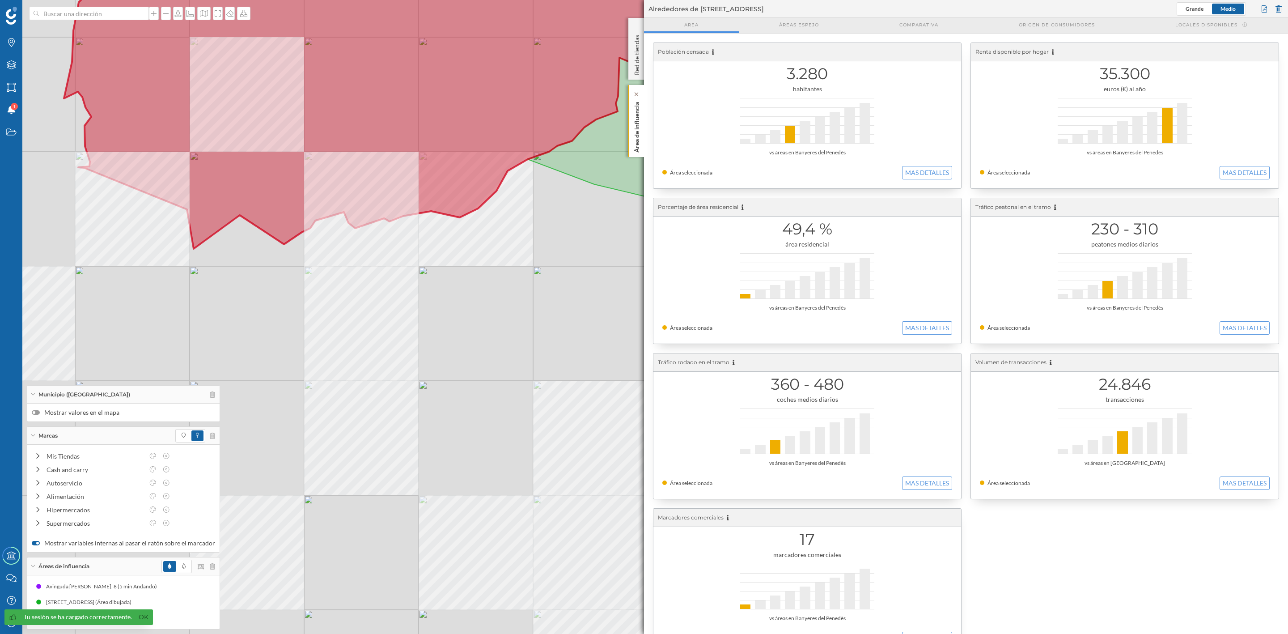
click at [632, 137] on p "Área de influencia" at bounding box center [636, 125] width 9 height 54
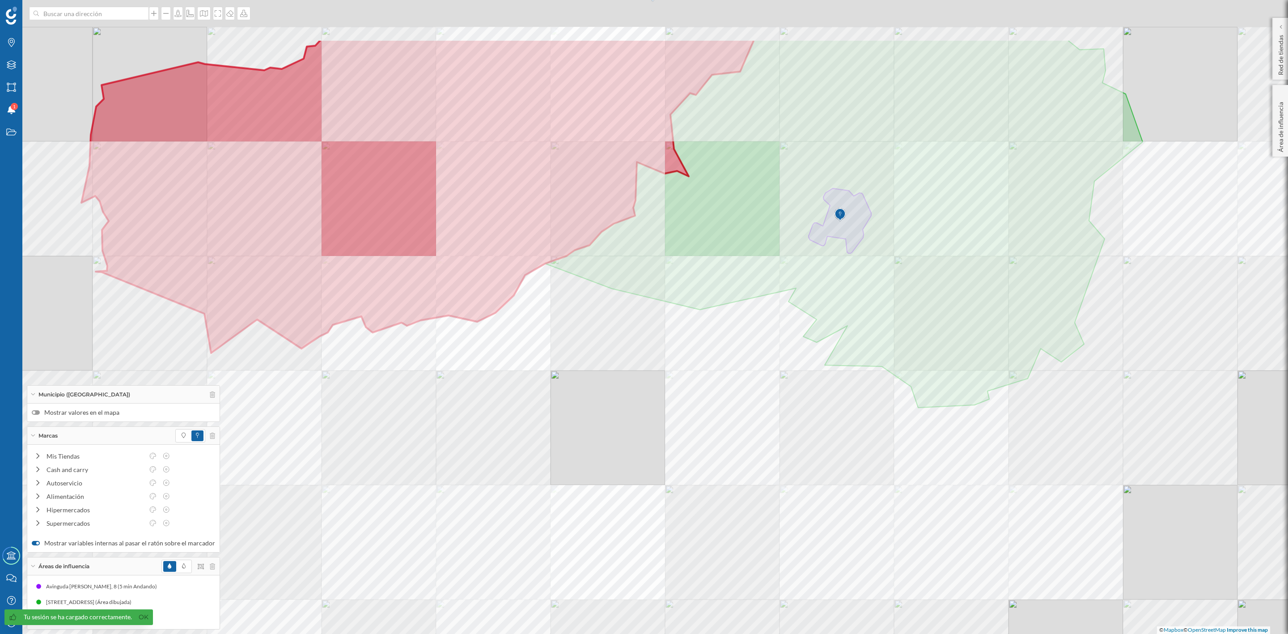
drag, startPoint x: 577, startPoint y: 335, endPoint x: 594, endPoint y: 439, distance: 105.7
click at [594, 439] on div "© Mapbox © OpenStreetMap Improve this map" at bounding box center [644, 317] width 1288 height 634
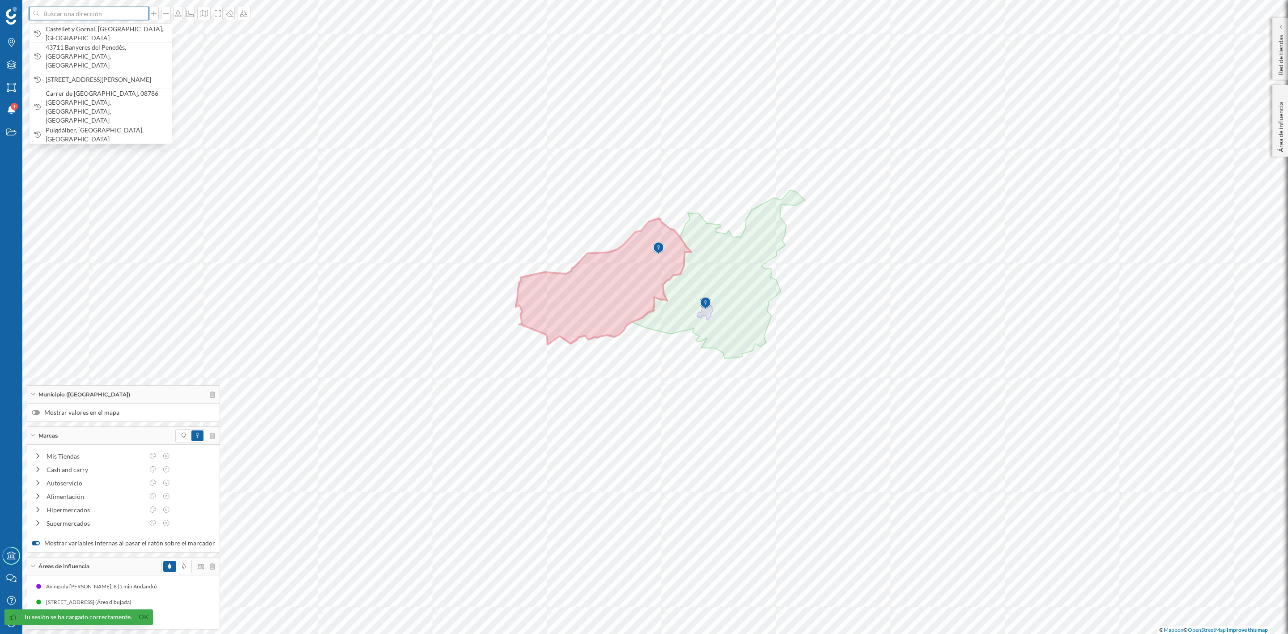
click at [80, 13] on input at bounding box center [89, 13] width 100 height 13
click at [76, 33] on span "Castellet y Gornal, [GEOGRAPHIC_DATA], [GEOGRAPHIC_DATA]" at bounding box center [107, 34] width 122 height 18
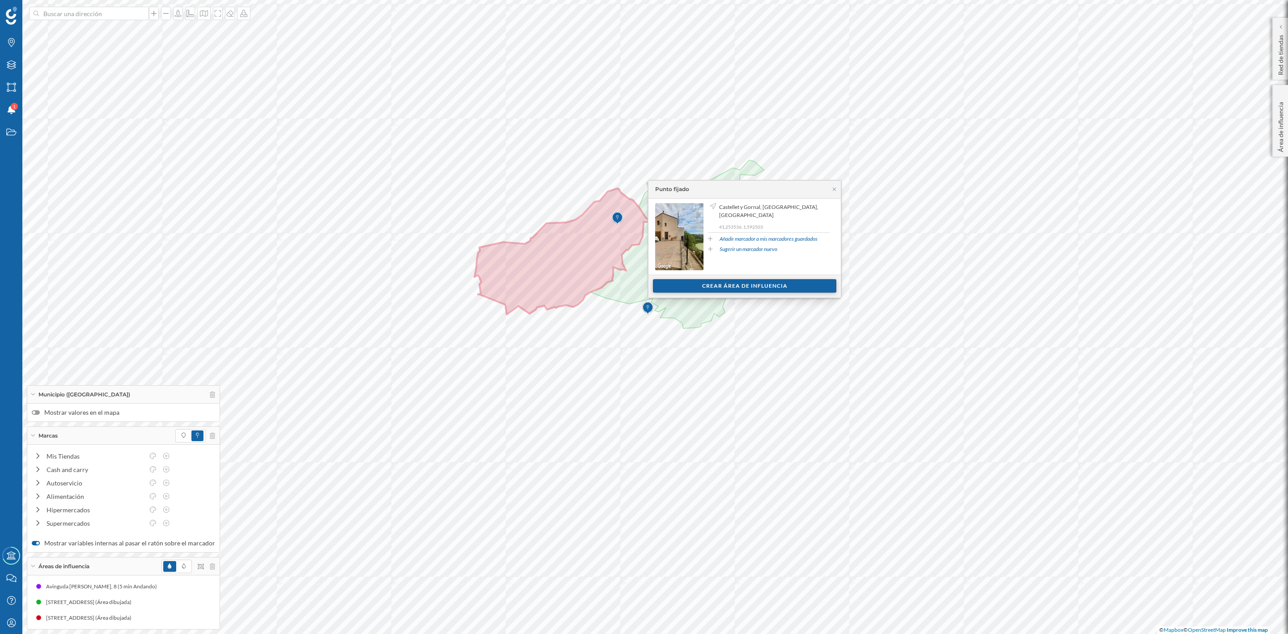
click at [713, 290] on div "Crear área de influencia" at bounding box center [744, 285] width 183 height 13
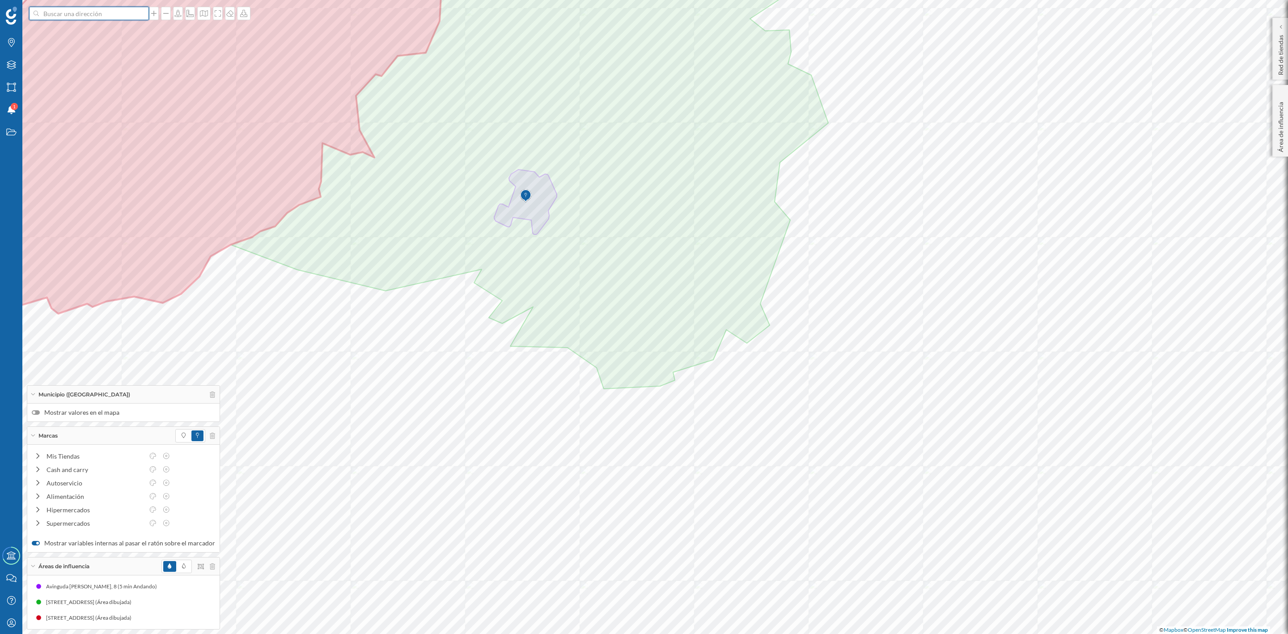
click at [58, 19] on input at bounding box center [89, 13] width 100 height 13
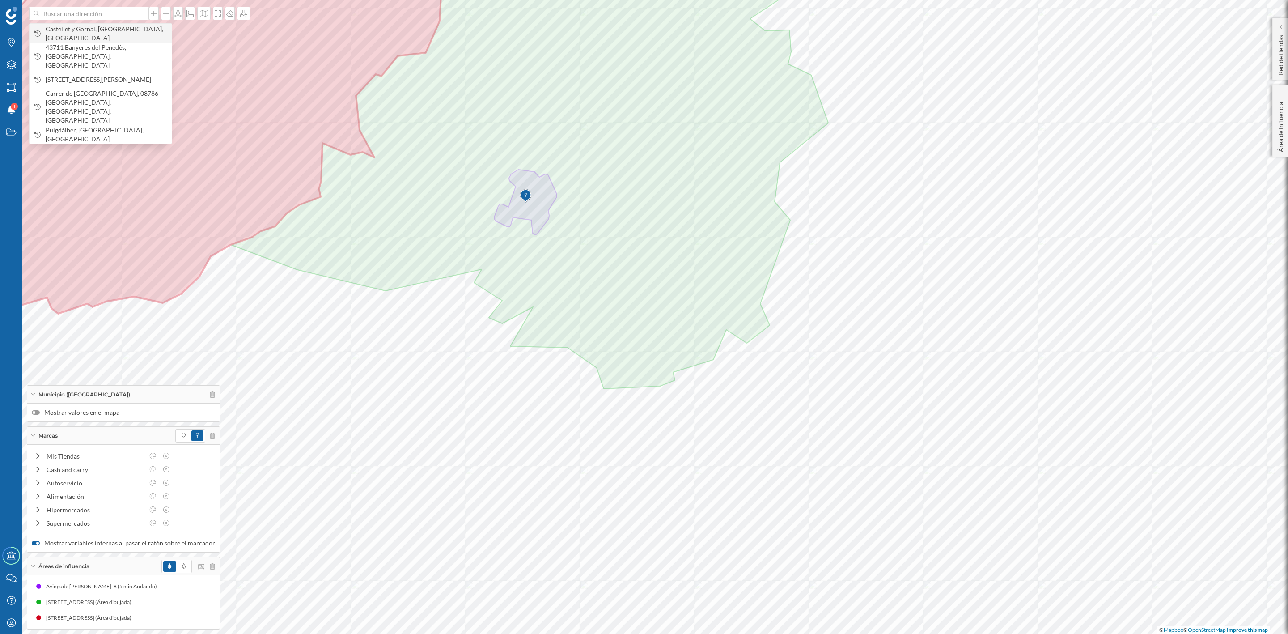
click at [59, 32] on span "Castellet y Gornal, [GEOGRAPHIC_DATA], [GEOGRAPHIC_DATA]" at bounding box center [107, 34] width 122 height 18
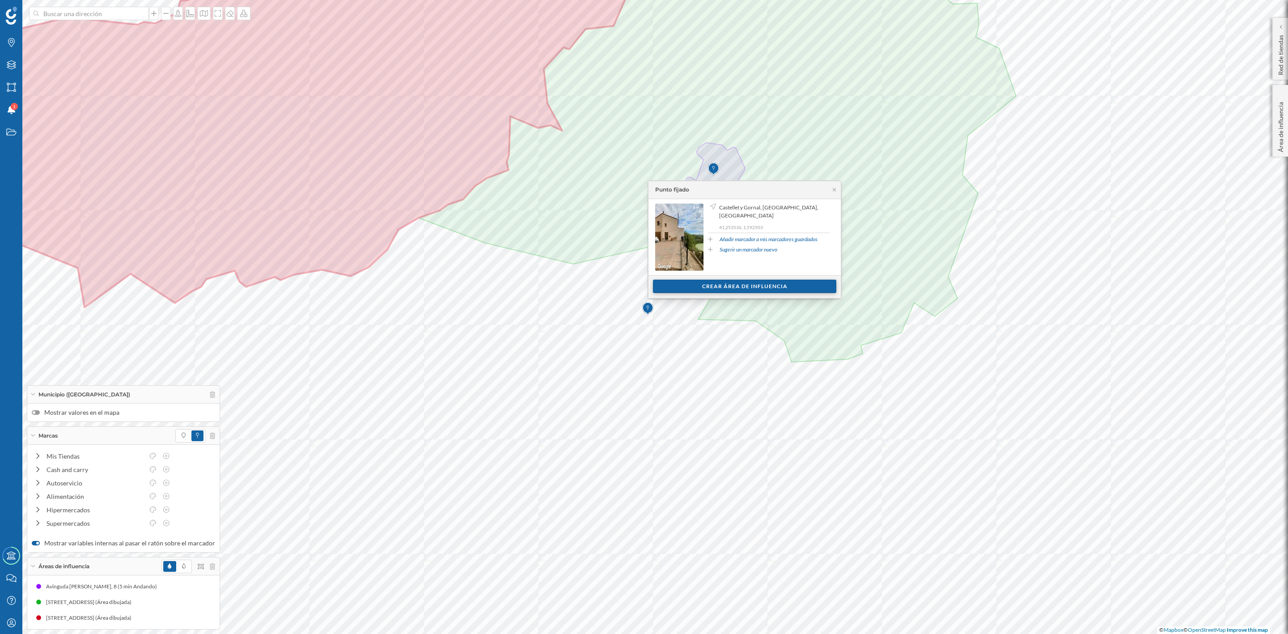
click at [730, 288] on div "Crear área de influencia" at bounding box center [744, 286] width 183 height 13
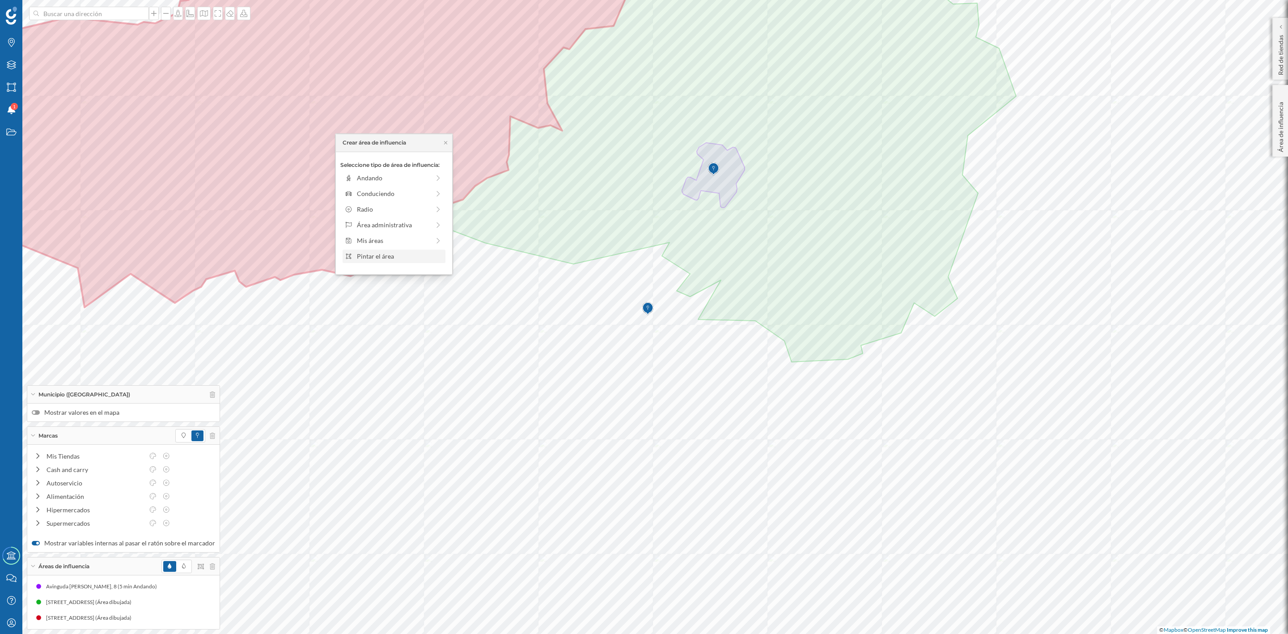
click at [358, 260] on div "Pintar el área" at bounding box center [399, 255] width 85 height 9
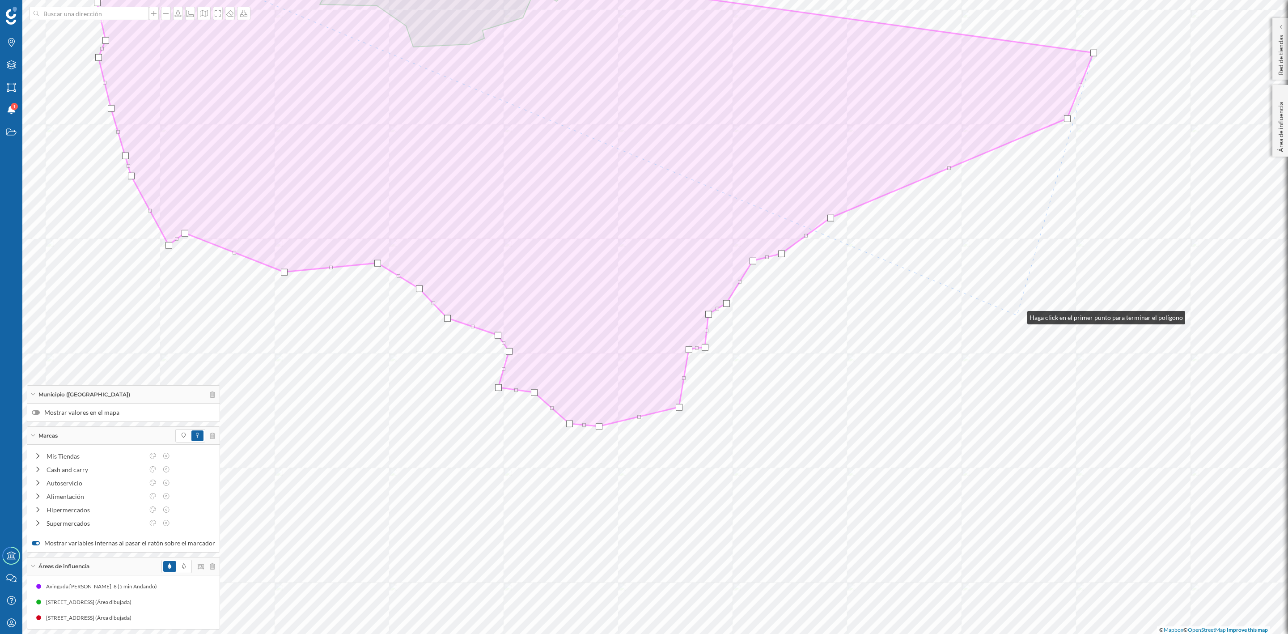
click at [860, 633] on html "Marcas Capas Áreas Notificaciones 1 Estados Academy Contacta con nosotros Centr…" at bounding box center [644, 317] width 1288 height 634
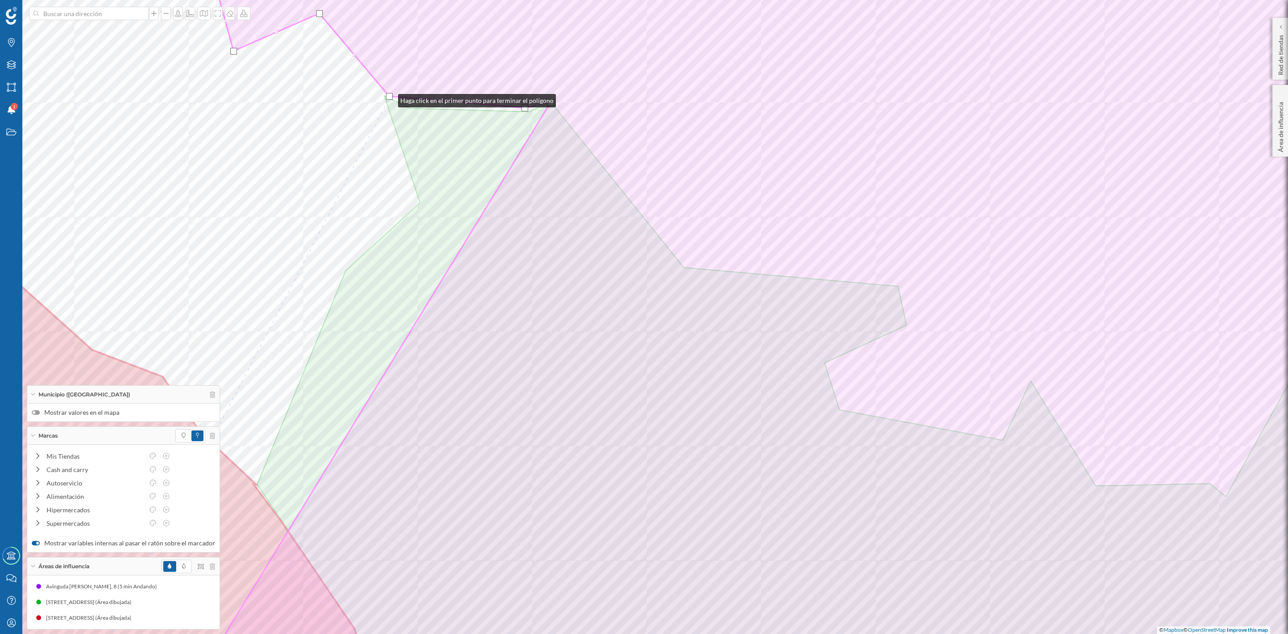
drag, startPoint x: 396, startPoint y: 98, endPoint x: 389, endPoint y: 98, distance: 7.2
click at [389, 98] on div at bounding box center [389, 96] width 7 height 7
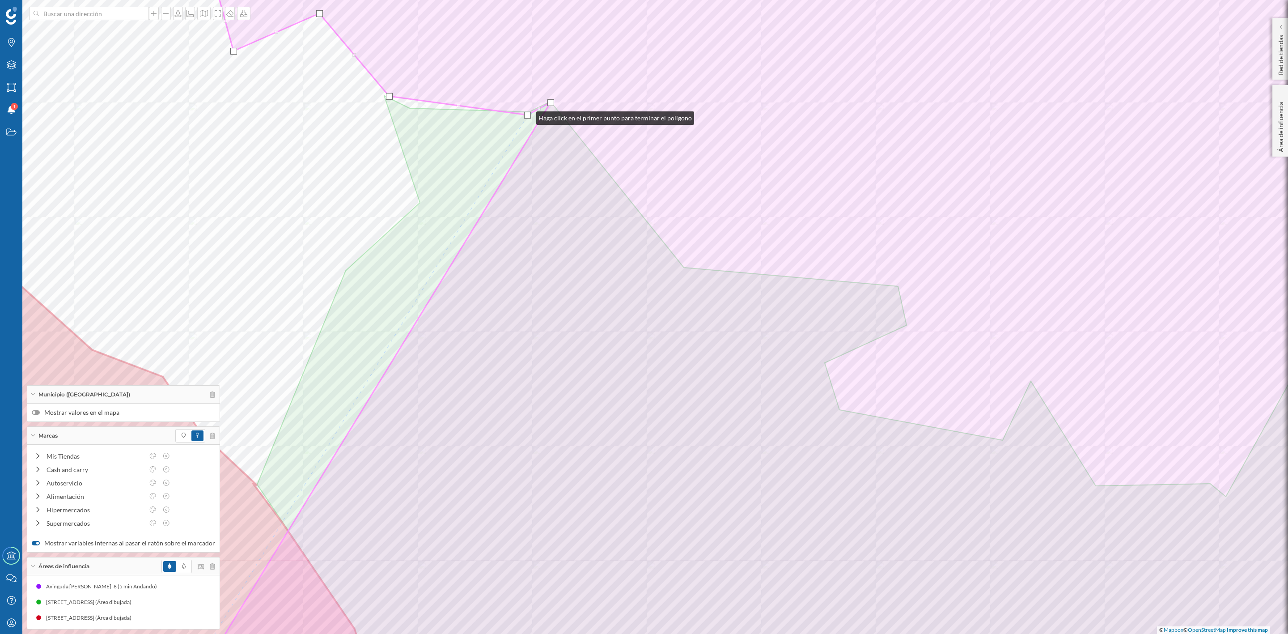
drag, startPoint x: 525, startPoint y: 109, endPoint x: 527, endPoint y: 116, distance: 7.6
click at [527, 116] on div at bounding box center [527, 115] width 7 height 7
drag, startPoint x: 388, startPoint y: 96, endPoint x: 402, endPoint y: 107, distance: 17.8
click at [401, 104] on div at bounding box center [401, 104] width 7 height 7
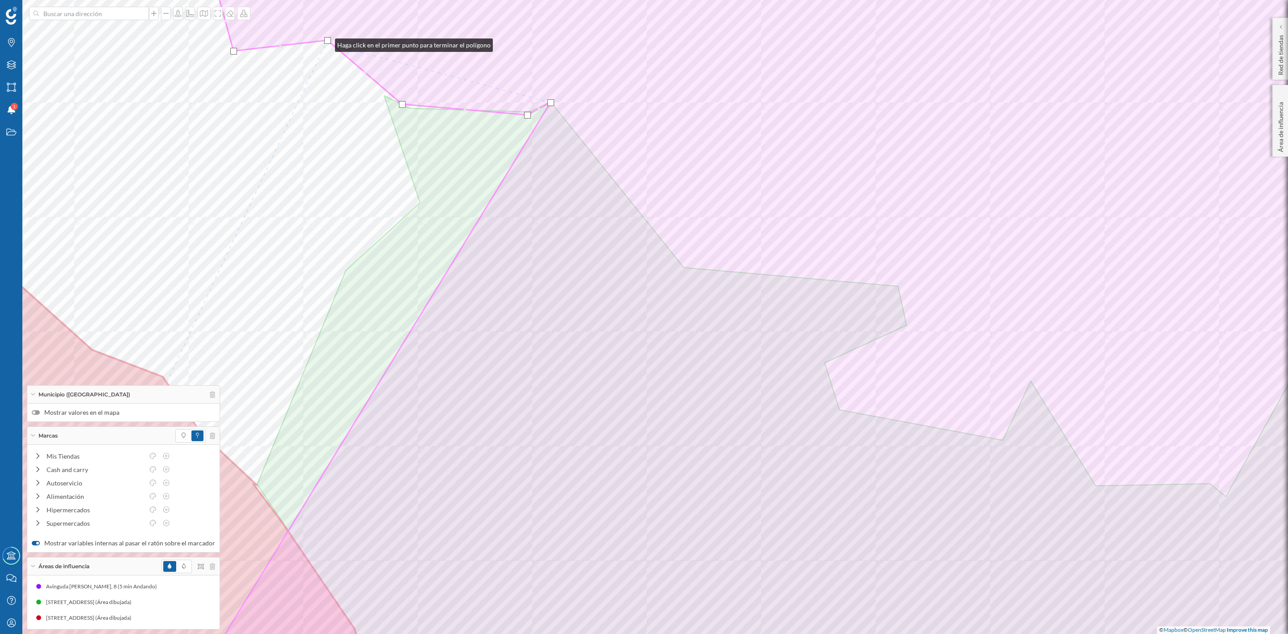
drag, startPoint x: 318, startPoint y: 16, endPoint x: 326, endPoint y: 42, distance: 27.2
click at [326, 43] on div at bounding box center [327, 40] width 7 height 7
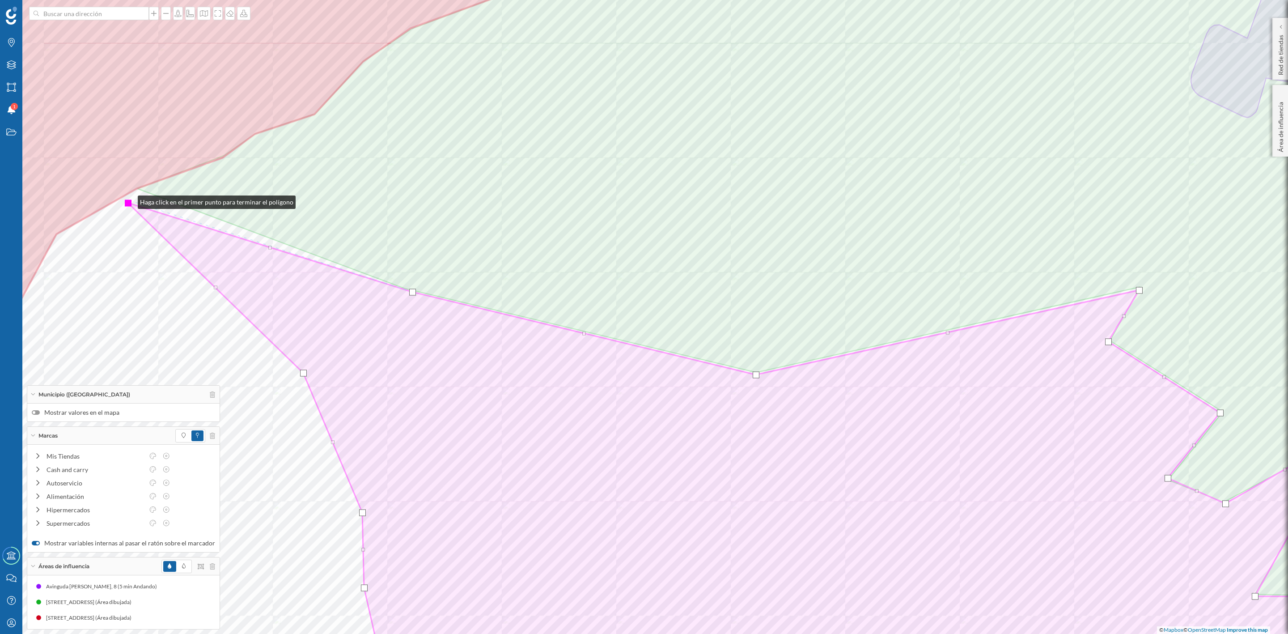
click at [129, 200] on div at bounding box center [128, 202] width 7 height 7
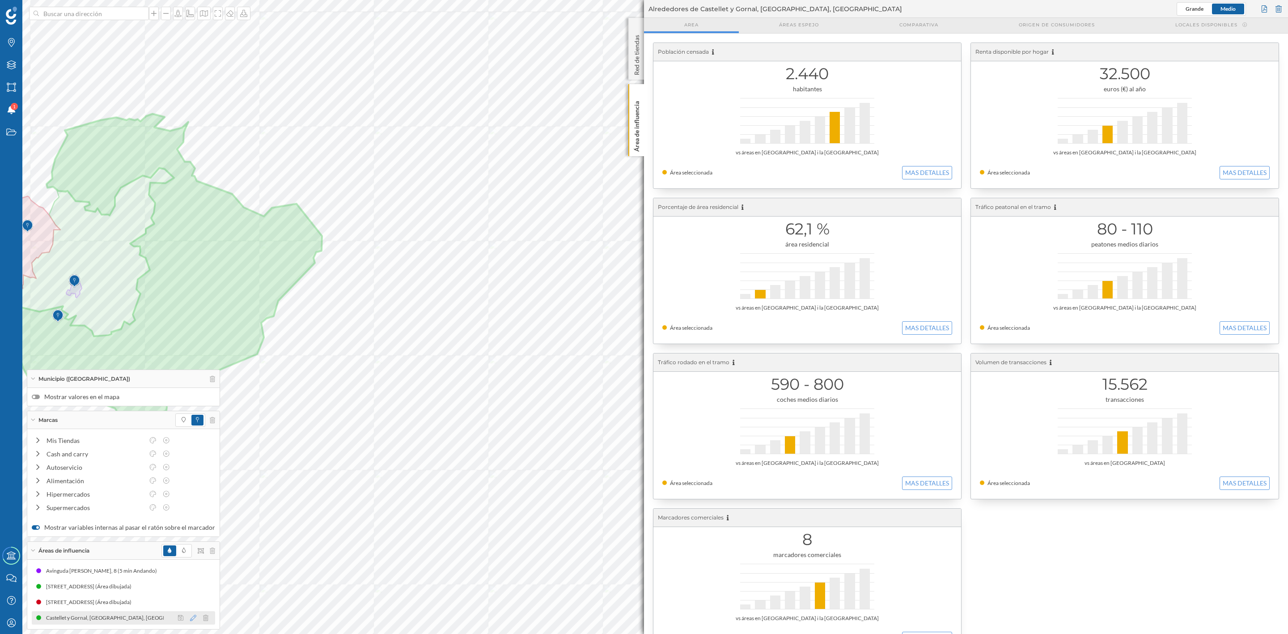
click at [190, 620] on icon at bounding box center [193, 617] width 6 height 6
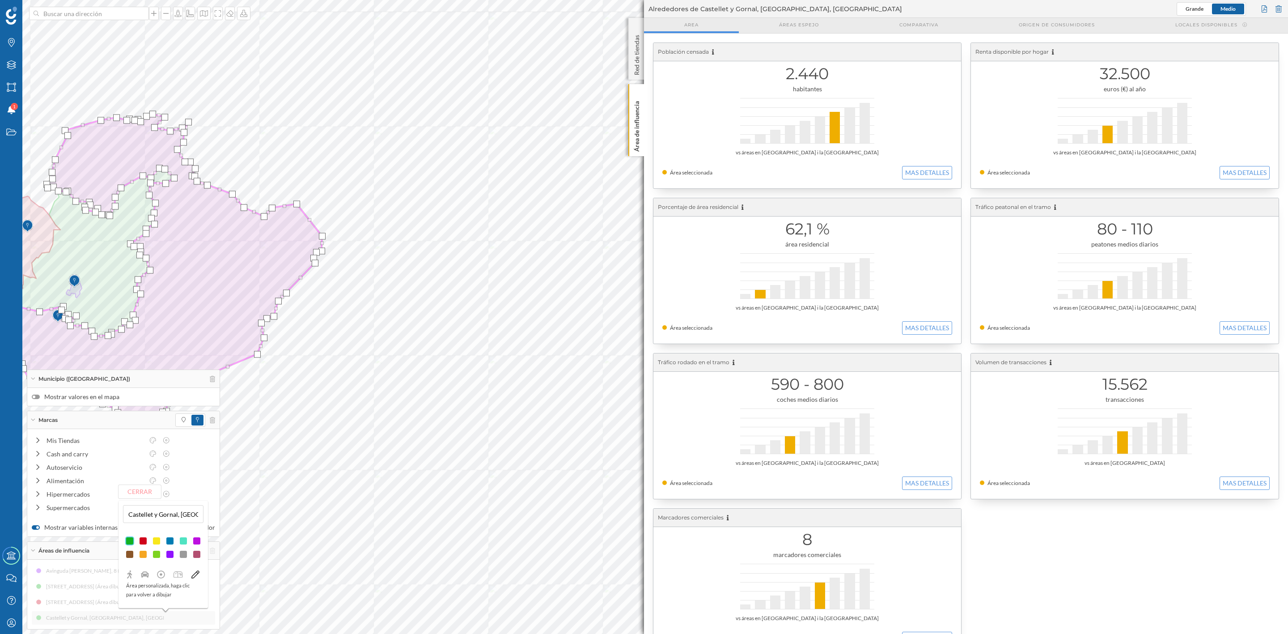
click at [145, 556] on div at bounding box center [143, 554] width 9 height 9
click at [133, 490] on button "Cerrar" at bounding box center [140, 491] width 42 height 13
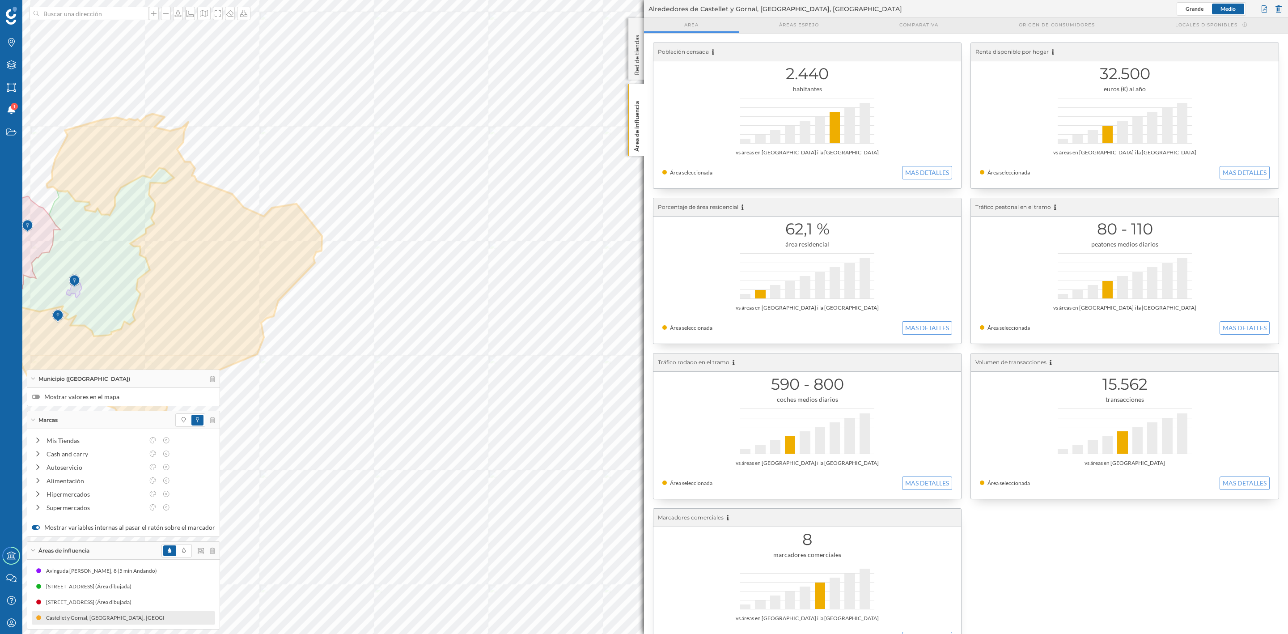
click at [644, 134] on div "Población censada 2.440 habitantes vs áreas en Castellet i la Gornal Área selec…" at bounding box center [966, 349] width 644 height 630
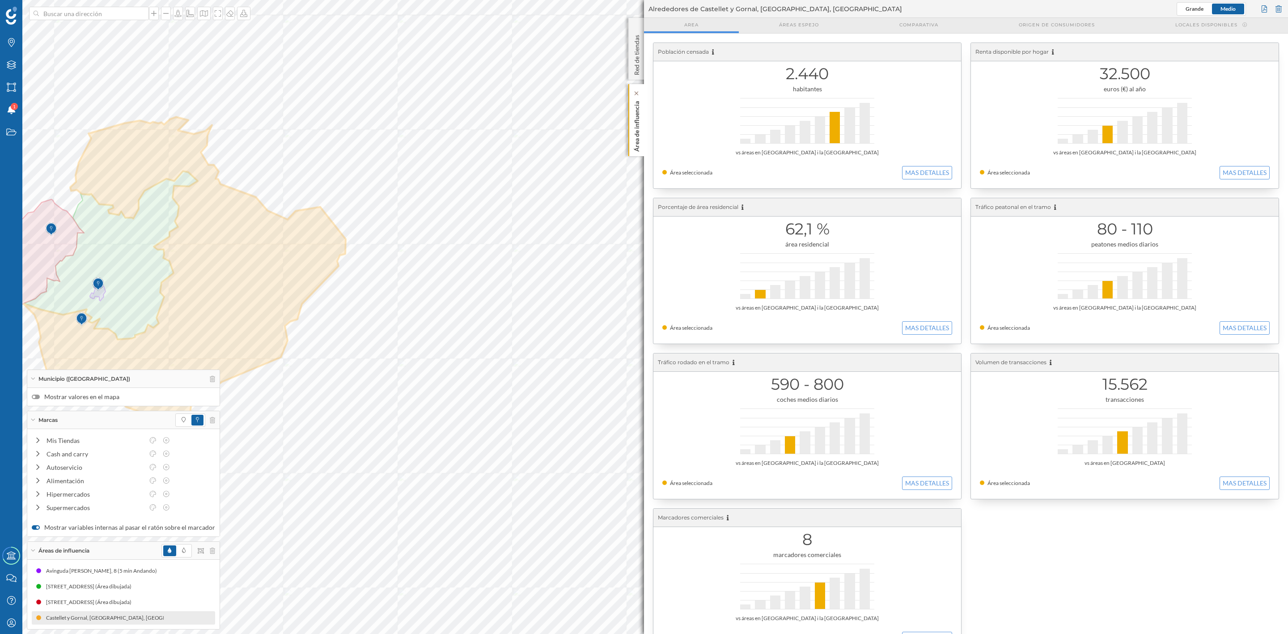
click at [636, 136] on p "Área de influencia" at bounding box center [636, 124] width 9 height 54
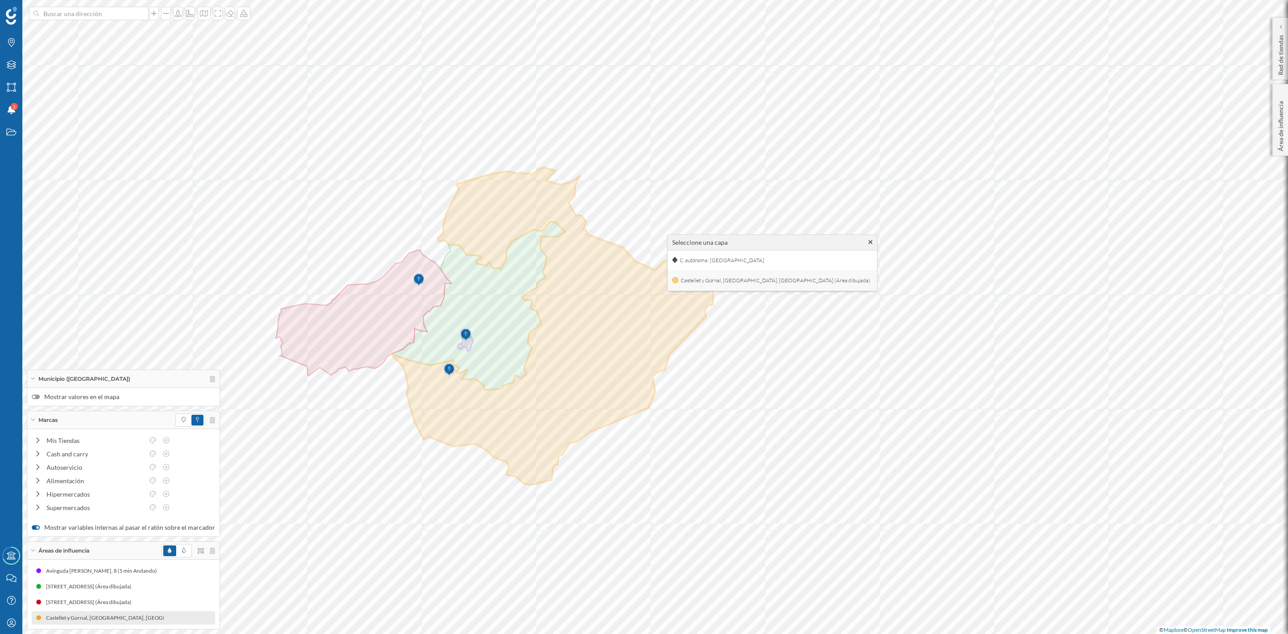
click at [691, 277] on span "Castellet y Gornal, [GEOGRAPHIC_DATA], [GEOGRAPHIC_DATA] (Área dibujada)" at bounding box center [775, 280] width 194 height 13
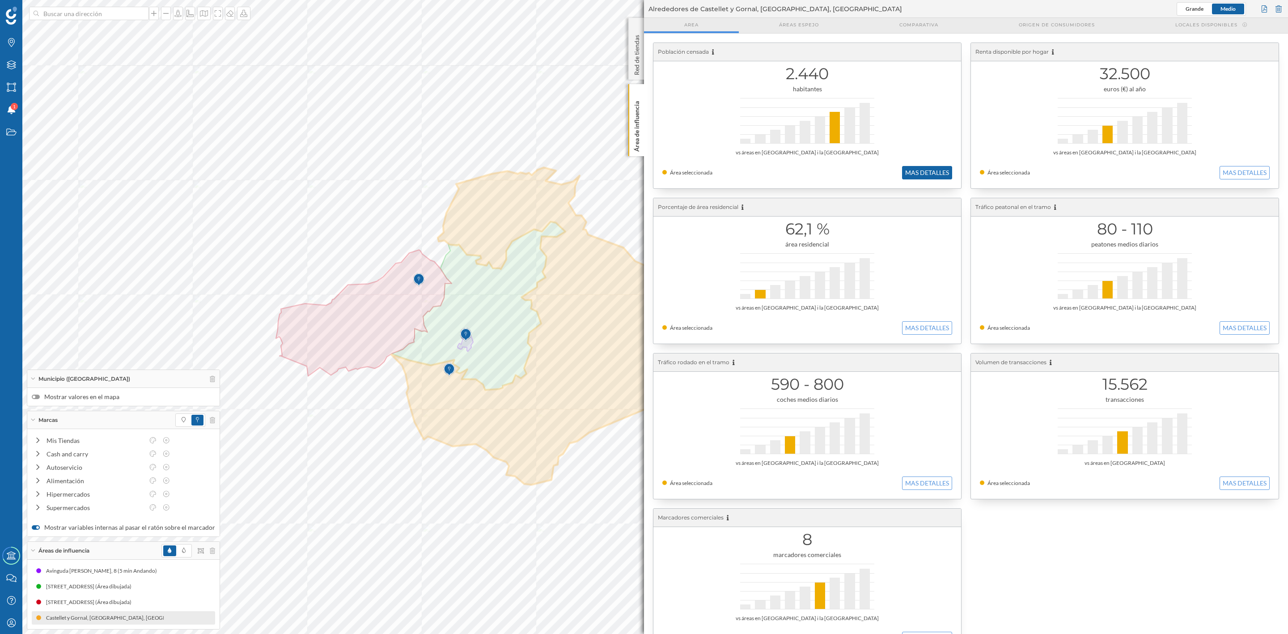
click at [912, 170] on button "MAS DETALLES" at bounding box center [927, 172] width 50 height 13
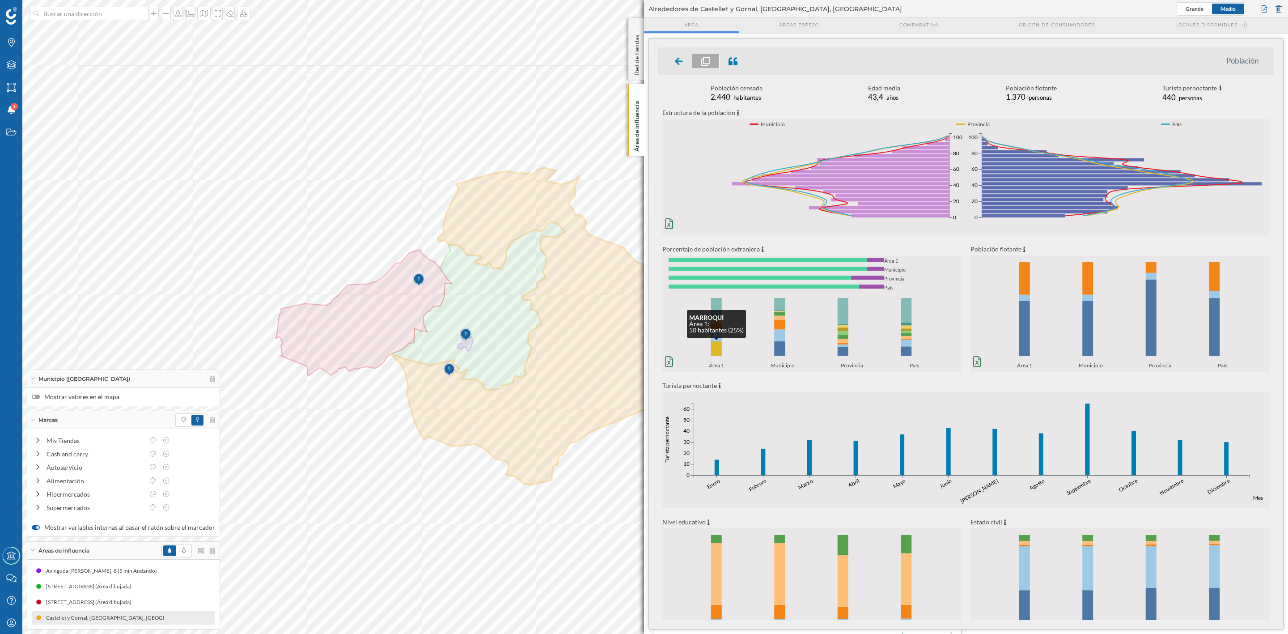
click at [715, 353] on rect at bounding box center [716, 348] width 11 height 14
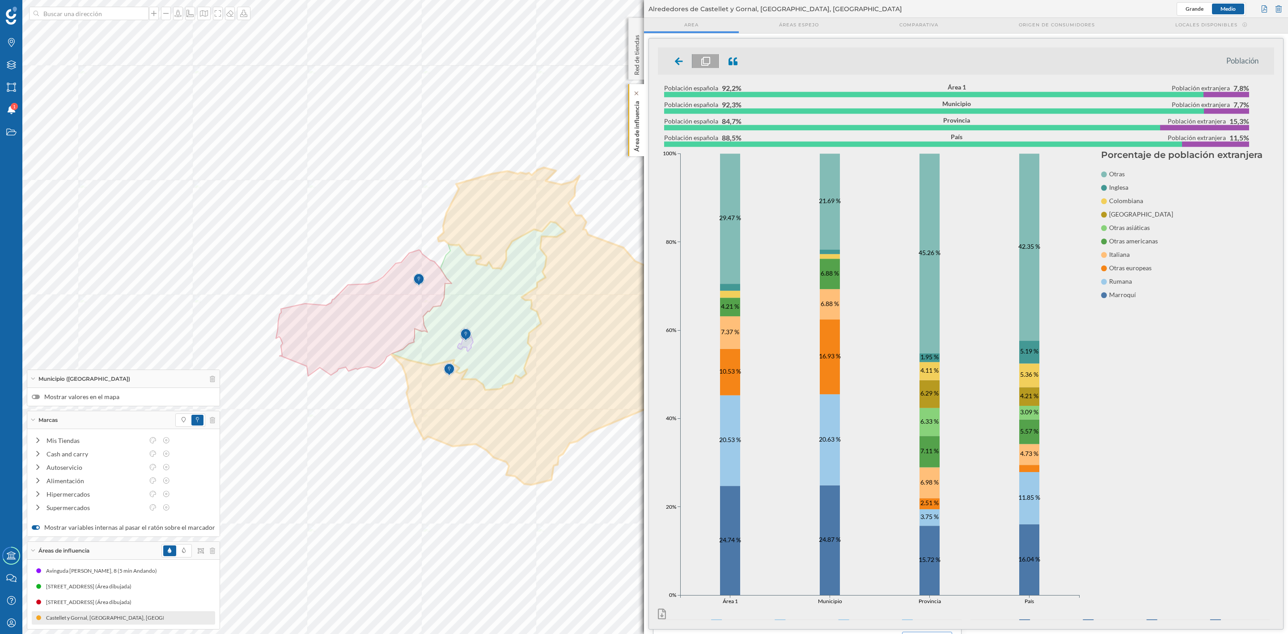
click at [639, 119] on p "Área de influencia" at bounding box center [636, 124] width 9 height 54
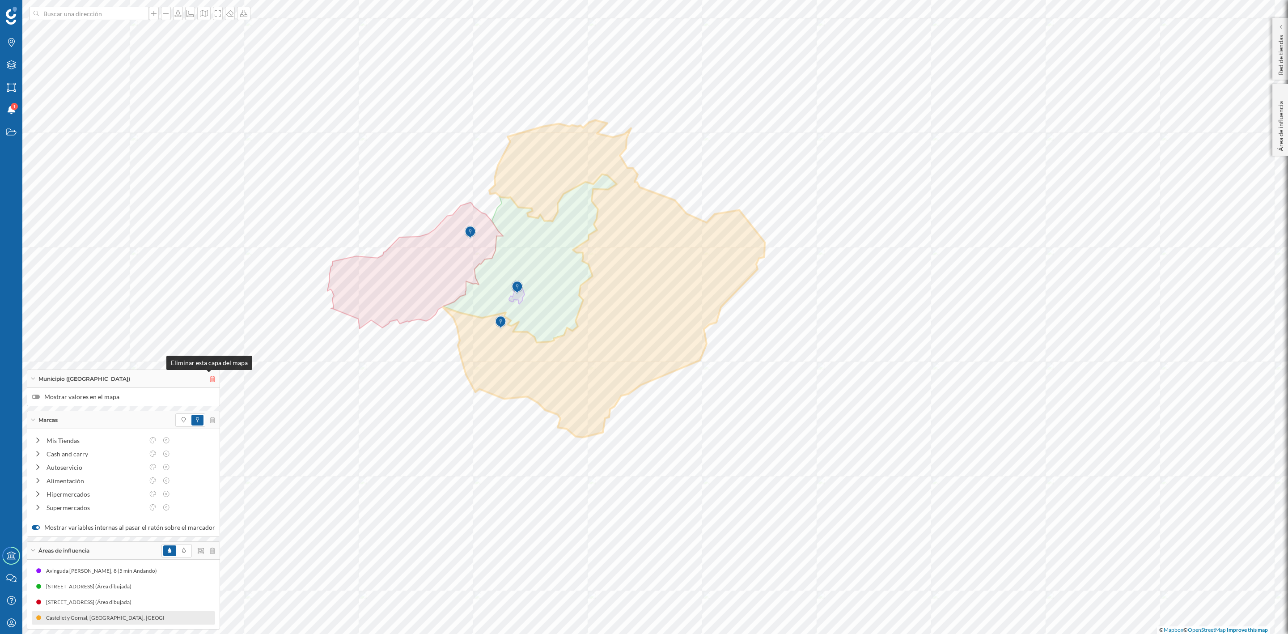
click at [210, 376] on icon at bounding box center [212, 379] width 5 height 6
click at [210, 420] on icon at bounding box center [212, 420] width 5 height 6
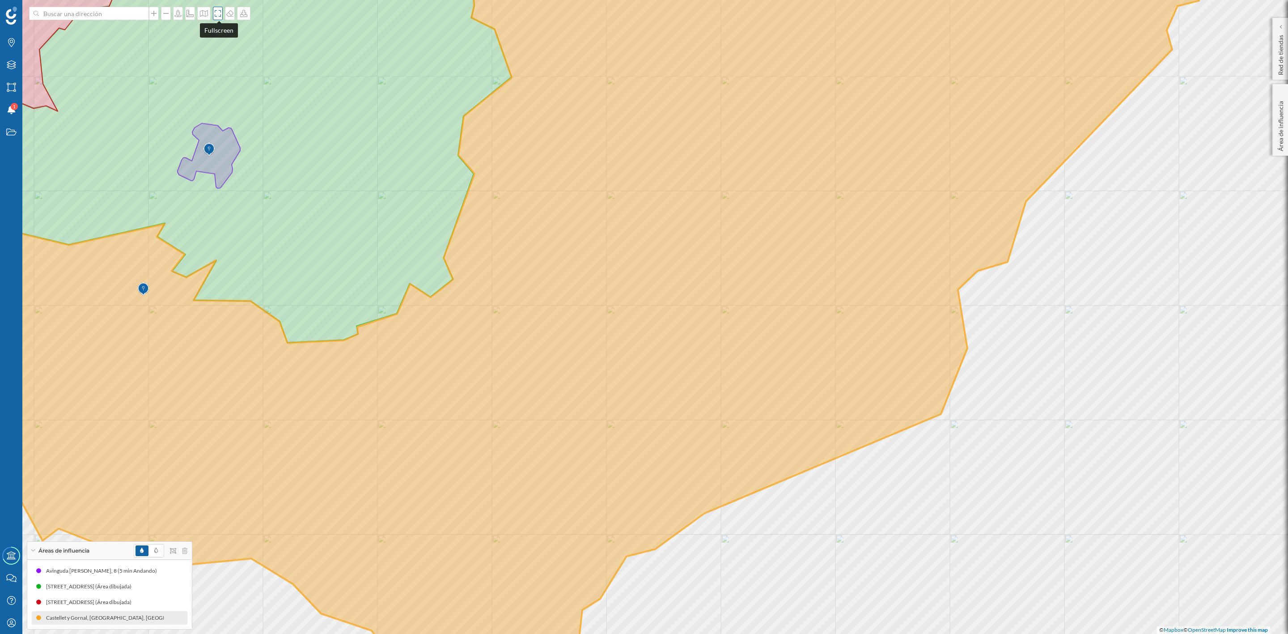
click at [216, 11] on icon at bounding box center [217, 13] width 9 height 7
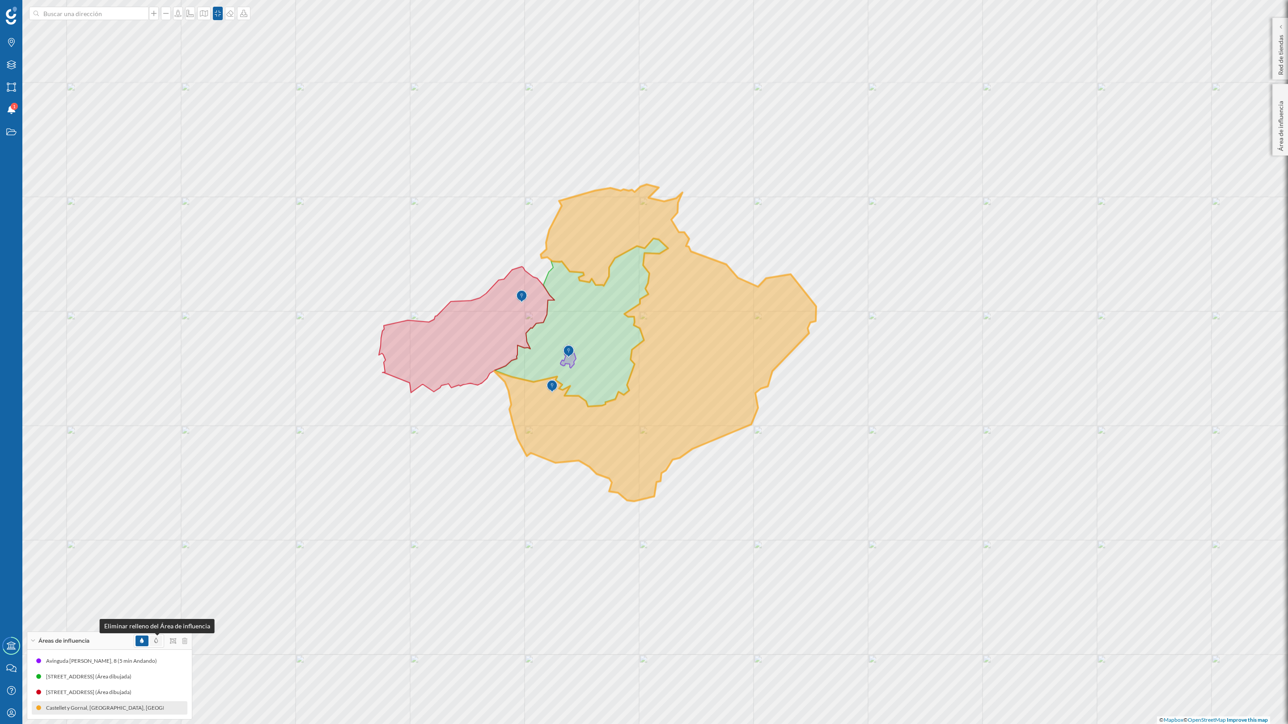
click at [157, 633] on span at bounding box center [156, 641] width 4 height 8
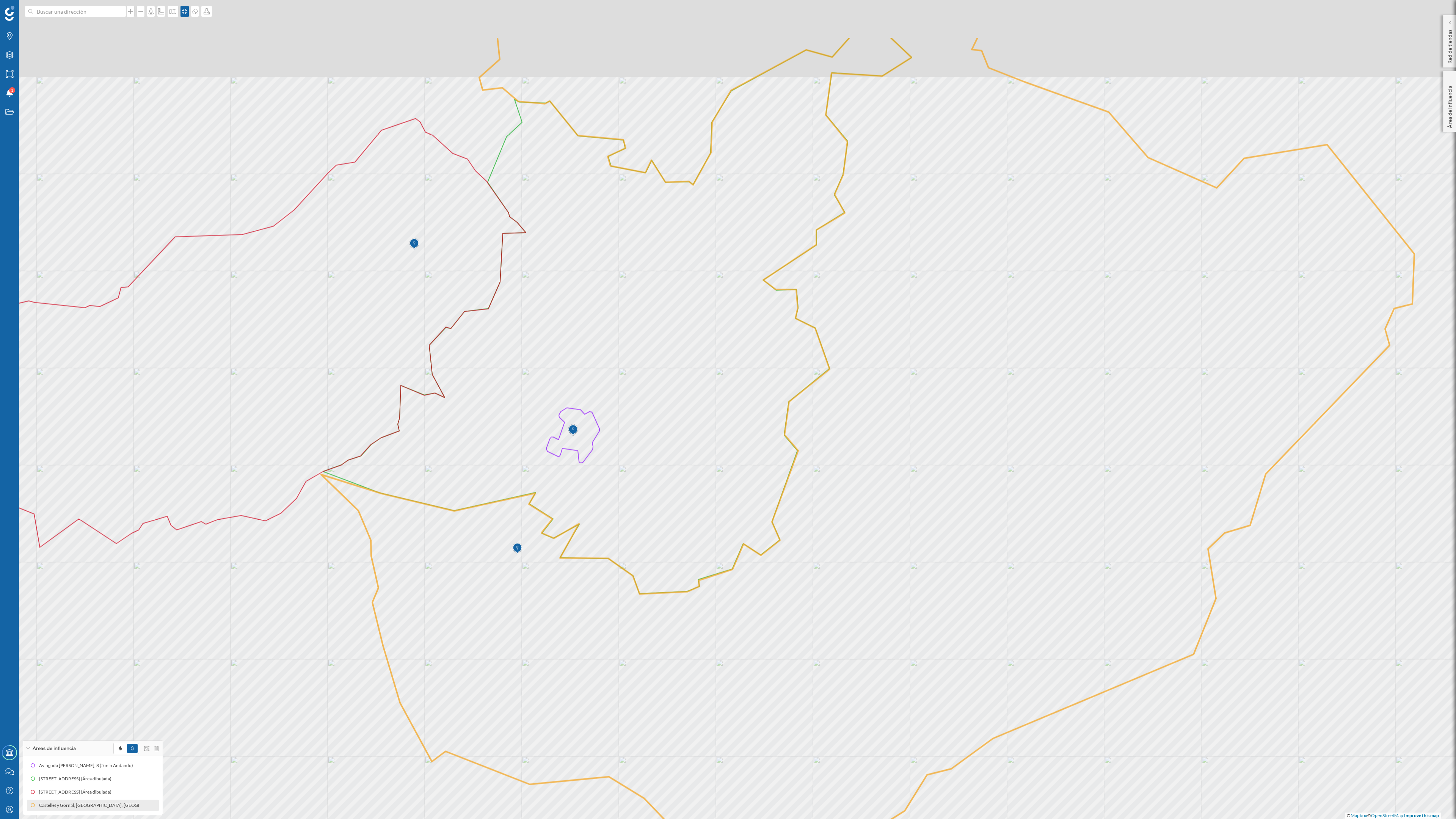
drag, startPoint x: 942, startPoint y: 491, endPoint x: 963, endPoint y: 610, distance: 120.8
click at [963, 537] on icon at bounding box center [867, 476] width 1093 height 879
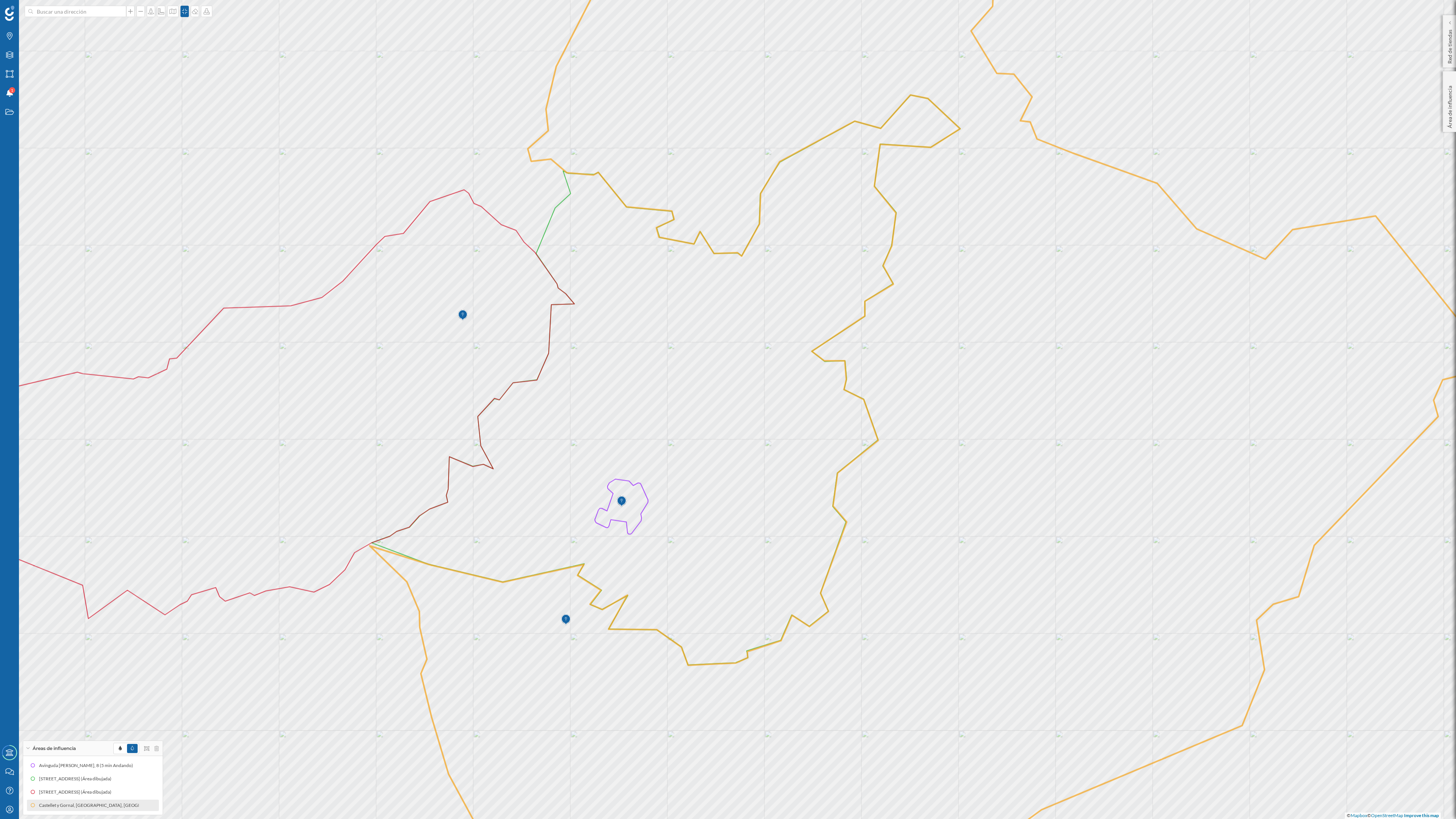
drag, startPoint x: 1020, startPoint y: 430, endPoint x: 1060, endPoint y: 483, distance: 66.4
click at [1060, 483] on icon at bounding box center [916, 479] width 1093 height 986
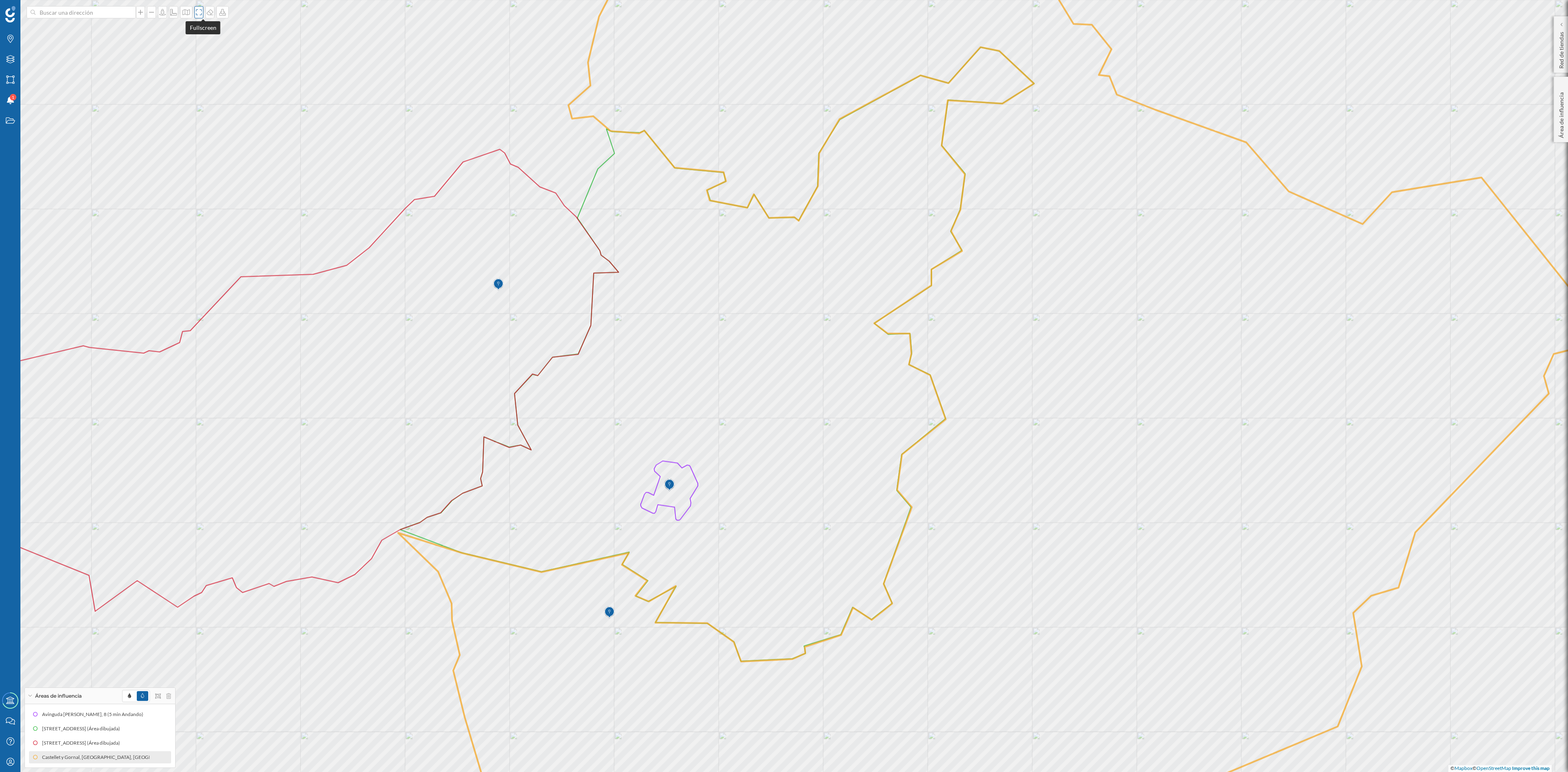
click at [204, 17] on div at bounding box center [199, 12] width 9 height 12
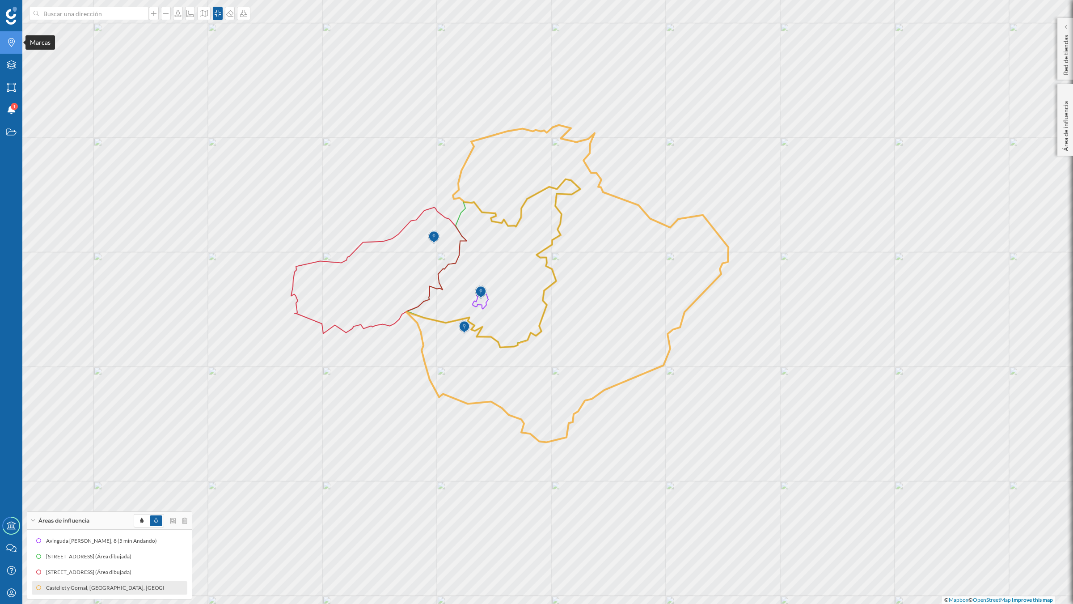
click at [10, 42] on icon at bounding box center [11, 42] width 7 height 9
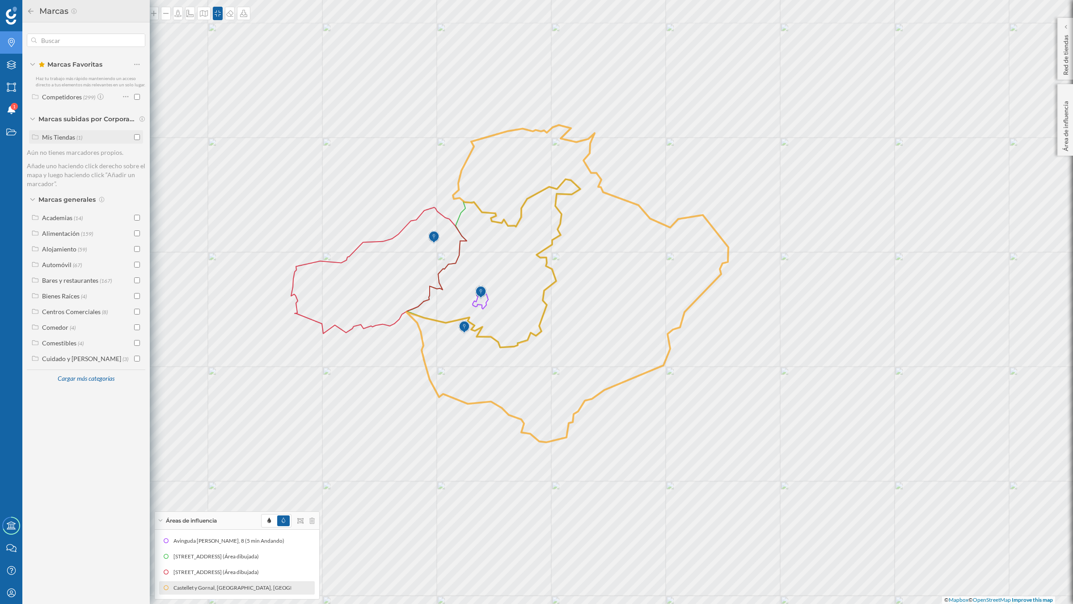
click at [138, 134] on input "checkbox" at bounding box center [137, 137] width 6 height 6
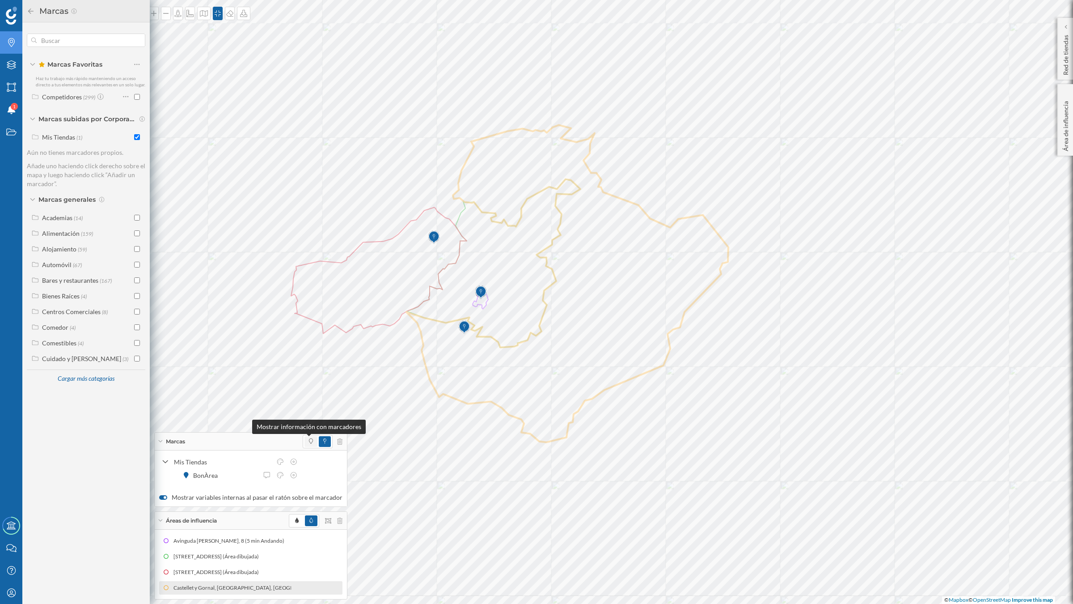
click at [309, 443] on span at bounding box center [311, 441] width 4 height 8
drag, startPoint x: 28, startPoint y: 9, endPoint x: 28, endPoint y: 21, distance: 12.5
click at [28, 9] on icon at bounding box center [31, 11] width 8 height 6
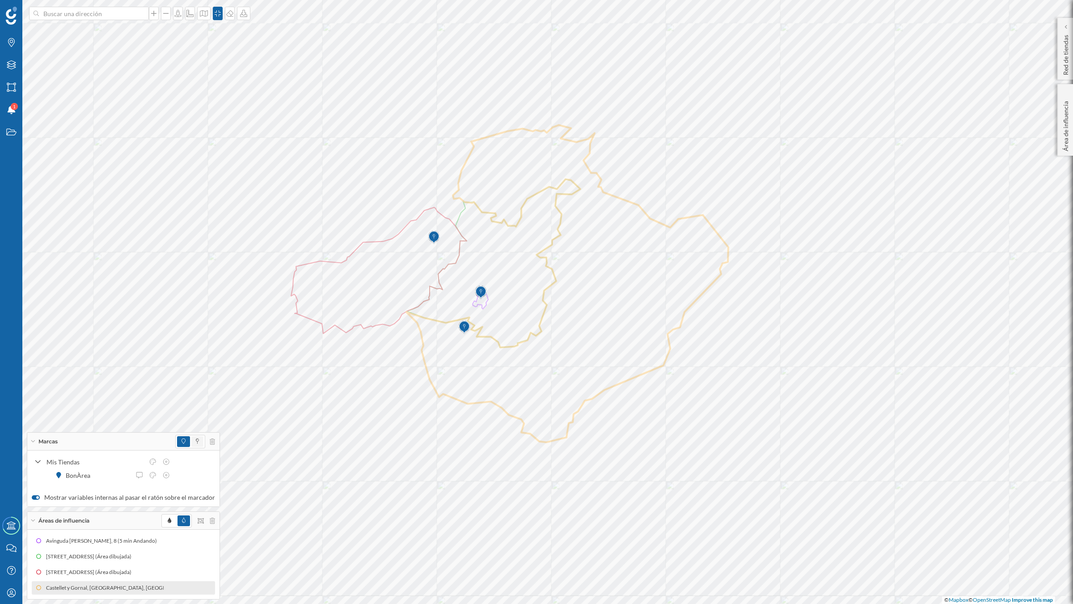
click at [197, 438] on span at bounding box center [197, 441] width 12 height 11
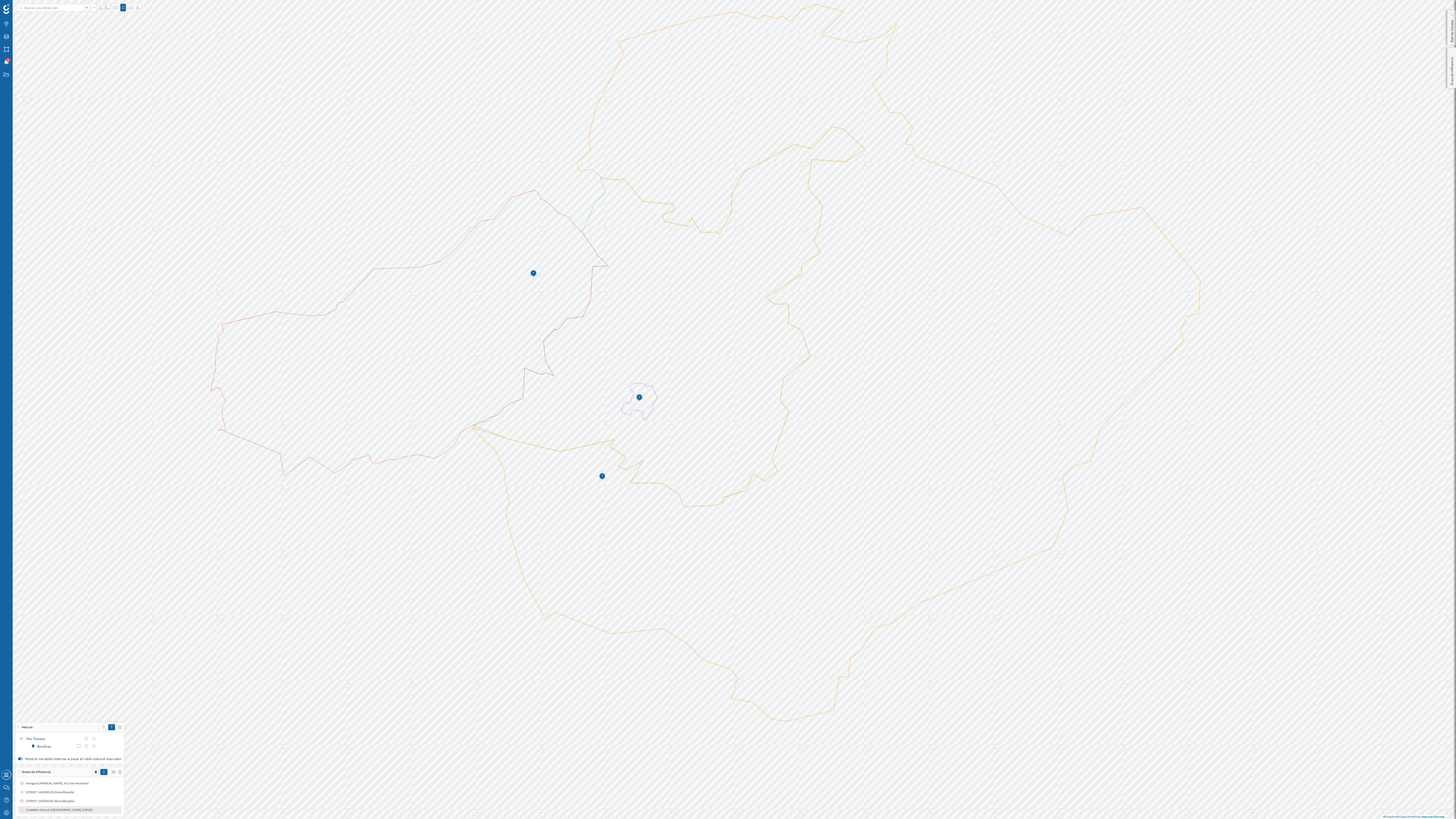
click at [92, 358] on span at bounding box center [96, 772] width 7 height 6
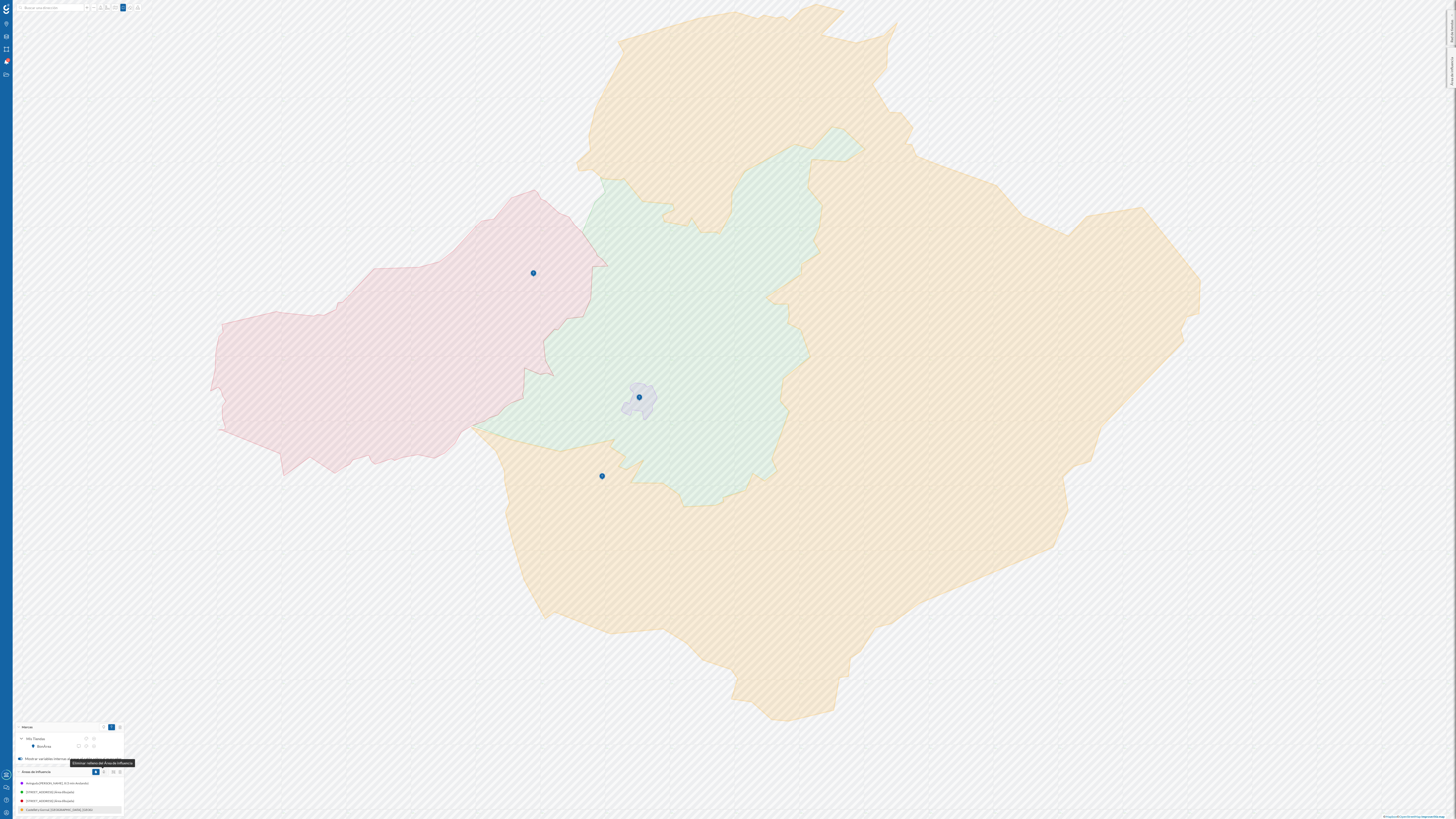
click at [103, 358] on icon at bounding box center [104, 772] width 2 height 3
